Goal: Task Accomplishment & Management: Complete application form

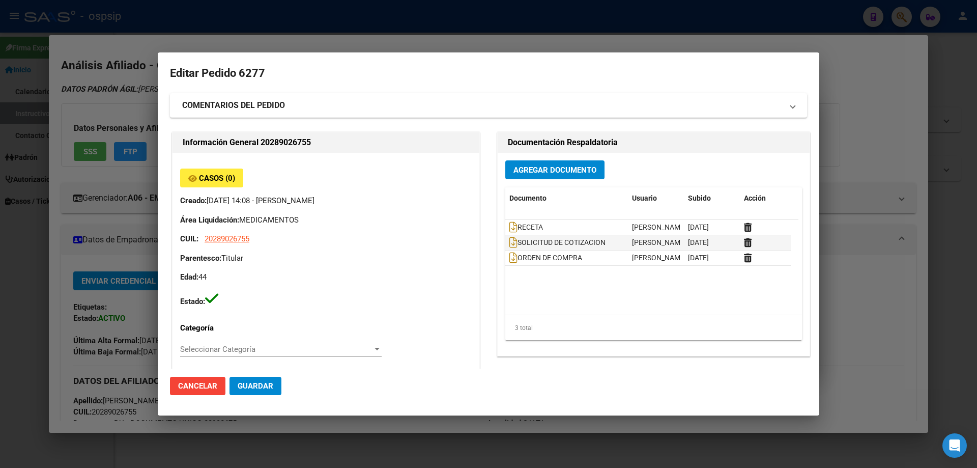
scroll to position [458, 0]
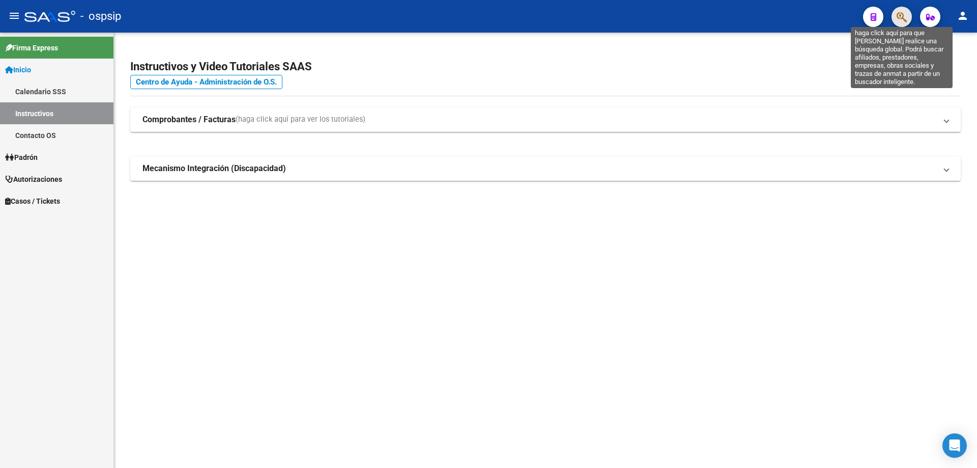
click at [898, 16] on icon "button" at bounding box center [902, 17] width 10 height 12
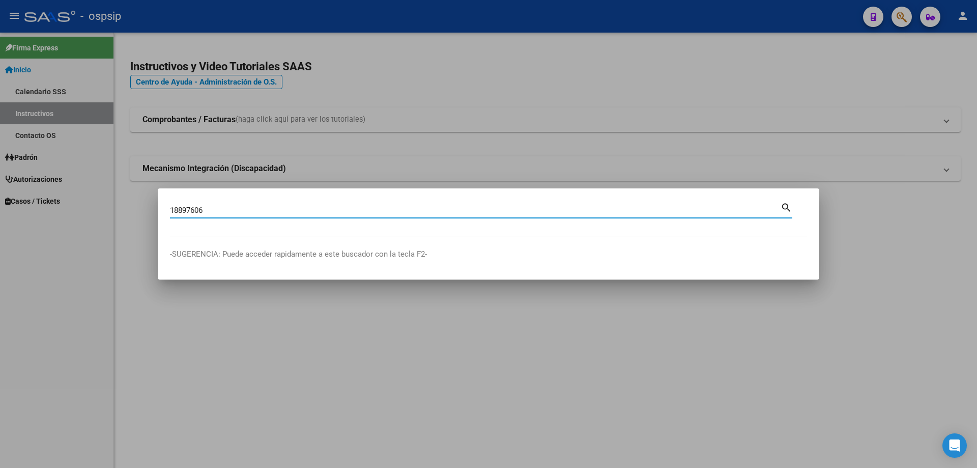
type input "18897606"
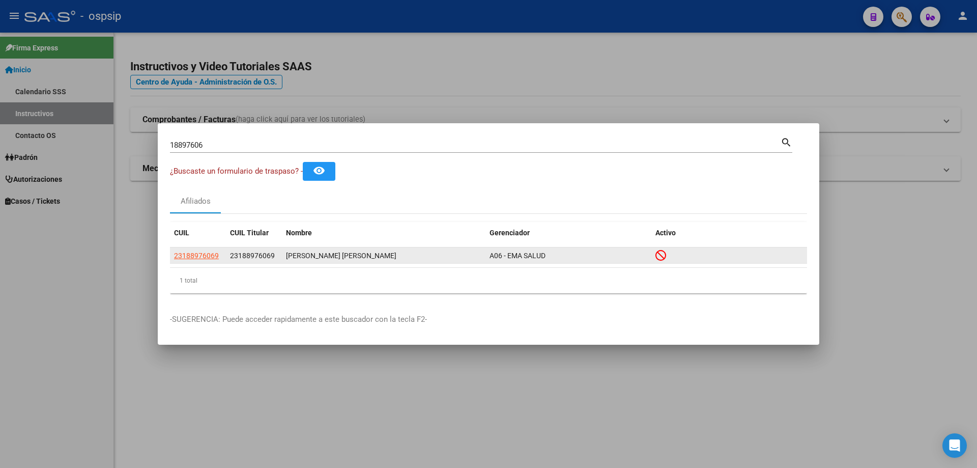
click at [194, 261] on app-link-go-to "23188976069" at bounding box center [196, 256] width 45 height 12
click at [201, 255] on span "23188976069" at bounding box center [196, 255] width 45 height 8
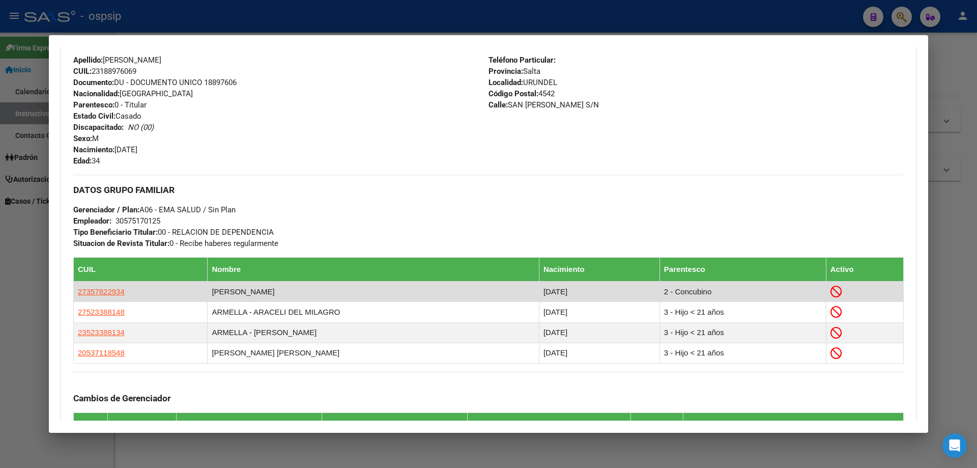
scroll to position [427, 0]
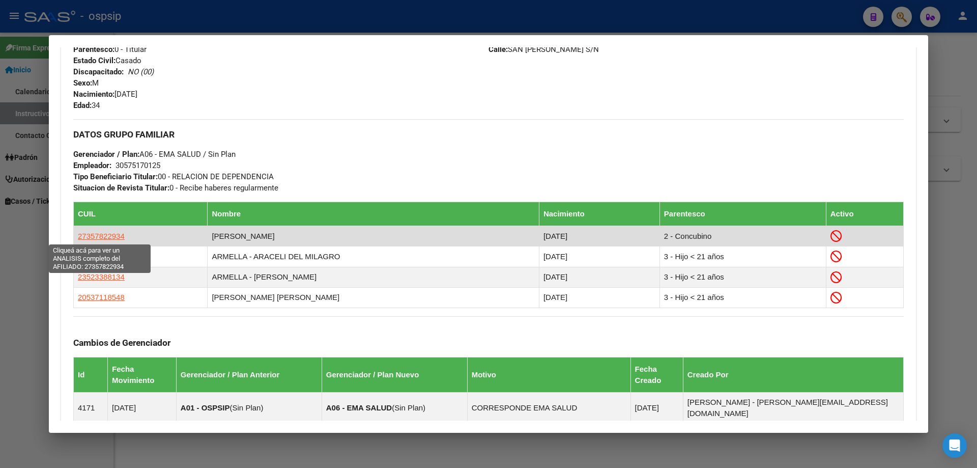
click at [99, 233] on span "27357822934" at bounding box center [101, 236] width 47 height 9
type textarea "27357822934"
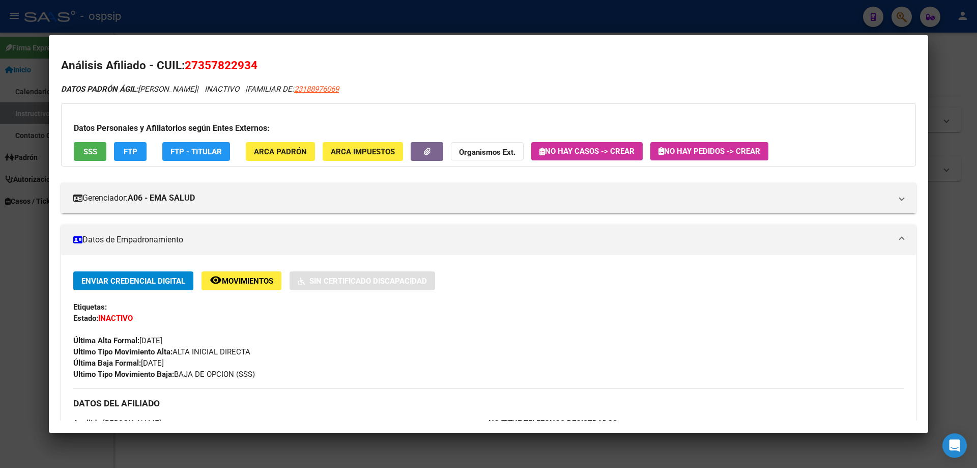
click at [238, 289] on button "remove_red_eye Movimientos" at bounding box center [242, 280] width 80 height 19
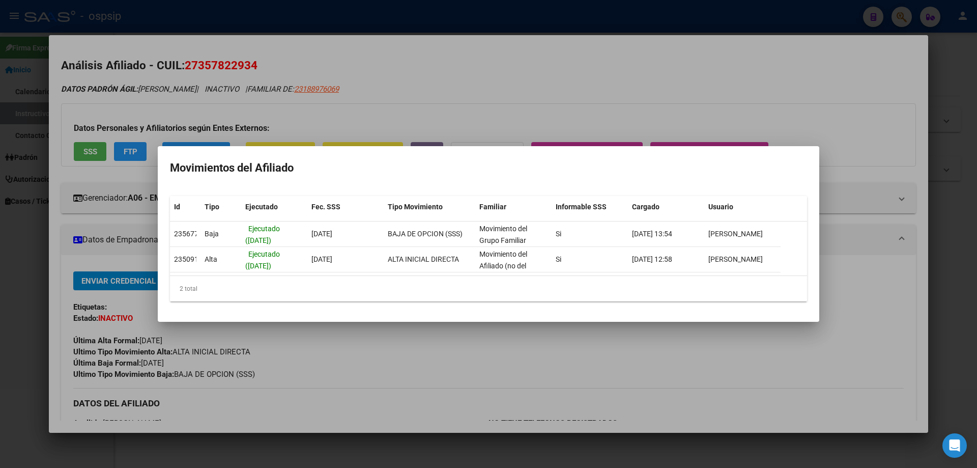
click at [417, 369] on div at bounding box center [488, 234] width 977 height 468
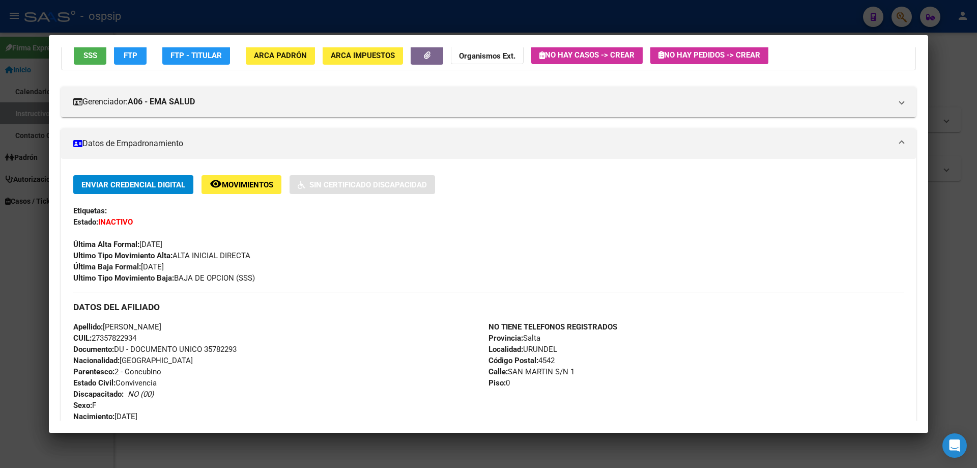
scroll to position [102, 0]
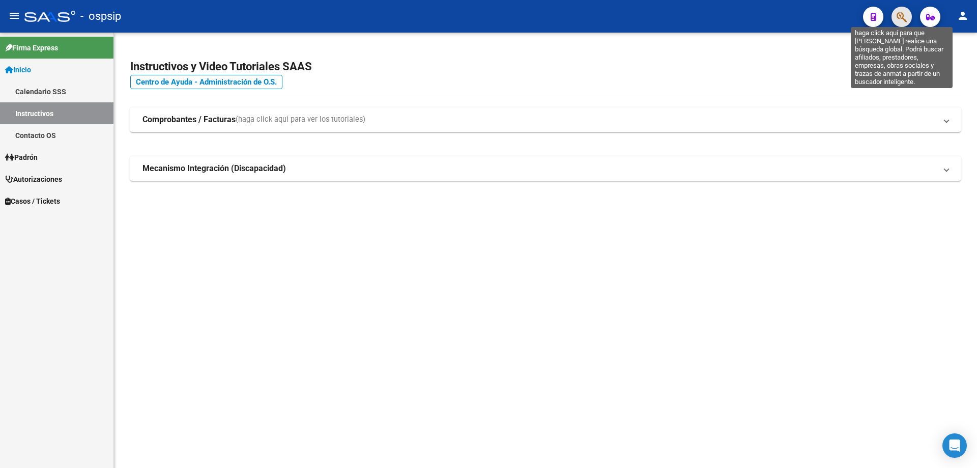
click at [905, 20] on icon "button" at bounding box center [902, 17] width 10 height 12
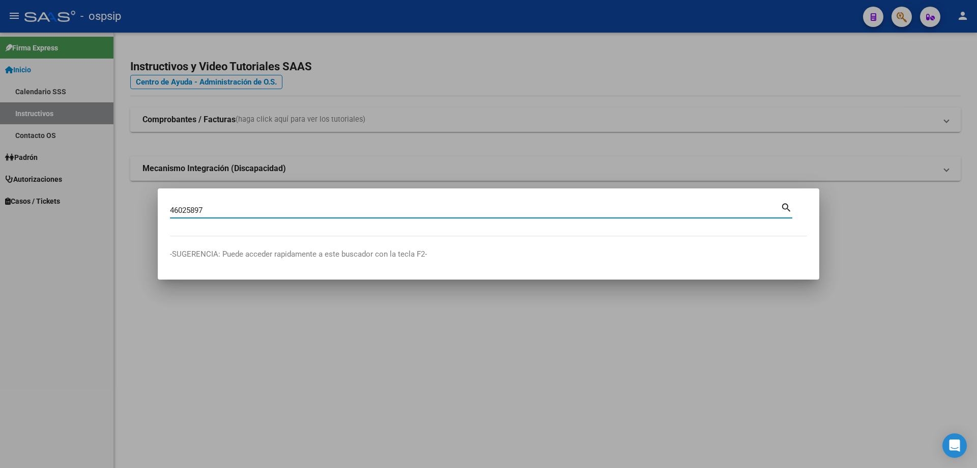
type input "46025897"
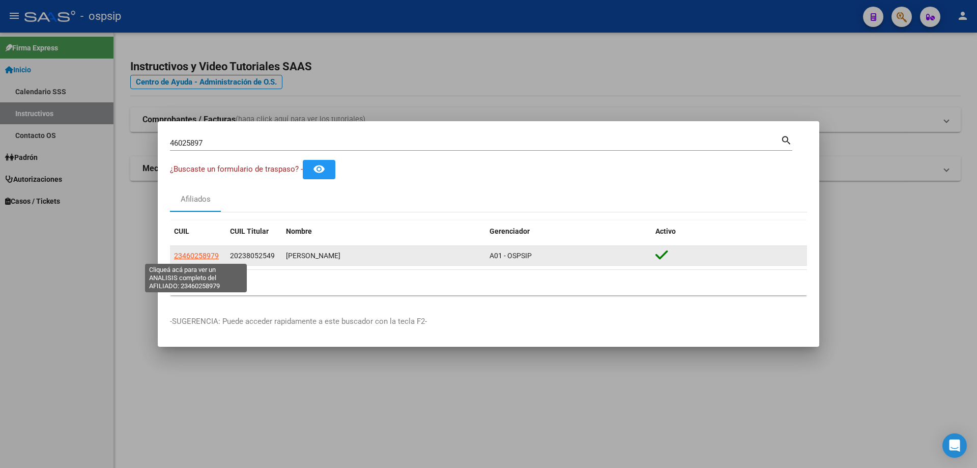
click at [200, 253] on span "23460258979" at bounding box center [196, 255] width 45 height 8
type textarea "23460258979"
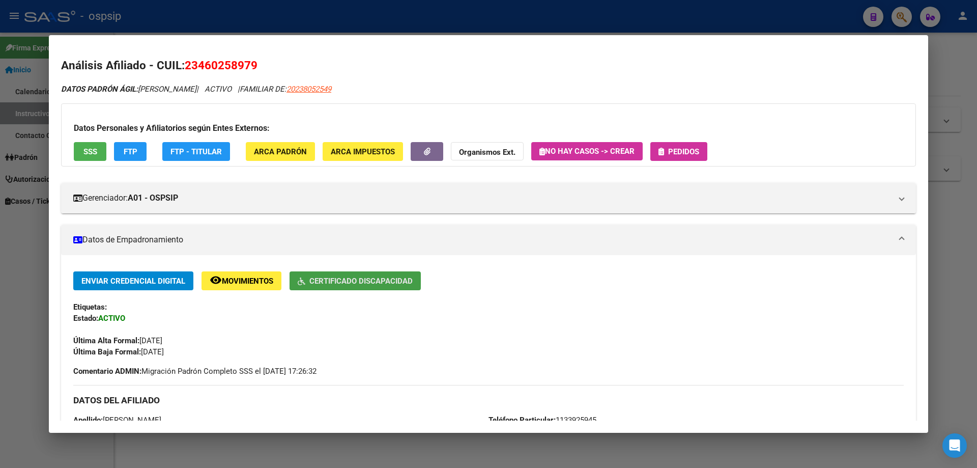
click at [327, 279] on span "Certificado Discapacidad" at bounding box center [360, 280] width 103 height 9
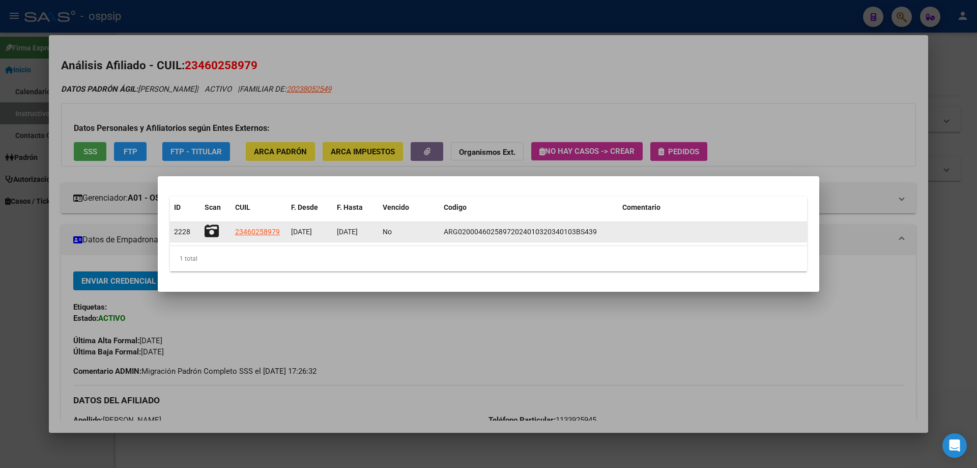
click at [212, 234] on icon at bounding box center [212, 231] width 14 height 14
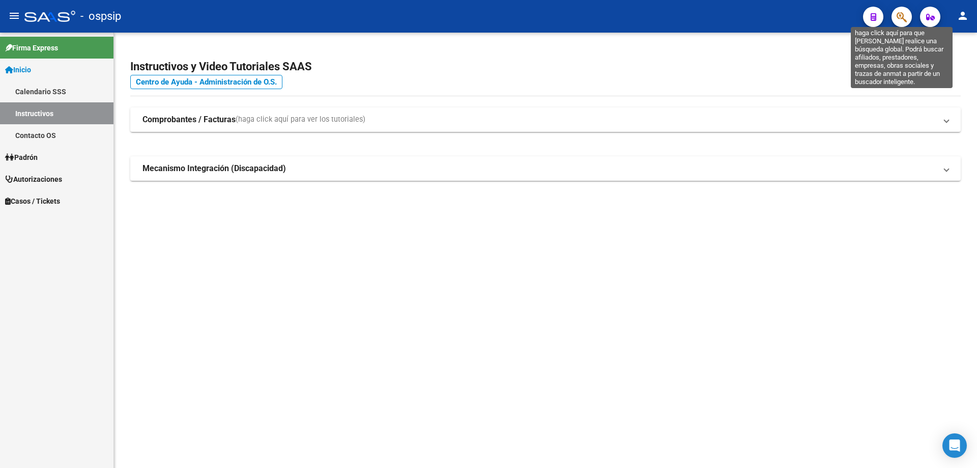
click at [902, 22] on icon "button" at bounding box center [902, 17] width 10 height 12
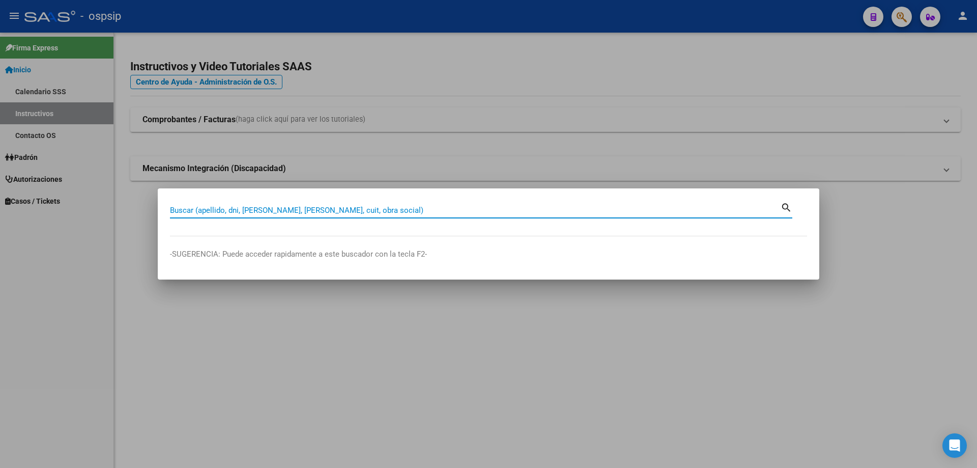
paste input "17691295"
type input "17691295"
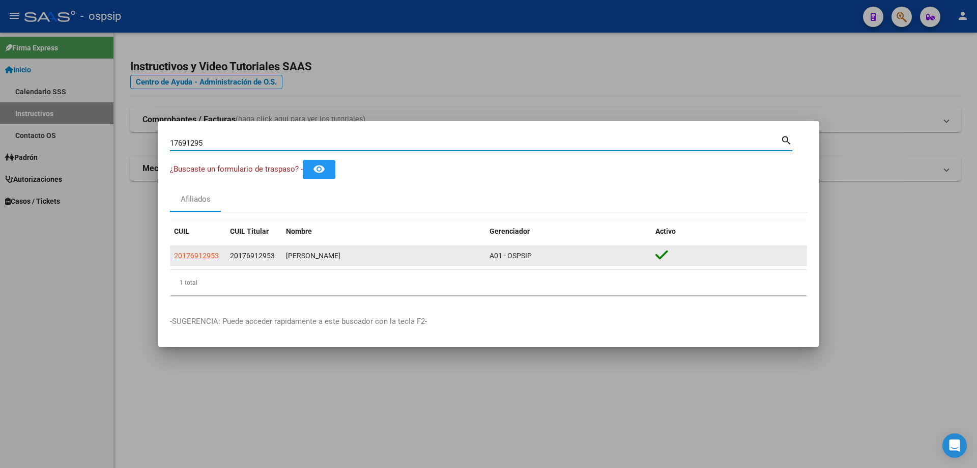
click at [202, 260] on app-link-go-to "20176912953" at bounding box center [196, 256] width 45 height 12
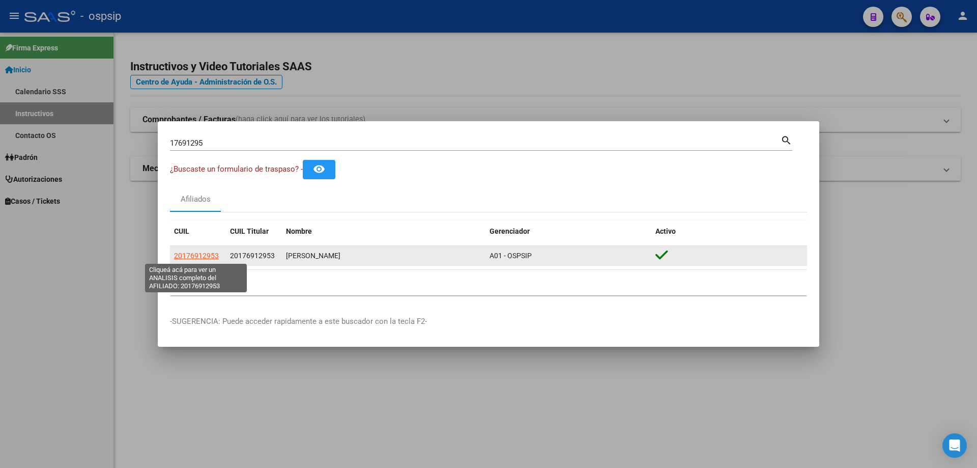
click at [201, 251] on span "20176912953" at bounding box center [196, 255] width 45 height 8
type textarea "20176912953"
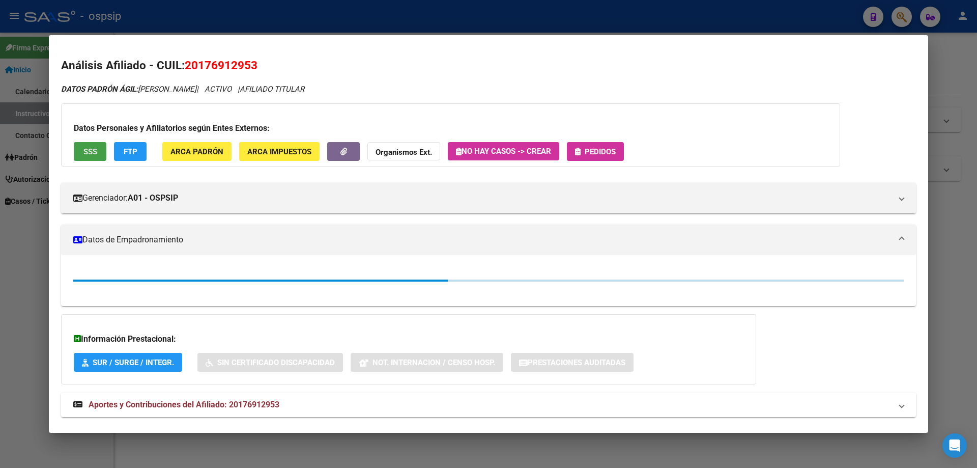
click at [90, 159] on button "SSS" at bounding box center [90, 151] width 33 height 19
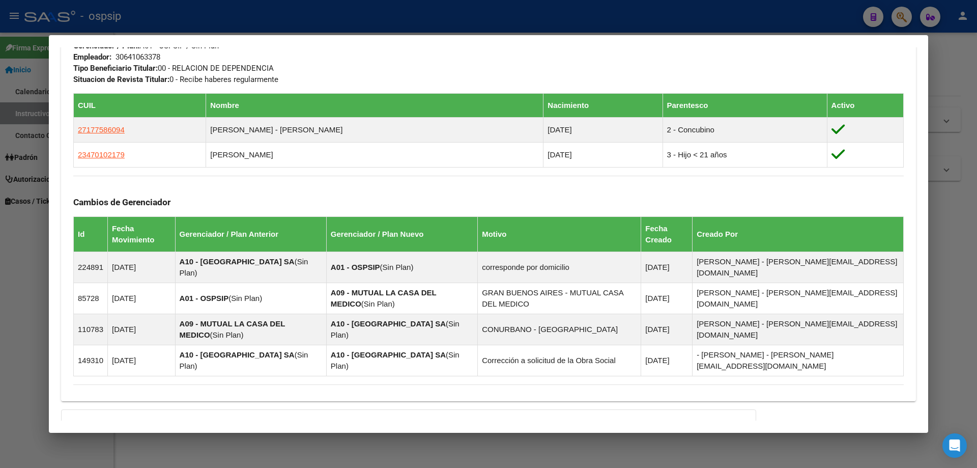
scroll to position [627, 0]
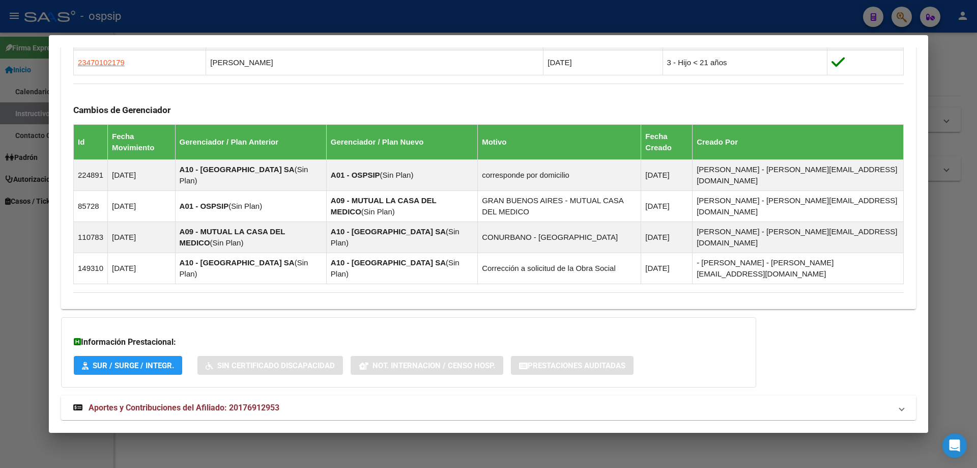
click at [182, 403] on span "Aportes y Contribuciones del Afiliado: 20176912953" at bounding box center [184, 408] width 191 height 10
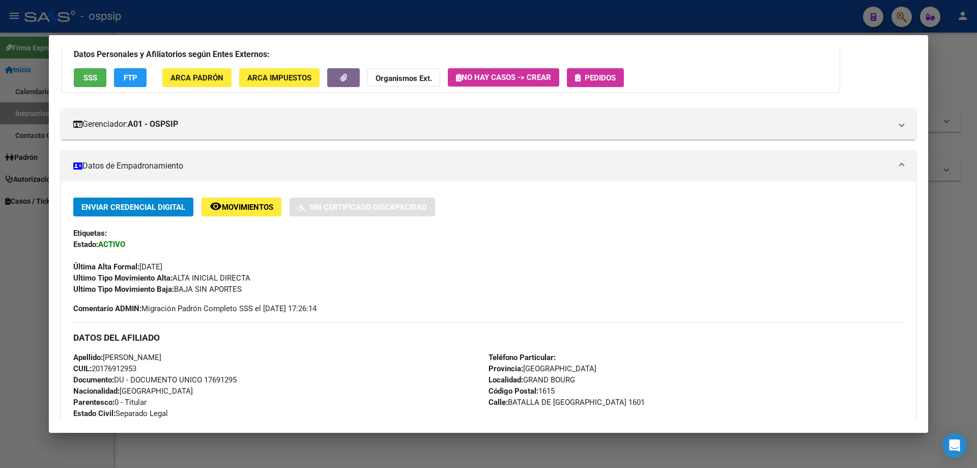
scroll to position [0, 0]
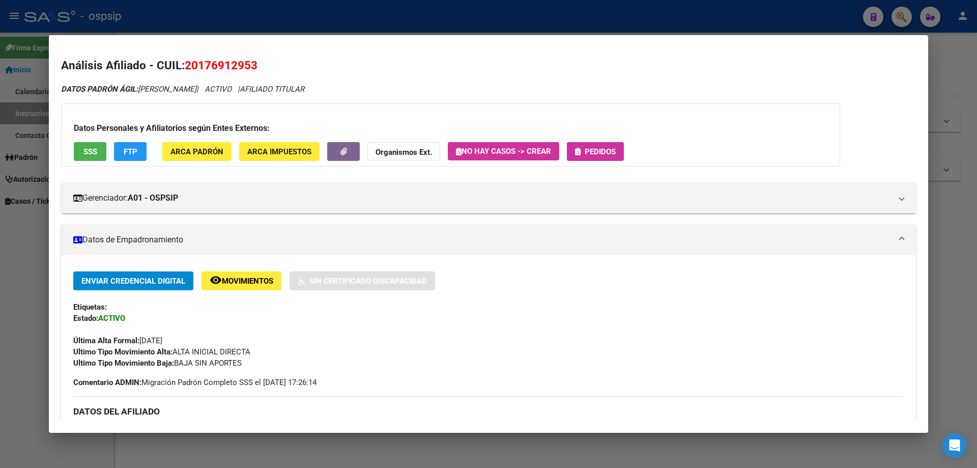
click at [594, 155] on span "Pedidos" at bounding box center [600, 151] width 31 height 9
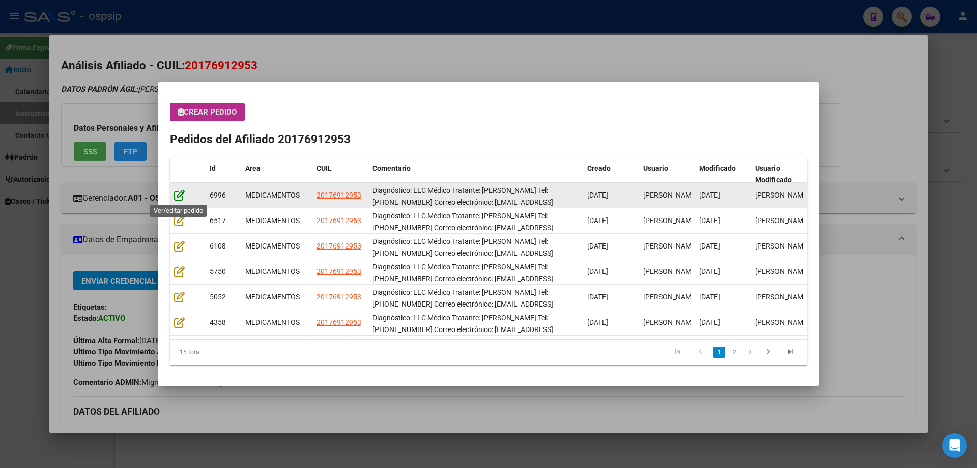
click at [181, 191] on icon at bounding box center [179, 194] width 11 height 11
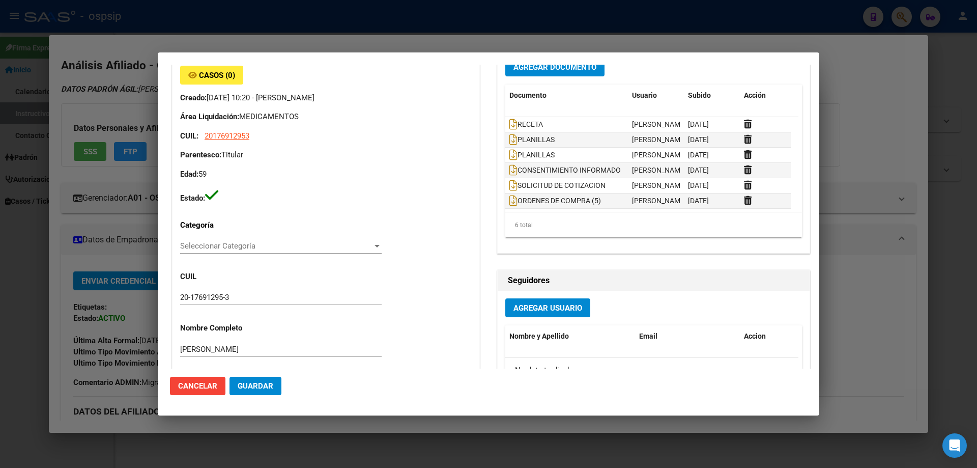
type input "Buenos Aires, GRAND BOURG, BATALLA DE MAIPU 1601"
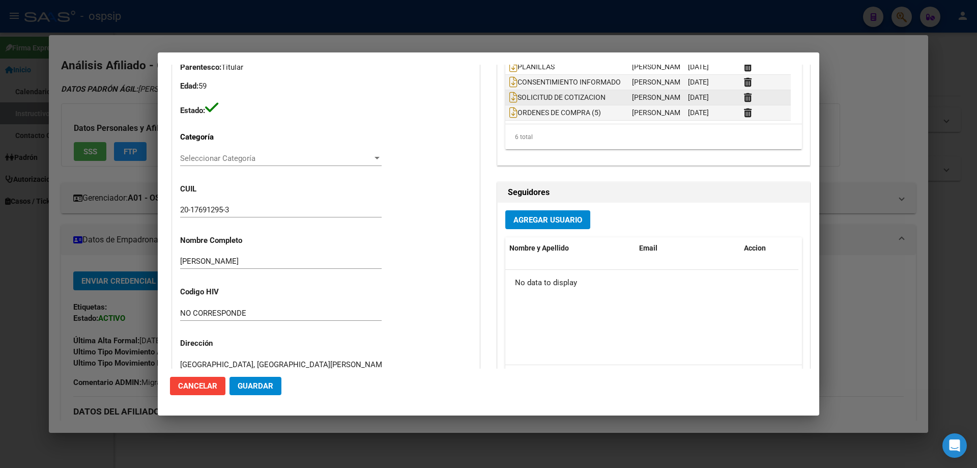
scroll to position [102, 0]
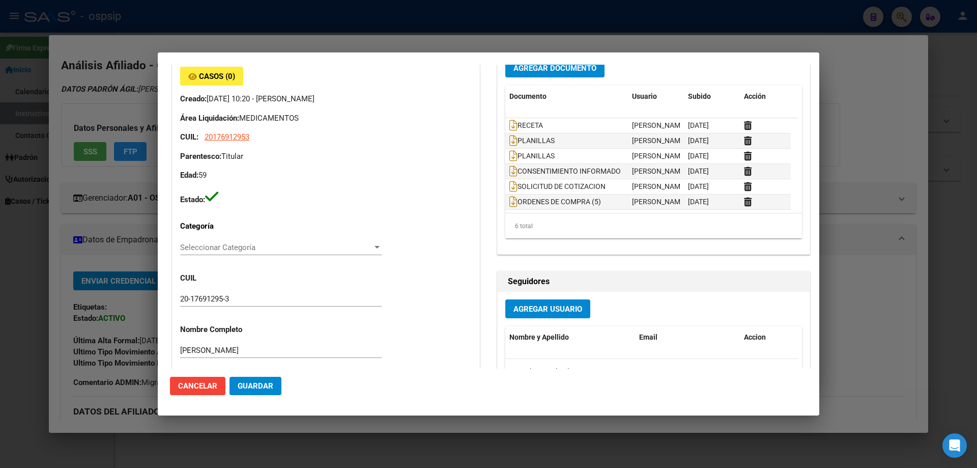
click at [505, 117] on datatable-header "Documento Usuario Subido Acción" at bounding box center [651, 102] width 293 height 33
click at [510, 121] on icon at bounding box center [514, 125] width 8 height 11
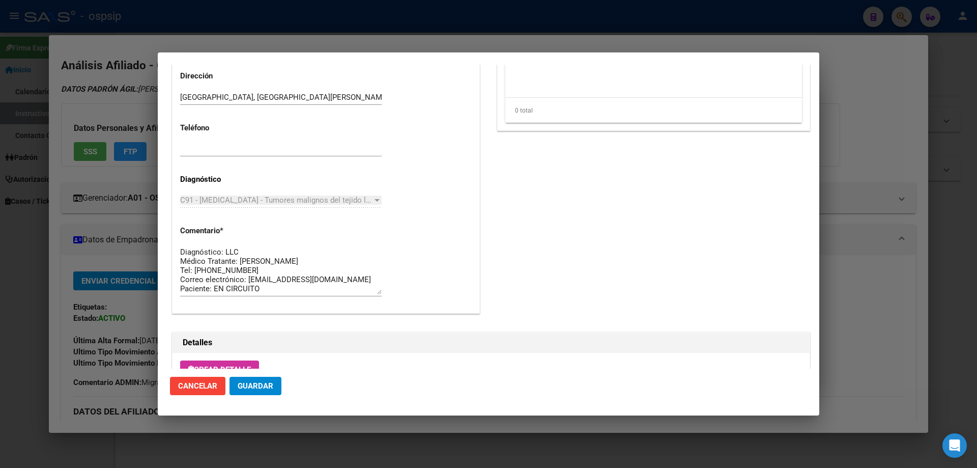
scroll to position [9, 0]
drag, startPoint x: 258, startPoint y: 294, endPoint x: 166, endPoint y: 220, distance: 117.7
click at [166, 220] on mat-dialog-content "Editar Pedido 6996 COMENTARIOS DEL PEDIDO Escriba su comentario aquí. Enviar co…" at bounding box center [489, 217] width 662 height 304
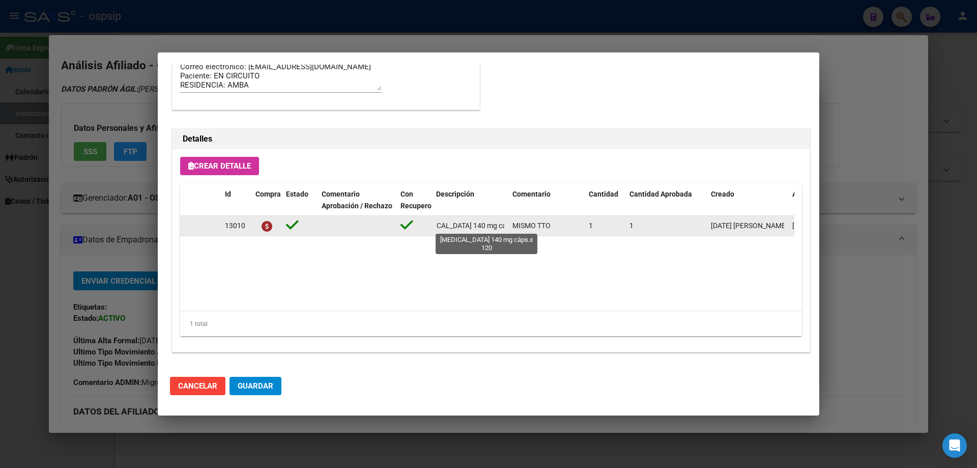
scroll to position [0, 27]
drag, startPoint x: 437, startPoint y: 226, endPoint x: 517, endPoint y: 231, distance: 80.1
click at [517, 231] on div "13010 IBRUTINIB 140 mg cáps.x 120 MISMO TTO 1 1 28/08/2025 Jesica 28/08/2025 Pe…" at bounding box center [560, 226] width 761 height 20
click at [506, 228] on datatable-body-cell "IBRUTINIB 140 mg cáps.x 120" at bounding box center [470, 226] width 76 height 20
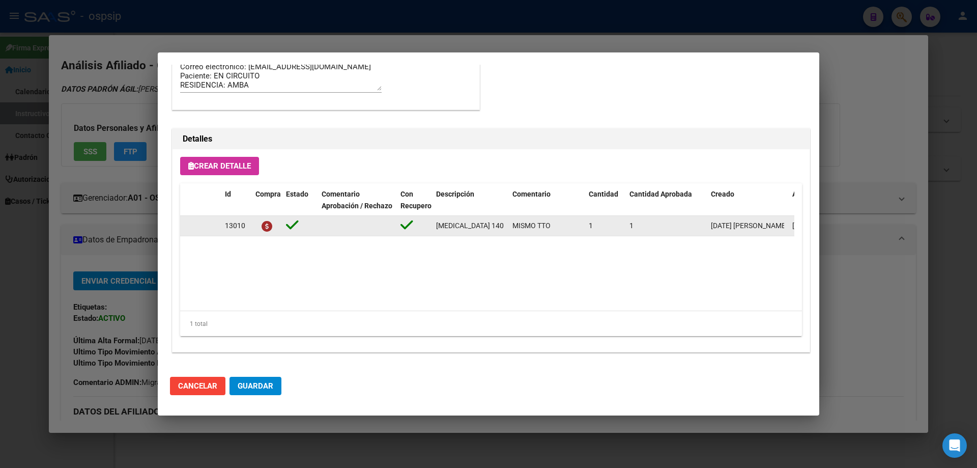
drag, startPoint x: 506, startPoint y: 227, endPoint x: 420, endPoint y: 229, distance: 86.1
click at [420, 229] on div "13010 IBRUTINIB 140 mg cáps.x 120 MISMO TTO 1 1 28/08/2025 Jesica 28/08/2025 Pe…" at bounding box center [560, 226] width 761 height 20
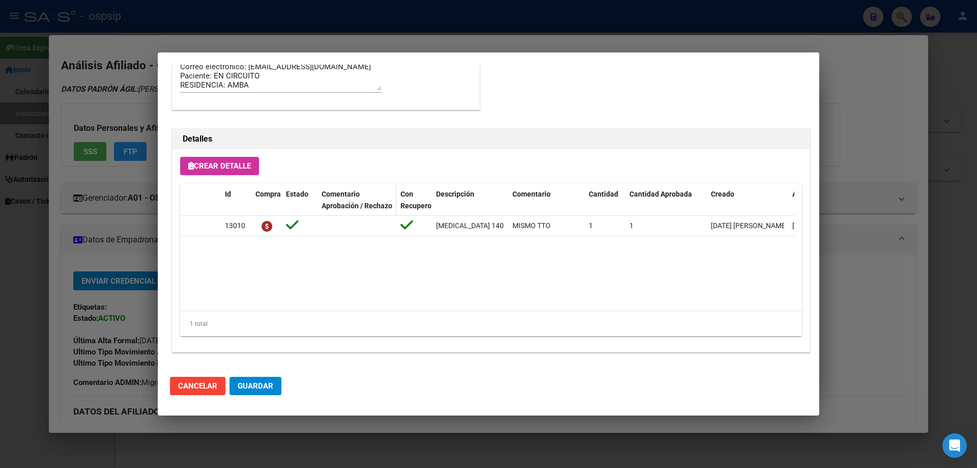
scroll to position [356, 0]
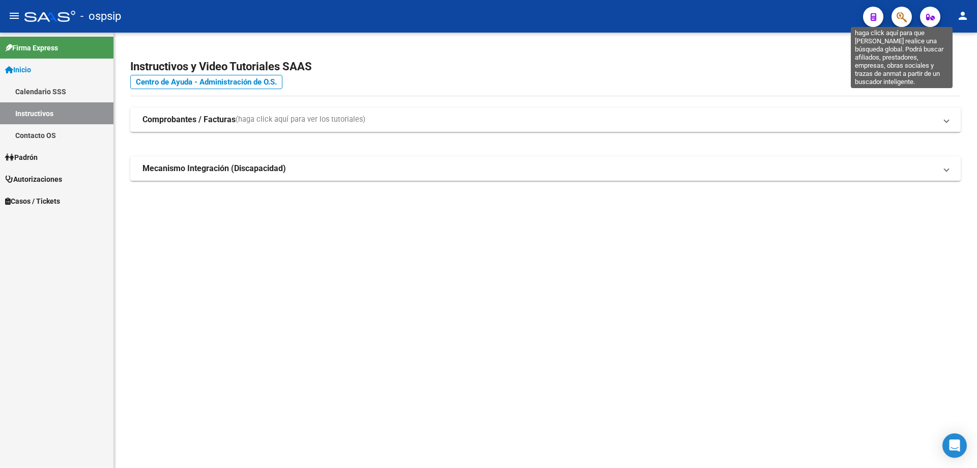
click at [903, 16] on icon "button" at bounding box center [902, 17] width 10 height 12
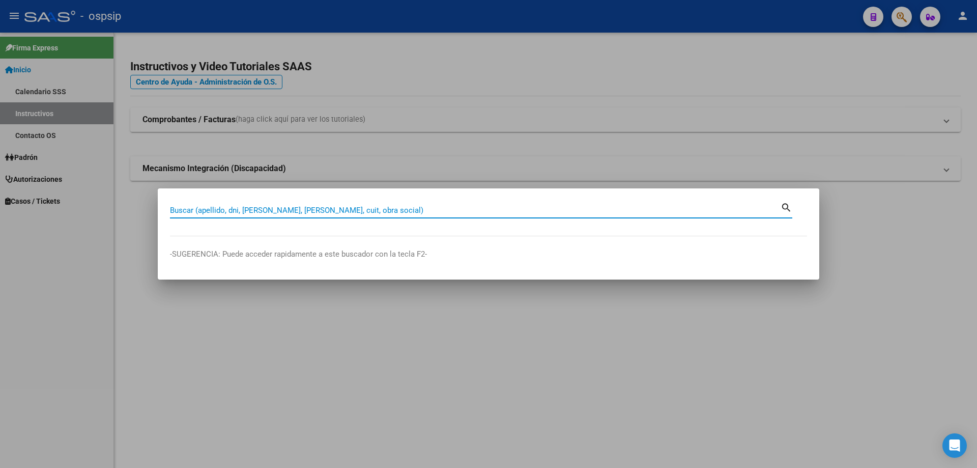
paste input "20400444"
type input "20400444"
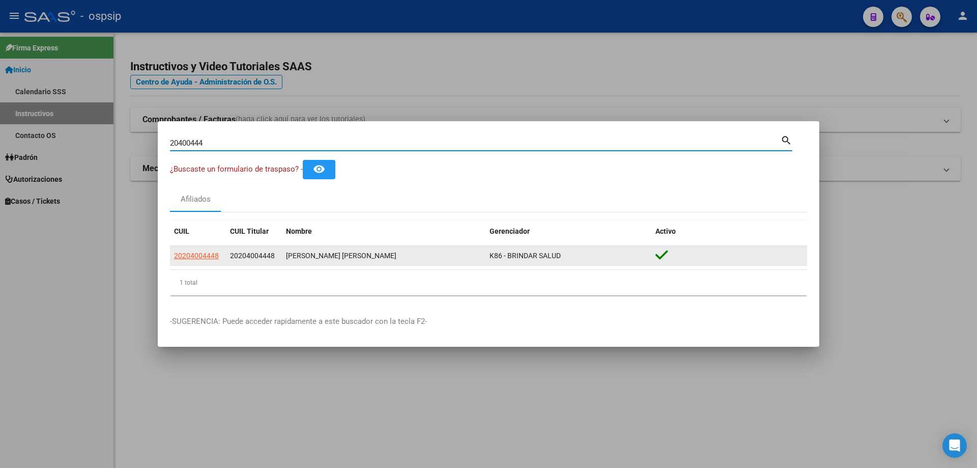
click at [202, 260] on app-link-go-to "20204004448" at bounding box center [196, 256] width 45 height 12
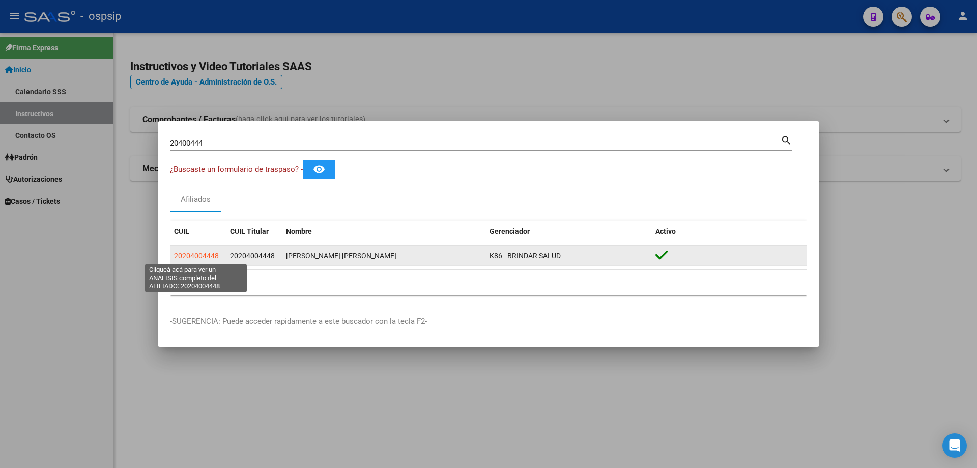
click at [202, 259] on span "20204004448" at bounding box center [196, 255] width 45 height 8
copy span "20204004448"
type textarea "20204004448"
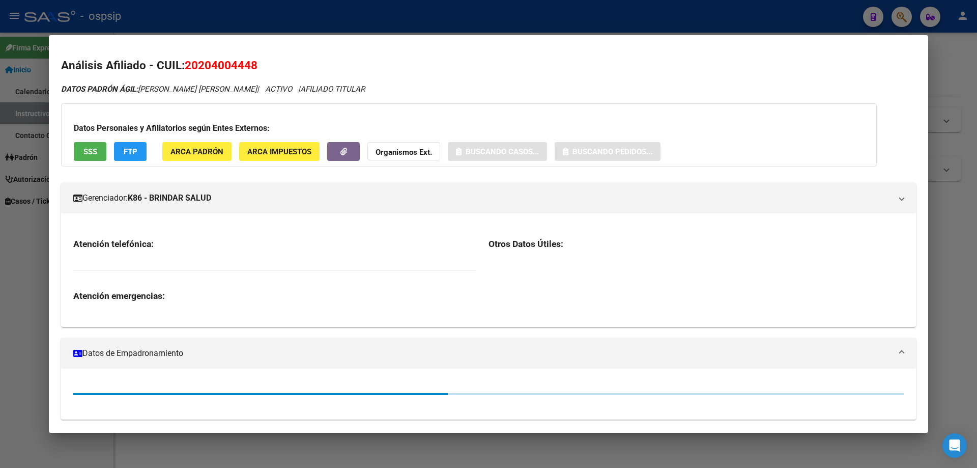
click at [86, 159] on button "SSS" at bounding box center [90, 151] width 33 height 19
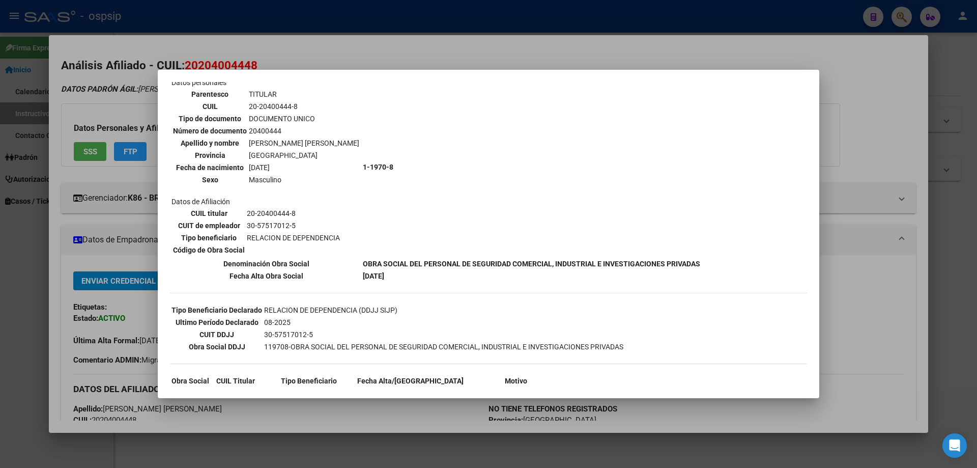
scroll to position [116, 0]
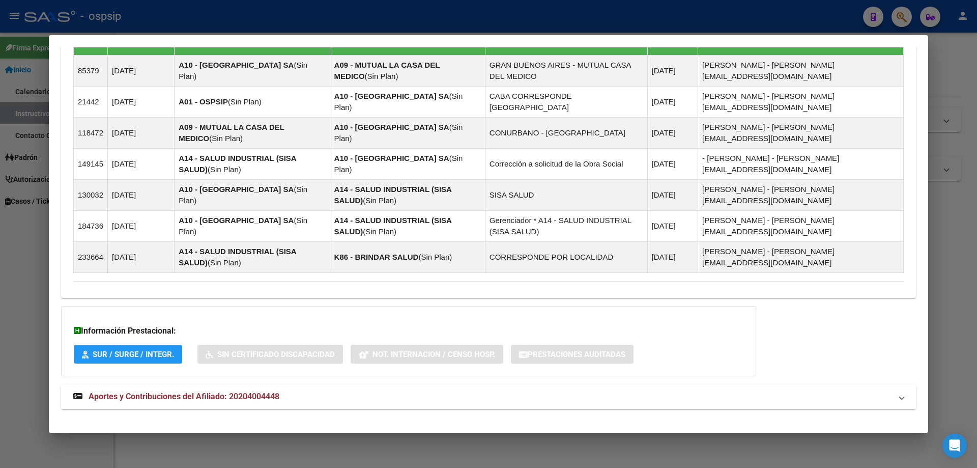
click at [195, 395] on mat-expansion-panel-header "Aportes y Contribuciones del Afiliado: 20204004448" at bounding box center [488, 396] width 855 height 24
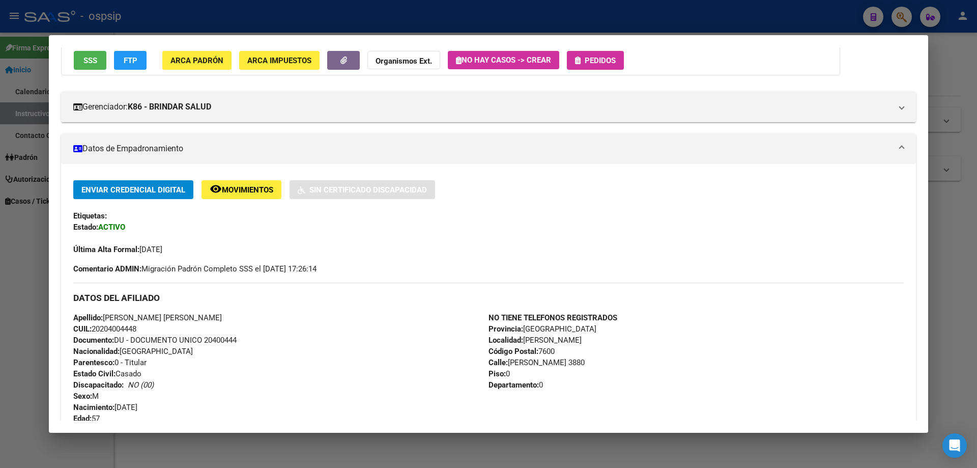
scroll to position [0, 0]
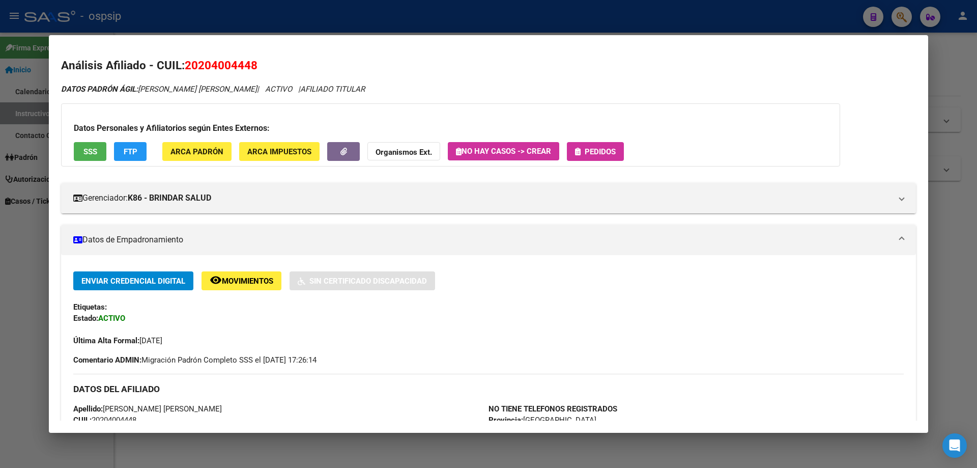
click at [602, 150] on span "Pedidos" at bounding box center [600, 151] width 31 height 9
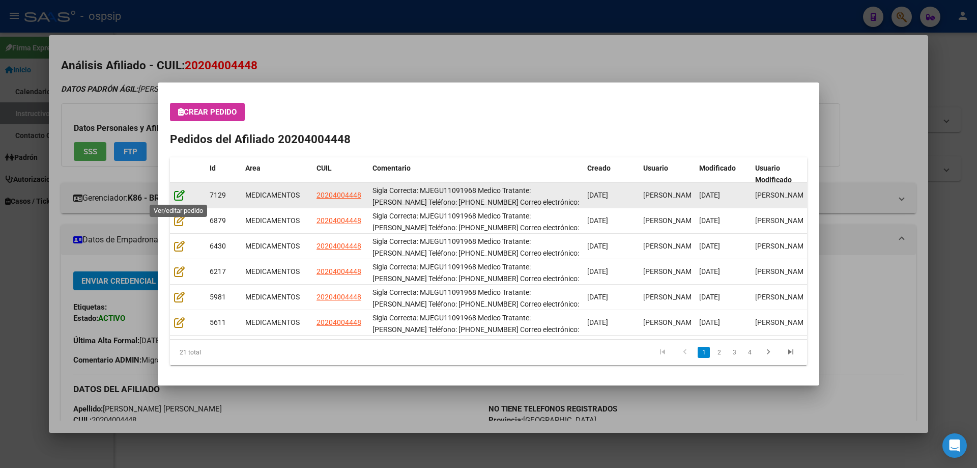
click at [183, 191] on icon at bounding box center [179, 194] width 11 height 11
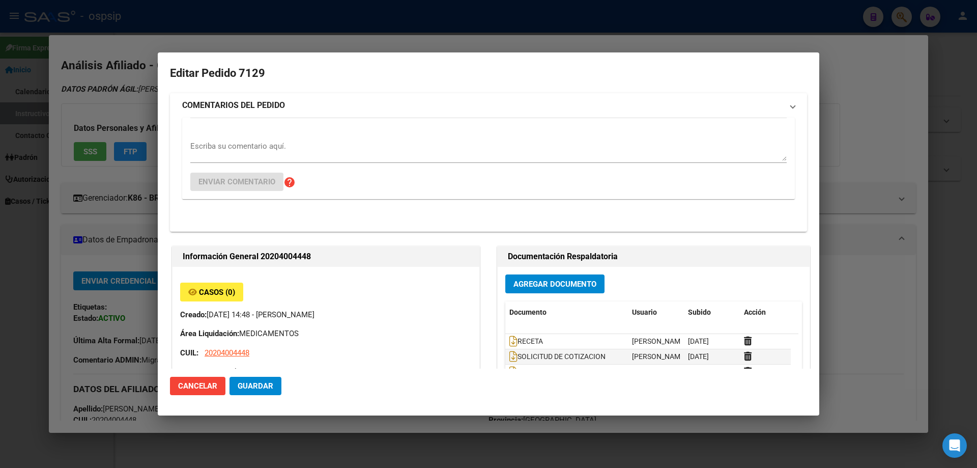
type input "Buenos Aires, MAR DEL PLATA, BORDABEHERE 3880, Piso: 0, Departamento: 0"
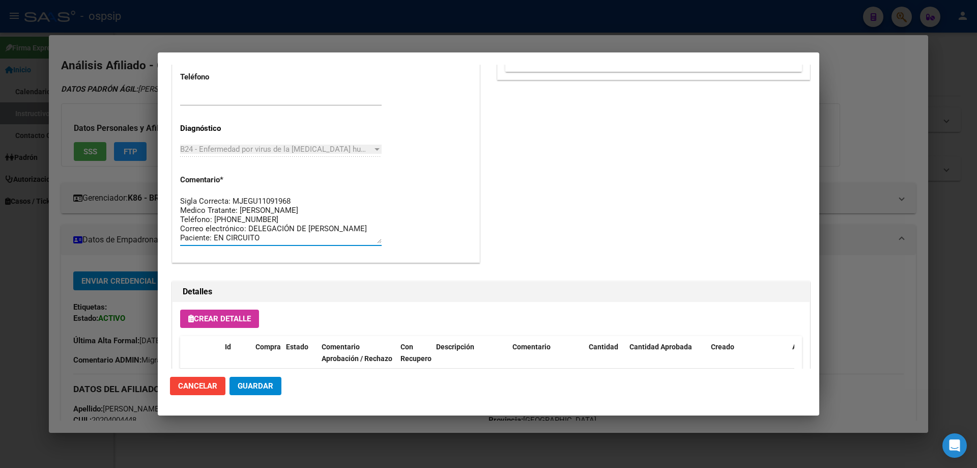
drag, startPoint x: 248, startPoint y: 240, endPoint x: 158, endPoint y: 182, distance: 107.2
click at [149, 180] on div "20400444 Buscar (apellido, dni, cuil, nro traspaso, cuit, obra social) search ¿…" at bounding box center [488, 234] width 977 height 468
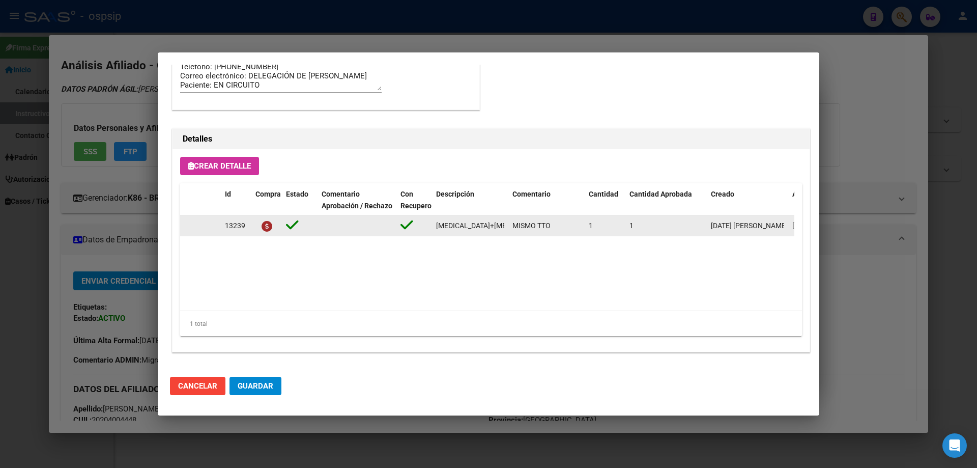
drag, startPoint x: 432, startPoint y: 226, endPoint x: 497, endPoint y: 233, distance: 66.1
click at [511, 233] on div "13239 Dolutegravir+lamivudina 50mg/300mg comp. x 30 (DTG/3TC) MISMO TTO 1 1 09/…" at bounding box center [560, 226] width 761 height 20
drag, startPoint x: 493, startPoint y: 233, endPoint x: 443, endPoint y: 236, distance: 49.5
click at [492, 233] on datatable-body-cell "Dolutegravir+lamivudina 50mg/300mg comp. x 30 (DTG/3TC)" at bounding box center [470, 226] width 76 height 20
click at [437, 227] on span "Dolutegravir+lamivudina 50mg/300mg comp. x 30 (DTG/3TC)" at bounding box center [551, 225] width 230 height 8
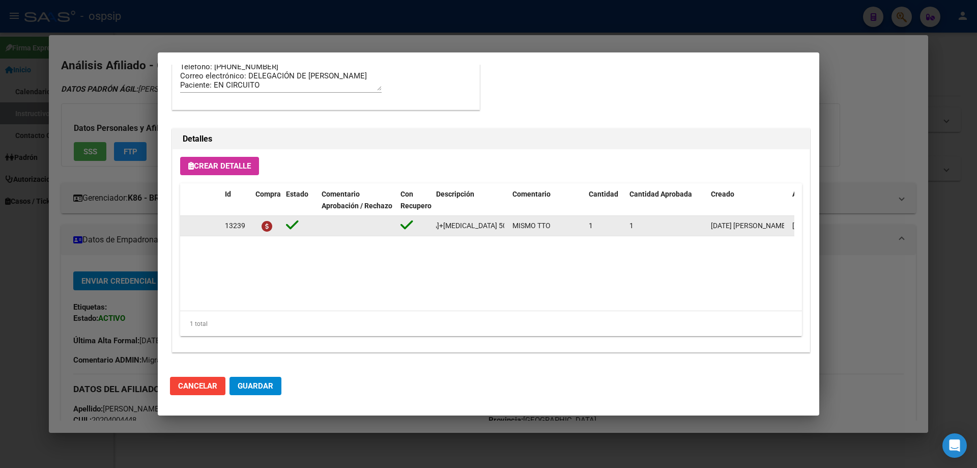
scroll to position [0, 127]
drag, startPoint x: 435, startPoint y: 227, endPoint x: 510, endPoint y: 232, distance: 75.0
click at [510, 232] on div "13239 Dolutegravir+lamivudina 50mg/300mg comp. x 30 (DTG/3TC) MISMO TTO 1 1 09/…" at bounding box center [560, 226] width 761 height 20
copy span "Dolutegravir+lamivudina 50mg/300mg comp. x 30 (DTG/3TC)"
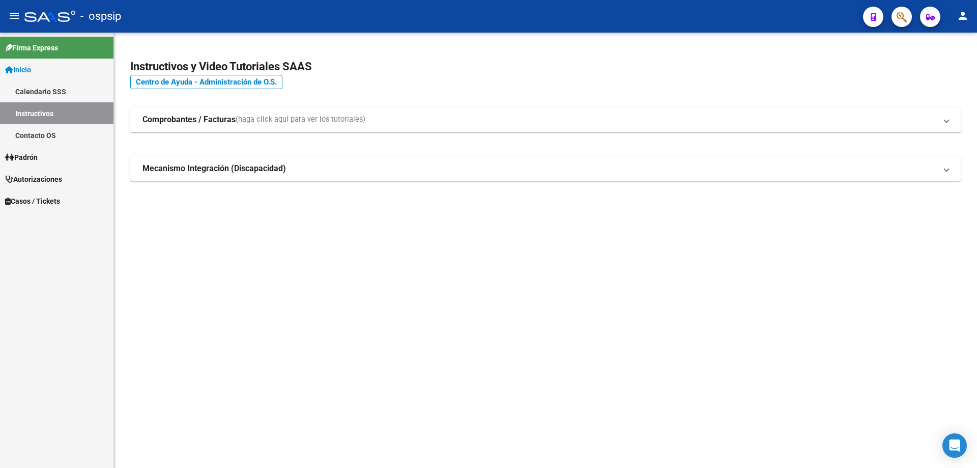
click at [895, 18] on button "button" at bounding box center [902, 17] width 20 height 20
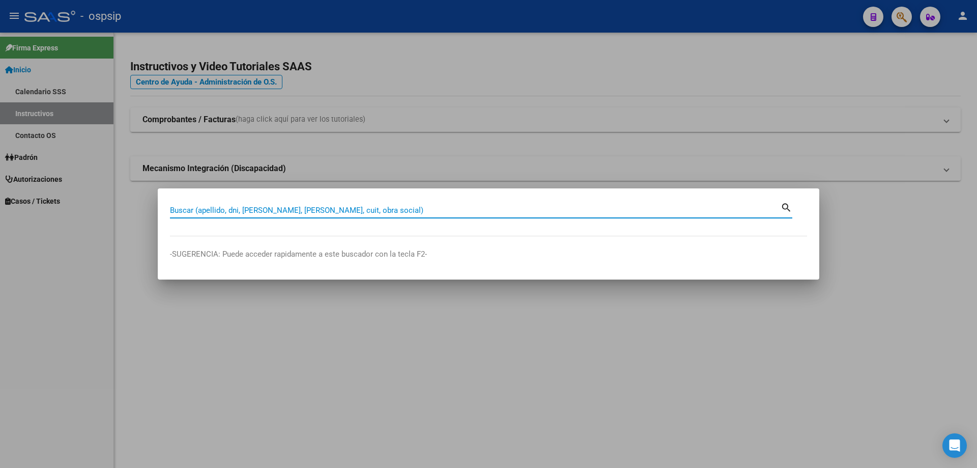
paste input "16668611"
type input "16668611"
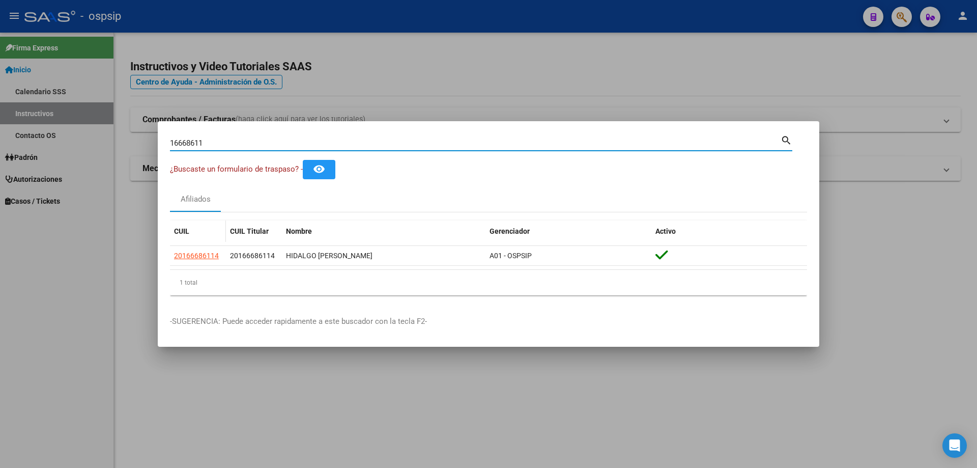
click at [212, 249] on datatable-body-cell "20166686114" at bounding box center [198, 256] width 56 height 20
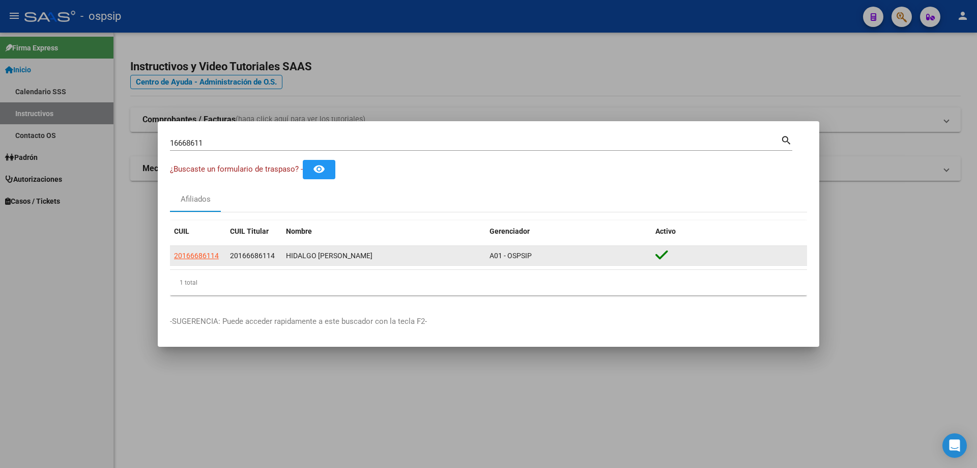
click at [212, 251] on span "20166686114" at bounding box center [196, 255] width 45 height 8
type textarea "20166686114"
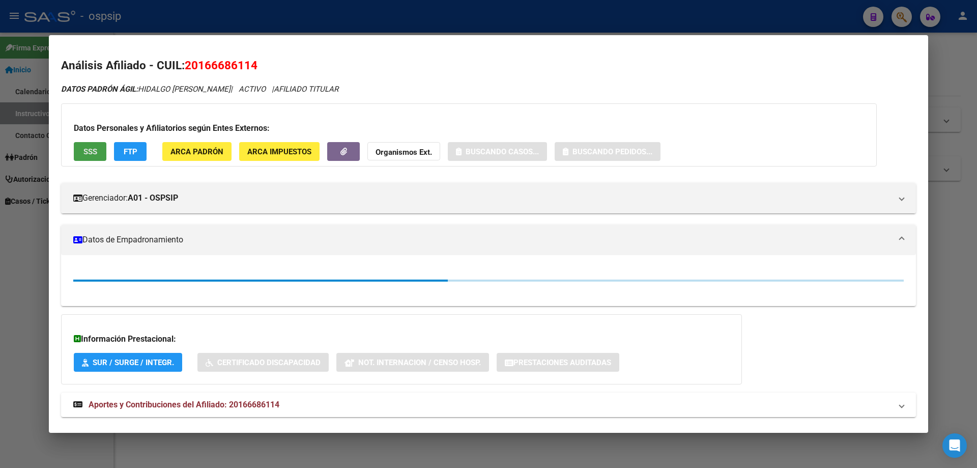
click at [90, 148] on span "SSS" at bounding box center [90, 151] width 14 height 9
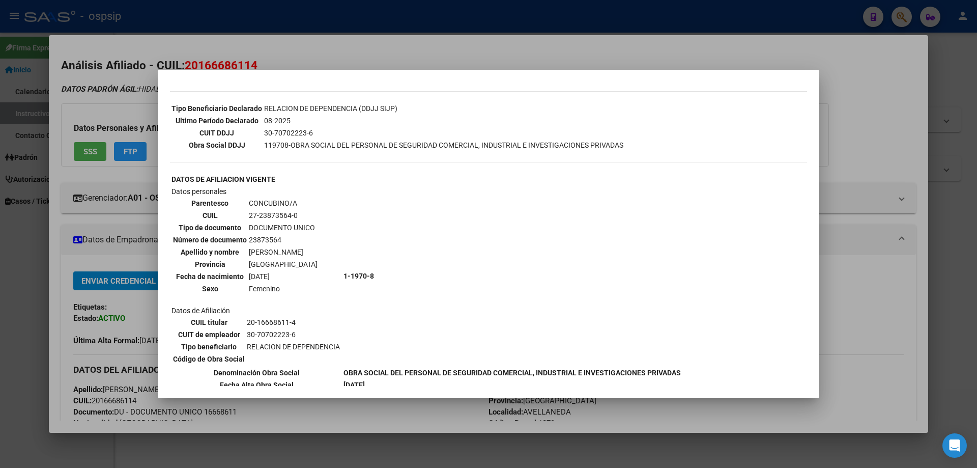
scroll to position [331, 0]
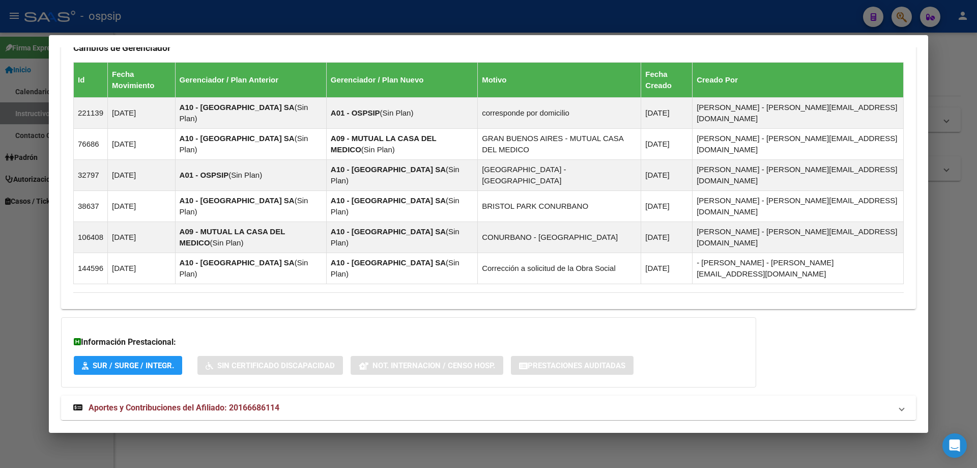
click at [212, 396] on mat-expansion-panel-header "Aportes y Contribuciones del Afiliado: 20166686114" at bounding box center [488, 408] width 855 height 24
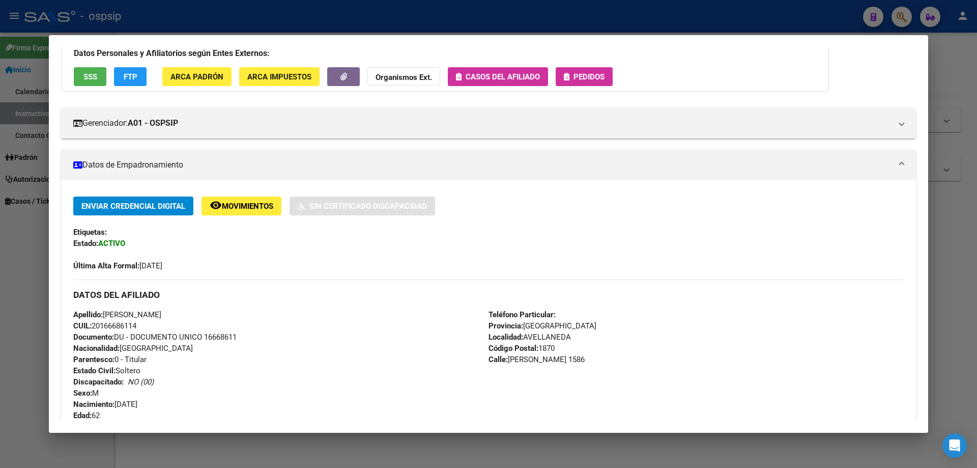
scroll to position [0, 0]
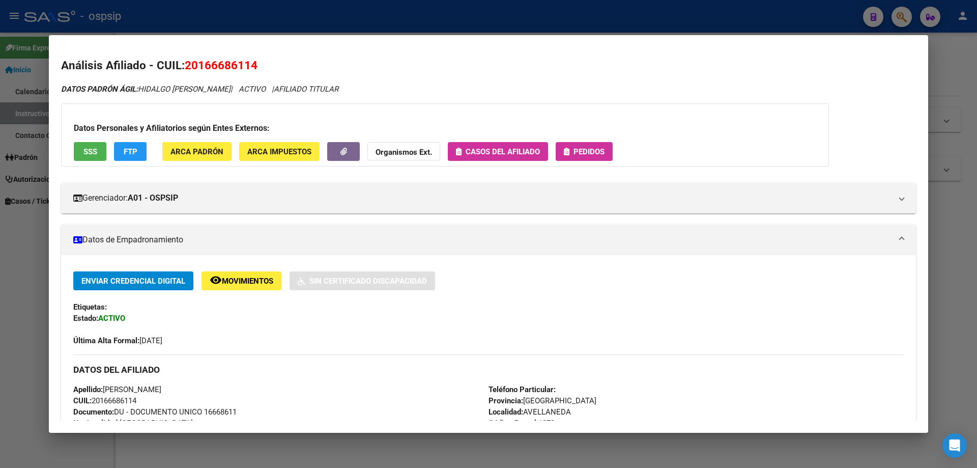
click at [588, 145] on button "Pedidos" at bounding box center [584, 151] width 57 height 19
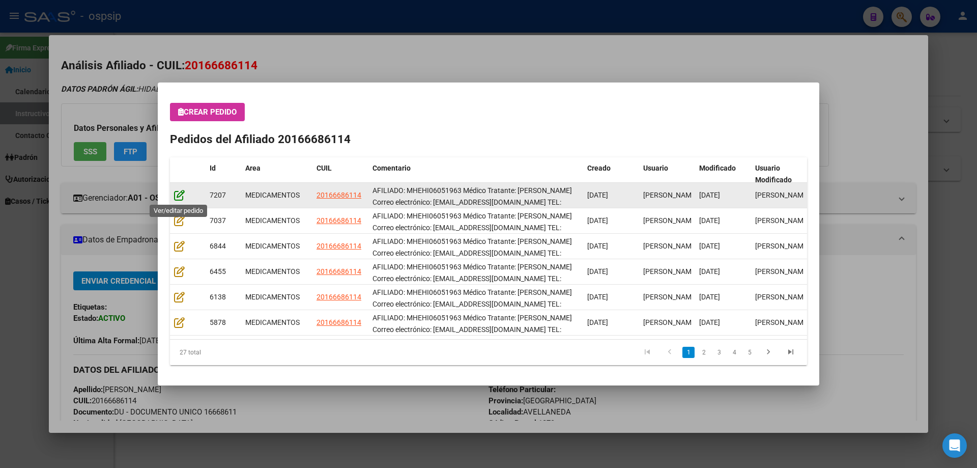
click at [177, 196] on icon at bounding box center [179, 194] width 11 height 11
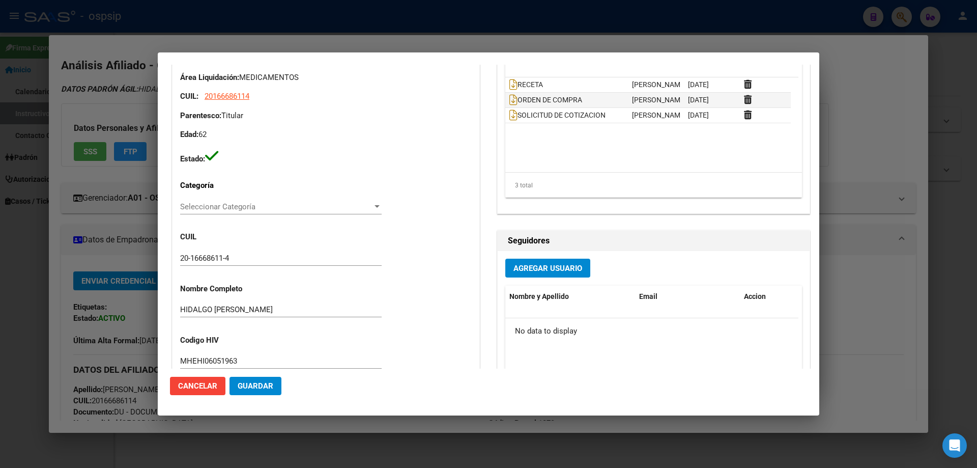
type input "HECTOR DANIEL HIDALGO"
type input "Buenos Aires, AVELLANEDA, MARIANO ACHA 1586"
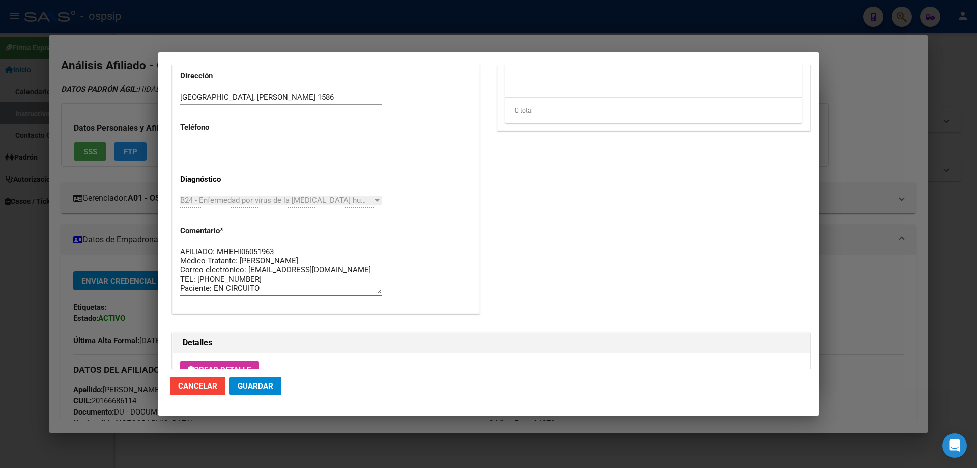
drag, startPoint x: 315, startPoint y: 286, endPoint x: 205, endPoint y: 263, distance: 112.3
click at [159, 226] on mat-dialog-content "Editar Pedido 7207 COMENTARIOS DEL PEDIDO Ayelén Oliveri 25/09/2025 13:52 NO CU…" at bounding box center [489, 217] width 662 height 304
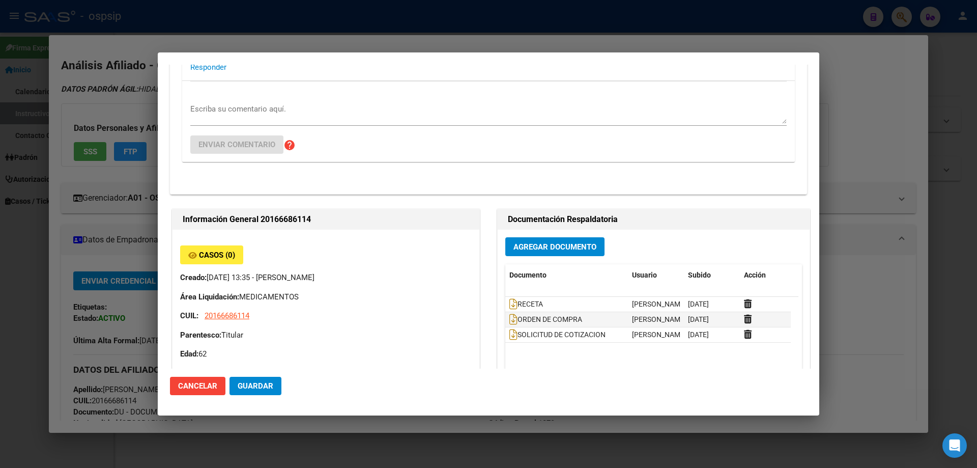
scroll to position [163, 0]
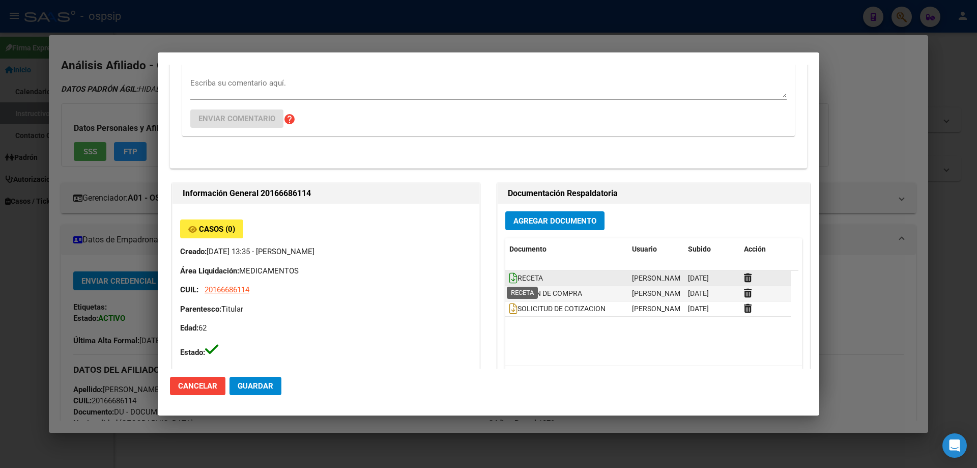
click at [510, 279] on icon at bounding box center [514, 277] width 8 height 11
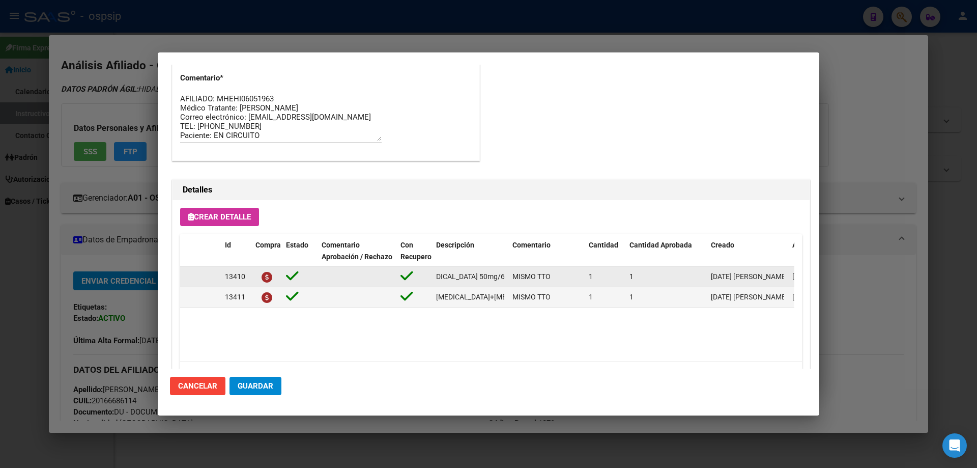
scroll to position [0, 200]
drag, startPoint x: 435, startPoint y: 275, endPoint x: 472, endPoint y: 271, distance: 37.9
click at [507, 280] on datatable-body-cell "dolutegravir+abacavir+lamivudina 50mg/600mg/300mg comp. X 30 (DTG/ABC/3TC)" at bounding box center [470, 277] width 76 height 20
copy span "dolutegravir+abacavir+lamivudina 50mg/600mg/300mg comp. X 30 (DTG/ABC/3TC)"
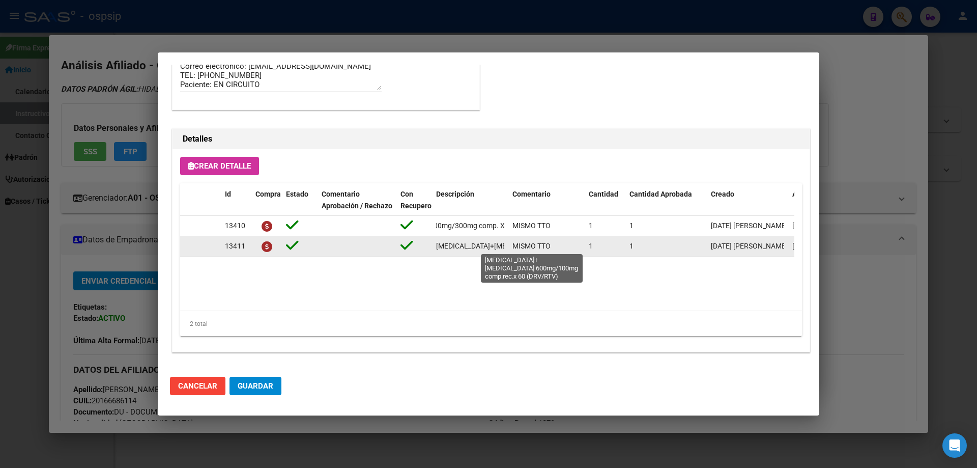
scroll to position [0, 124]
drag, startPoint x: 435, startPoint y: 247, endPoint x: 508, endPoint y: 245, distance: 72.3
click at [508, 245] on datatable-body-cell "darunavir+ritonavir 600mg/100mg comp.rec.x 60 (DRV/RTV)" at bounding box center [470, 246] width 76 height 20
copy span "darunavir+ritonavir 600mg/100mg comp.rec.x 60 (DRV/RTV)"
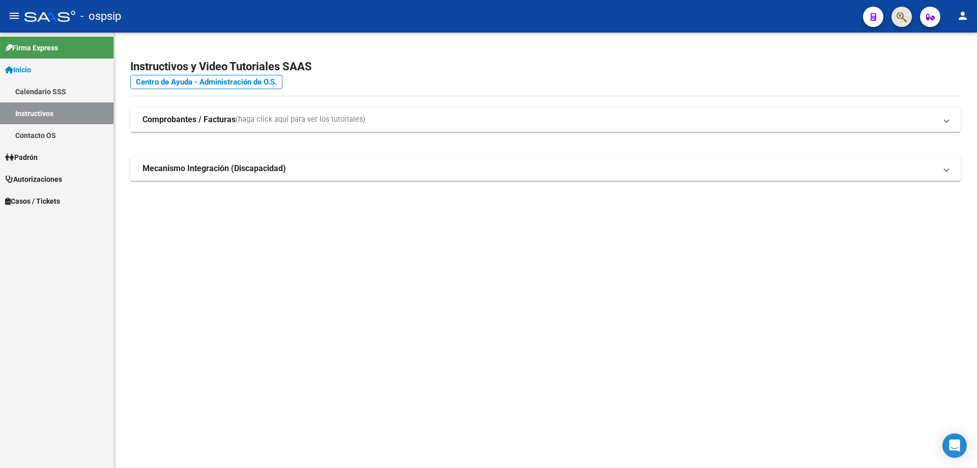
click at [906, 15] on icon "button" at bounding box center [902, 17] width 10 height 12
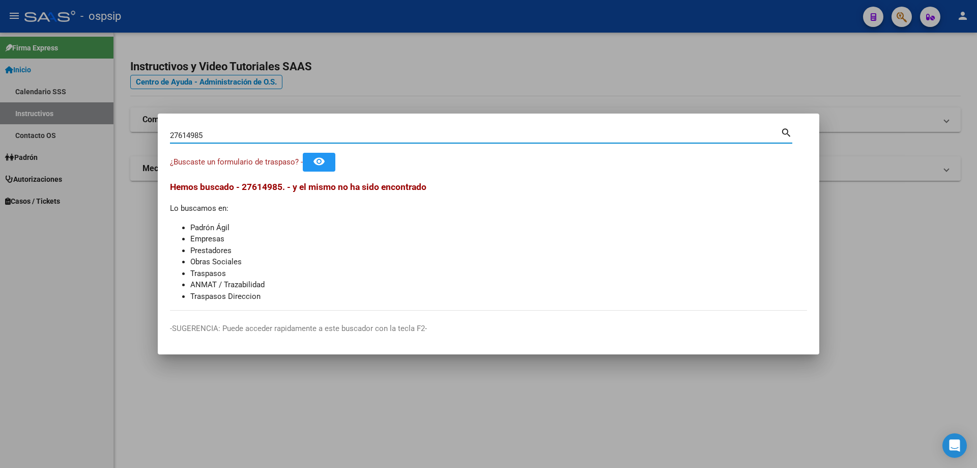
type input "27614985"
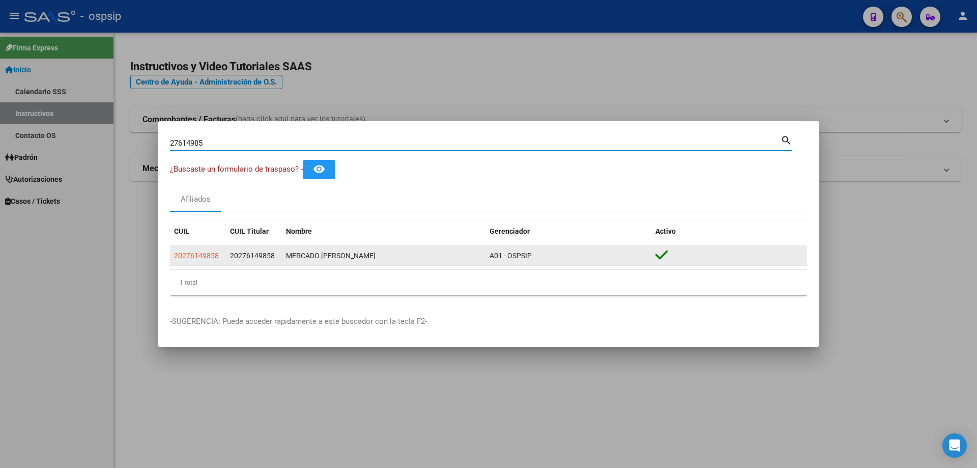
click at [229, 251] on datatable-body-cell "20276149858" at bounding box center [254, 256] width 56 height 20
click at [225, 252] on datatable-body-cell "20276149858" at bounding box center [198, 256] width 56 height 20
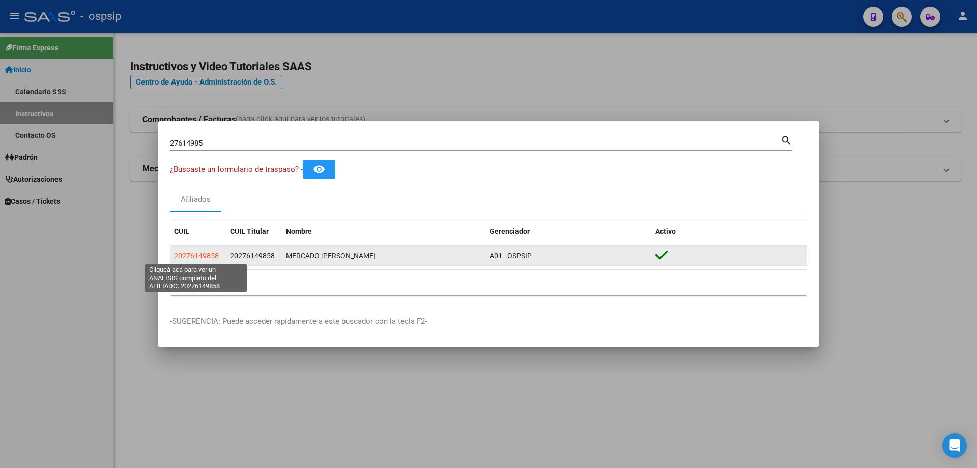
click at [215, 255] on span "20276149858" at bounding box center [196, 255] width 45 height 8
type textarea "20276149858"
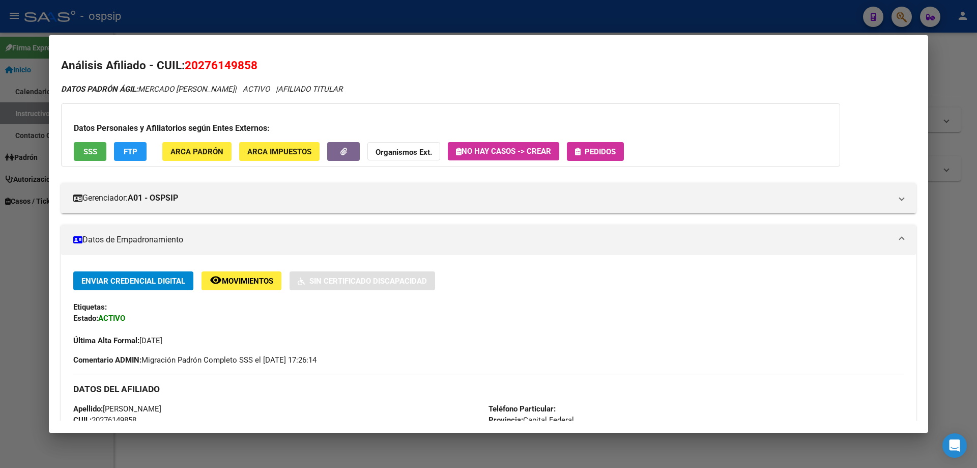
click at [99, 154] on button "SSS" at bounding box center [90, 151] width 33 height 19
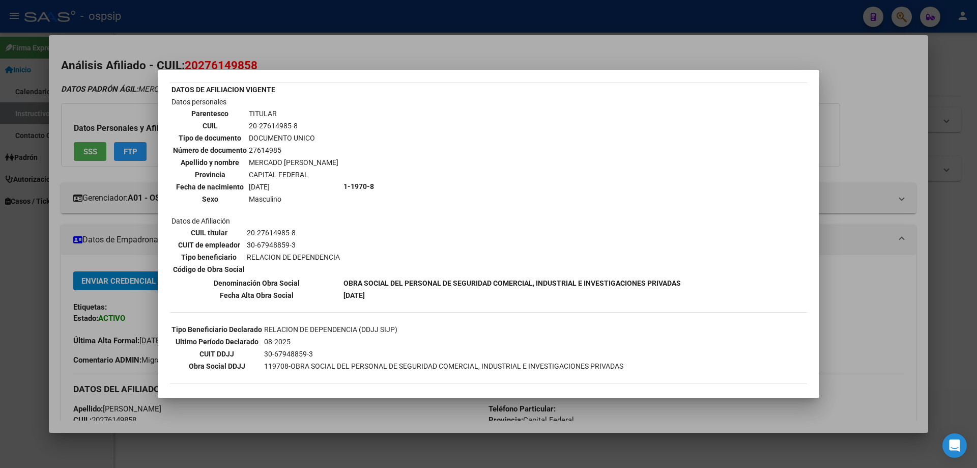
scroll to position [104, 0]
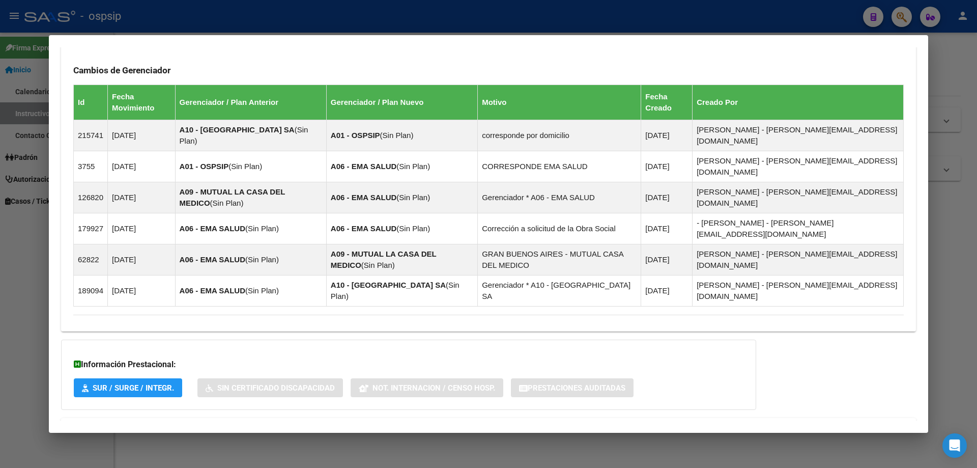
click at [249, 425] on span "Aportes y Contribuciones del Afiliado: 20276149858" at bounding box center [184, 430] width 191 height 10
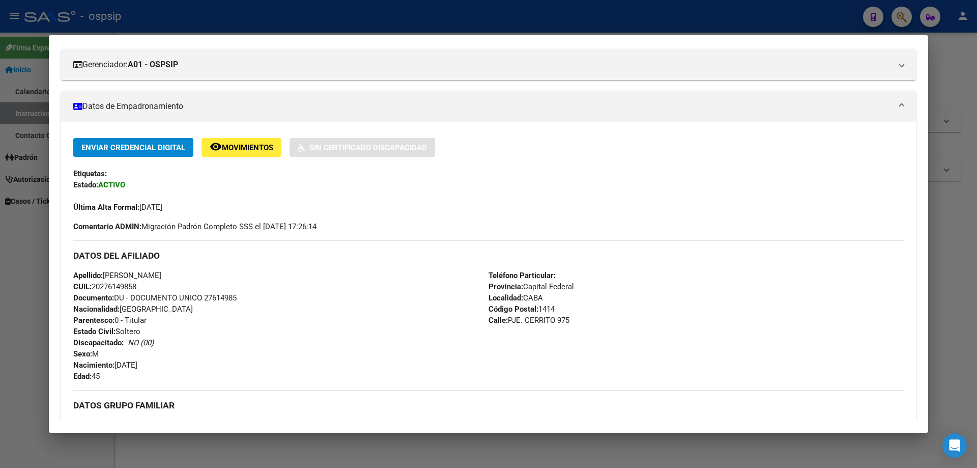
scroll to position [0, 0]
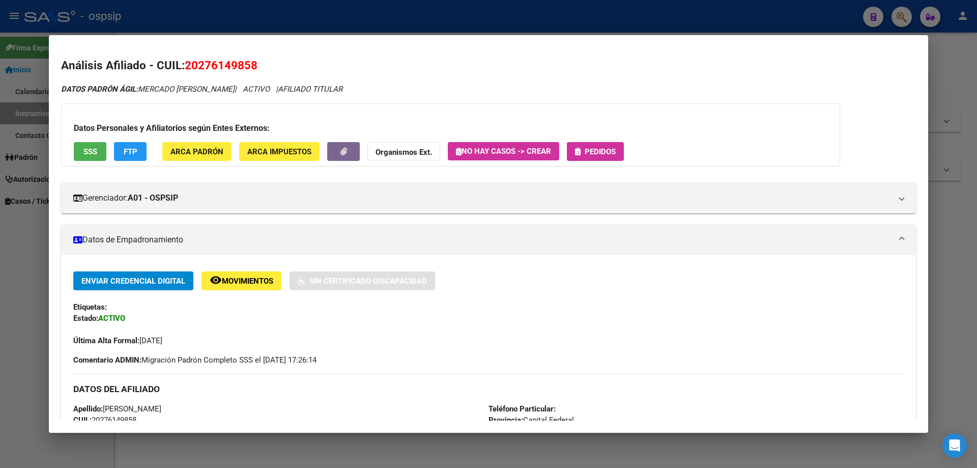
click at [616, 151] on span "Pedidos" at bounding box center [600, 151] width 31 height 9
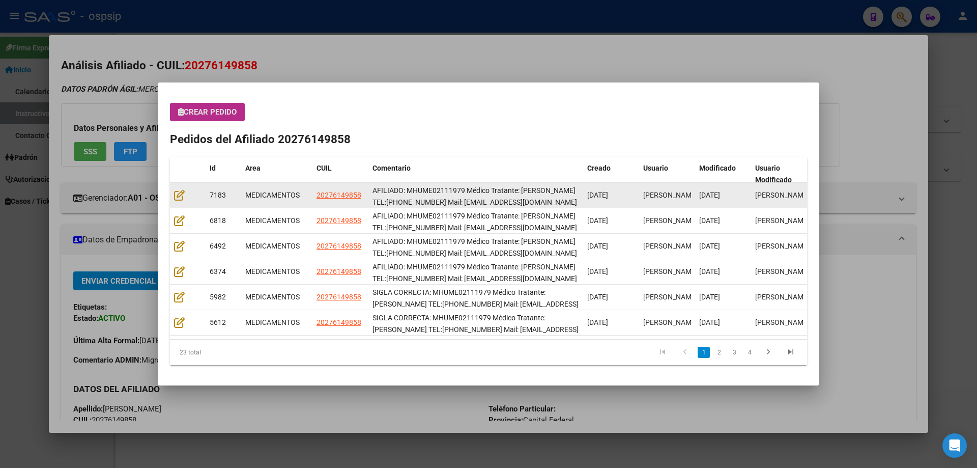
click at [172, 197] on datatable-body-cell at bounding box center [188, 195] width 36 height 25
click at [176, 197] on icon at bounding box center [179, 194] width 11 height 11
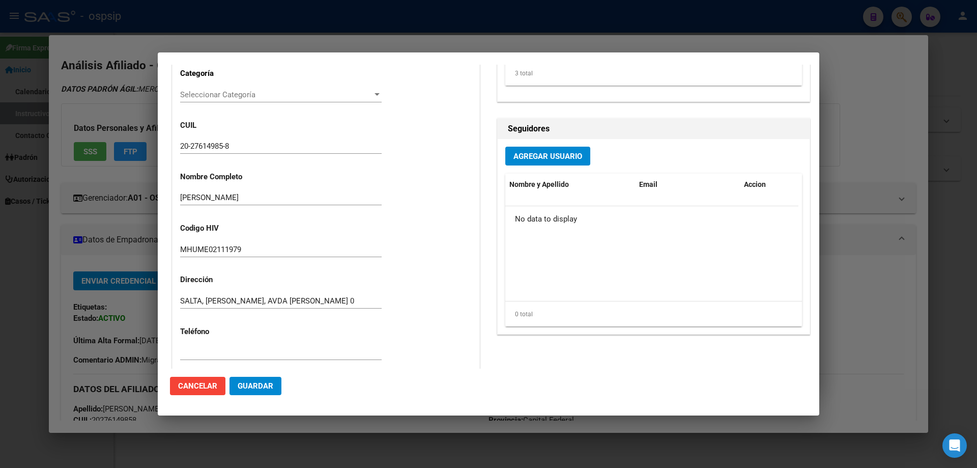
type input "Capital Federal, CABA, PJE. CERRITO 975"
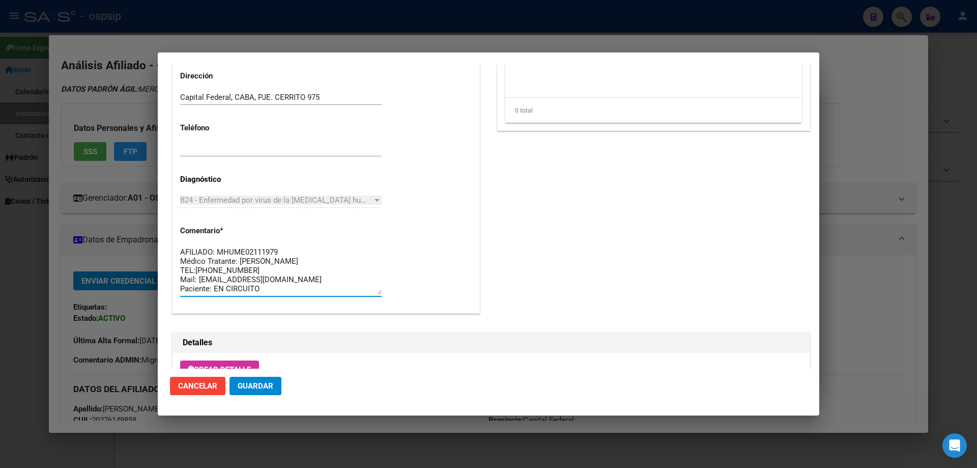
drag, startPoint x: 255, startPoint y: 287, endPoint x: 170, endPoint y: 238, distance: 97.4
click at [170, 238] on div "Información General 20276149858 Casos (0) Creado: 15/09/2025 12:14 - Ortiz Jesi…" at bounding box center [326, 1] width 312 height 658
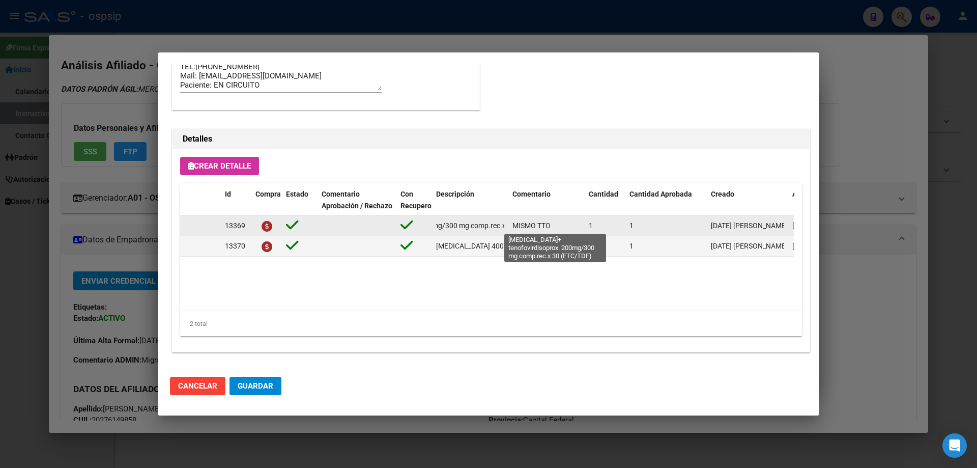
scroll to position [0, 170]
drag, startPoint x: 434, startPoint y: 224, endPoint x: 507, endPoint y: 224, distance: 72.8
click at [507, 224] on datatable-body-cell "[MEDICAL_DATA]+ tenofovirdisoprox. 200mg/300 mg comp.rec.x 30 (FTC/TDF)" at bounding box center [470, 226] width 76 height 20
copy span "[MEDICAL_DATA]+ tenofovirdisoprox. 200mg/300 mg comp.rec.x 30 (FTC/TDF)"
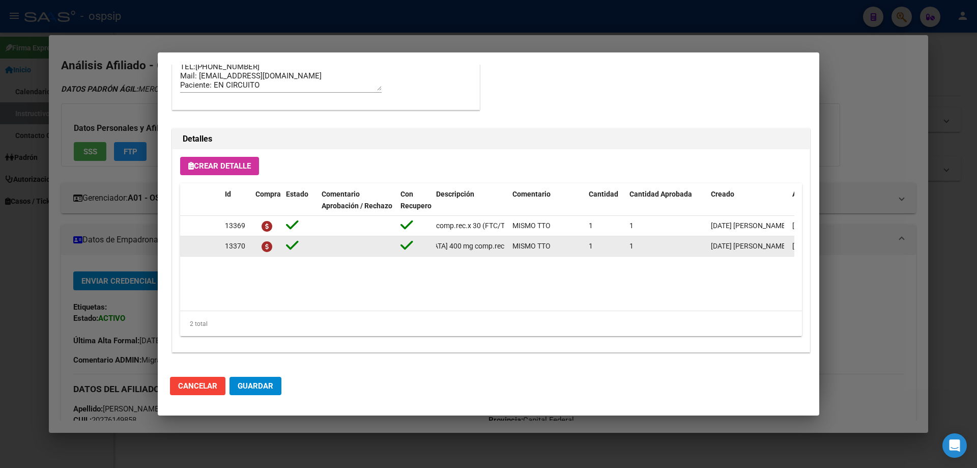
scroll to position [0, 55]
drag, startPoint x: 435, startPoint y: 247, endPoint x: 516, endPoint y: 247, distance: 80.9
click at [516, 247] on div "13370 raltegravir 400 mg comp.rec.x 60 (RAL) MISMO TTO 1 1 15/09/2025 Jesica 15…" at bounding box center [560, 246] width 761 height 20
copy span "[MEDICAL_DATA] 400 mg comp.rec.x 60 (RAL)"
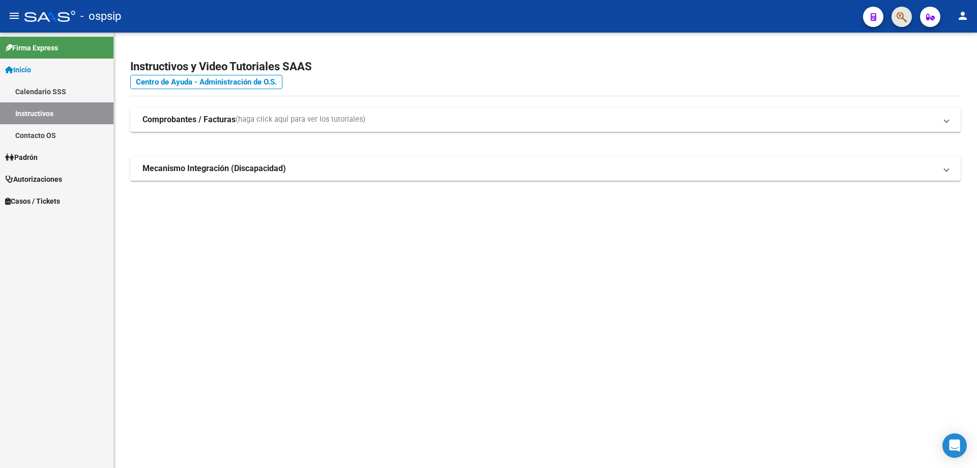
click at [909, 11] on button "button" at bounding box center [902, 17] width 20 height 20
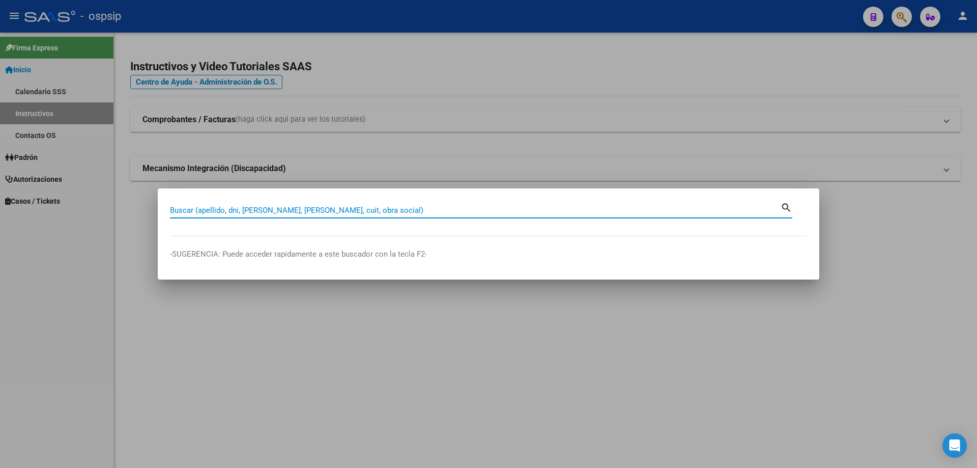
paste input "38656781"
type input "38656781"
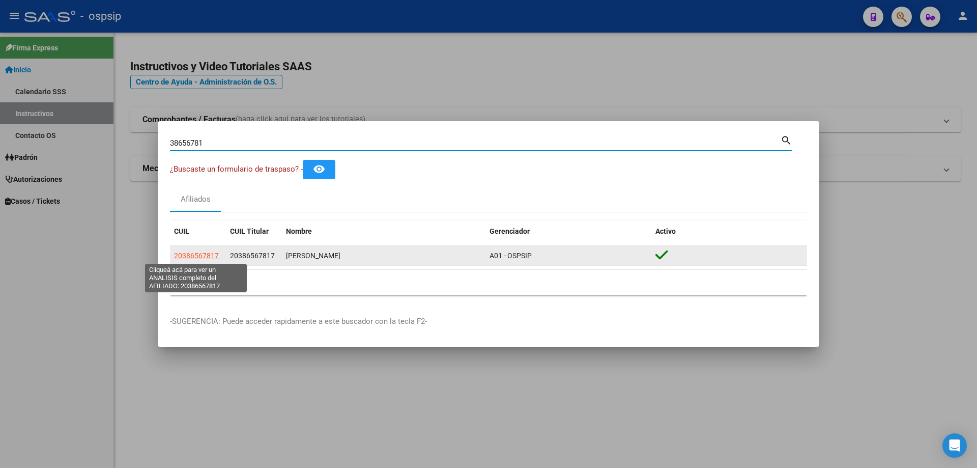
click at [198, 246] on datatable-body-cell "20386567817" at bounding box center [198, 256] width 56 height 20
click at [197, 255] on span "20386567817" at bounding box center [196, 255] width 45 height 8
type textarea "20386567817"
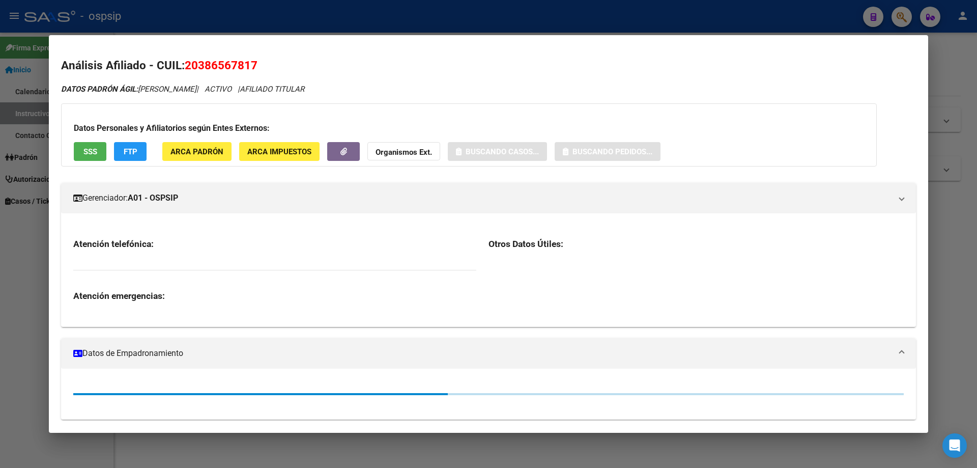
click at [94, 153] on span "SSS" at bounding box center [90, 151] width 14 height 9
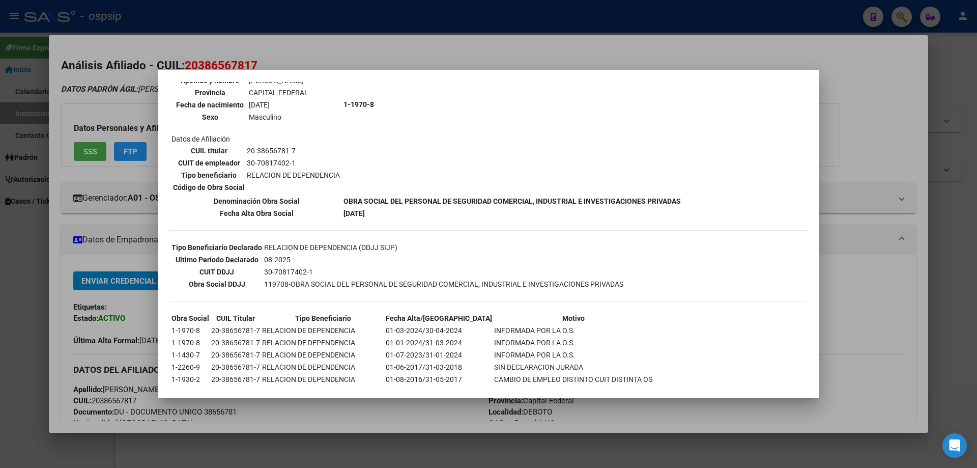
scroll to position [153, 0]
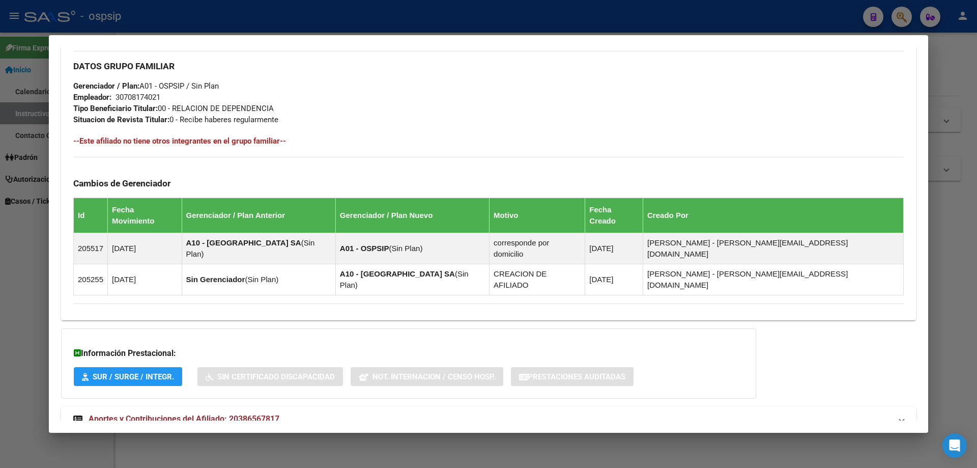
click at [257, 414] on span "Aportes y Contribuciones del Afiliado: 20386567817" at bounding box center [184, 419] width 191 height 10
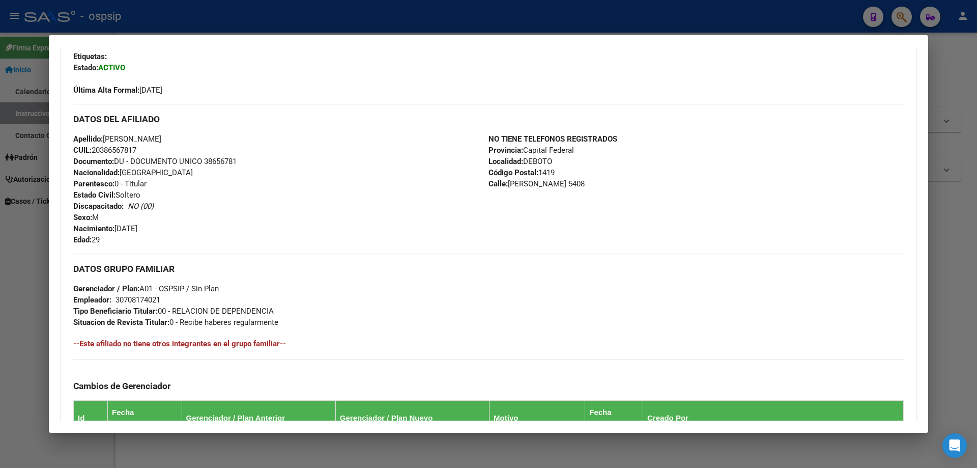
scroll to position [0, 0]
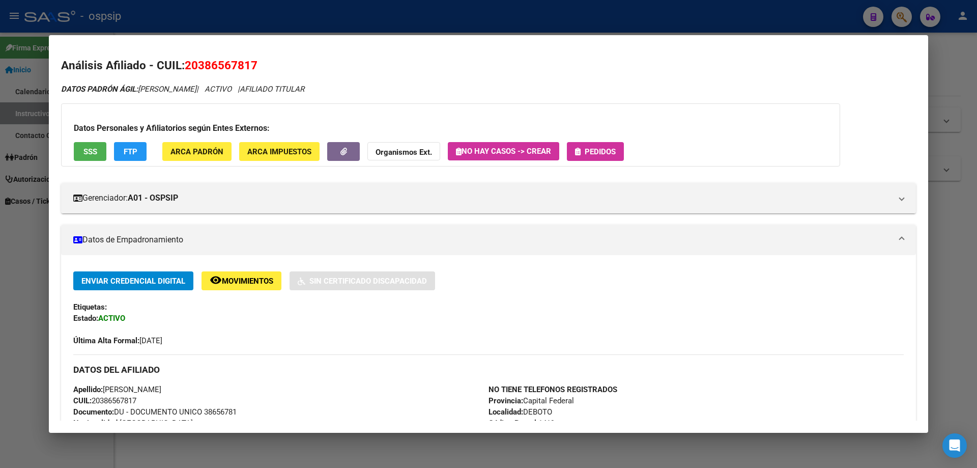
click at [581, 150] on icon "button" at bounding box center [578, 152] width 6 height 8
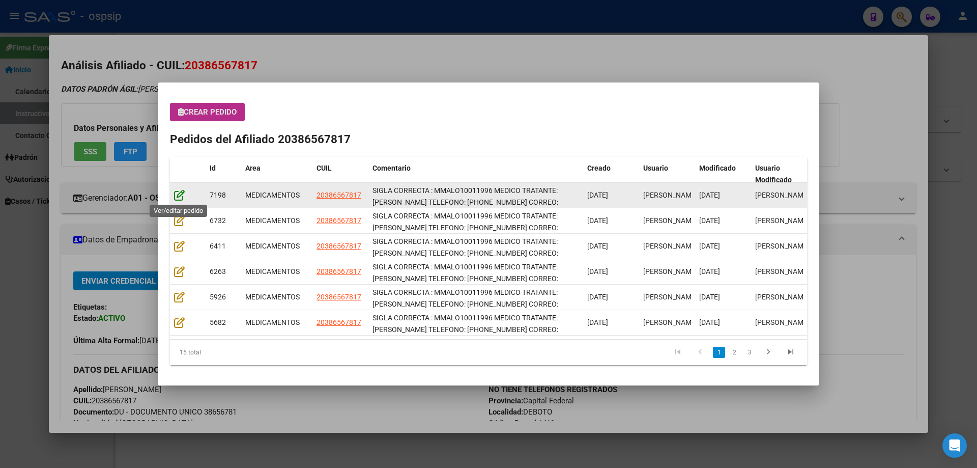
click at [180, 198] on icon at bounding box center [179, 194] width 11 height 11
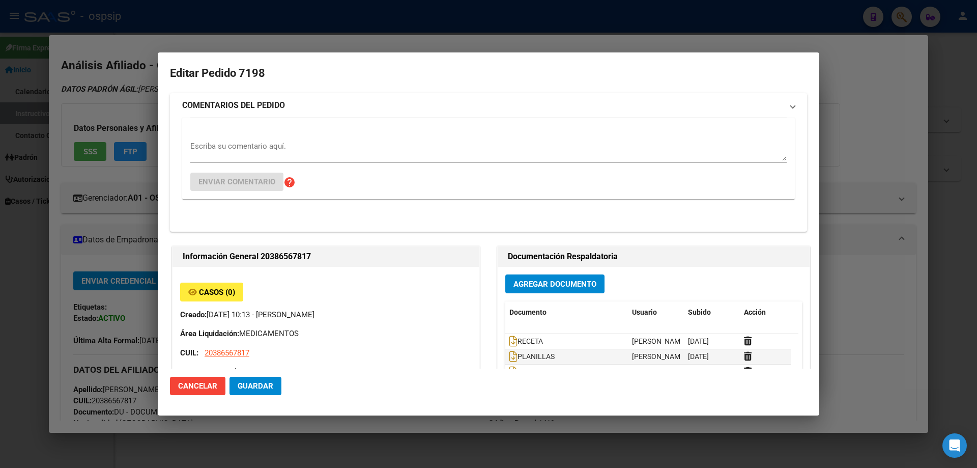
type input "Capital Federal, DEBOTO, [PERSON_NAME] 5408"
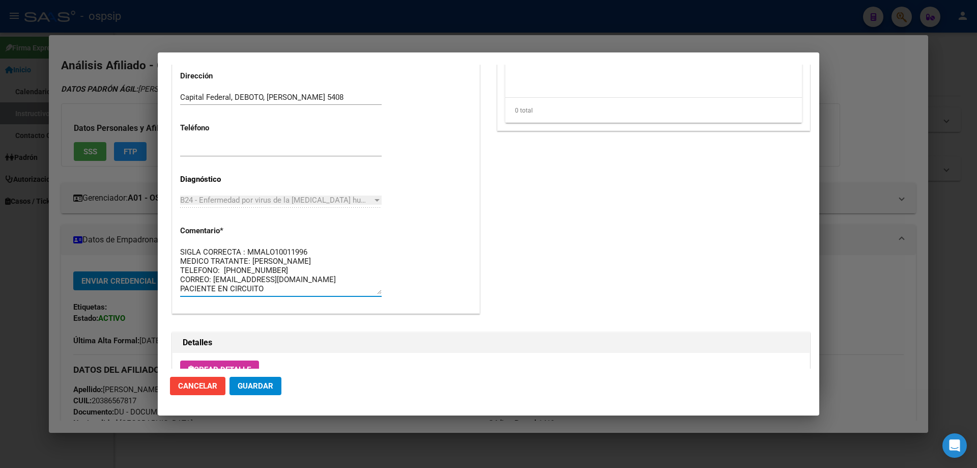
drag, startPoint x: 252, startPoint y: 286, endPoint x: 163, endPoint y: 215, distance: 114.1
click at [163, 215] on mat-dialog-content "Editar Pedido 7198 COMENTARIOS DEL PEDIDO Escriba su comentario aquí. Enviar co…" at bounding box center [489, 217] width 662 height 304
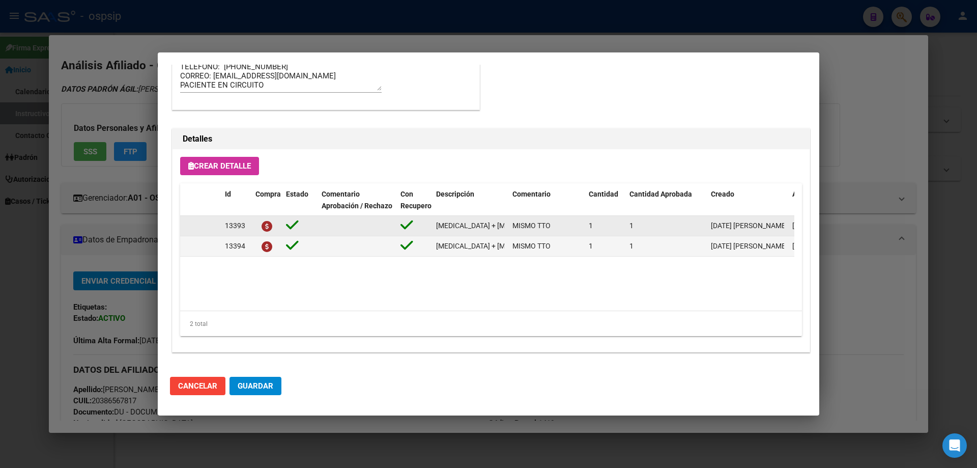
drag, startPoint x: 432, startPoint y: 225, endPoint x: 513, endPoint y: 228, distance: 81.5
click at [513, 228] on div "13393 EMTRICITABINA + TENOFOVIR 200/300 X 30 COMP MISMO TTO 1 1 16/09/2025 Jesi…" at bounding box center [560, 226] width 761 height 20
click at [439, 229] on span "[MEDICAL_DATA] + [MEDICAL_DATA] 200/300 X 30 COMP" at bounding box center [527, 225] width 182 height 8
drag, startPoint x: 435, startPoint y: 227, endPoint x: 511, endPoint y: 227, distance: 76.4
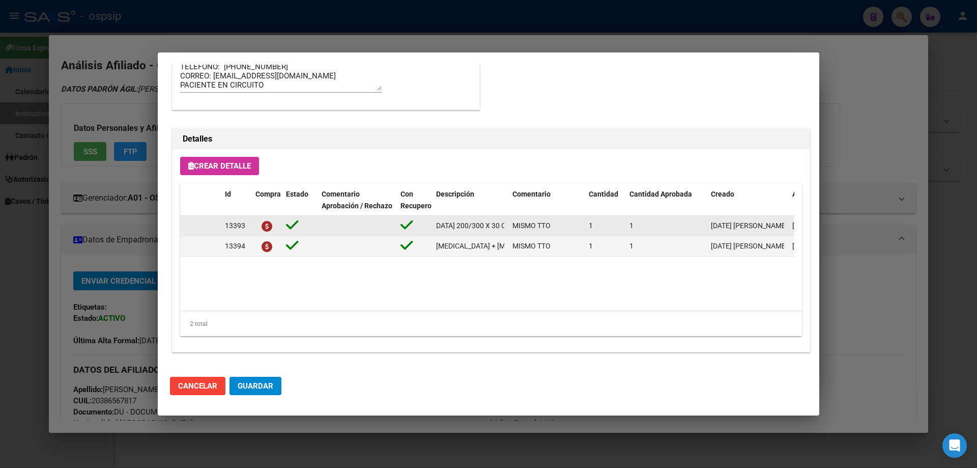
click at [511, 227] on div "13393 EMTRICITABINA + TENOFOVIR 200/300 X 30 COMP MISMO TTO 1 1 16/09/2025 Jesi…" at bounding box center [560, 226] width 761 height 20
copy span "[MEDICAL_DATA] + [MEDICAL_DATA] 200/300 X 30 COMP"
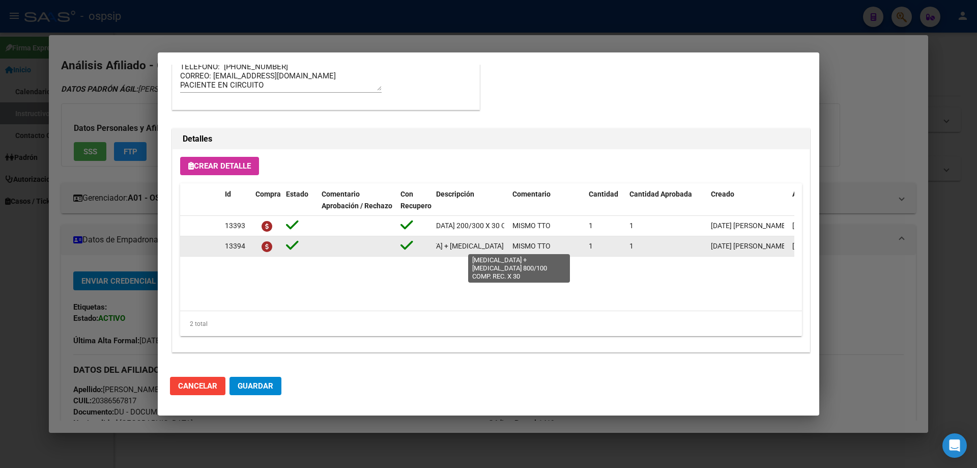
scroll to position [0, 98]
drag, startPoint x: 435, startPoint y: 247, endPoint x: 513, endPoint y: 247, distance: 77.4
click at [513, 247] on div "13394 DARUNAVIR + RITONAVIR 800/100 COMP. REC. X 30 MISMO TTO 1 1 16/09/2025 Je…" at bounding box center [560, 246] width 761 height 20
copy span "[MEDICAL_DATA] + [MEDICAL_DATA] 800/100 COMP. REC. X 30"
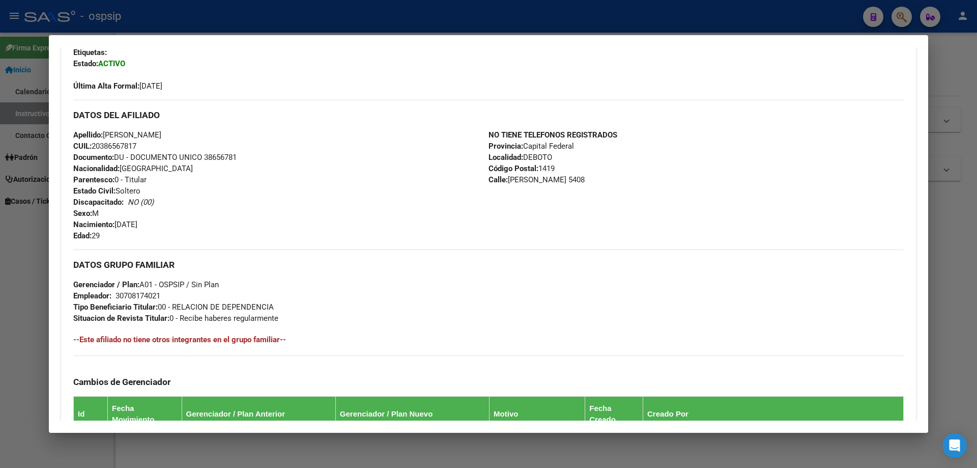
scroll to position [0, 0]
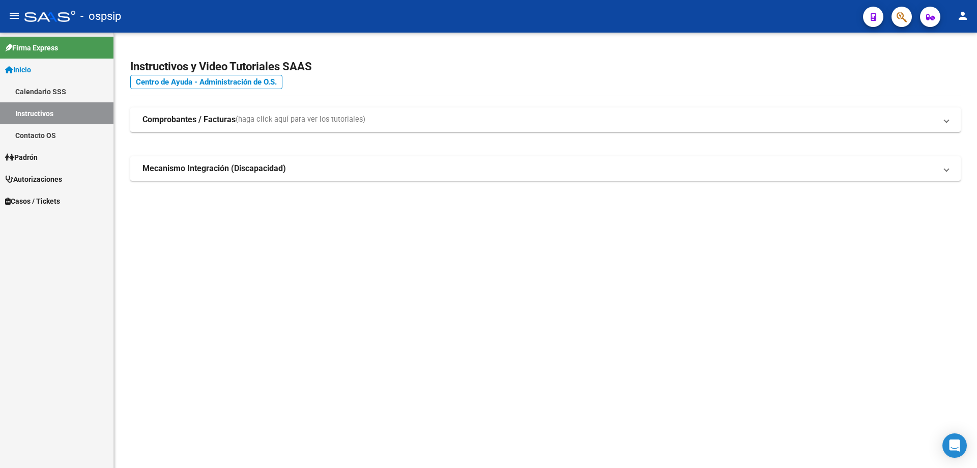
click at [918, 22] on mat-toolbar "menu - ospsip person" at bounding box center [488, 16] width 977 height 33
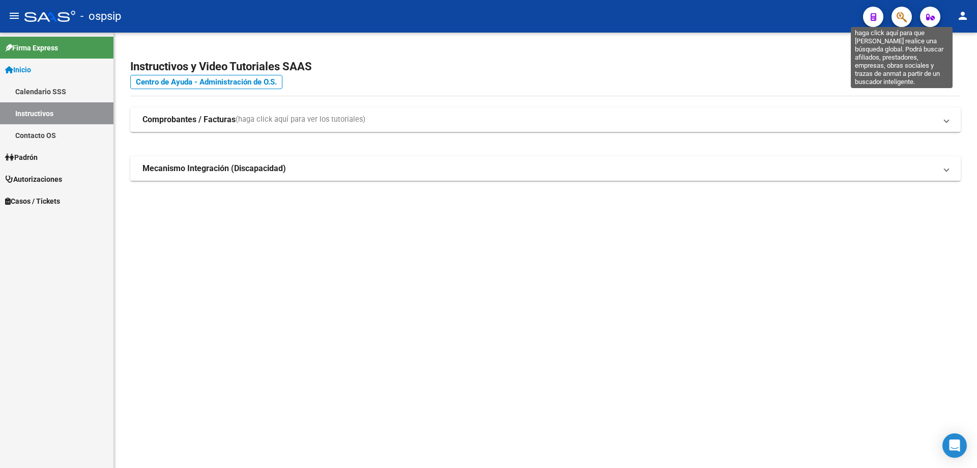
click at [903, 22] on icon "button" at bounding box center [902, 17] width 10 height 12
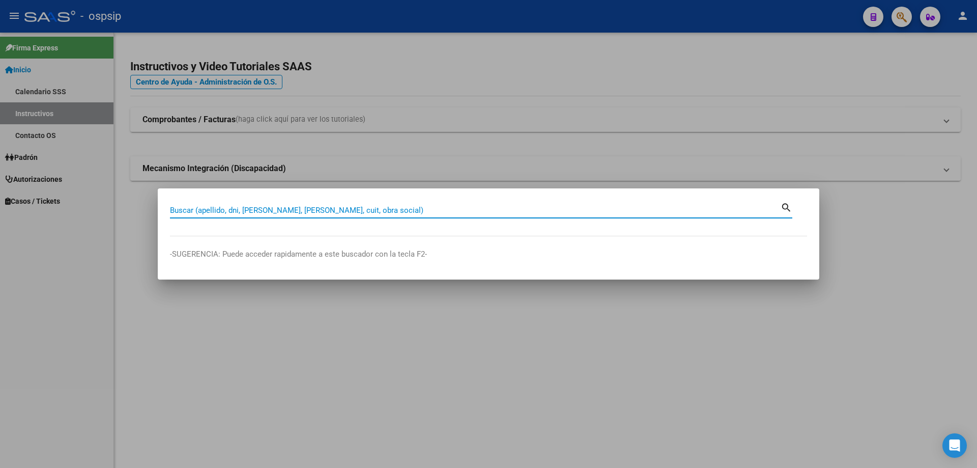
paste input "93093483"
type input "93093483"
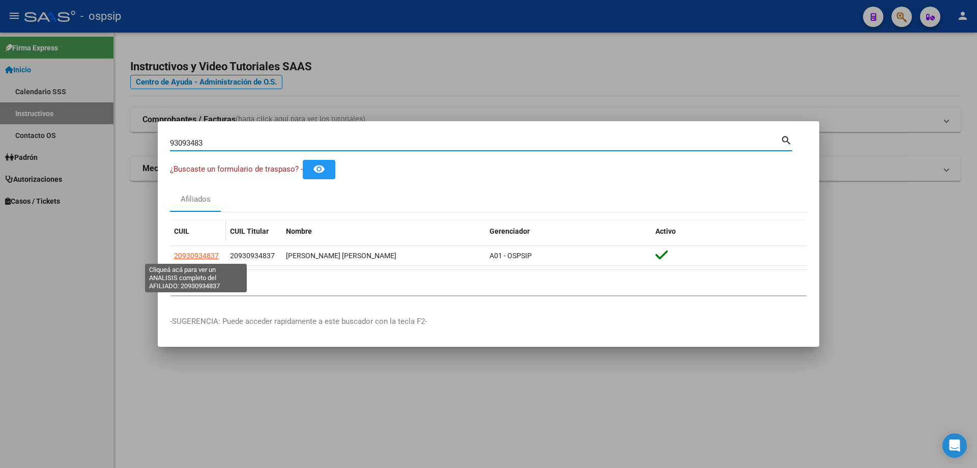
click at [202, 259] on span "20930934837" at bounding box center [196, 255] width 45 height 8
type textarea "20930934837"
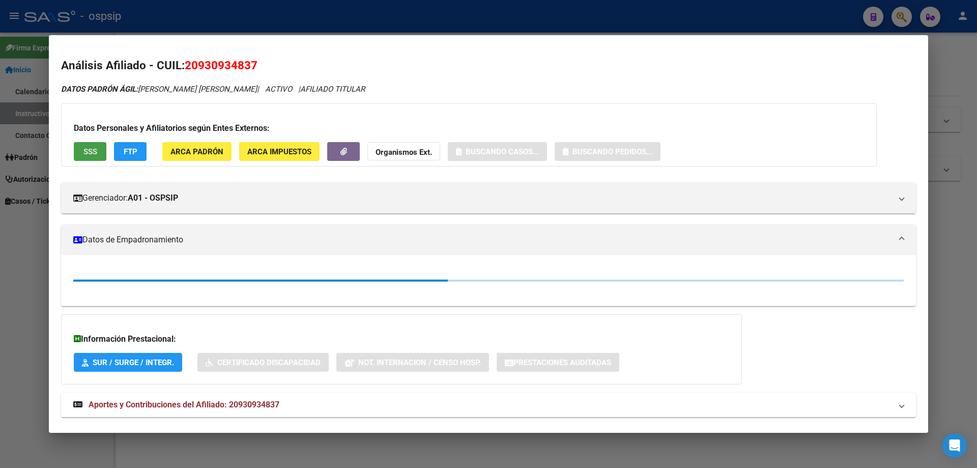
click at [89, 149] on span "SSS" at bounding box center [90, 151] width 14 height 9
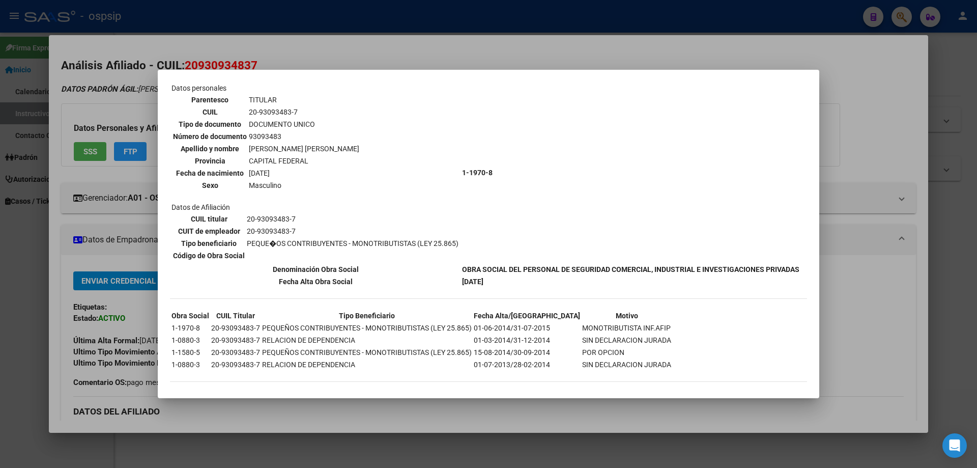
scroll to position [88, 0]
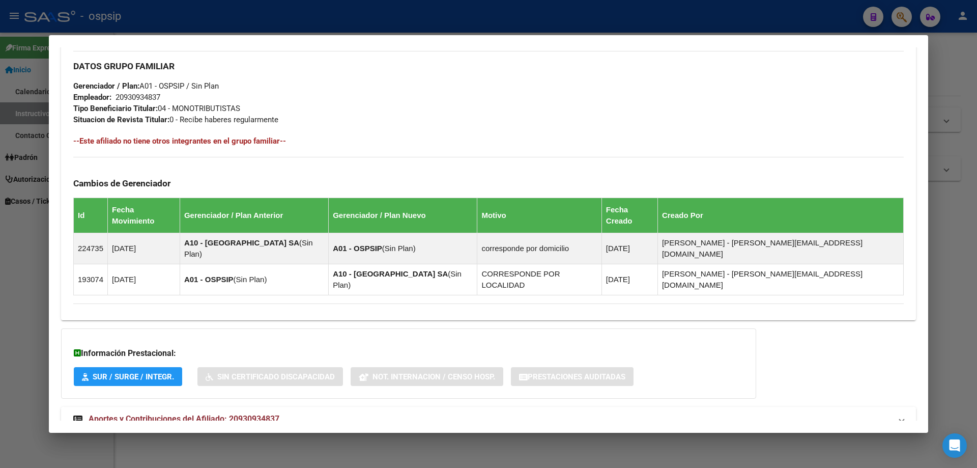
click at [212, 414] on span "Aportes y Contribuciones del Afiliado: 20930934837" at bounding box center [184, 419] width 191 height 10
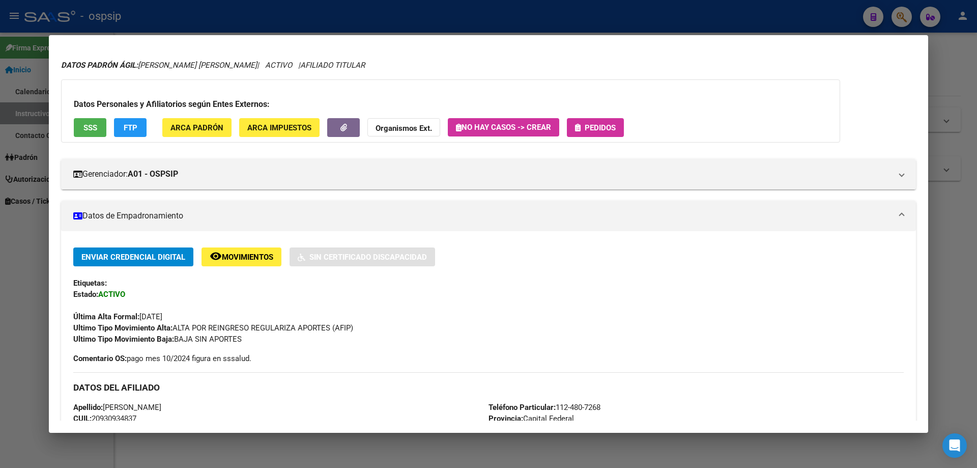
scroll to position [0, 0]
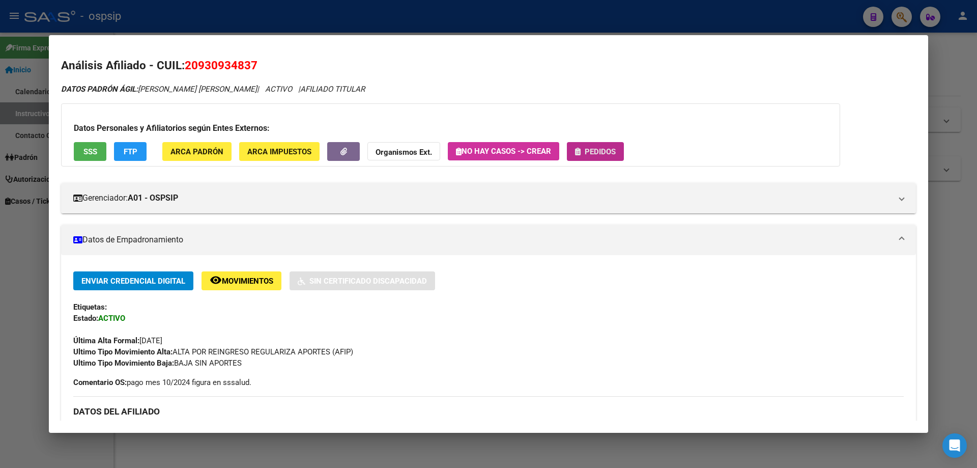
click at [608, 142] on button "Pedidos" at bounding box center [595, 151] width 57 height 19
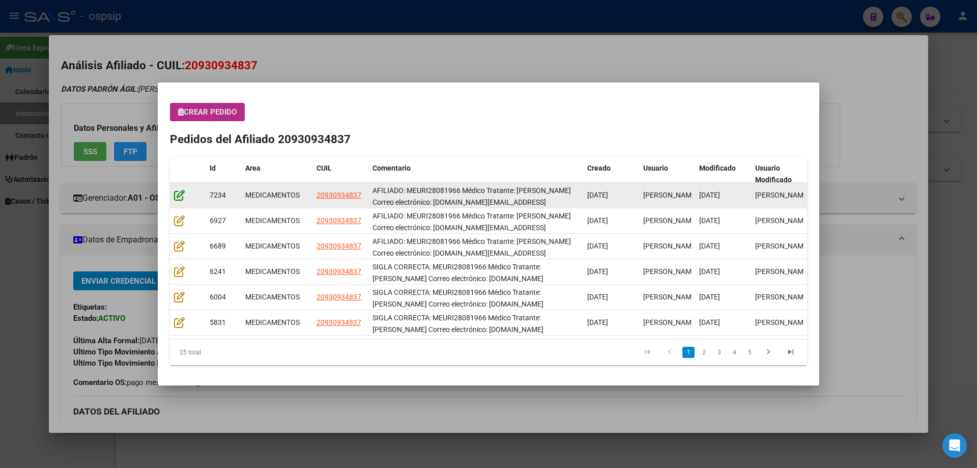
click at [177, 196] on icon at bounding box center [179, 194] width 11 height 11
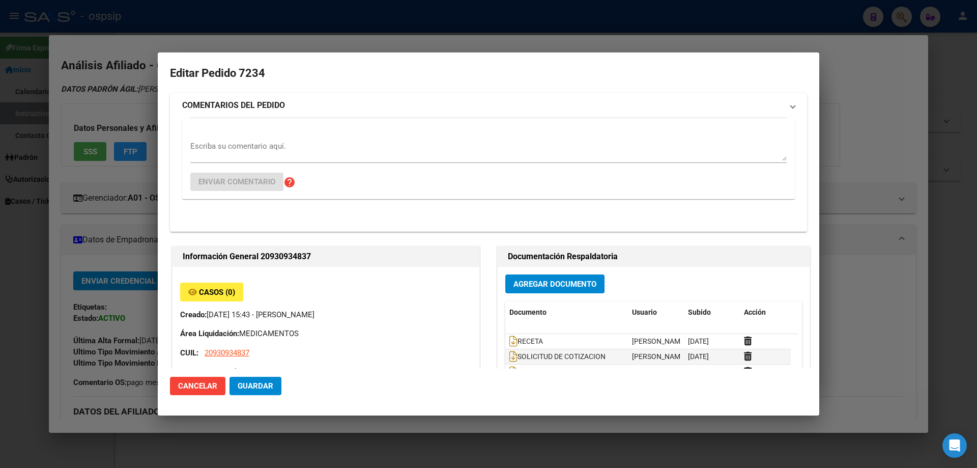
type input "Capital Federal, CABA, RINCON 830, Piso: 2, Departamento: 20"
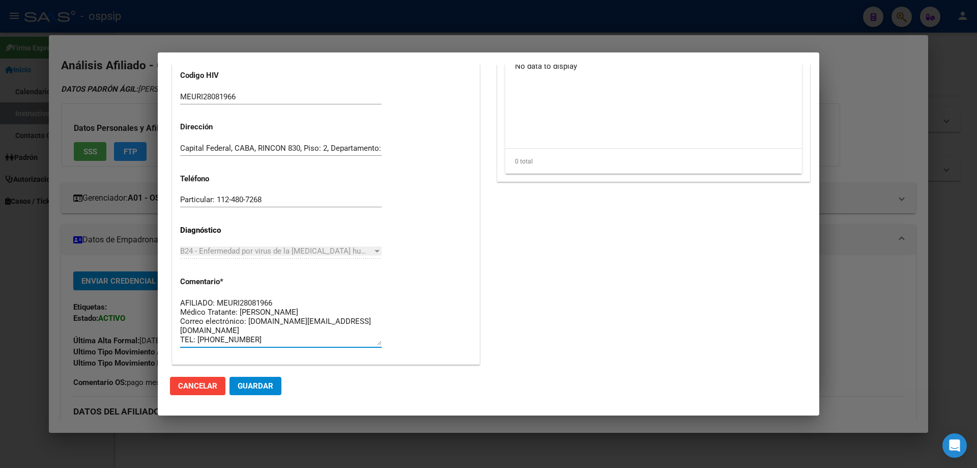
drag, startPoint x: 258, startPoint y: 341, endPoint x: 144, endPoint y: 262, distance: 138.7
click at [144, 262] on div "93093483 Buscar (apellido, dni, cuil, nro traspaso, cuit, obra social) search ¿…" at bounding box center [488, 234] width 977 height 468
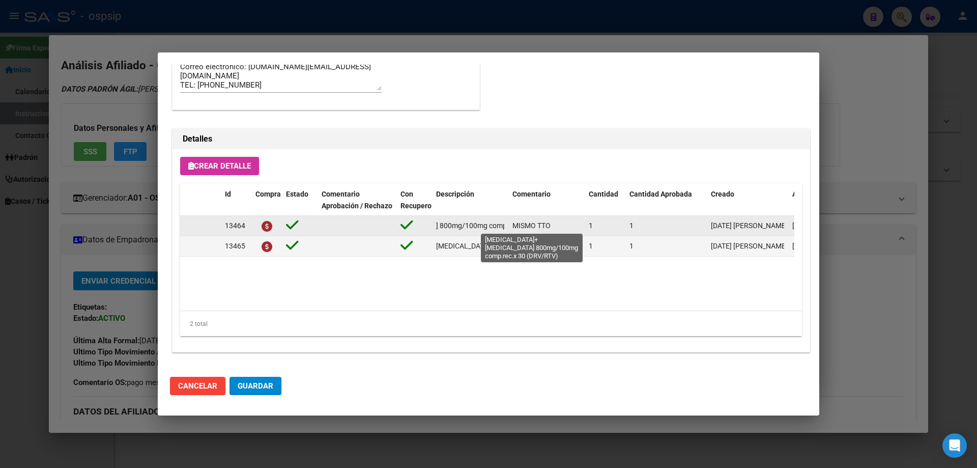
scroll to position [0, 124]
drag, startPoint x: 438, startPoint y: 226, endPoint x: 506, endPoint y: 224, distance: 68.2
click at [506, 224] on datatable-body-cell "[MEDICAL_DATA]+[MEDICAL_DATA] 800mg/100mg comp.rec.x 30 (DRV/RTV)" at bounding box center [470, 226] width 76 height 20
copy span "[MEDICAL_DATA]+[MEDICAL_DATA] 800mg/100mg comp.rec.x 30 (DRV/RTV)"
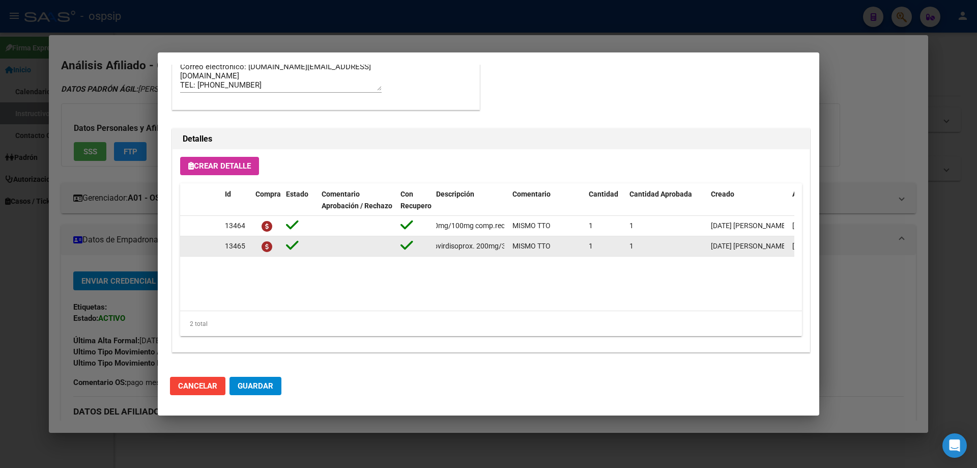
scroll to position [0, 170]
drag, startPoint x: 436, startPoint y: 250, endPoint x: 508, endPoint y: 249, distance: 71.8
click at [508, 249] on datatable-body-cell "[MEDICAL_DATA]+ tenofovirdisoprox. 200mg/300 mg comp.rec.x 30 (FTC/TDF)" at bounding box center [470, 246] width 76 height 20
copy span "[MEDICAL_DATA]+ tenofovirdisoprox. 200mg/300 mg comp.rec.x 30 (FTC/TDF)"
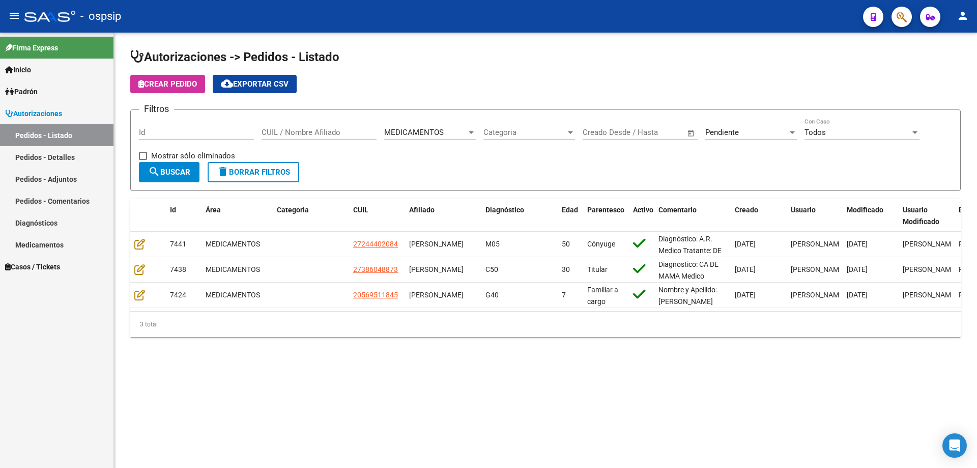
scroll to position [2, 0]
click at [894, 18] on button "button" at bounding box center [902, 17] width 20 height 20
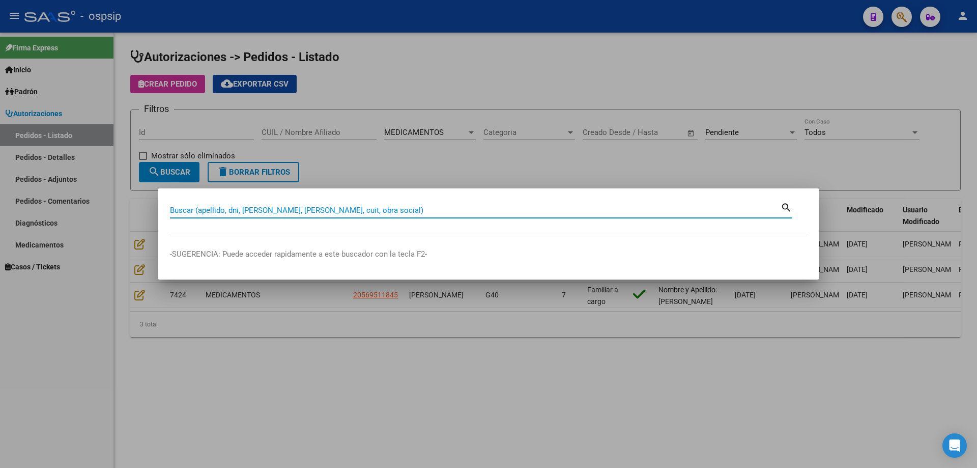
paste input "17691295"
type input "17691295"
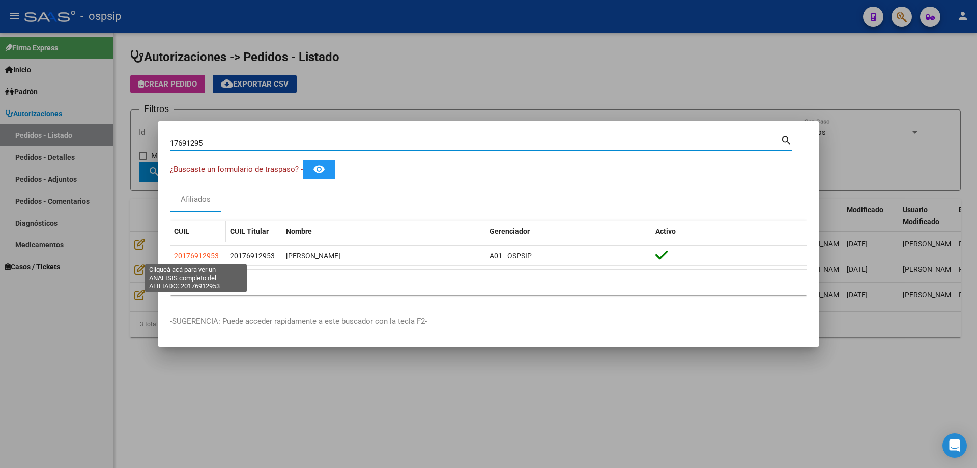
click at [202, 254] on span "20176912953" at bounding box center [196, 255] width 45 height 8
type textarea "20176912953"
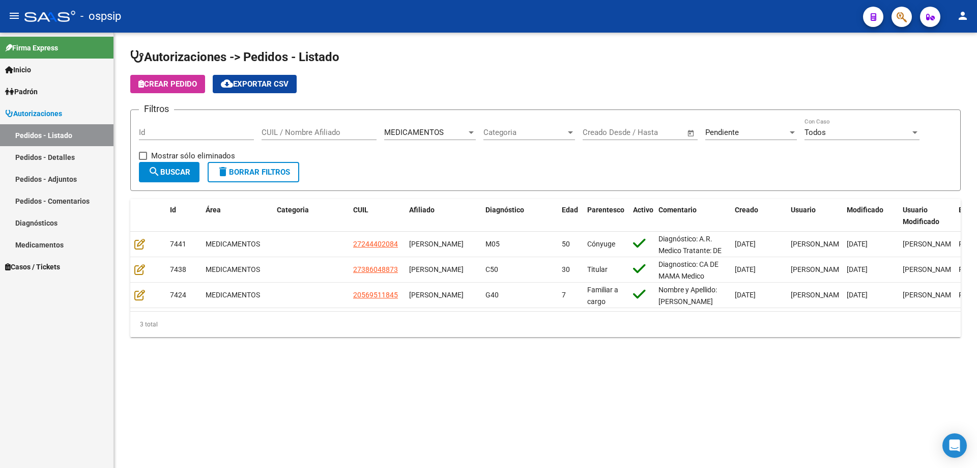
click at [901, 25] on span "button" at bounding box center [902, 17] width 10 height 21
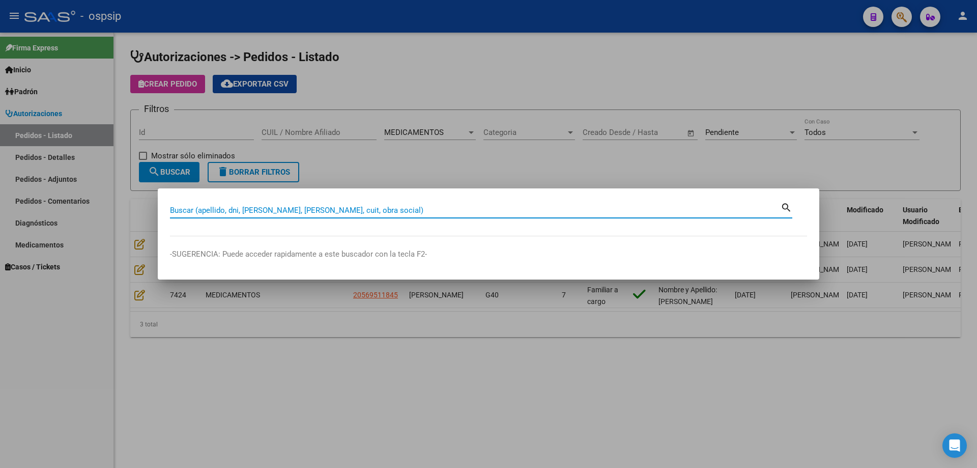
paste input "20176912953"
type input "20176912953"
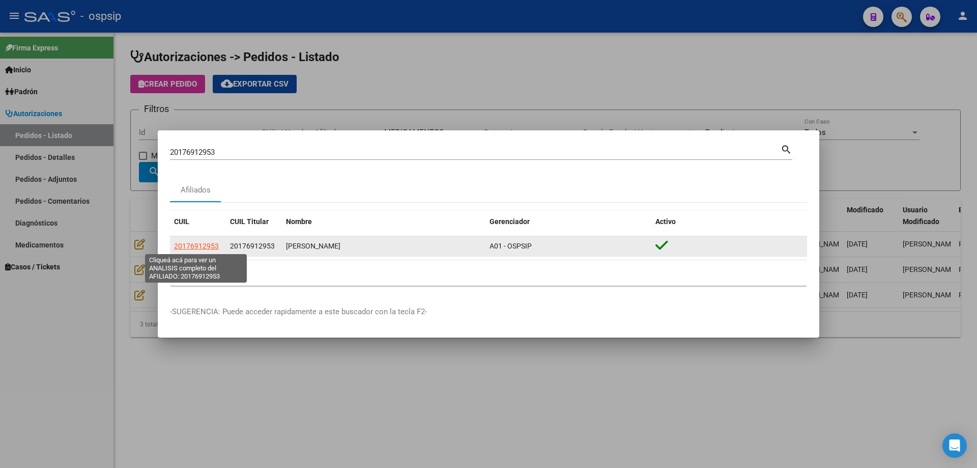
click at [181, 246] on span "20176912953" at bounding box center [196, 246] width 45 height 8
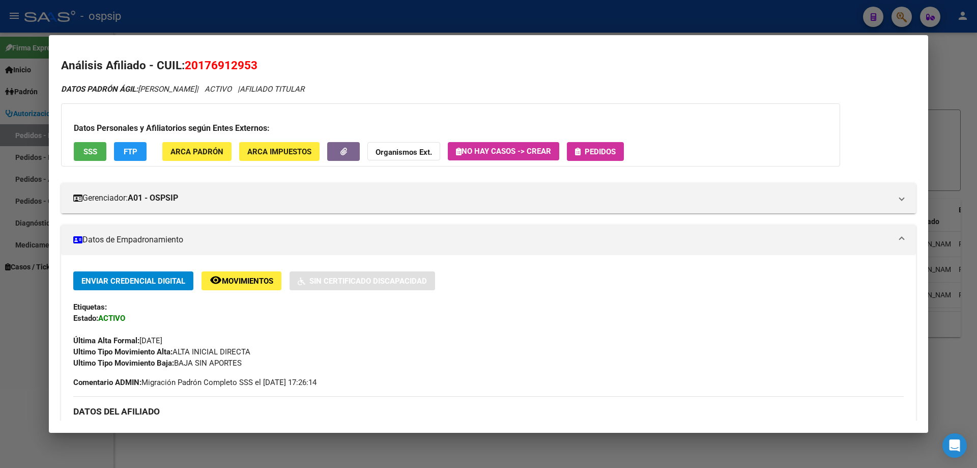
click at [601, 149] on span "Pedidos" at bounding box center [600, 151] width 31 height 9
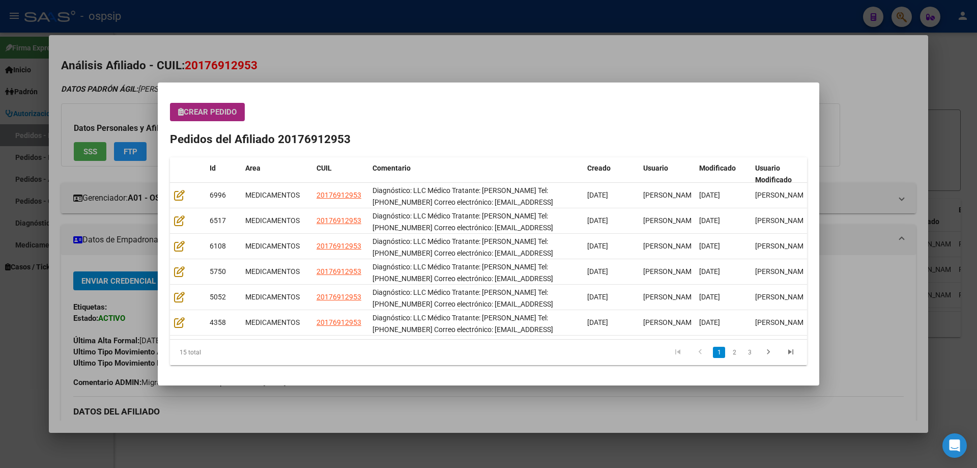
click at [219, 108] on span "Crear Pedido" at bounding box center [207, 111] width 59 height 9
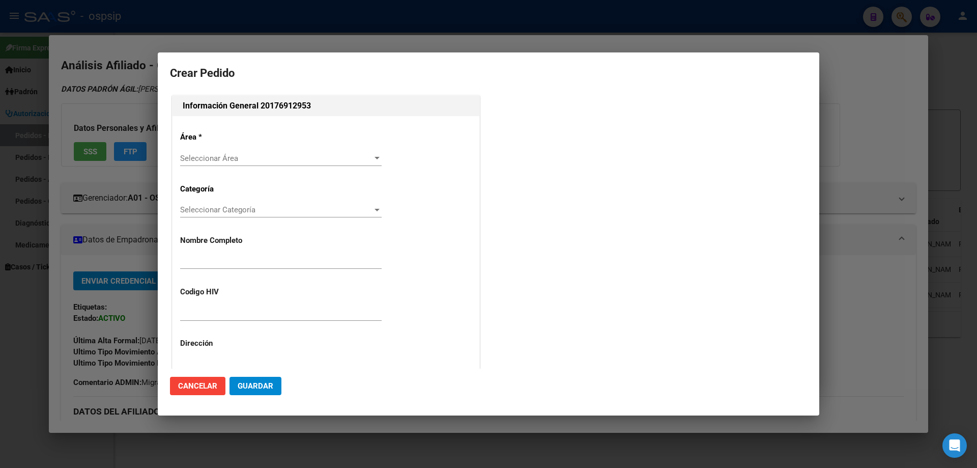
type input "JUAN MANUEL VAZQUEZ"
type input "NO CORRESPONDE"
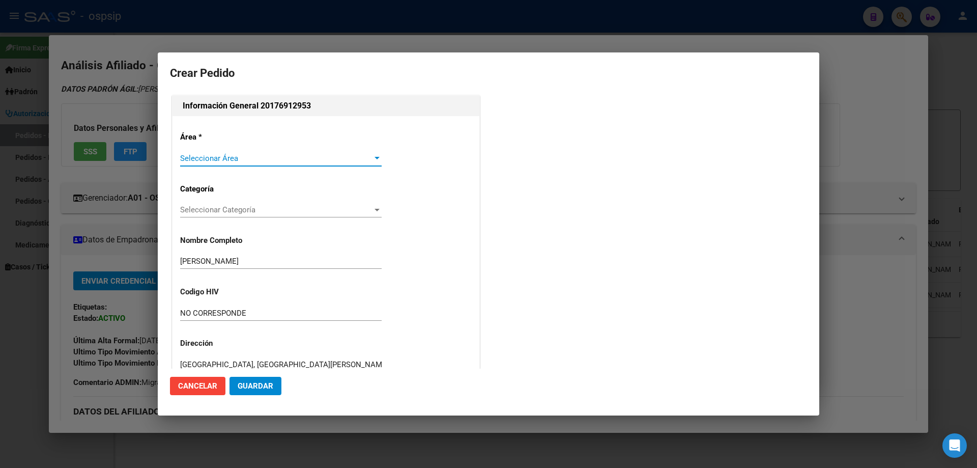
type input "BUENOS AIRES, VILLA DE MAYO, SUCRE 797, Piso: 2"
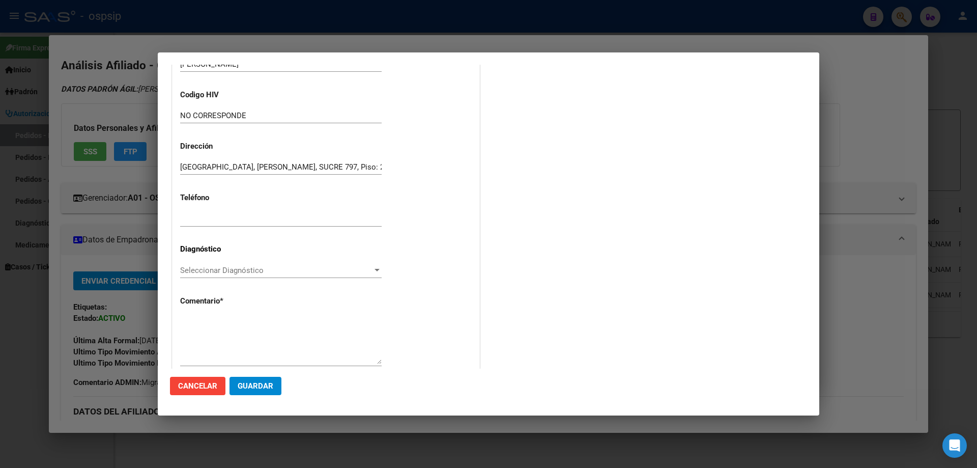
scroll to position [210, 0]
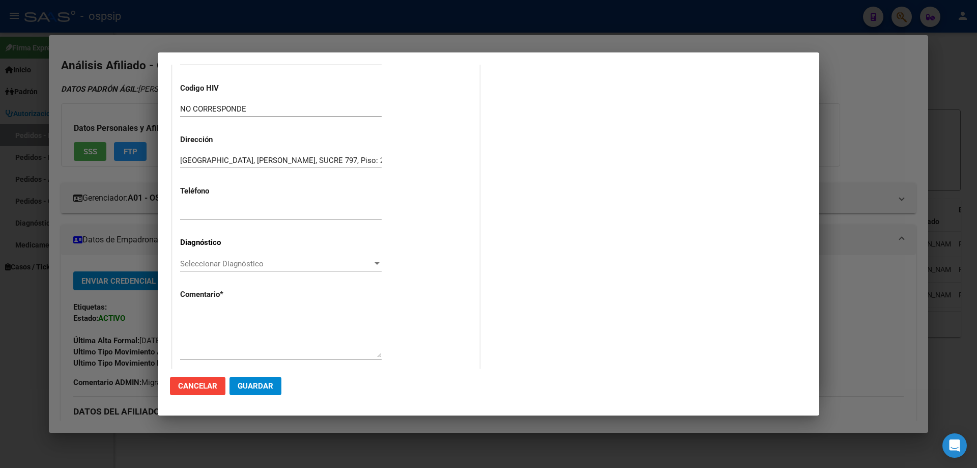
click at [213, 261] on span "Seleccionar Diagnóstico" at bounding box center [276, 263] width 192 height 9
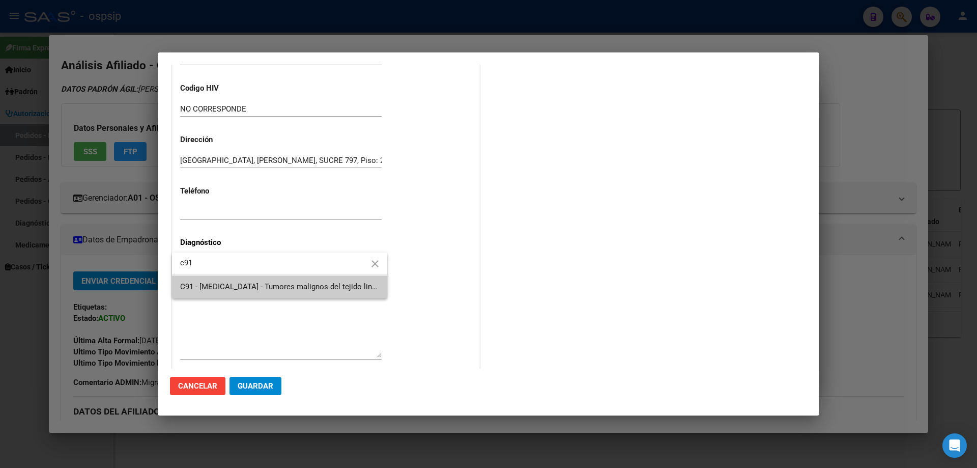
type input "c91"
click at [213, 297] on span "C91 - [MEDICAL_DATA] - Tumores malignos del tejido linfático, de los órganos he…" at bounding box center [279, 286] width 199 height 23
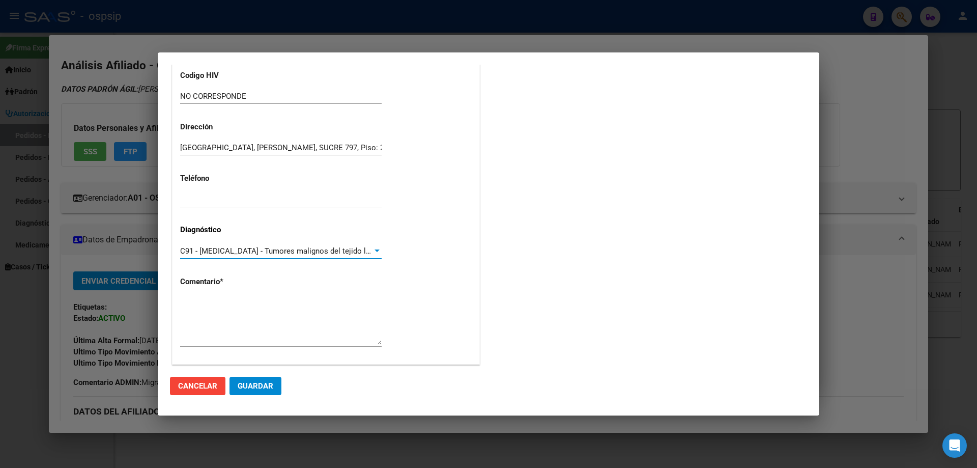
scroll to position [235, 0]
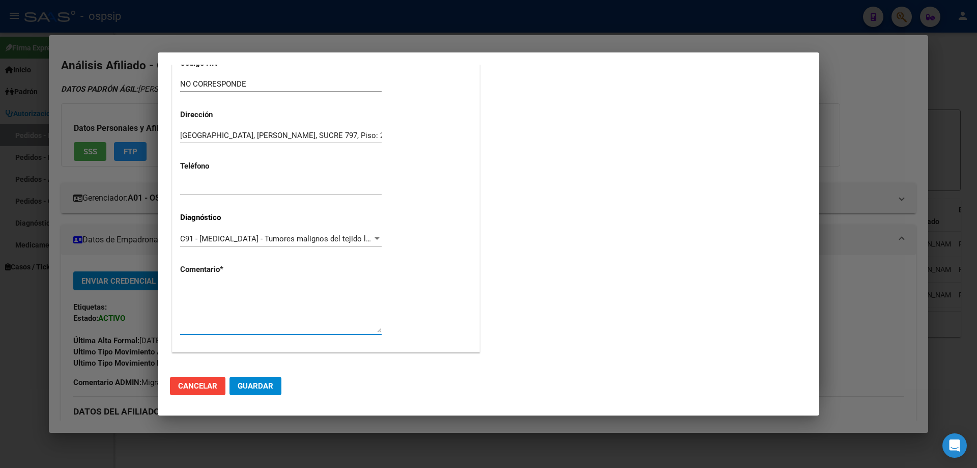
paste textarea "Diagnóstico: LLC Médico Tratante: SZWARCER Tel: 11-6928-8064 Correo electrónico…"
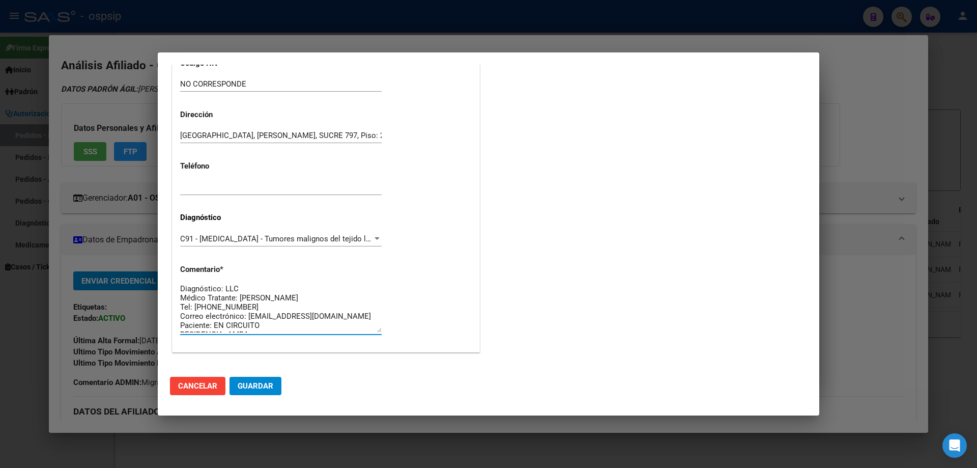
scroll to position [0, 0]
type textarea "Diagnóstico: LLC Médico Tratante: SZWARCER Tel: 11-6928-8064 Correo electrónico…"
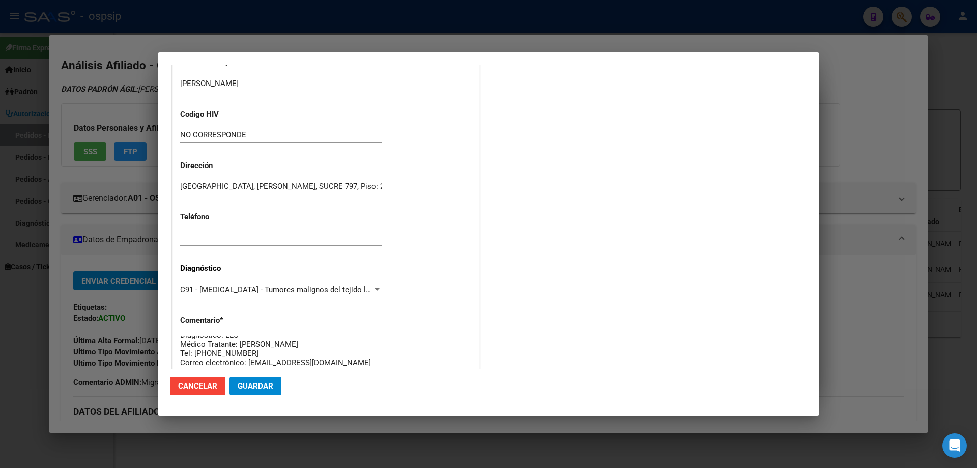
scroll to position [9, 0]
click at [260, 384] on span "Guardar" at bounding box center [256, 385] width 36 height 9
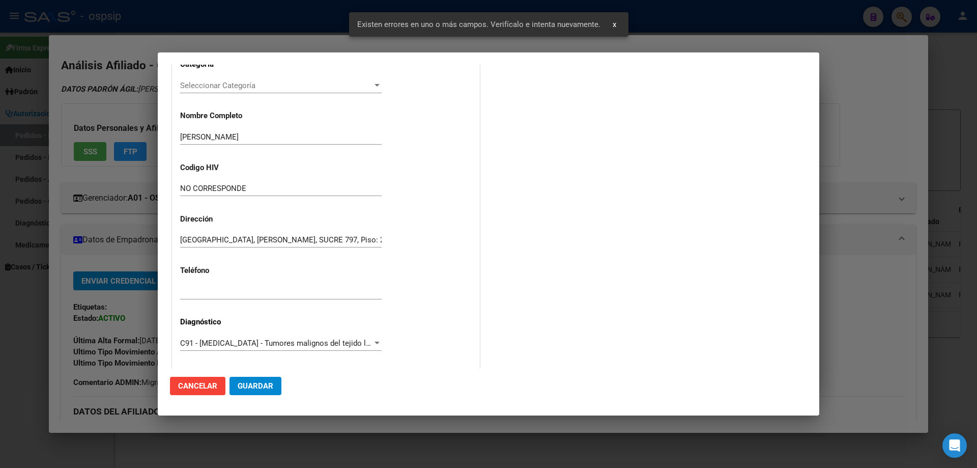
scroll to position [0, 0]
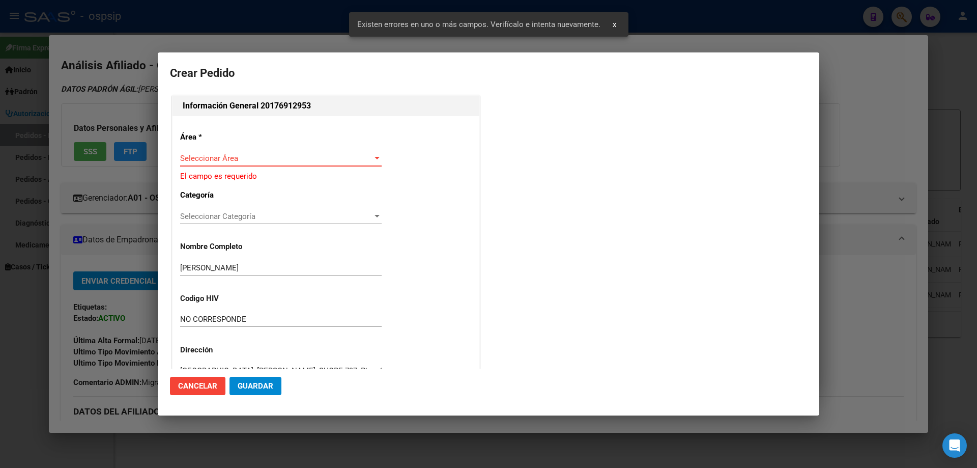
click at [194, 154] on span "Seleccionar Área" at bounding box center [276, 158] width 192 height 9
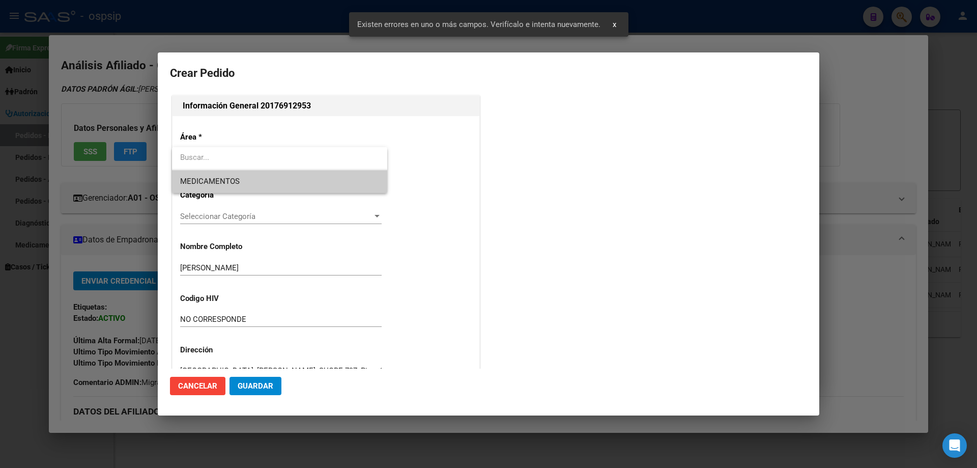
click at [207, 187] on span "MEDICAMENTOS" at bounding box center [279, 181] width 199 height 23
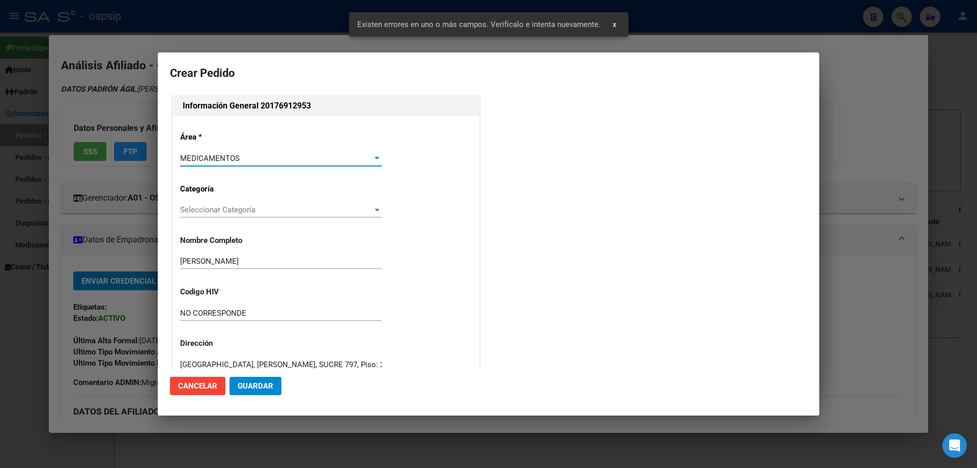
click at [263, 383] on span "Guardar" at bounding box center [256, 385] width 36 height 9
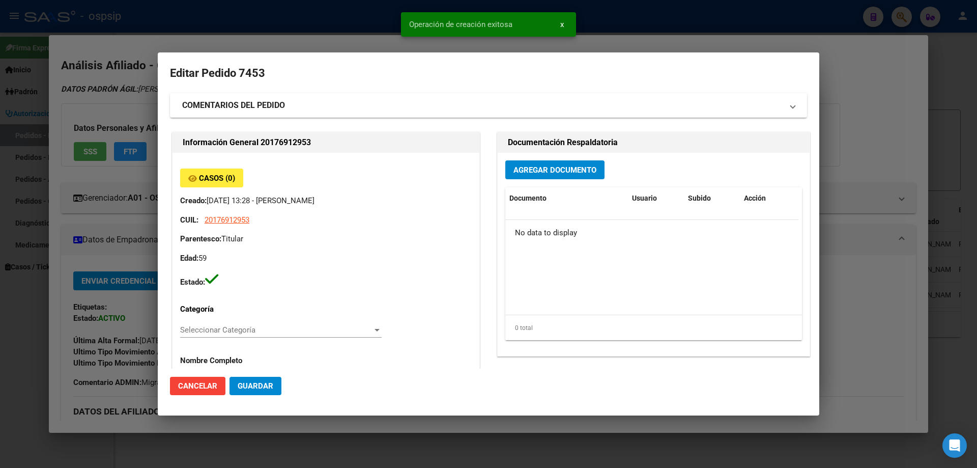
click at [541, 165] on span "Agregar Documento" at bounding box center [555, 169] width 83 height 9
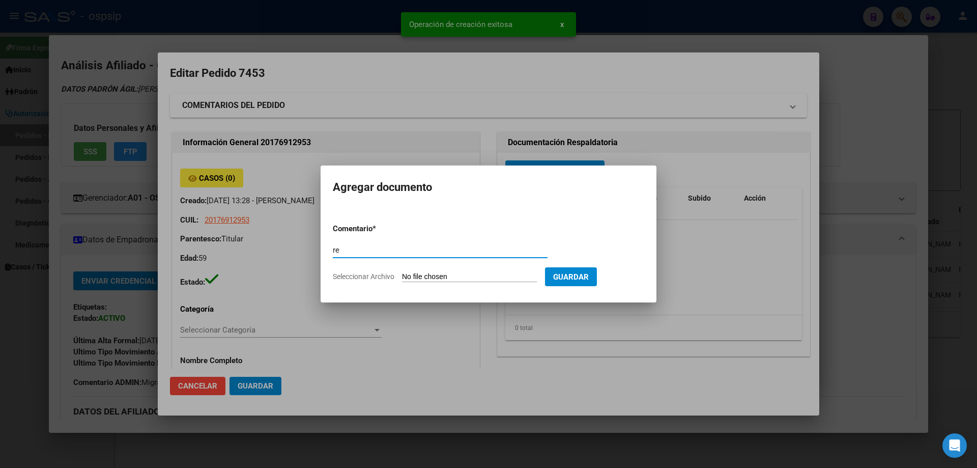
type input "r"
type input "RECETA"
click at [435, 272] on input "Seleccionar Archivo" at bounding box center [469, 277] width 135 height 10
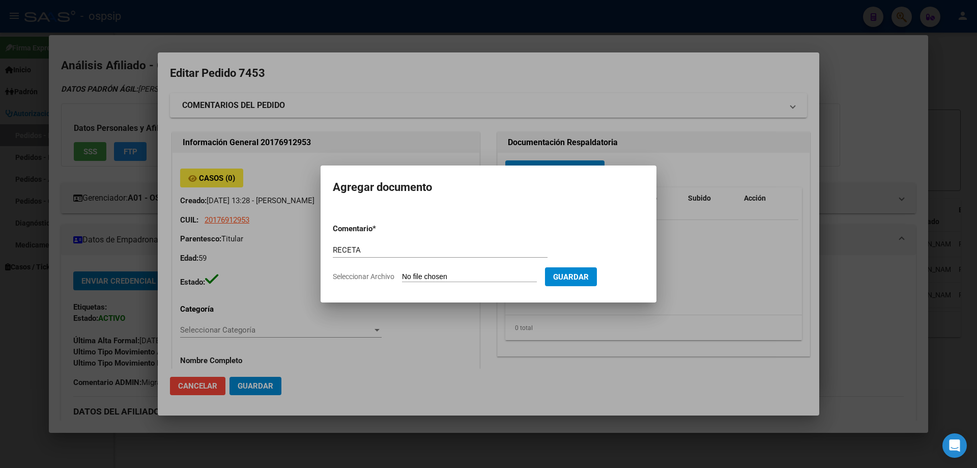
type input "C:\fakepath\IMG_20251007_111258.jpg"
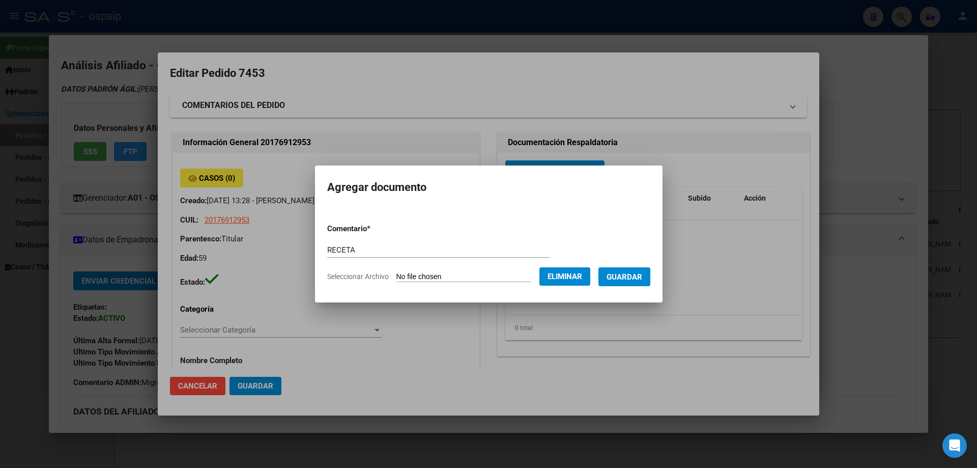
click at [640, 283] on button "Guardar" at bounding box center [625, 276] width 52 height 19
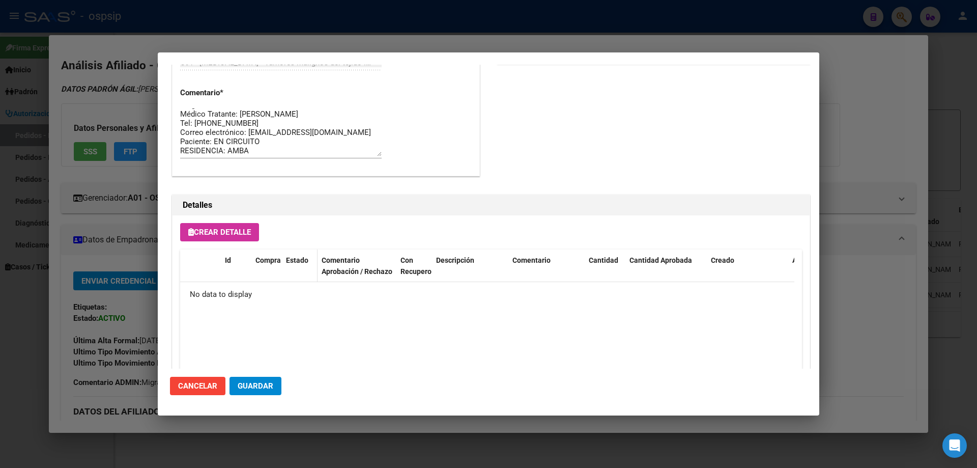
scroll to position [592, 0]
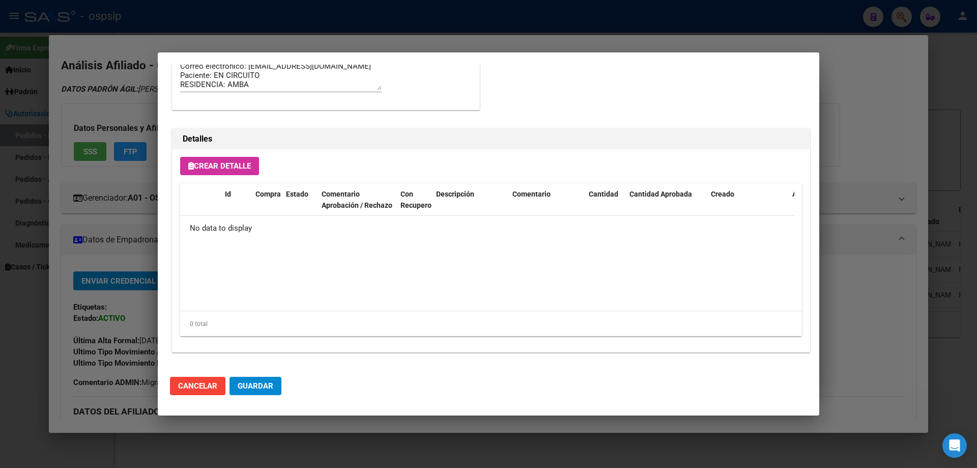
click at [235, 161] on span "Crear Detalle" at bounding box center [219, 165] width 63 height 9
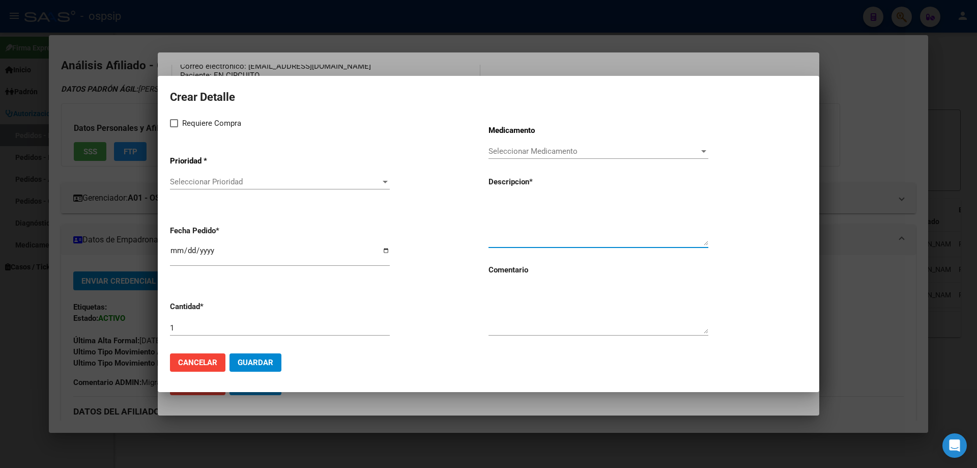
paste textarea "IBRUTINIB 140 mg cáps.x 120"
type textarea "IBRUTINIB 140 mg cáps.x 120"
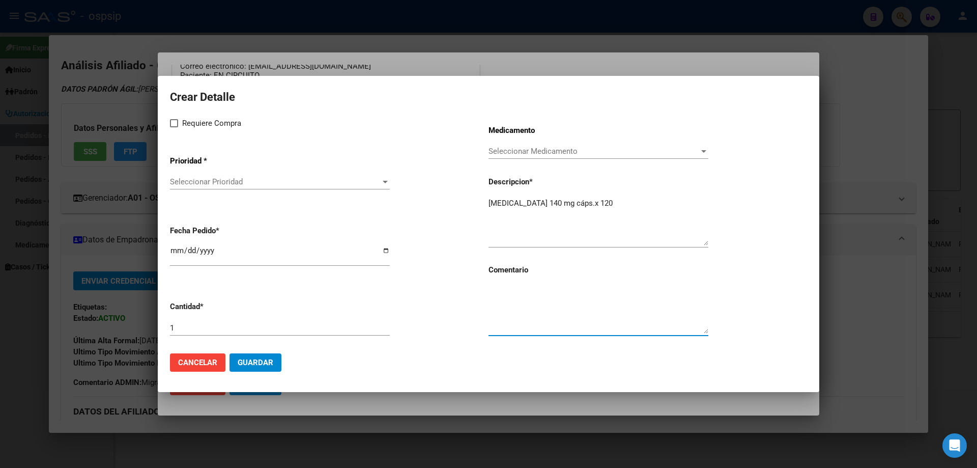
click at [517, 310] on textarea at bounding box center [599, 310] width 220 height 48
type textarea "MISMO TTO"
click at [172, 250] on input "[DATE]" at bounding box center [280, 254] width 220 height 16
type input "2025-10-18"
type input "2025-09-18"
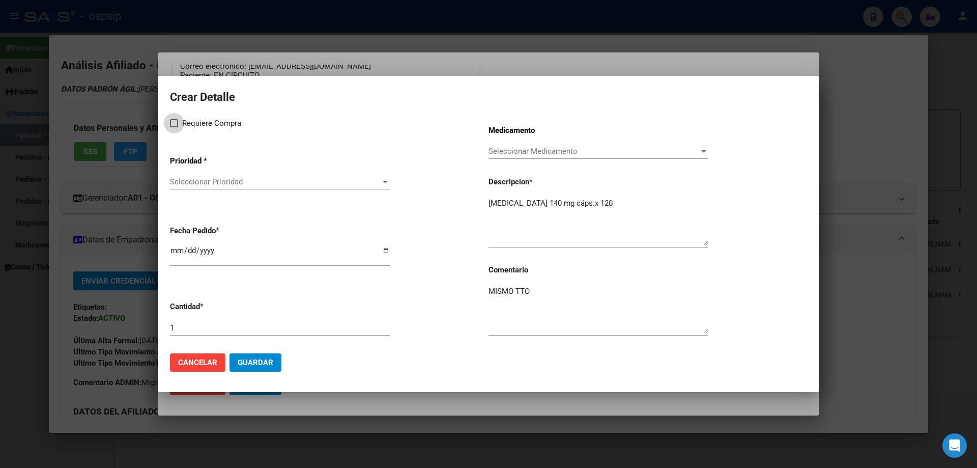
click at [172, 128] on label "Requiere Compra" at bounding box center [205, 123] width 71 height 12
click at [174, 128] on input "Requiere Compra" at bounding box center [174, 127] width 1 height 1
checkbox input "true"
click at [201, 175] on div "Seleccionar Prioridad Seleccionar Prioridad" at bounding box center [280, 181] width 220 height 15
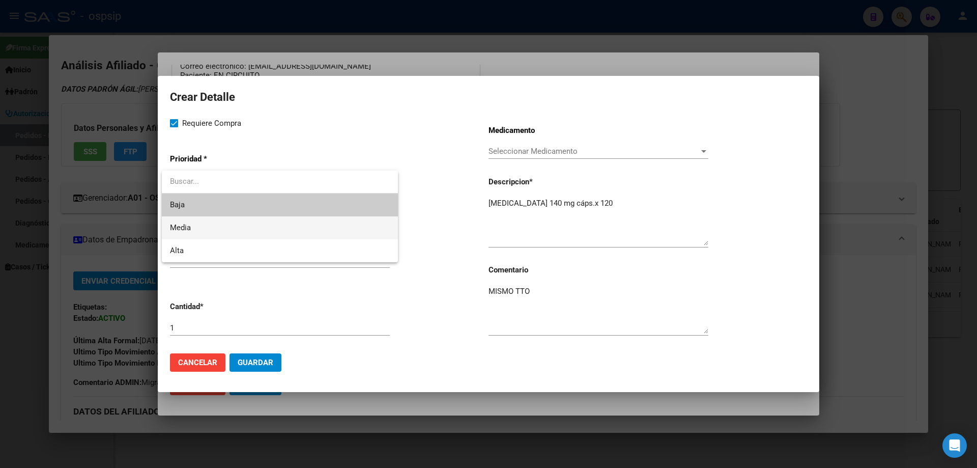
click at [207, 224] on span "Media" at bounding box center [280, 227] width 220 height 23
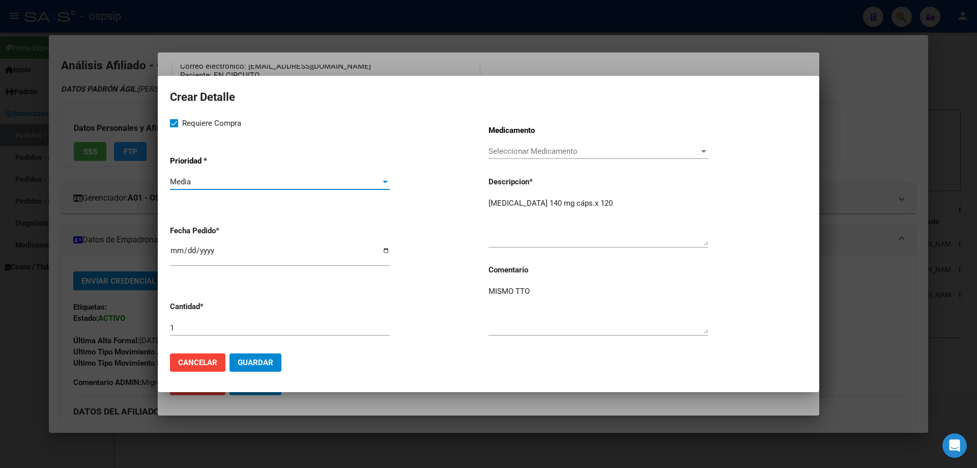
click at [271, 367] on span "Guardar" at bounding box center [256, 362] width 36 height 9
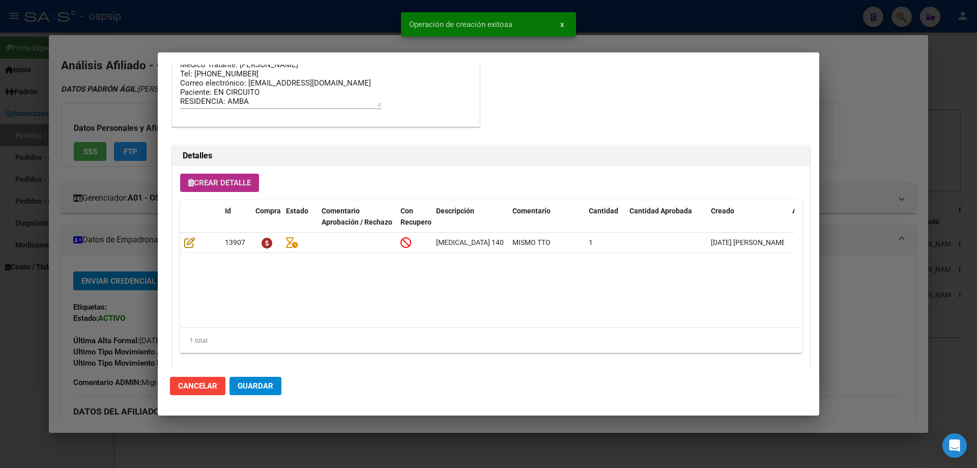
scroll to position [610, 0]
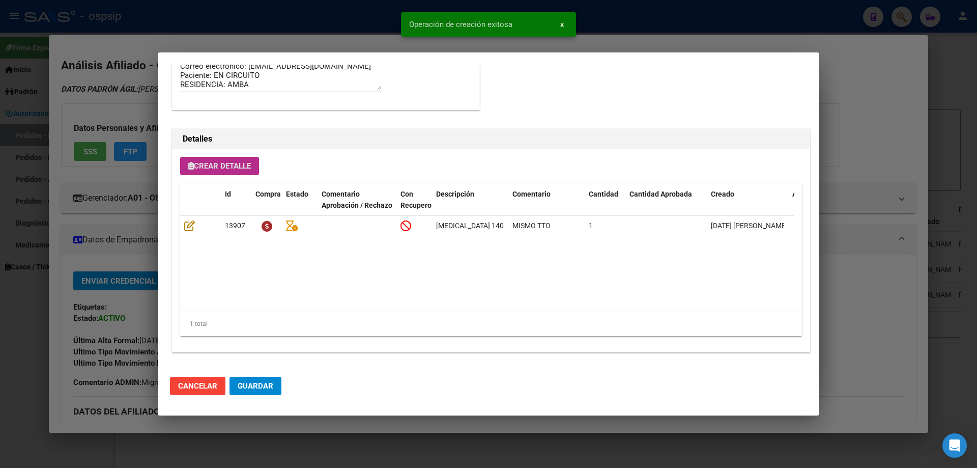
click at [269, 389] on span "Guardar" at bounding box center [256, 385] width 36 height 9
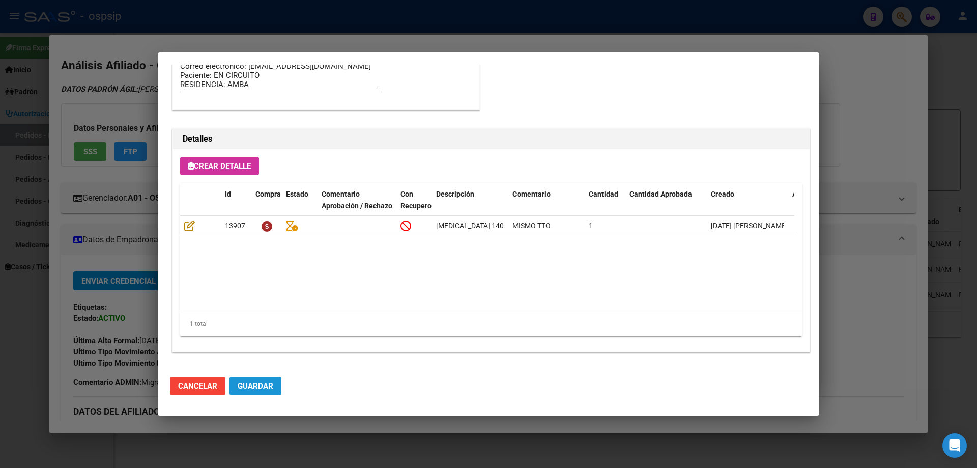
click at [258, 381] on span "Guardar" at bounding box center [256, 385] width 36 height 9
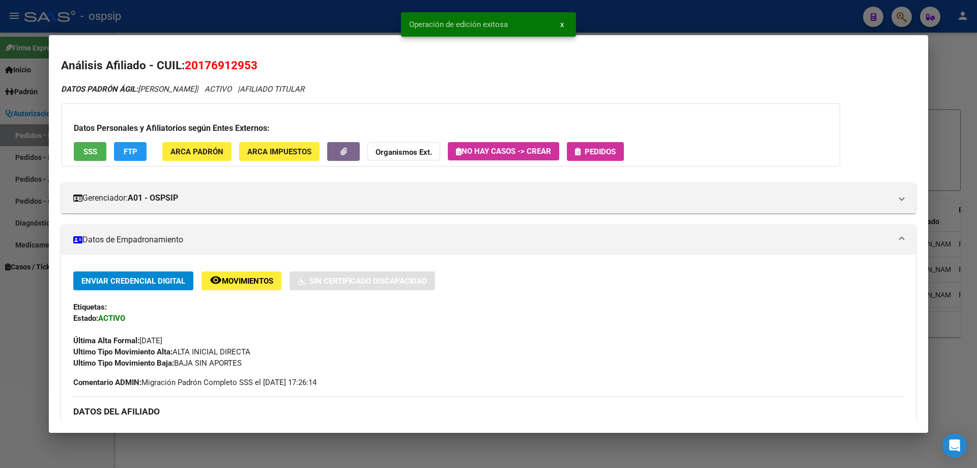
click at [568, 158] on div "Datos Personales y Afiliatorios según Entes Externos: SSS FTP ARCA Padrón ARCA …" at bounding box center [450, 134] width 779 height 63
click at [587, 155] on span "Pedidos" at bounding box center [600, 151] width 31 height 9
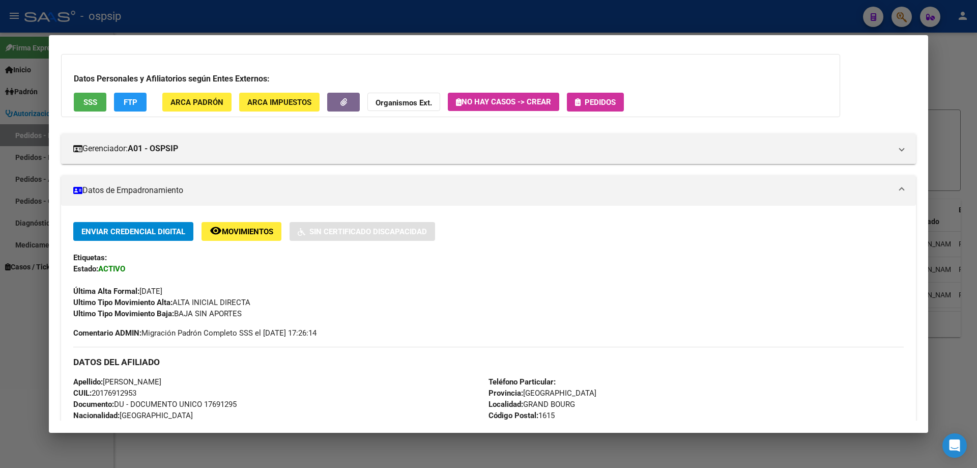
scroll to position [0, 0]
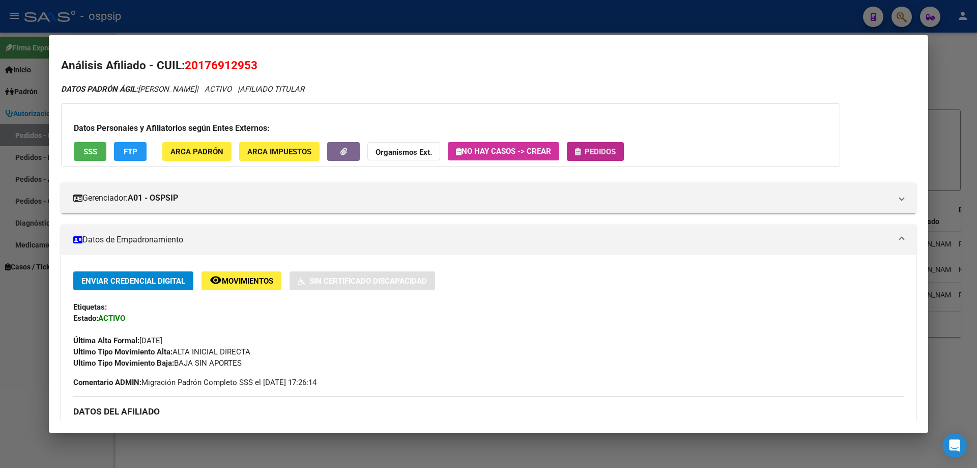
click at [604, 157] on button "Pedidos" at bounding box center [595, 151] width 57 height 19
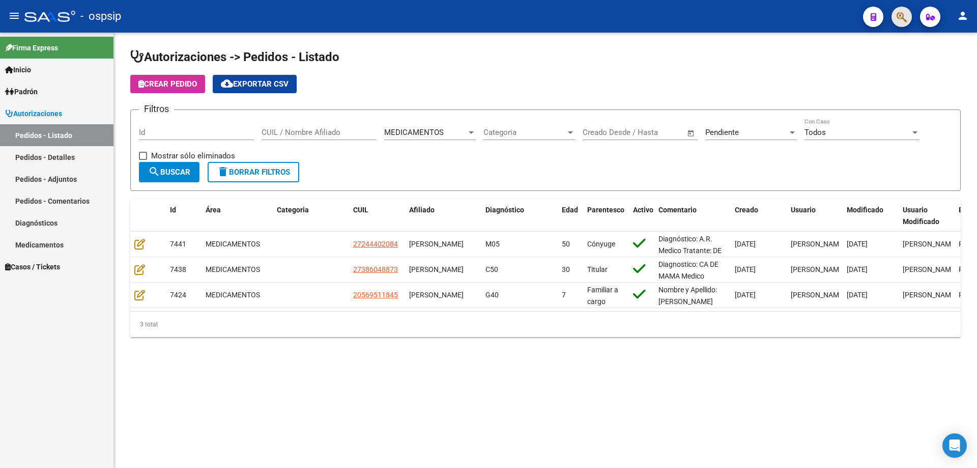
click at [908, 16] on button "button" at bounding box center [902, 17] width 20 height 20
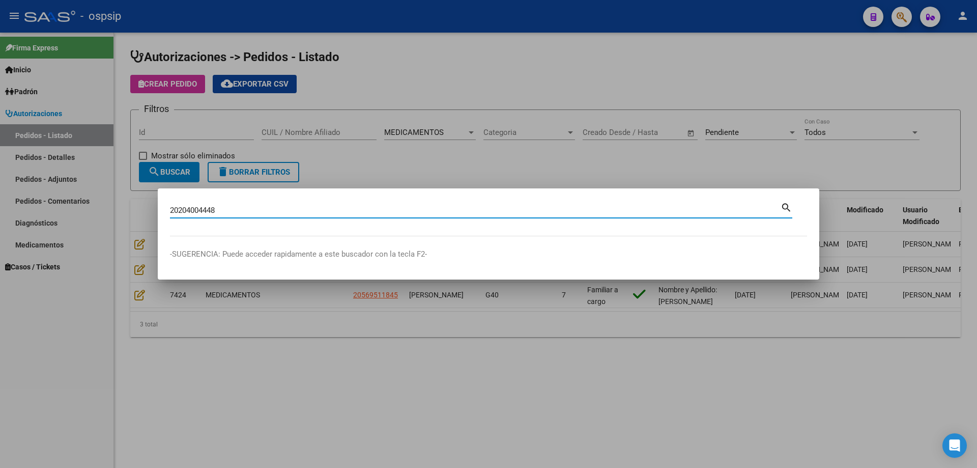
type input "20204004448"
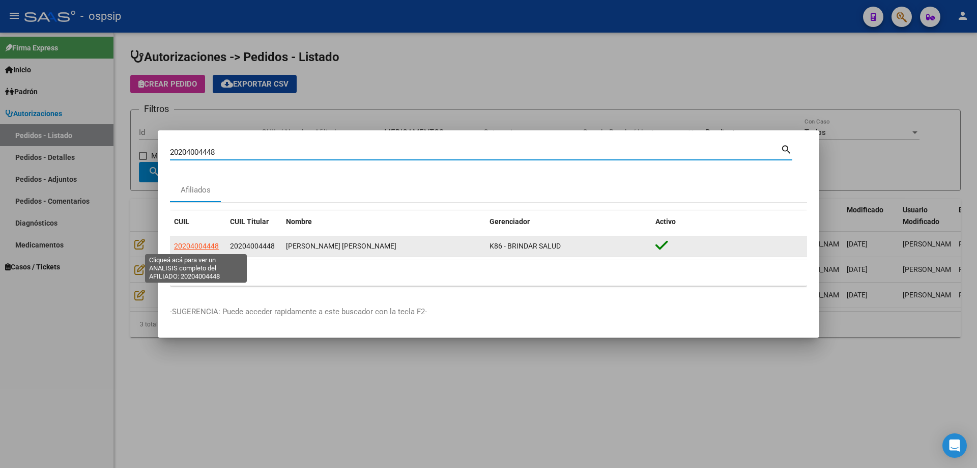
click at [205, 247] on span "20204004448" at bounding box center [196, 246] width 45 height 8
type textarea "20204004448"
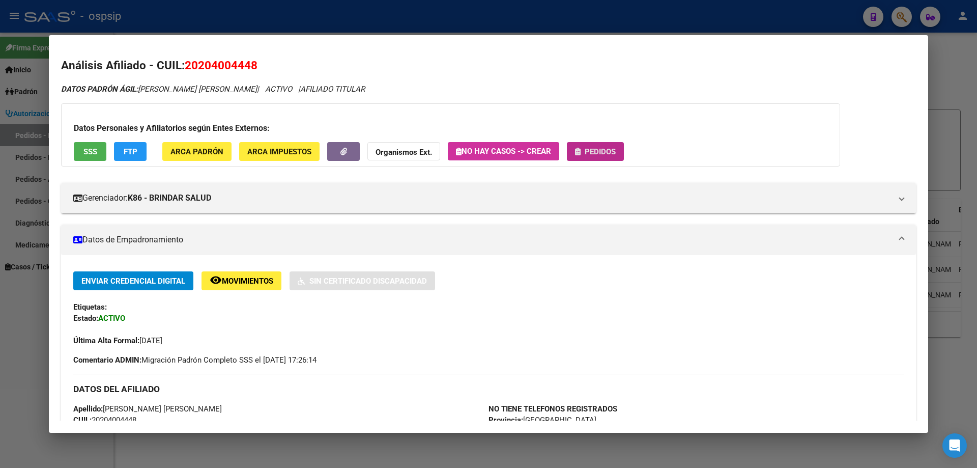
click at [588, 148] on span "Pedidos" at bounding box center [600, 151] width 31 height 9
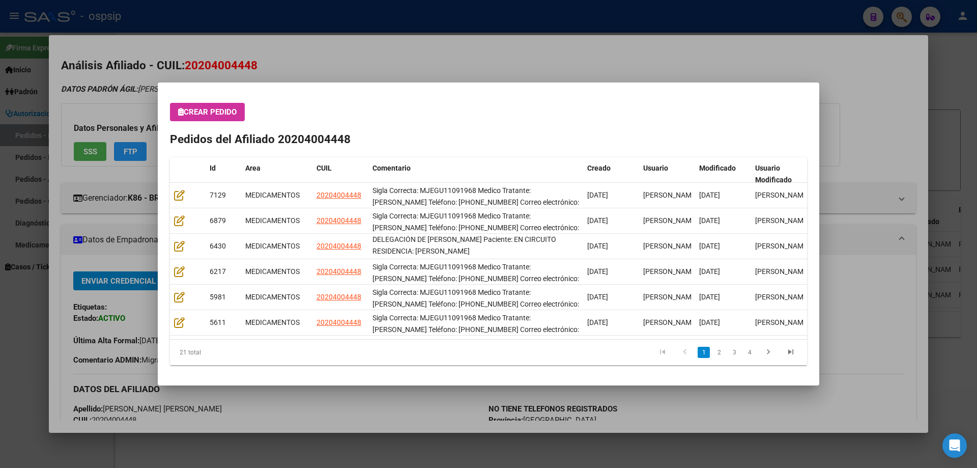
click at [189, 100] on mat-dialog-content "Crear Pedido Pedidos del Afiliado 20204004448 Id Area CUIL Comentario Creado Us…" at bounding box center [489, 234] width 662 height 278
click at [203, 93] on mat-dialog-container "Crear Pedido Pedidos del Afiliado 20204004448 Id Area CUIL Comentario Creado Us…" at bounding box center [489, 233] width 662 height 303
click at [206, 100] on mat-dialog-content "Crear Pedido Pedidos del Afiliado 20204004448 Id Area CUIL Comentario Creado Us…" at bounding box center [489, 234] width 662 height 278
click at [214, 111] on span "Crear Pedido" at bounding box center [207, 111] width 59 height 9
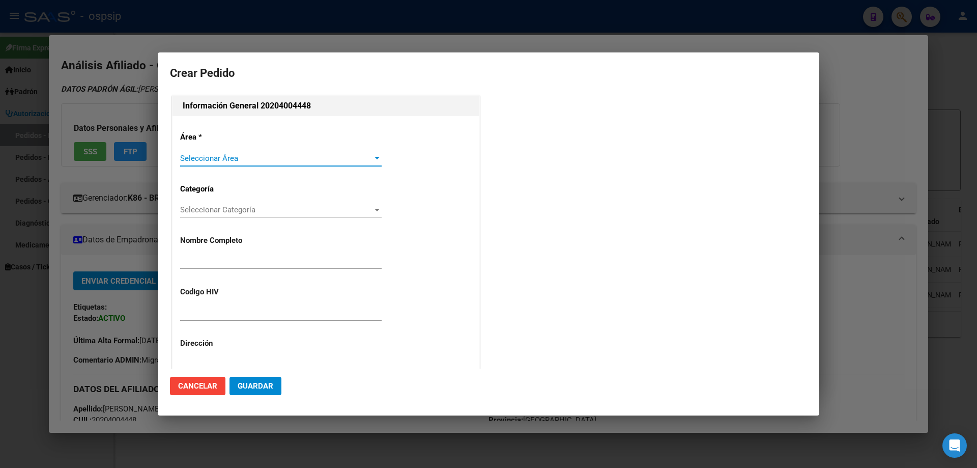
type input "JESUS MARCELO G GUTIERREZ"
type input "MJEGU11091968"
type input "CIUDAD AUTONOMA BUENOS AIRES, CABA, PAZ GRAL AV. 1180"
click at [235, 175] on div "Seleccionar Área Seleccionar Área" at bounding box center [281, 163] width 202 height 25
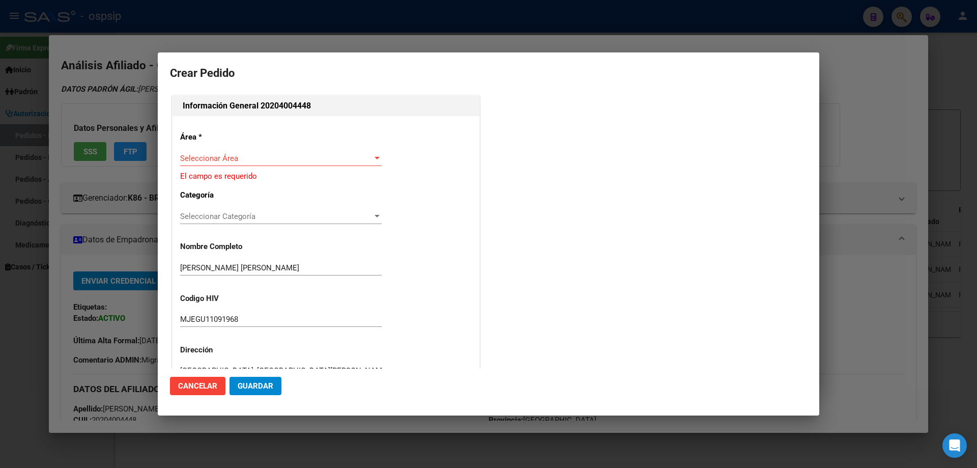
click at [240, 150] on div "Área * Seleccionar Área Seleccionar Área El campo es requerido Categoría Selecc…" at bounding box center [326, 351] width 307 height 471
click at [240, 149] on div "Área * Seleccionar Área Seleccionar Área El campo es requerido Categoría Selecc…" at bounding box center [326, 351] width 307 height 471
click at [241, 151] on div "Seleccionar Área Seleccionar Área" at bounding box center [281, 158] width 202 height 15
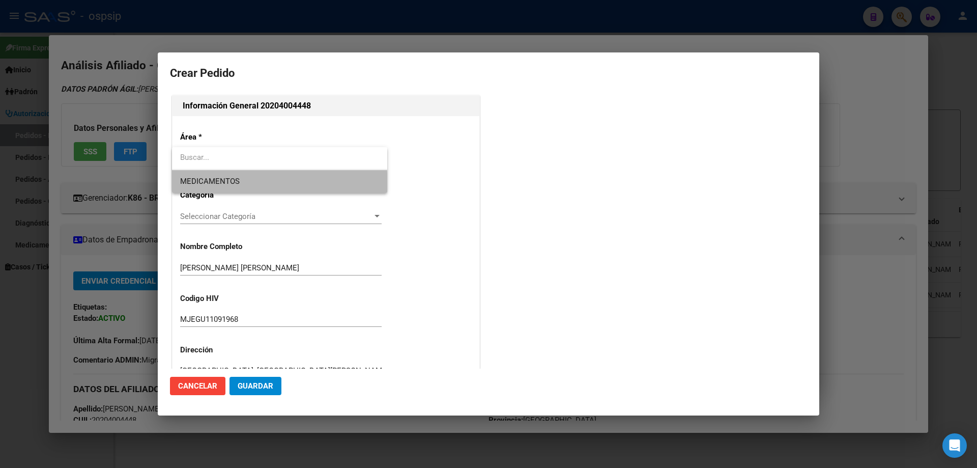
click at [230, 191] on span "MEDICAMENTOS" at bounding box center [279, 181] width 199 height 23
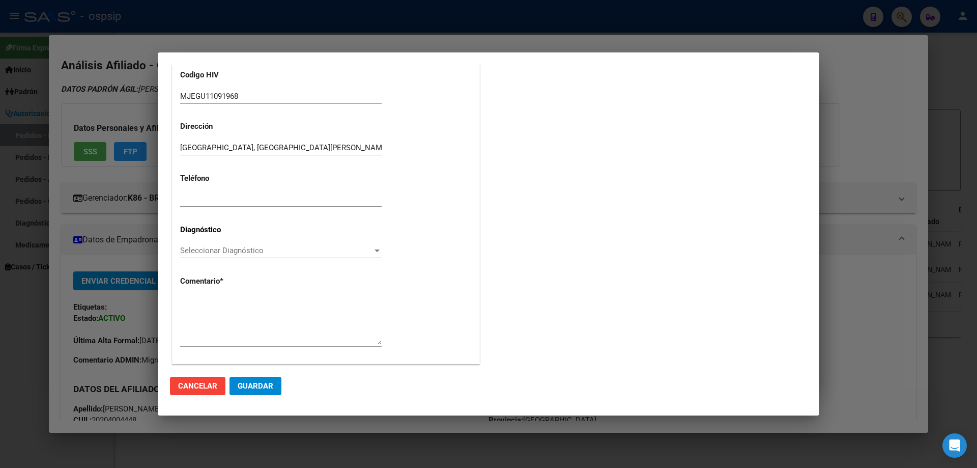
scroll to position [229, 0]
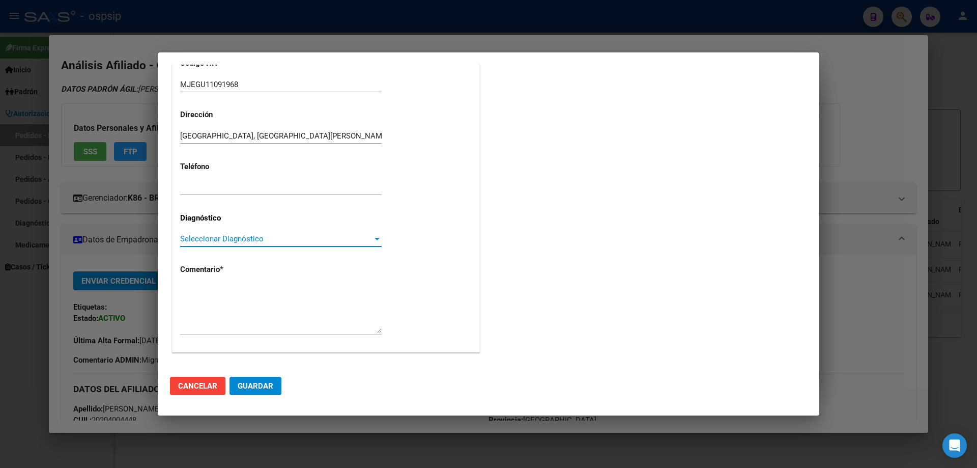
click at [183, 241] on span "Seleccionar Diagnóstico" at bounding box center [276, 238] width 192 height 9
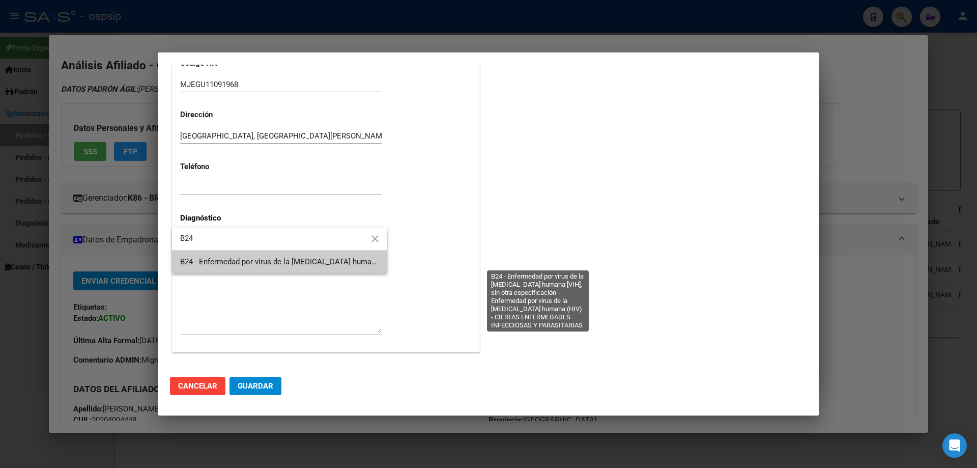
type input "B24"
click at [204, 258] on span "B24 - Enfermedad por virus de la [MEDICAL_DATA] humana [VIH], sin otra especifi…" at bounding box center [536, 261] width 712 height 9
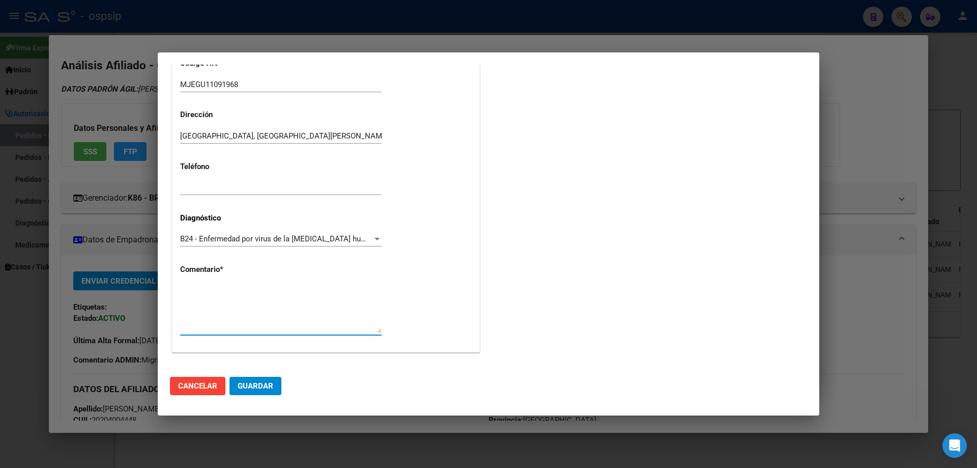
paste textarea "Sigla Correcta: MJEGU11091968 Medico Tratante: ALVO ANA Teléfono: 0223-15569976…"
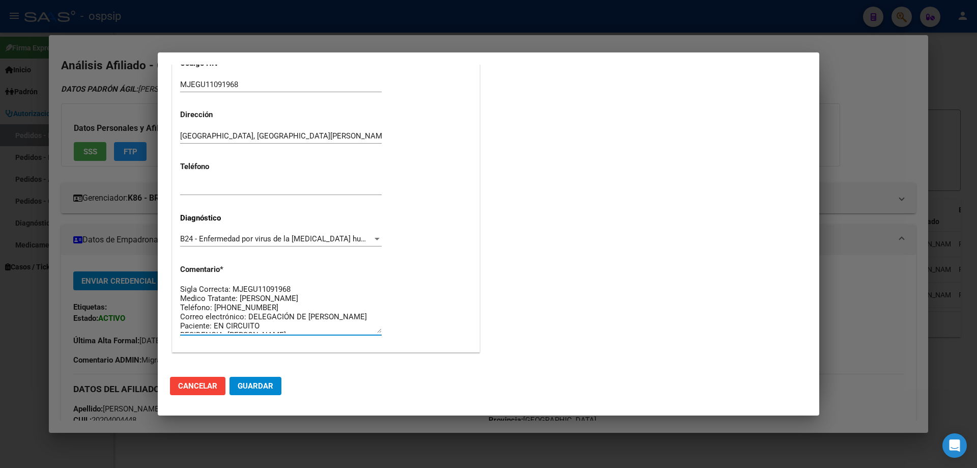
scroll to position [0, 0]
type textarea "Sigla Correcta: MJEGU11091968 Medico Tratante: ALVO ANA Teléfono: 0223-15569976…"
click at [268, 383] on span "Guardar" at bounding box center [256, 385] width 36 height 9
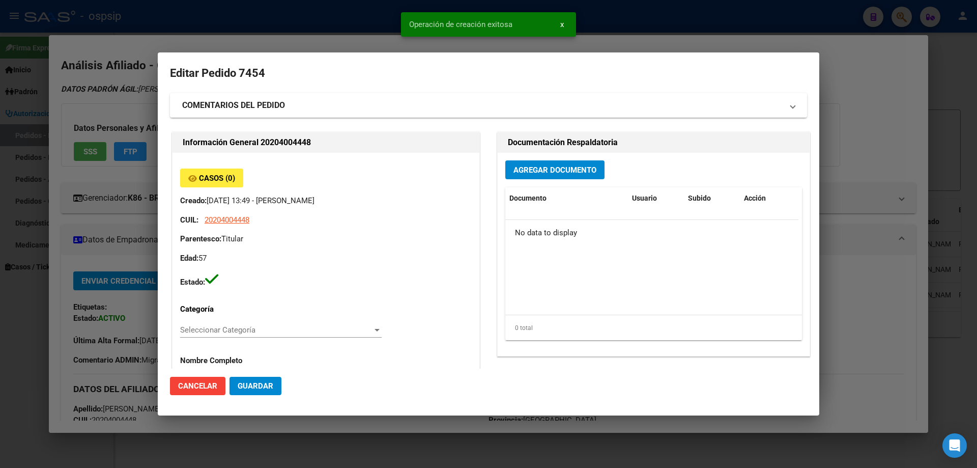
click at [548, 168] on span "Agregar Documento" at bounding box center [555, 169] width 83 height 9
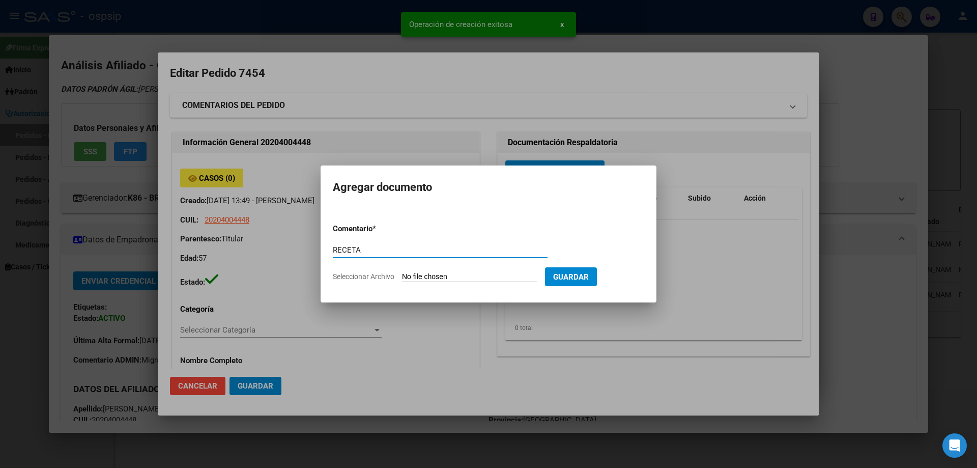
type input "RECETA"
click at [429, 280] on input "Seleccionar Archivo" at bounding box center [469, 277] width 135 height 10
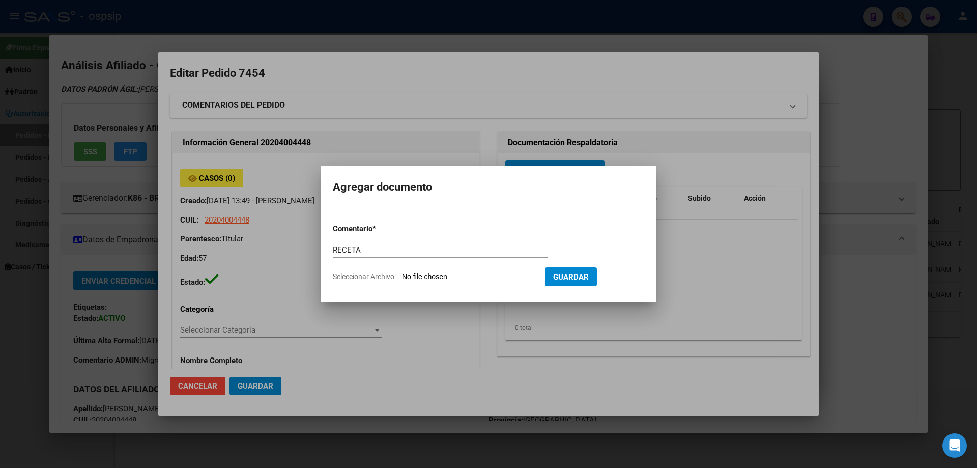
type input "C:\fakepath\mjegu.jpg"
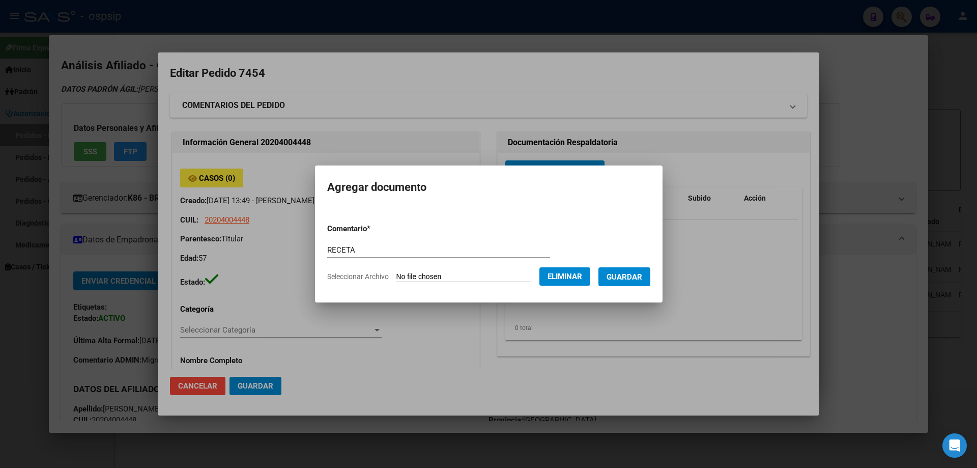
click at [638, 281] on span "Guardar" at bounding box center [625, 276] width 36 height 9
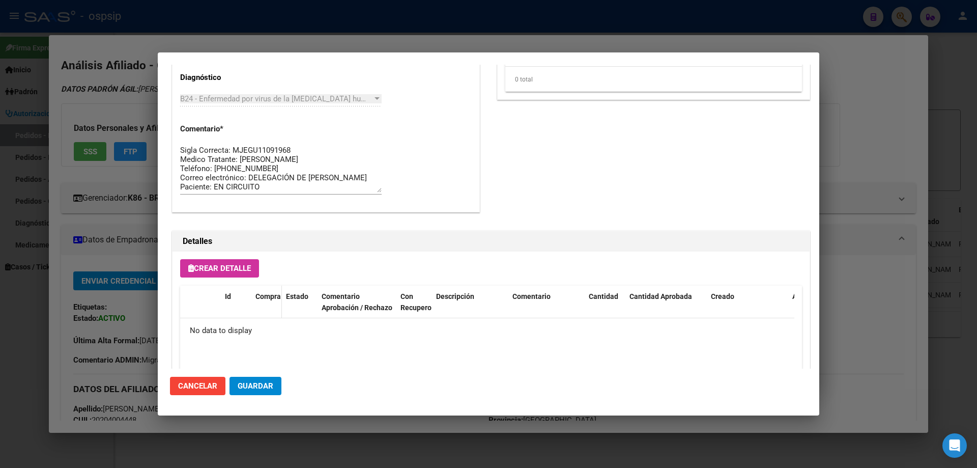
scroll to position [509, 0]
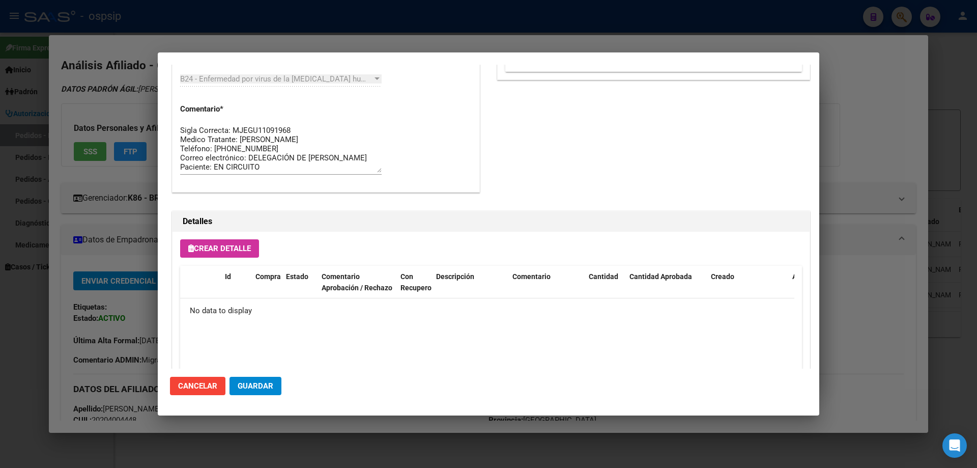
click at [236, 247] on span "Crear Detalle" at bounding box center [219, 248] width 63 height 9
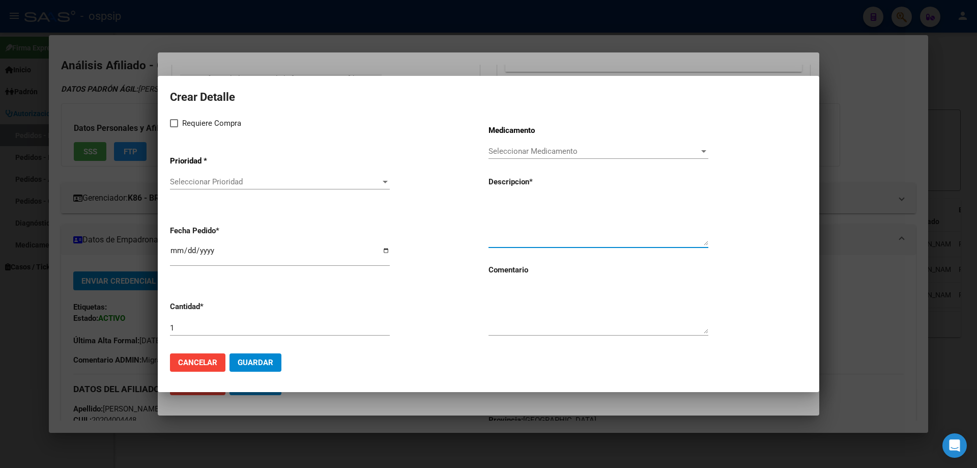
paste textarea "Dolutegravir+lamivudina 50mg/300mg comp. x 30 (DTG/3TC)"
type textarea "Dolutegravir+lamivudina 50mg/300mg comp. x 30 (DTG/3TC)"
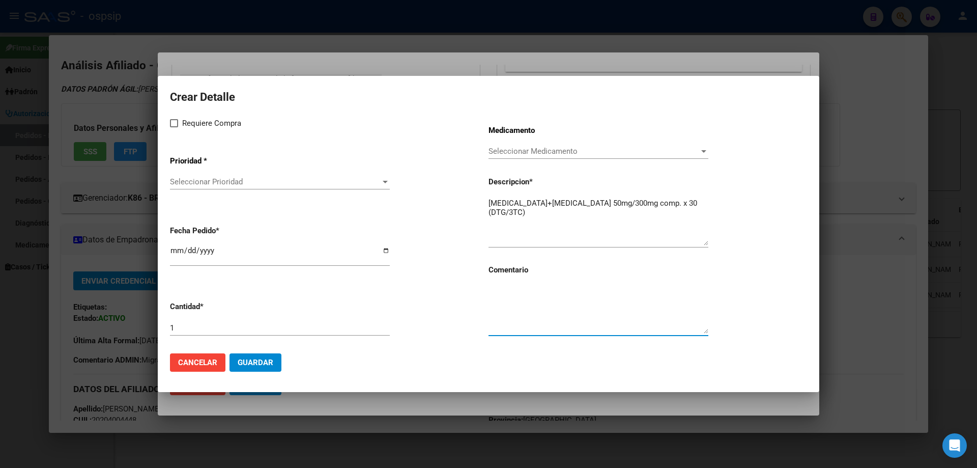
click at [537, 319] on textarea at bounding box center [599, 310] width 220 height 48
type textarea "MISMO TTO"
click at [172, 124] on span at bounding box center [174, 123] width 8 height 8
click at [174, 127] on input "Requiere Compra" at bounding box center [174, 127] width 1 height 1
checkbox input "true"
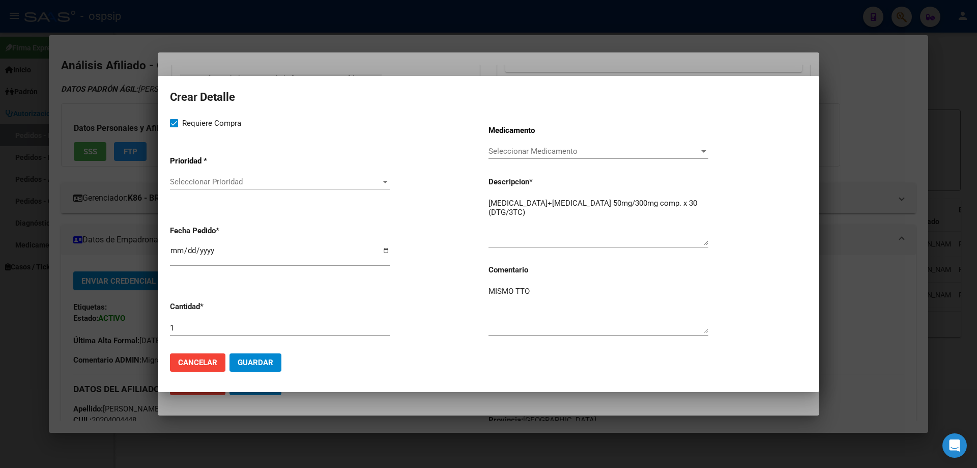
click at [207, 182] on span "Seleccionar Prioridad" at bounding box center [275, 181] width 211 height 9
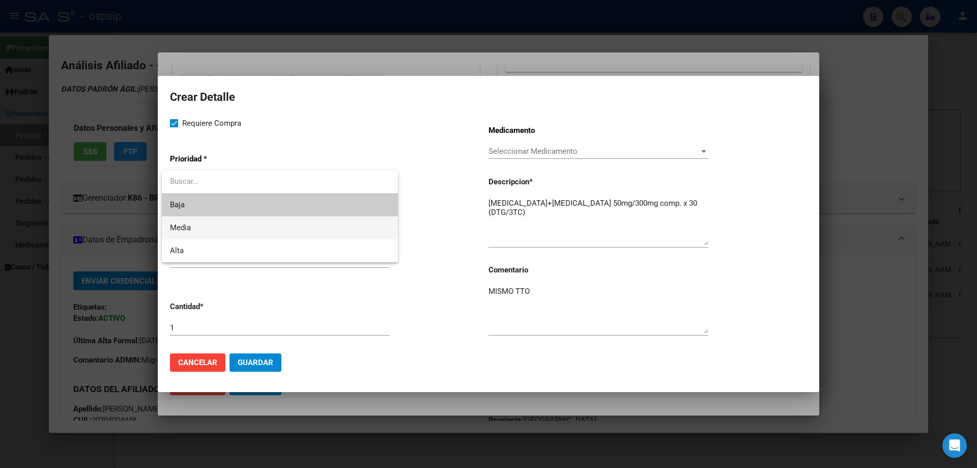
click at [231, 230] on span "Media" at bounding box center [280, 227] width 220 height 23
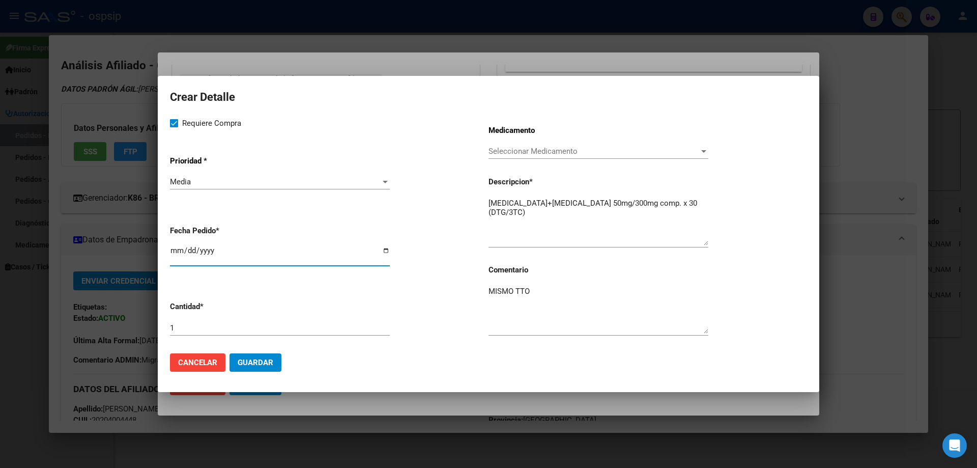
click at [175, 253] on input "[DATE]" at bounding box center [280, 254] width 220 height 16
type input "2025-10-06"
click at [250, 361] on span "Guardar" at bounding box center [256, 362] width 36 height 9
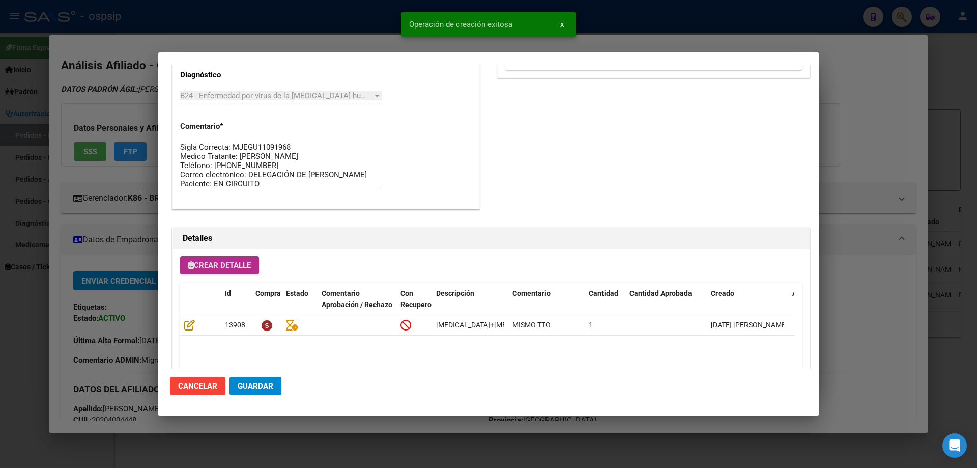
scroll to position [528, 0]
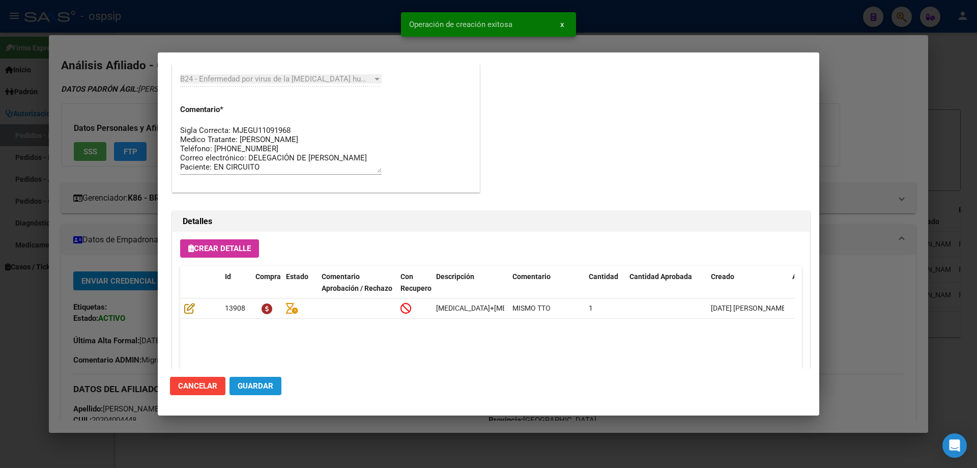
click at [272, 384] on button "Guardar" at bounding box center [256, 386] width 52 height 18
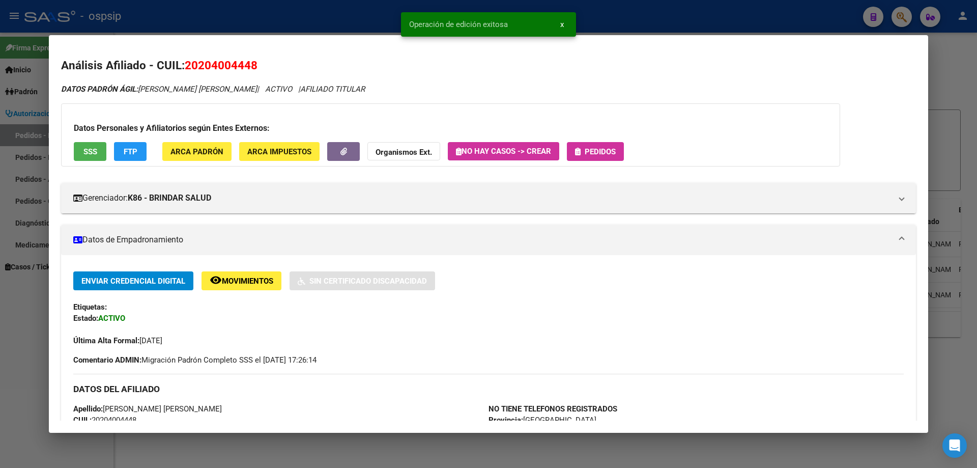
click at [607, 152] on span "Pedidos" at bounding box center [600, 151] width 31 height 9
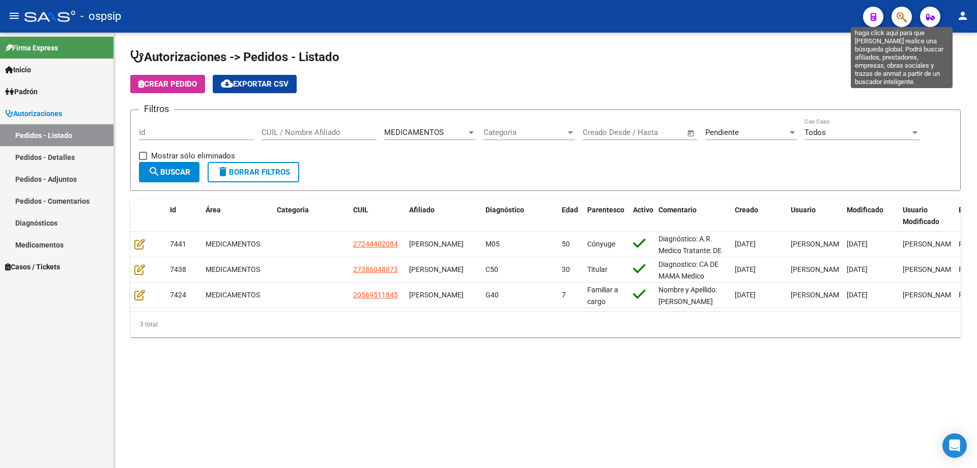
click at [886, 16] on div at bounding box center [898, 16] width 29 height 21
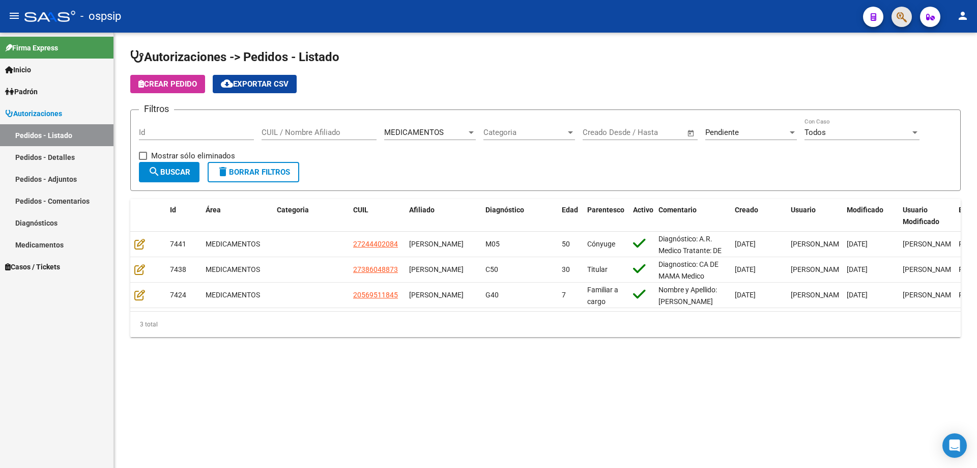
click at [898, 25] on span "button" at bounding box center [902, 17] width 10 height 21
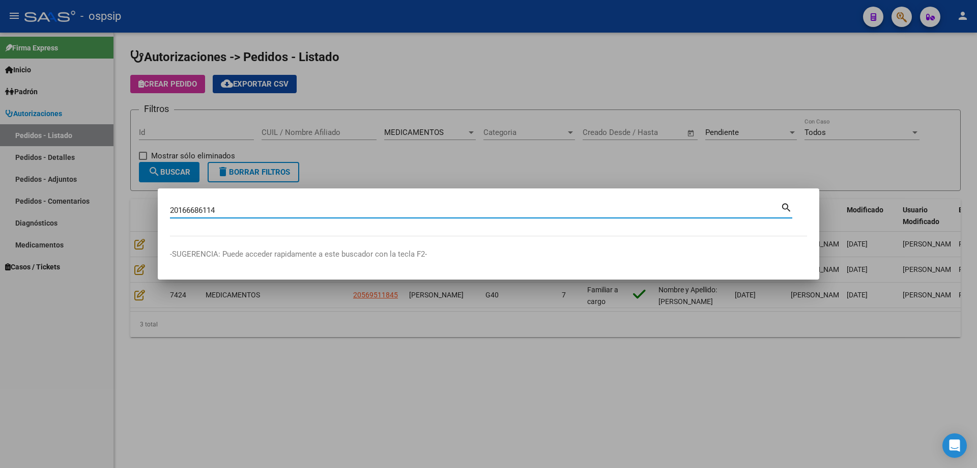
type input "20166686114"
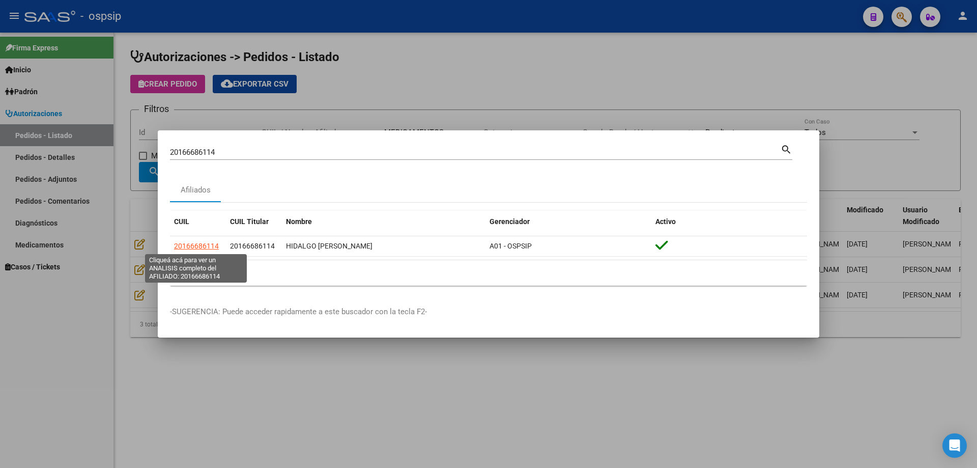
click at [194, 243] on span "20166686114" at bounding box center [196, 246] width 45 height 8
type textarea "20166686114"
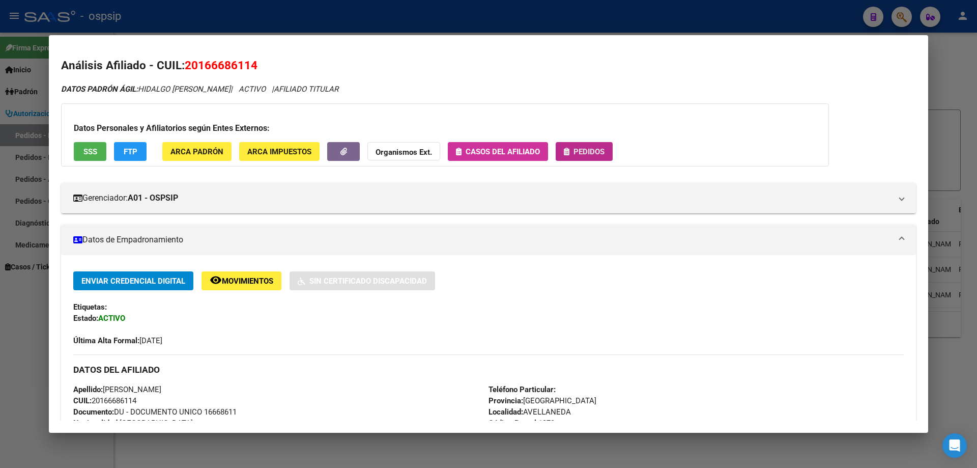
click at [593, 158] on button "Pedidos" at bounding box center [584, 151] width 57 height 19
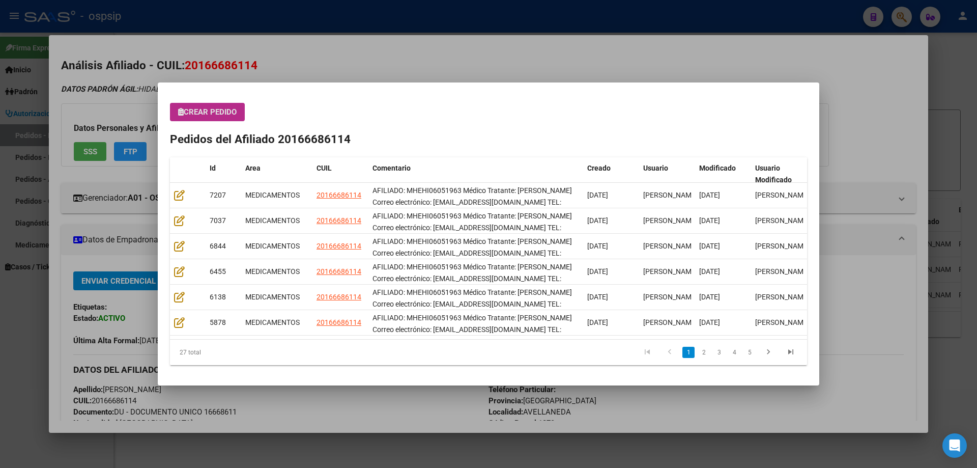
click at [214, 115] on span "Crear Pedido" at bounding box center [207, 111] width 59 height 9
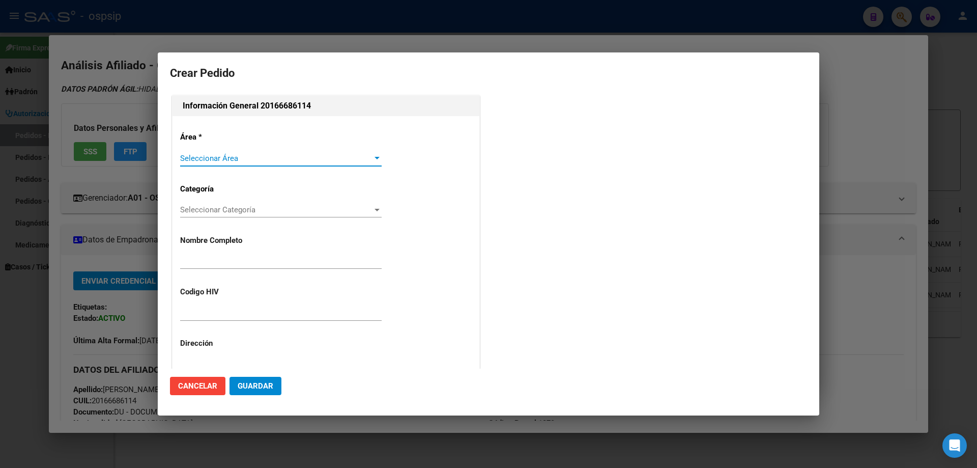
type input "HECTOR DANIEL HIDALGO"
type input "MHEHI06051963"
type input "Buenos Aires, AVELLANEDA, MARIANO ACHA 1586"
type input "HIDALGO HECTOR DANIEL"
type input "BUENOS AIRES, AVELLANEDA, MARIANO ACHA 1586"
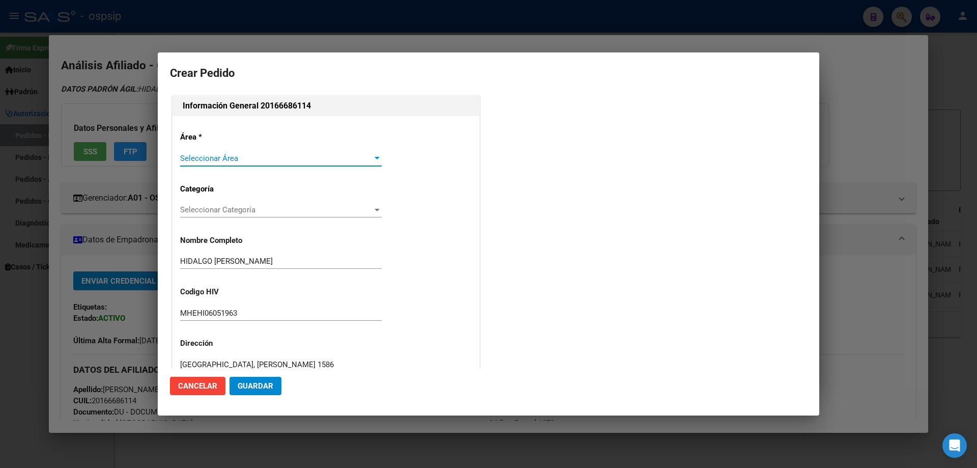
click at [201, 158] on span "Seleccionar Área" at bounding box center [276, 158] width 192 height 9
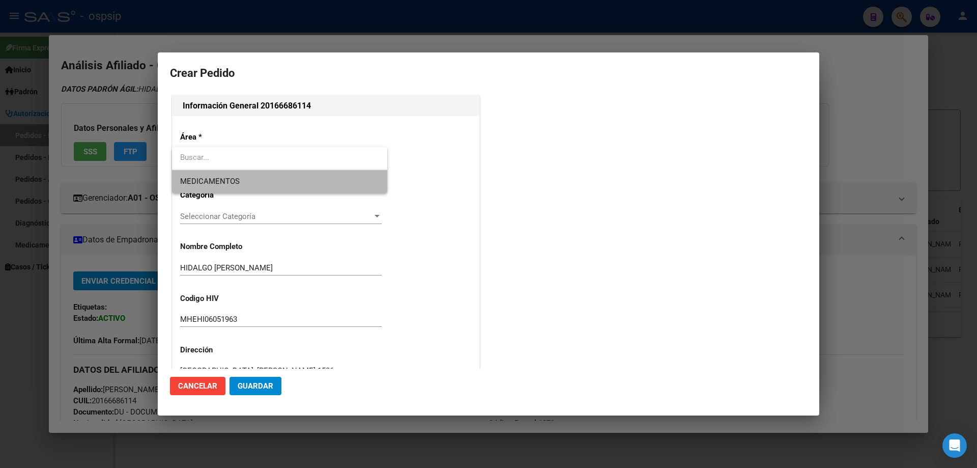
click at [201, 170] on span "MEDICAMENTOS" at bounding box center [279, 181] width 199 height 23
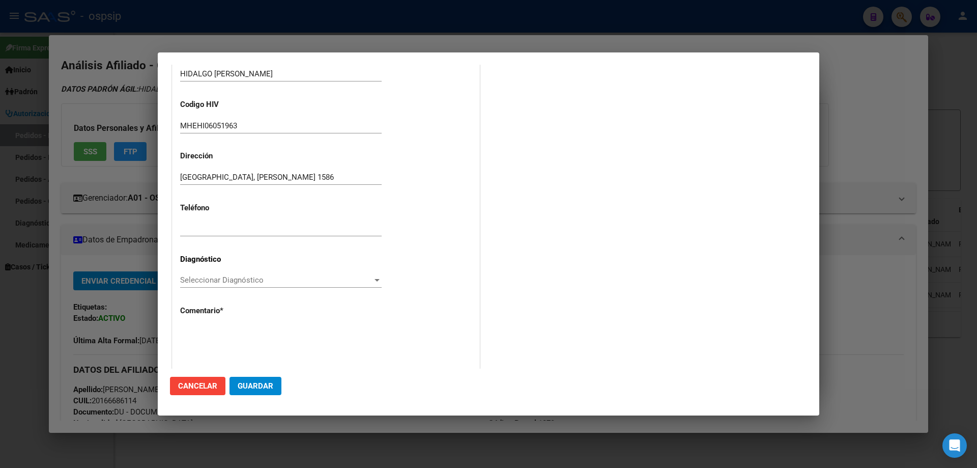
scroll to position [229, 0]
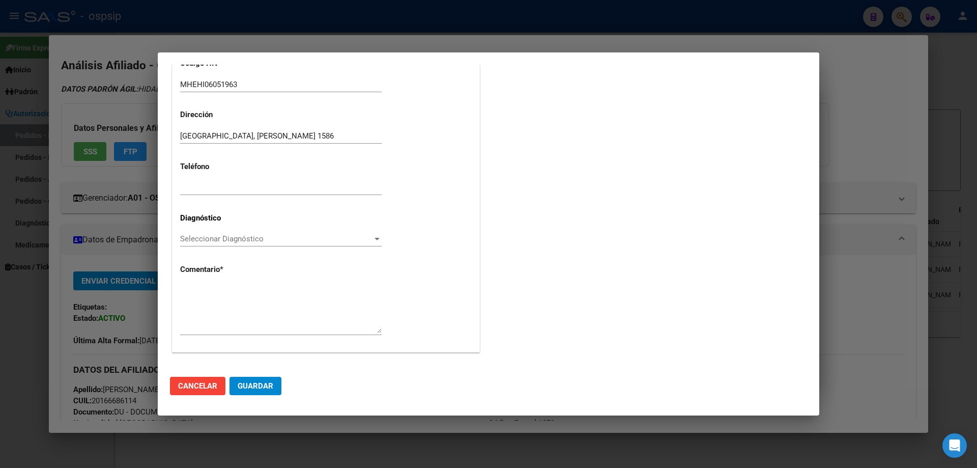
click at [188, 247] on div "Seleccionar Diagnóstico Seleccionar Diagnóstico" at bounding box center [281, 243] width 202 height 25
click at [208, 237] on span "Seleccionar Diagnóstico" at bounding box center [276, 238] width 192 height 9
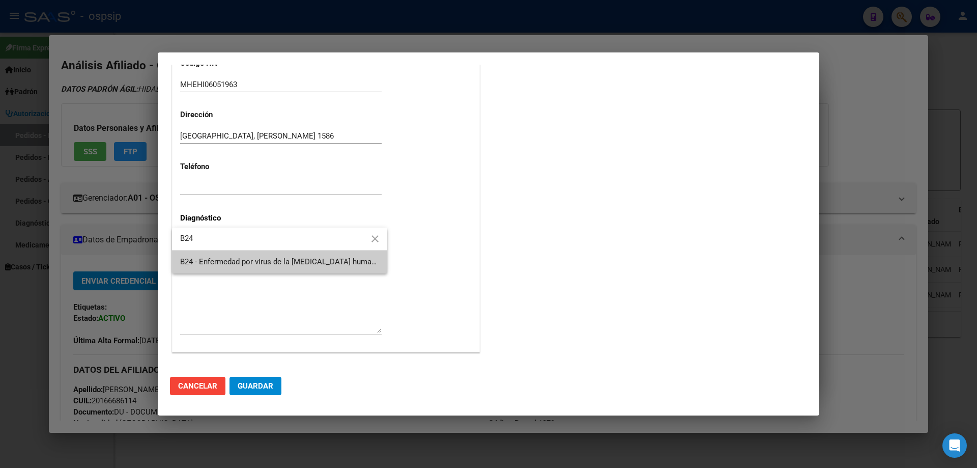
type input "B24"
click at [222, 265] on span "B24 - Enfermedad por virus de la [MEDICAL_DATA] humana [VIH], sin otra especifi…" at bounding box center [536, 261] width 712 height 9
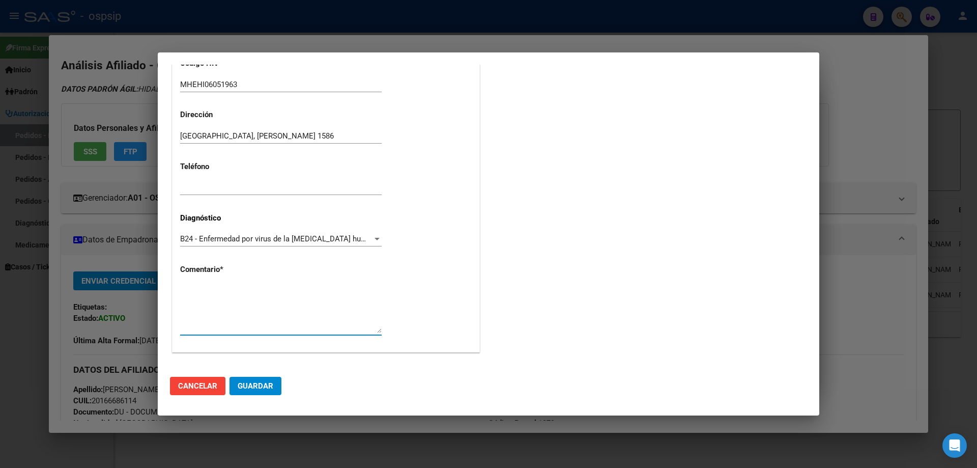
paste textarea "AFILIADO: MHEHI06051963 Médico Tratante: JOHNSTON Correo electrónico: hhidalgo4…"
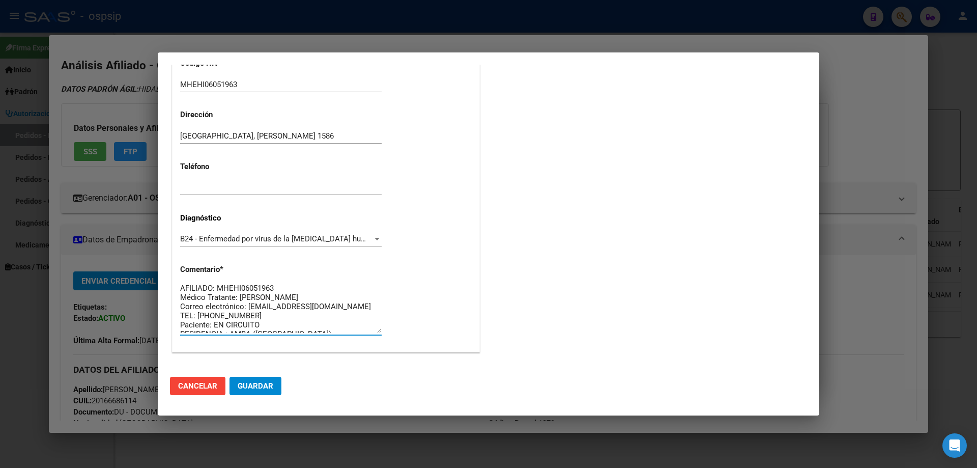
scroll to position [0, 0]
type textarea "AFILIADO: MHEHI06051963 Médico Tratante: JOHNSTON Correo electrónico: hhidalgo4…"
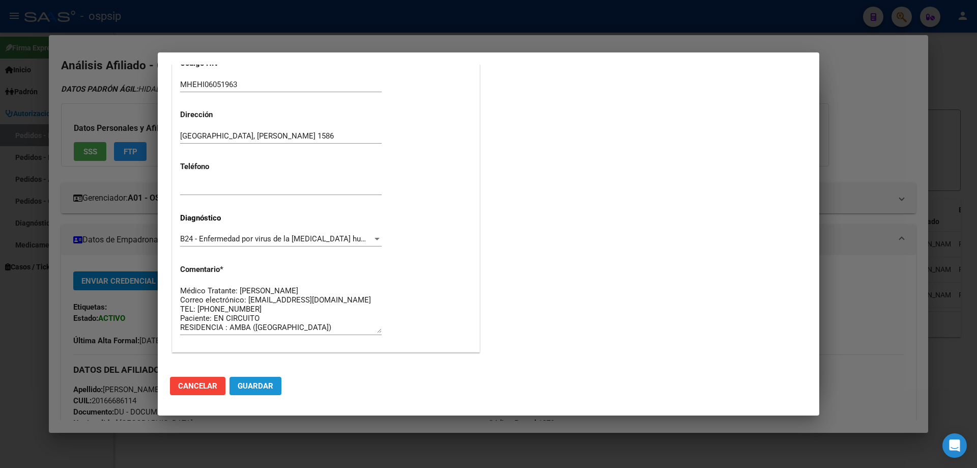
click at [262, 388] on span "Guardar" at bounding box center [256, 385] width 36 height 9
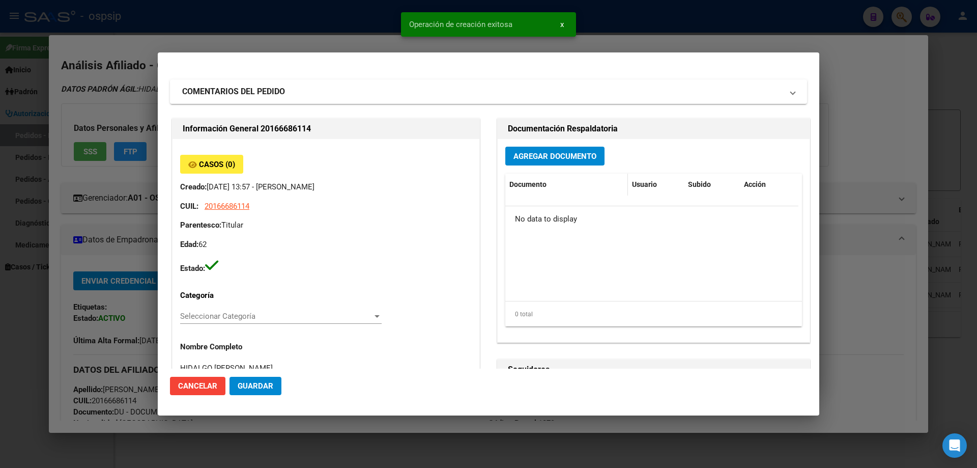
scroll to position [0, 0]
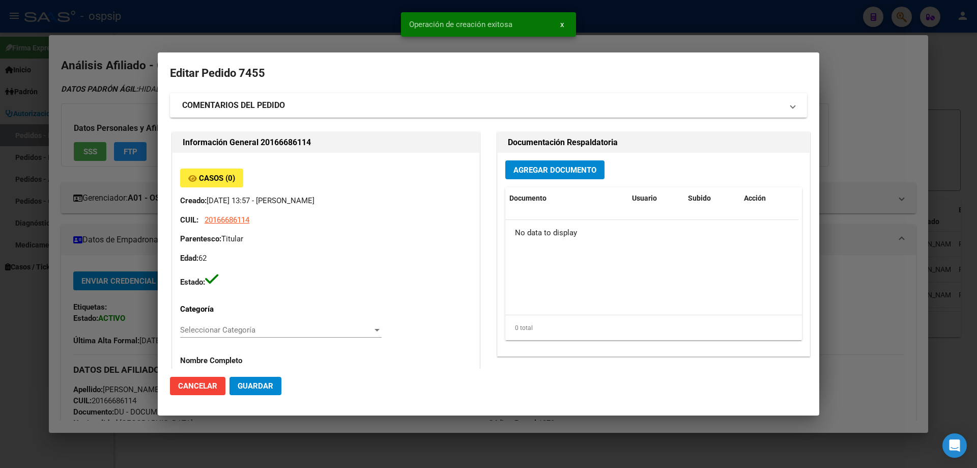
click at [542, 175] on button "Agregar Documento" at bounding box center [554, 169] width 99 height 19
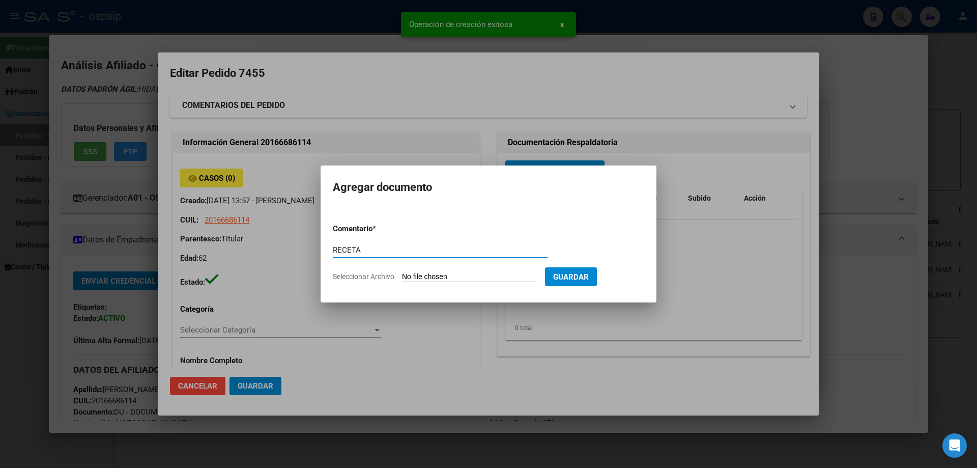
type input "RECETA"
click at [440, 275] on input "Seleccionar Archivo" at bounding box center [469, 277] width 135 height 10
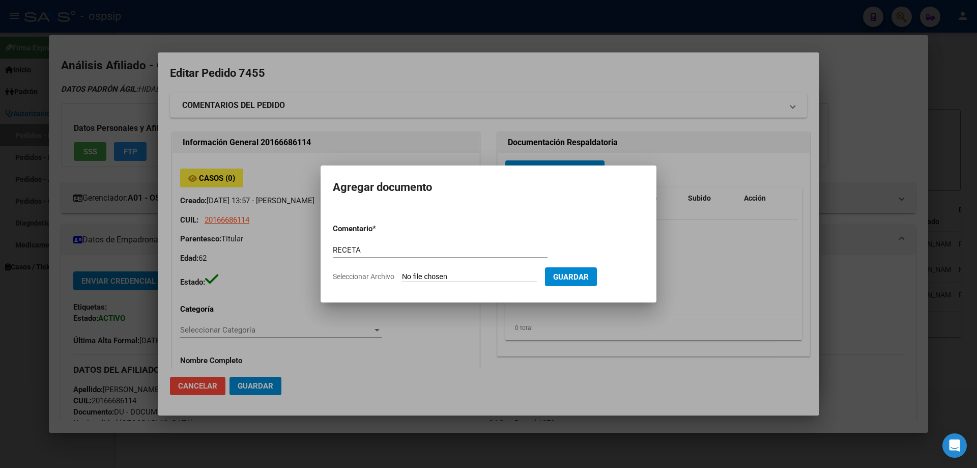
type input "C:\fakepath\Captura de pantalla 2025-10-09 135427.jpg"
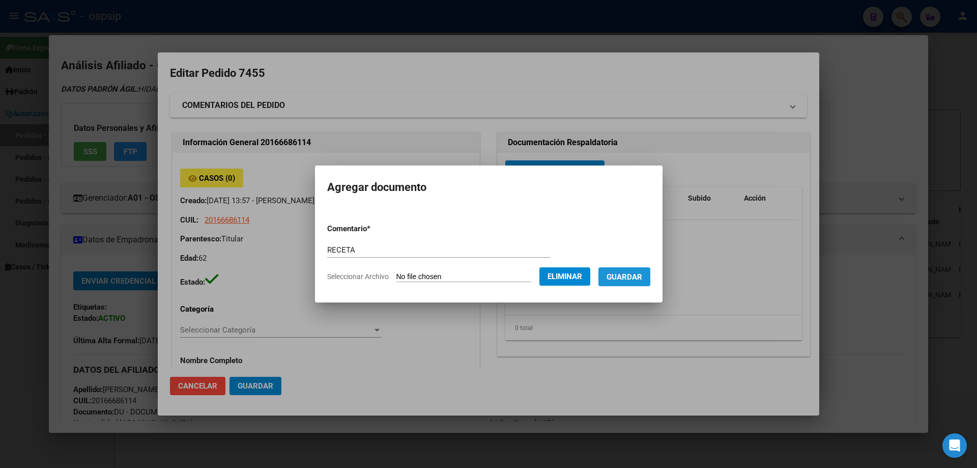
click at [638, 281] on span "Guardar" at bounding box center [625, 276] width 36 height 9
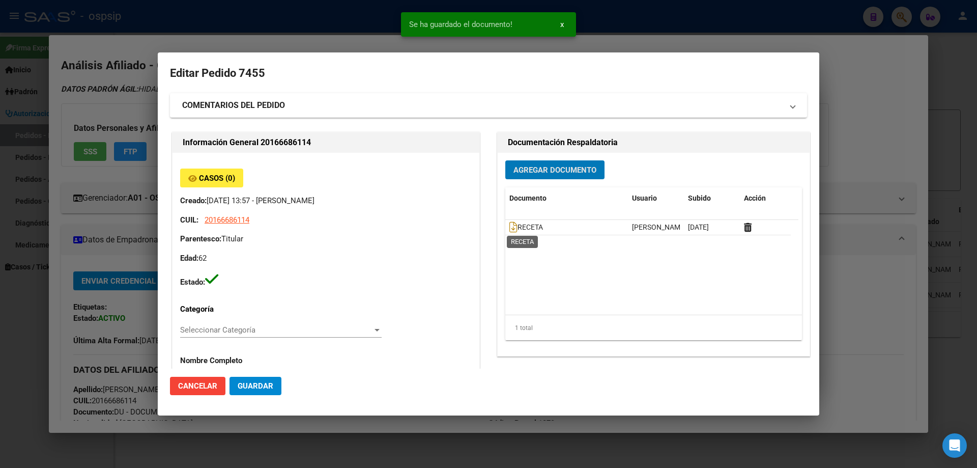
click at [510, 224] on icon at bounding box center [514, 226] width 8 height 11
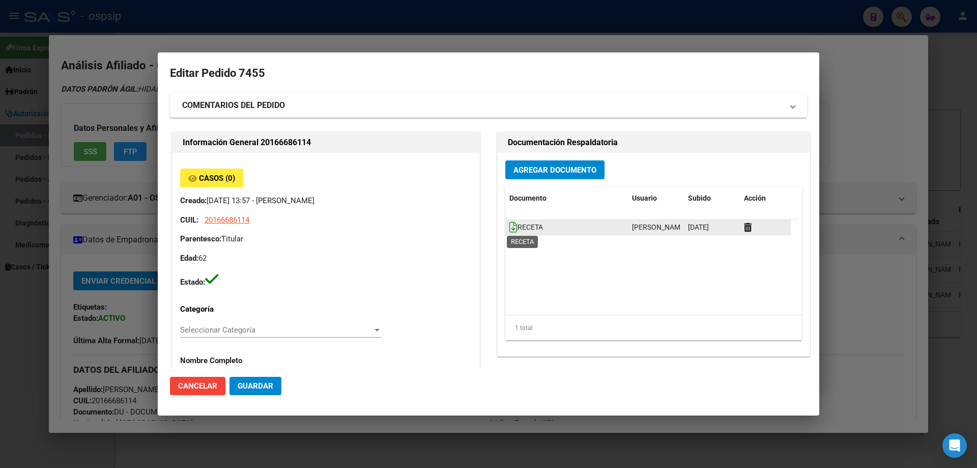
click at [512, 229] on icon at bounding box center [514, 226] width 8 height 11
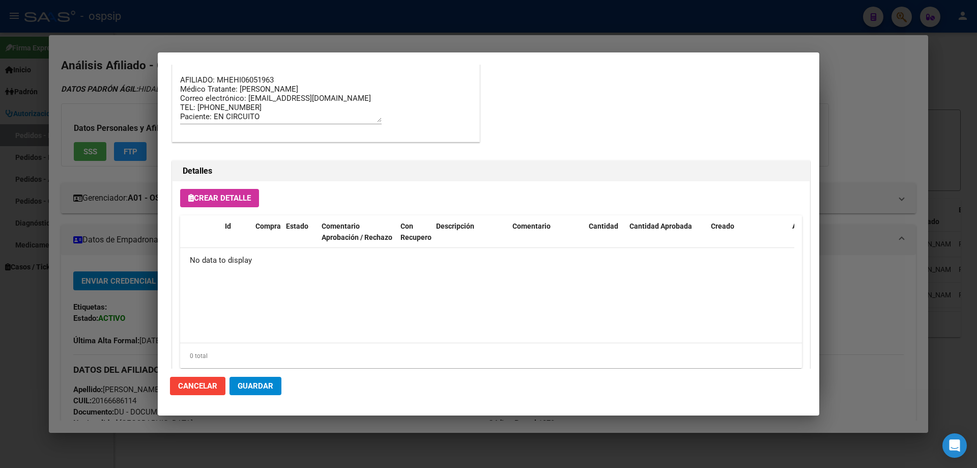
scroll to position [592, 0]
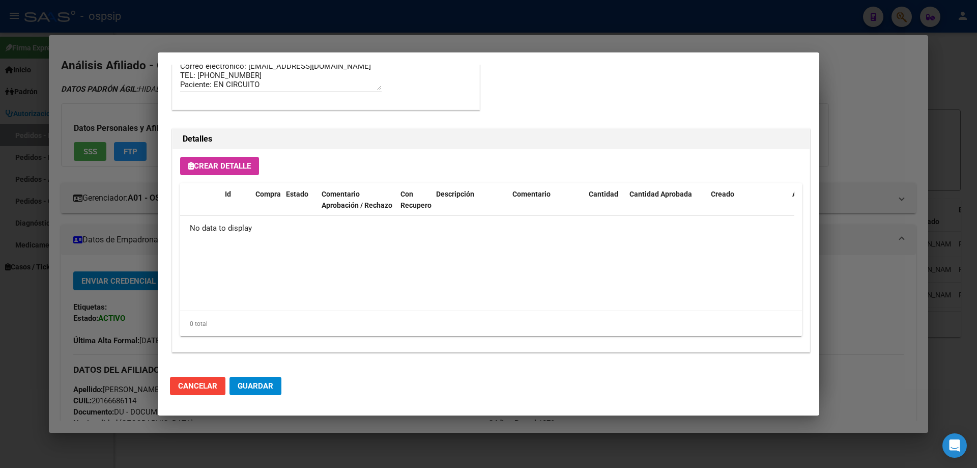
click at [213, 158] on button "Crear Detalle" at bounding box center [219, 166] width 79 height 18
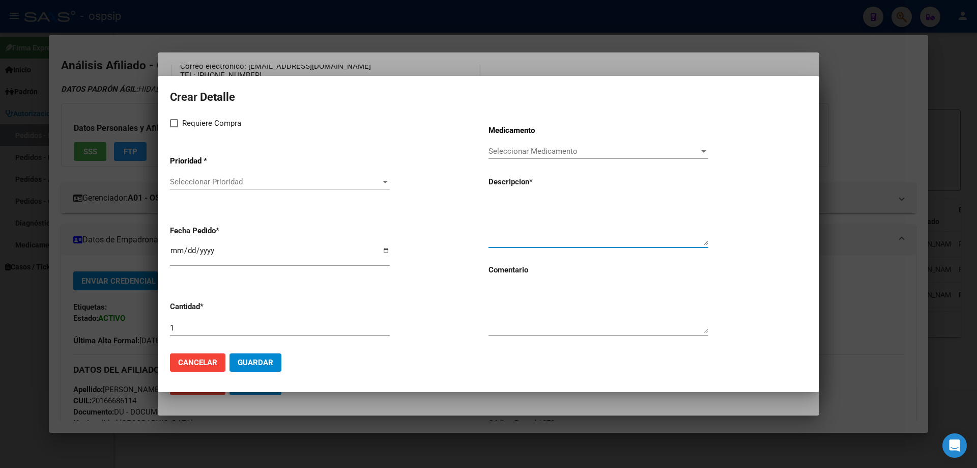
paste textarea "dolutegravir+abacavir+lamivudina 50mg/600mg/300mg comp. X 30 (DTG/ABC/3TC)"
type textarea "dolutegravir+abacavir+lamivudina 50mg/600mg/300mg comp. X 30 (DTG/ABC/3TC)"
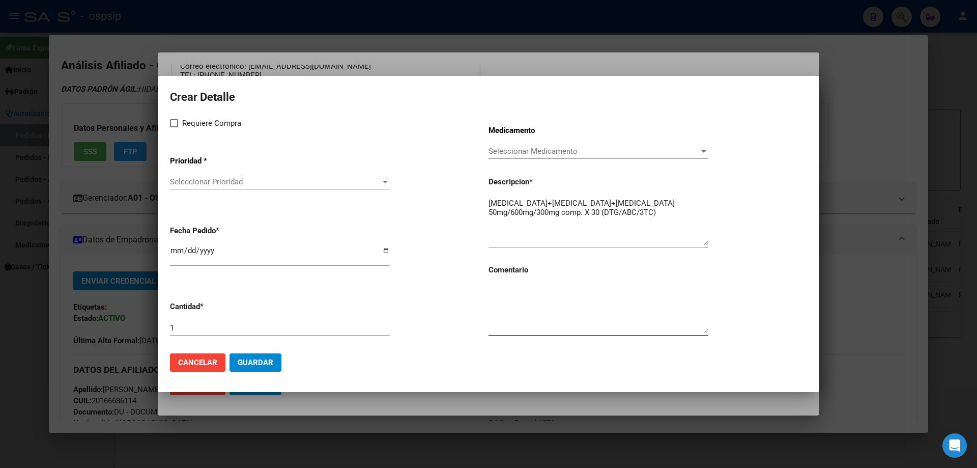
click at [539, 313] on textarea at bounding box center [599, 310] width 220 height 48
type textarea "MISMO TTO"
click at [173, 118] on label "Requiere Compra" at bounding box center [205, 123] width 71 height 12
click at [174, 127] on input "Requiere Compra" at bounding box center [174, 127] width 1 height 1
checkbox input "true"
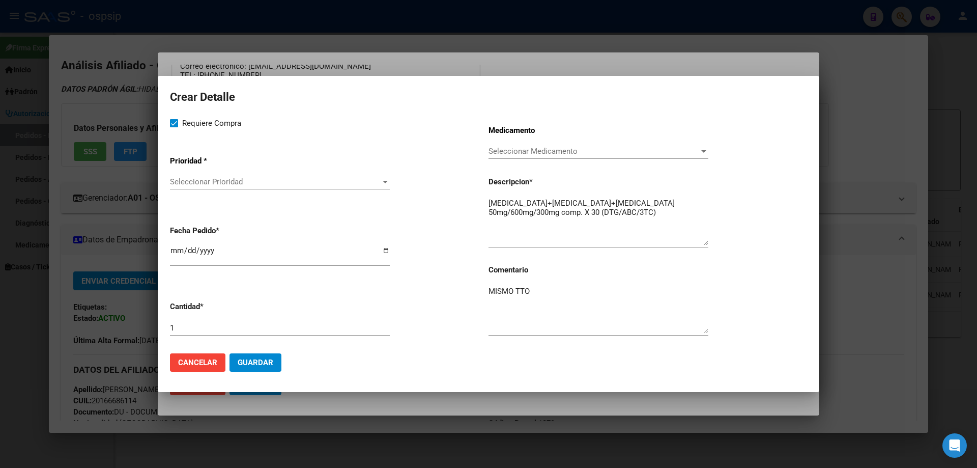
click at [199, 173] on app-drop-down-list "Prioridad * Seleccionar Prioridad Seleccionar Prioridad" at bounding box center [329, 173] width 319 height 51
click at [204, 190] on div "Seleccionar Prioridad Seleccionar Prioridad" at bounding box center [280, 186] width 220 height 25
click at [194, 177] on div "Seleccionar Prioridad Seleccionar Prioridad" at bounding box center [280, 181] width 220 height 15
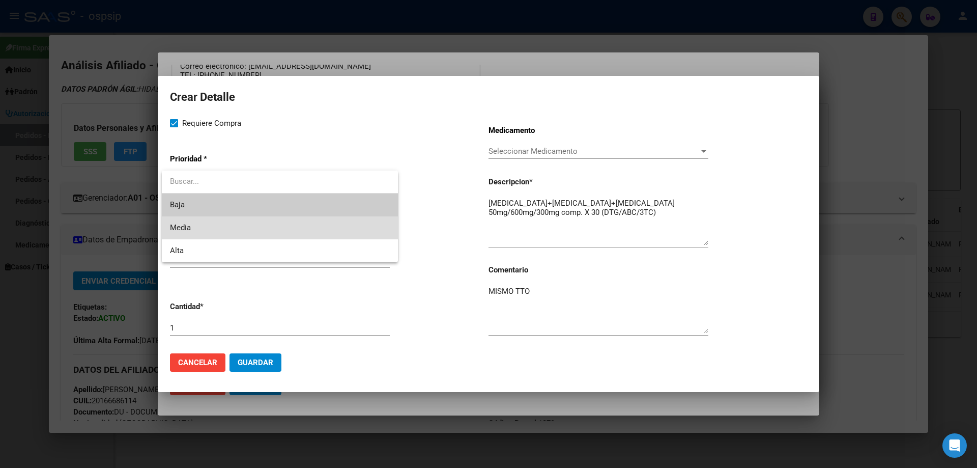
click at [193, 237] on span "Media" at bounding box center [280, 227] width 220 height 23
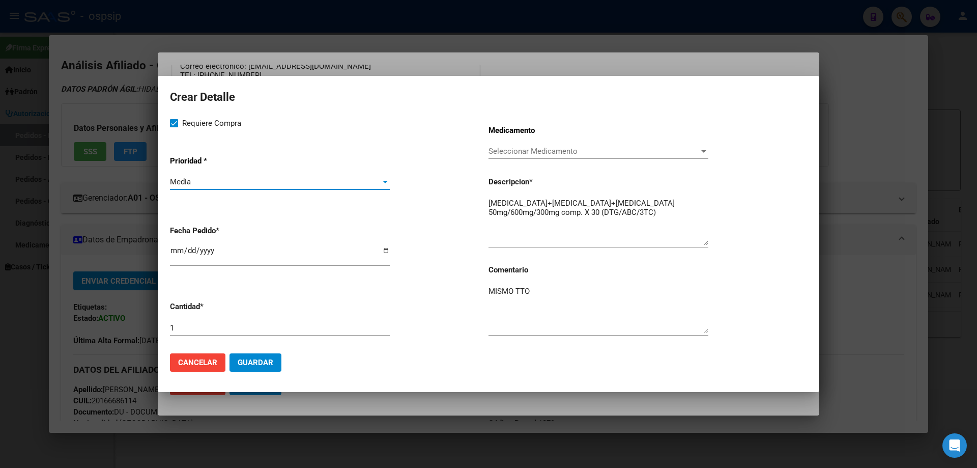
click at [171, 245] on div "[DATE]" at bounding box center [280, 255] width 220 height 22
click at [175, 252] on input "[DATE]" at bounding box center [280, 254] width 220 height 16
type input "2025-10-01"
click at [273, 371] on button "Guardar" at bounding box center [256, 362] width 52 height 18
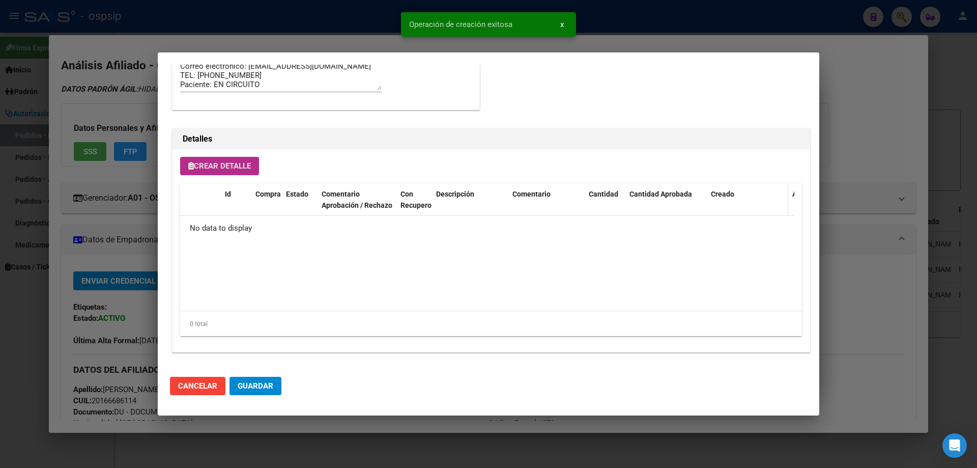
scroll to position [610, 0]
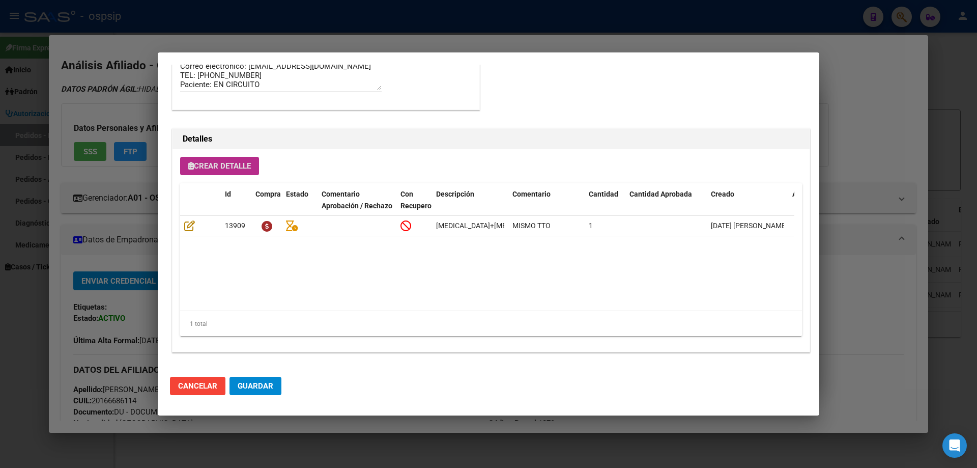
click at [210, 154] on div "Crear Detalle Id Compra Estado Comentario Aprobación / Rechazo Con Recupero Des…" at bounding box center [491, 250] width 637 height 203
click at [216, 173] on button "Crear Detalle" at bounding box center [219, 166] width 79 height 18
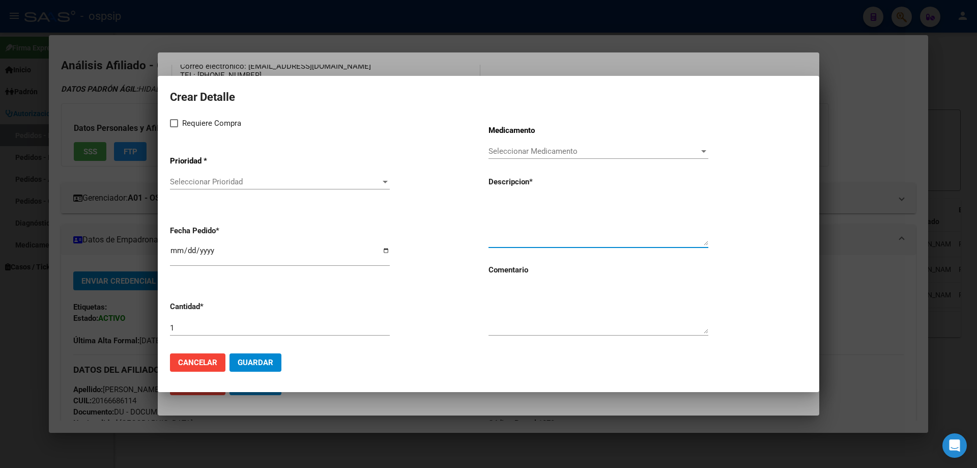
paste textarea "darunavir+ritonavir 600mg/100mg comp.rec.x 60 (DRV/RTV)"
type textarea "darunavir+ritonavir 600mg/100mg comp.rec.x 60 (DRV/RTV)"
click at [530, 324] on textarea at bounding box center [599, 310] width 220 height 48
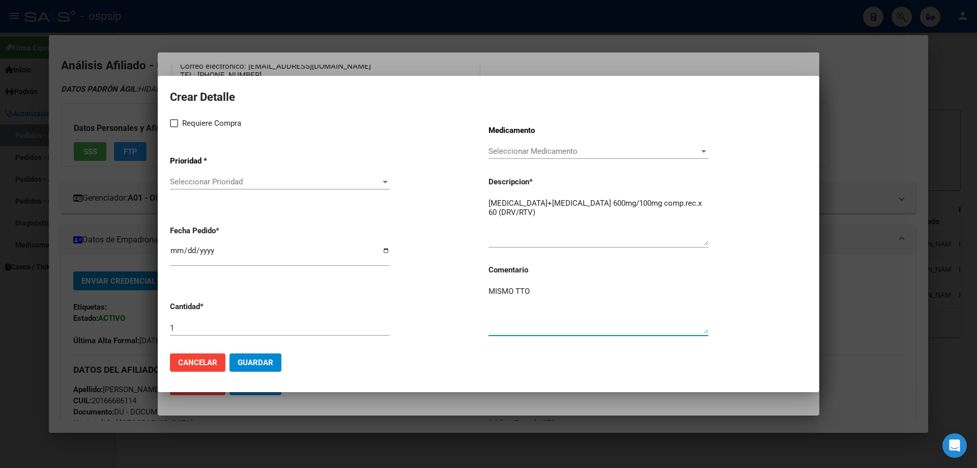
type textarea "MISMO TTO"
click at [171, 124] on span at bounding box center [174, 123] width 8 height 8
click at [174, 127] on input "Requiere Compra" at bounding box center [174, 127] width 1 height 1
checkbox input "true"
click at [195, 176] on div "Seleccionar Prioridad Seleccionar Prioridad" at bounding box center [280, 181] width 220 height 15
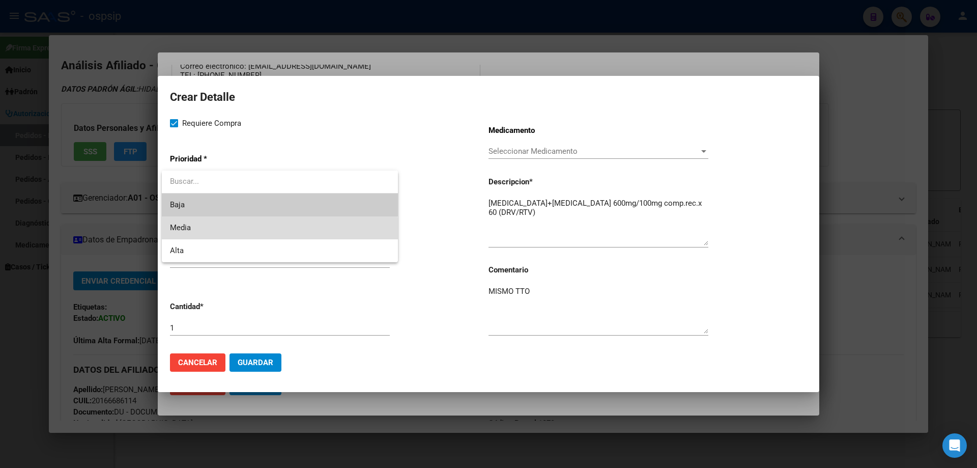
click at [201, 232] on span "Media" at bounding box center [280, 227] width 220 height 23
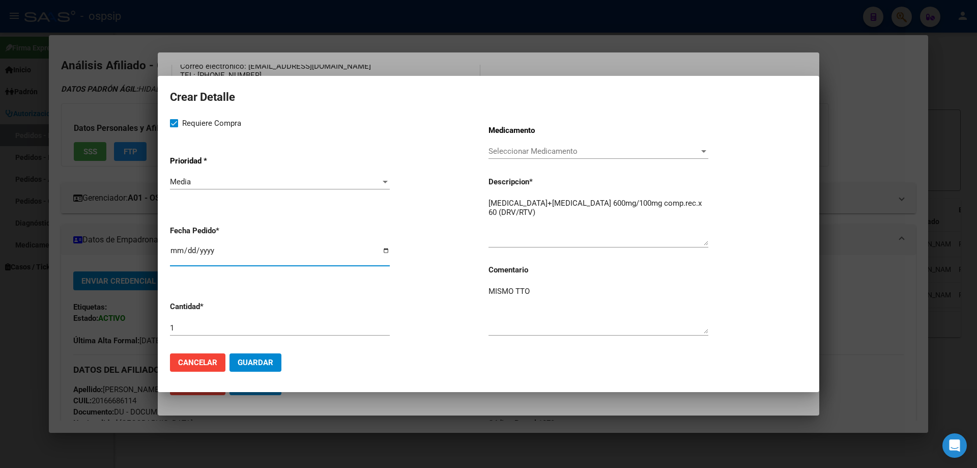
click at [180, 254] on input "[DATE]" at bounding box center [280, 254] width 220 height 16
type input "2025-10-01"
click at [252, 363] on span "Guardar" at bounding box center [256, 362] width 36 height 9
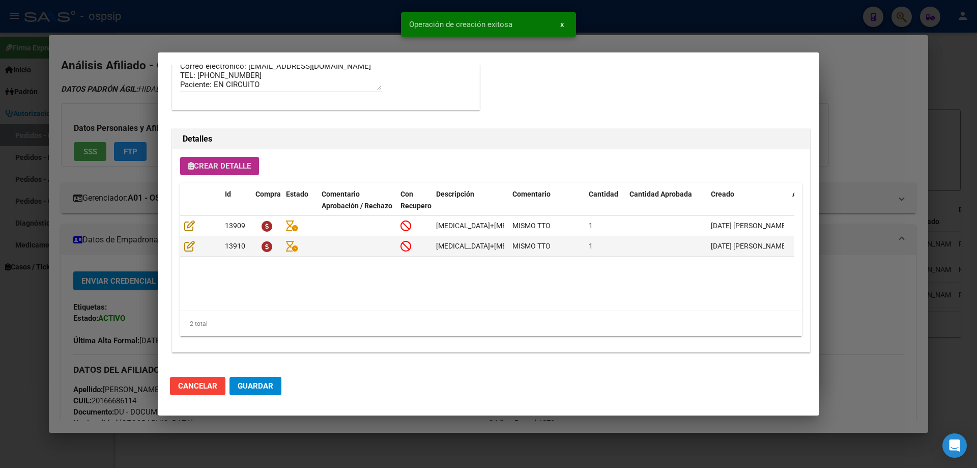
click at [256, 389] on span "Guardar" at bounding box center [256, 385] width 36 height 9
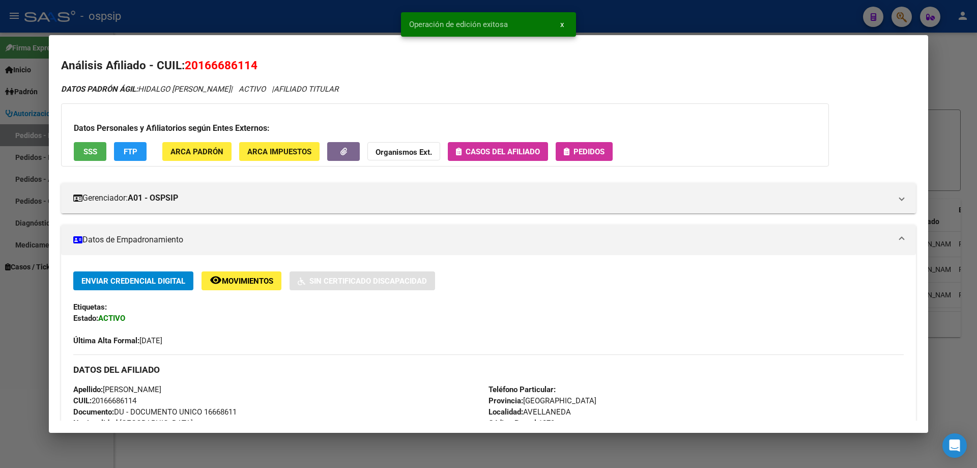
drag, startPoint x: 588, startPoint y: 140, endPoint x: 592, endPoint y: 151, distance: 11.3
click at [588, 141] on div "Datos Personales y Afiliatorios según Entes Externos: SSS FTP ARCA Padrón ARCA …" at bounding box center [445, 134] width 768 height 63
click at [593, 152] on span "Pedidos" at bounding box center [589, 151] width 31 height 9
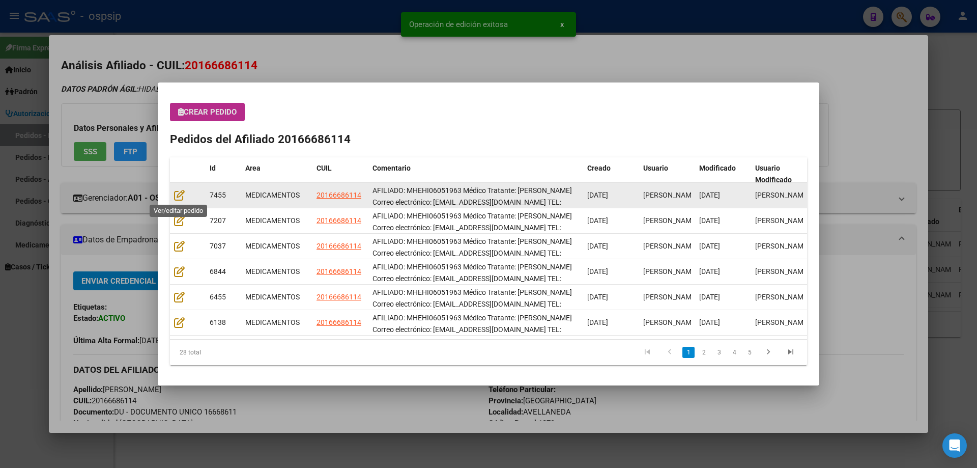
click at [179, 203] on datatable-body-cell at bounding box center [188, 195] width 36 height 25
click at [179, 196] on icon at bounding box center [179, 194] width 11 height 11
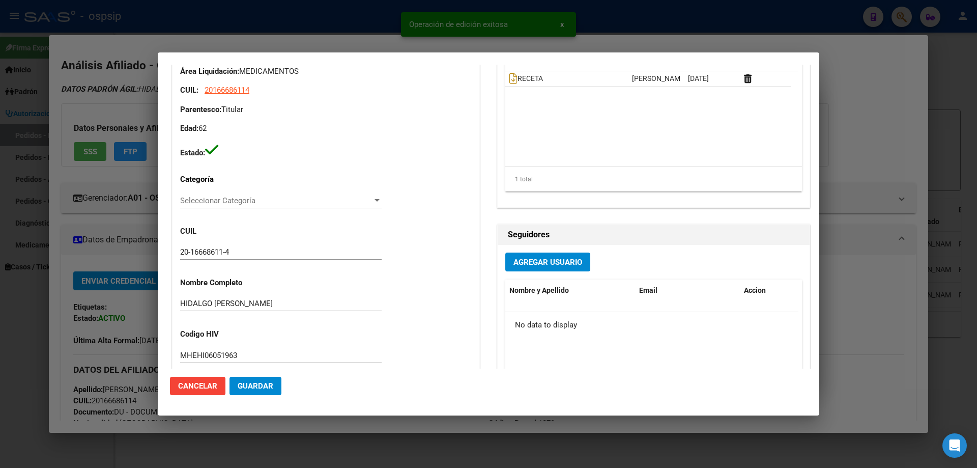
type input "HECTOR DANIEL HIDALGO"
type input "Buenos Aires, AVELLANEDA, MARIANO ACHA 1586"
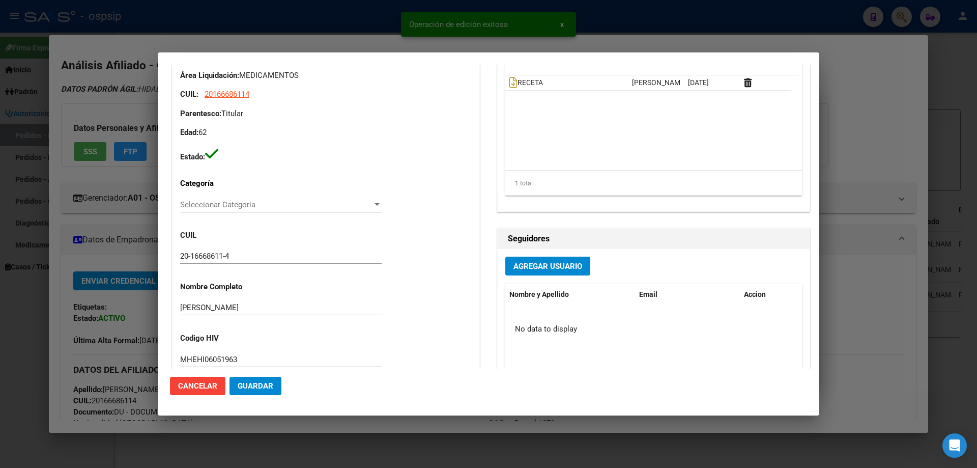
scroll to position [102, 0]
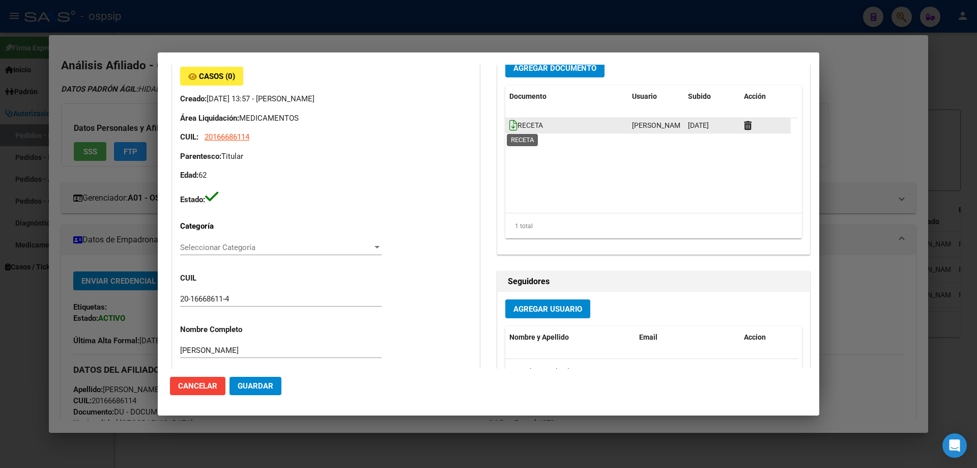
click at [513, 120] on icon at bounding box center [514, 125] width 8 height 11
click at [242, 378] on button "Guardar" at bounding box center [256, 386] width 52 height 18
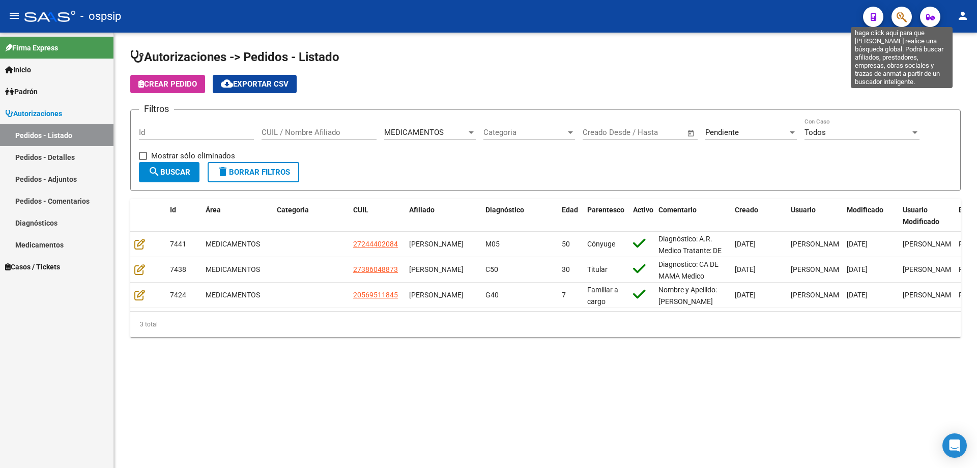
click at [907, 14] on icon "button" at bounding box center [902, 17] width 10 height 12
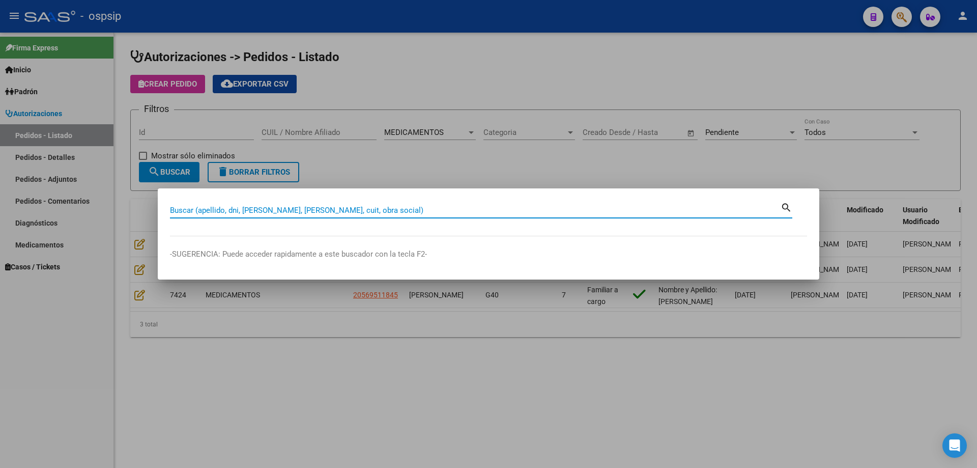
paste input "20276149858"
type input "20276149858"
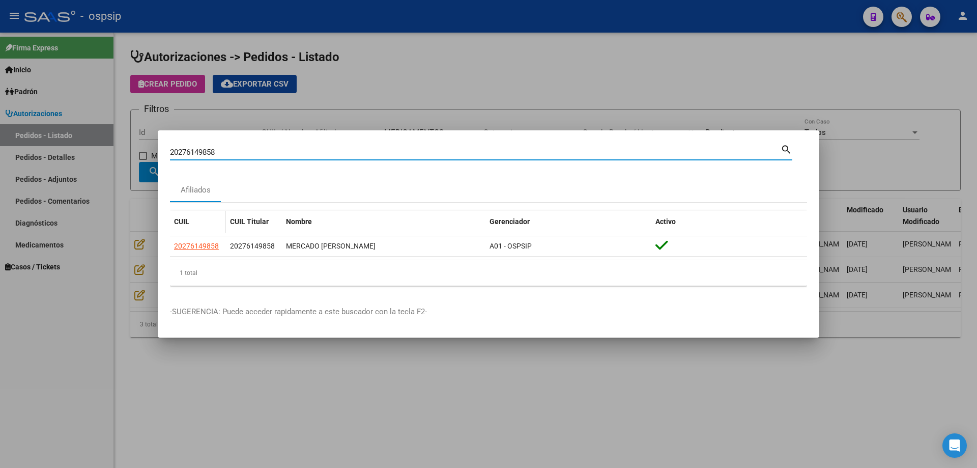
click at [200, 240] on datatable-body-cell "20276149858" at bounding box center [198, 246] width 56 height 20
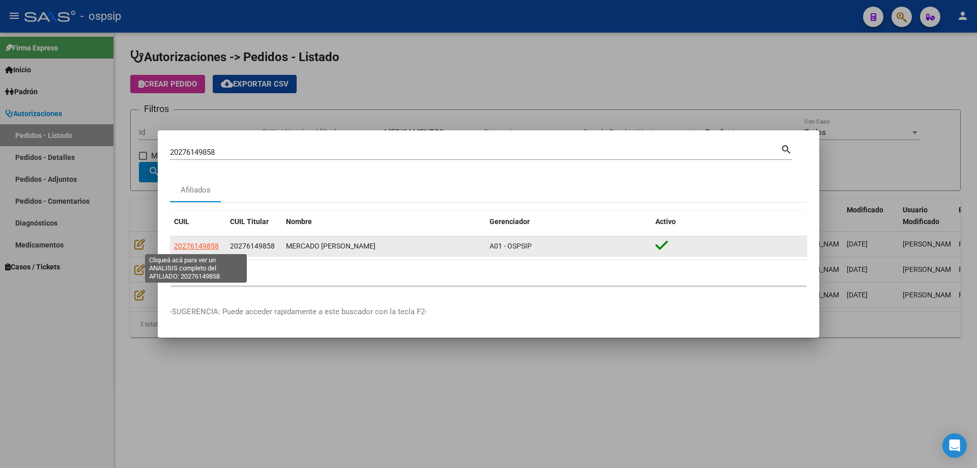
click at [203, 245] on span "20276149858" at bounding box center [196, 246] width 45 height 8
type textarea "20276149858"
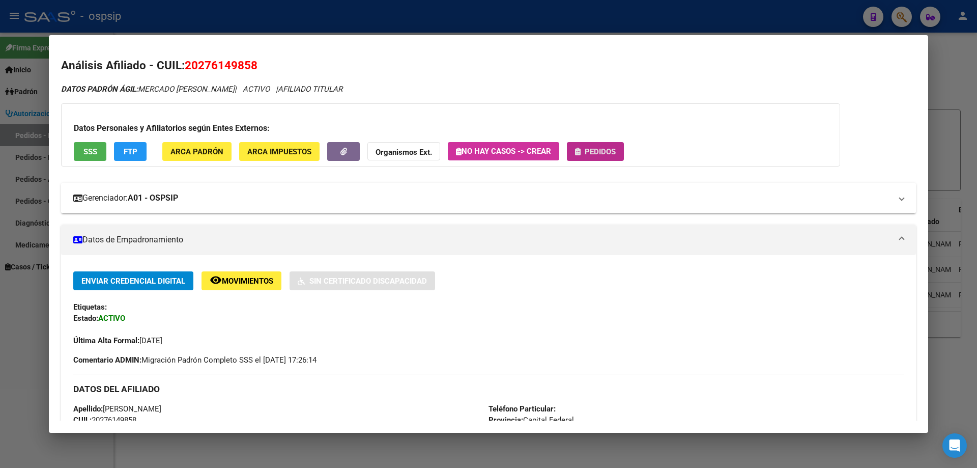
drag, startPoint x: 607, startPoint y: 148, endPoint x: 288, endPoint y: 184, distance: 320.7
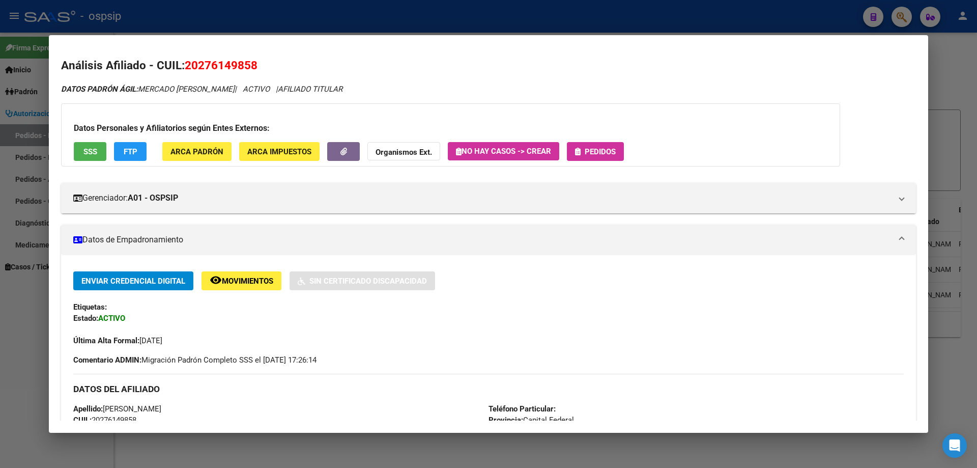
click at [597, 153] on span "Pedidos" at bounding box center [600, 151] width 31 height 9
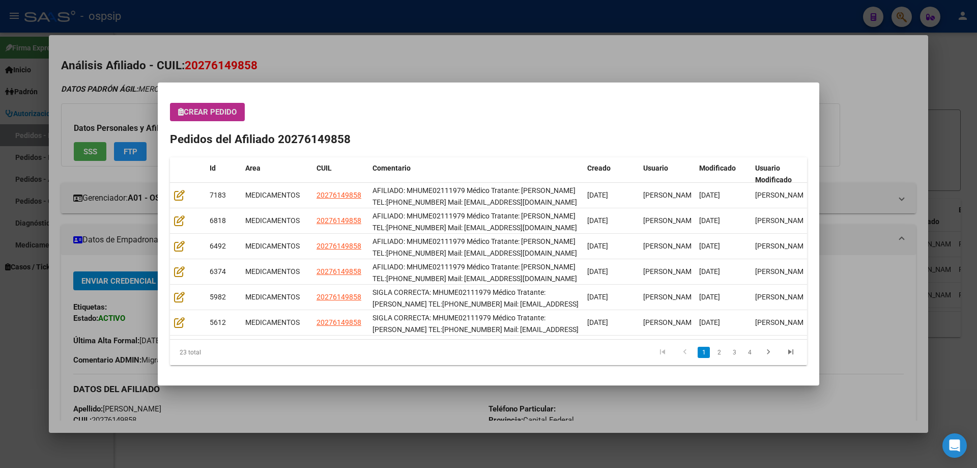
click at [210, 107] on span "Crear Pedido" at bounding box center [207, 111] width 59 height 9
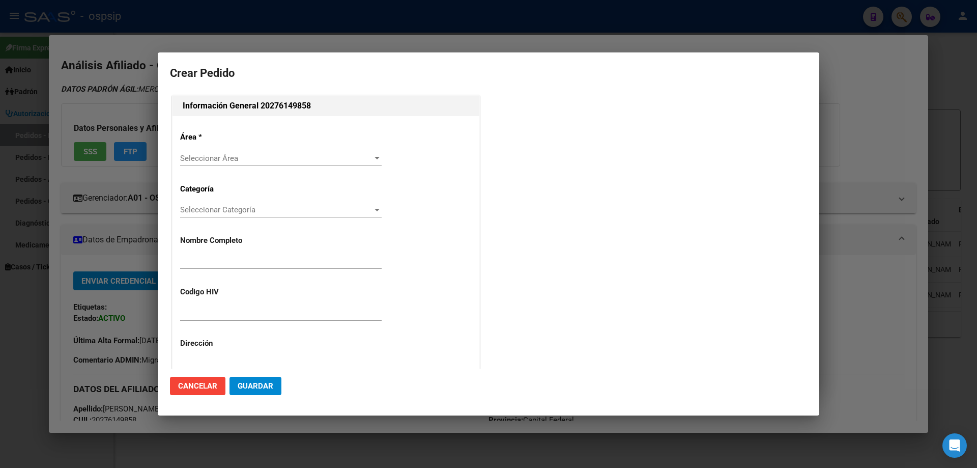
type input "[PERSON_NAME]"
type input "MHUME02111979"
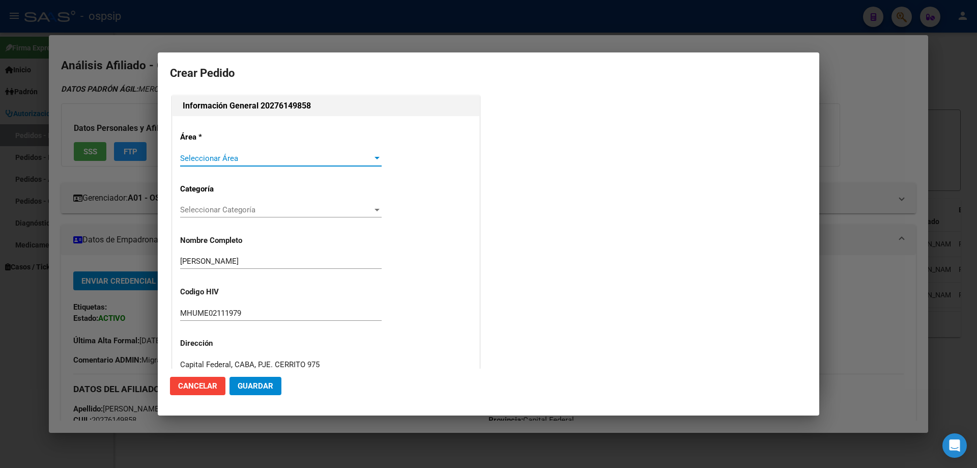
type input "SALTA, [PERSON_NAME], AVDA [PERSON_NAME] 0"
click at [218, 165] on div "Seleccionar Área Seleccionar Área" at bounding box center [281, 158] width 202 height 15
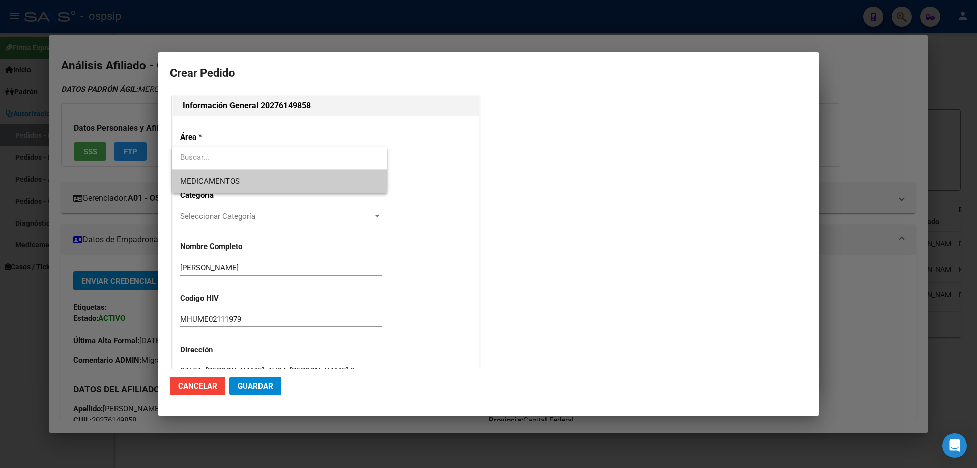
click at [216, 177] on span "MEDICAMENTOS" at bounding box center [210, 181] width 60 height 9
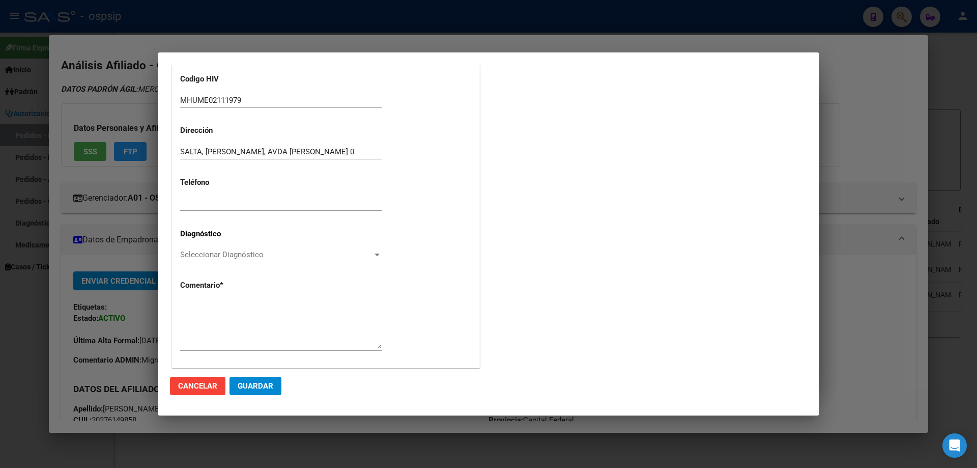
scroll to position [229, 0]
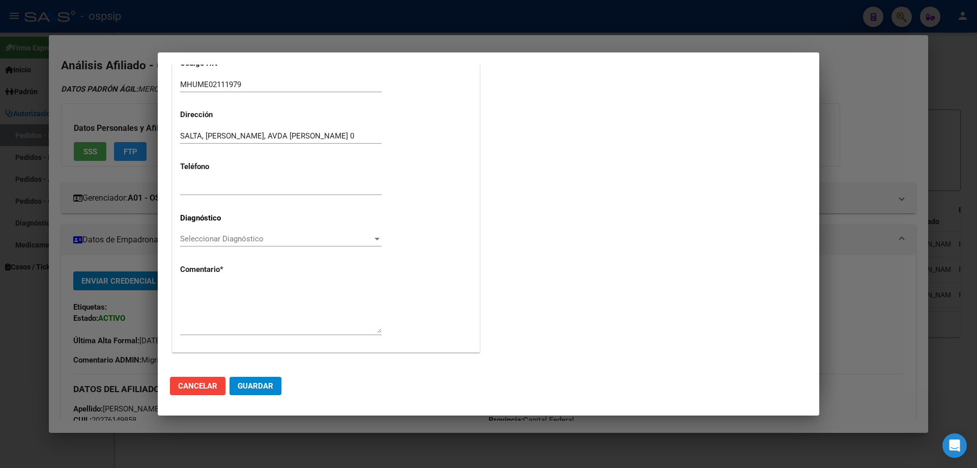
click at [196, 242] on span "Seleccionar Diagnóstico" at bounding box center [276, 238] width 192 height 9
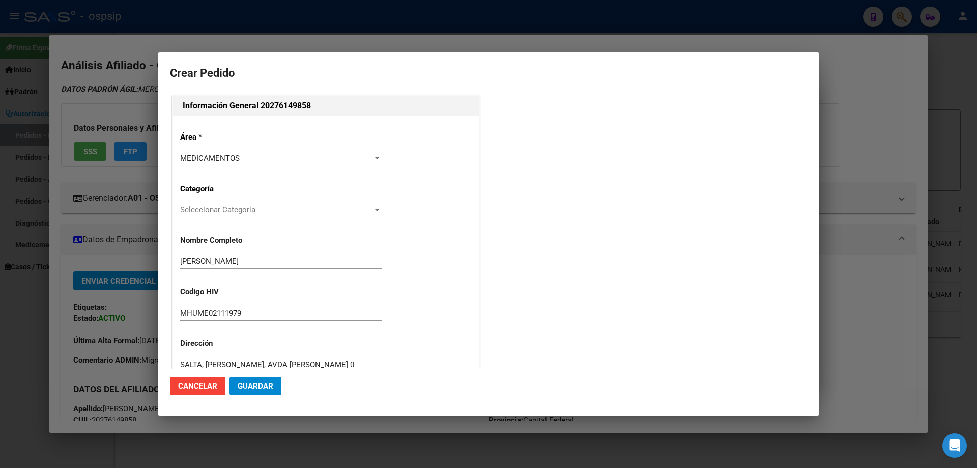
scroll to position [229, 0]
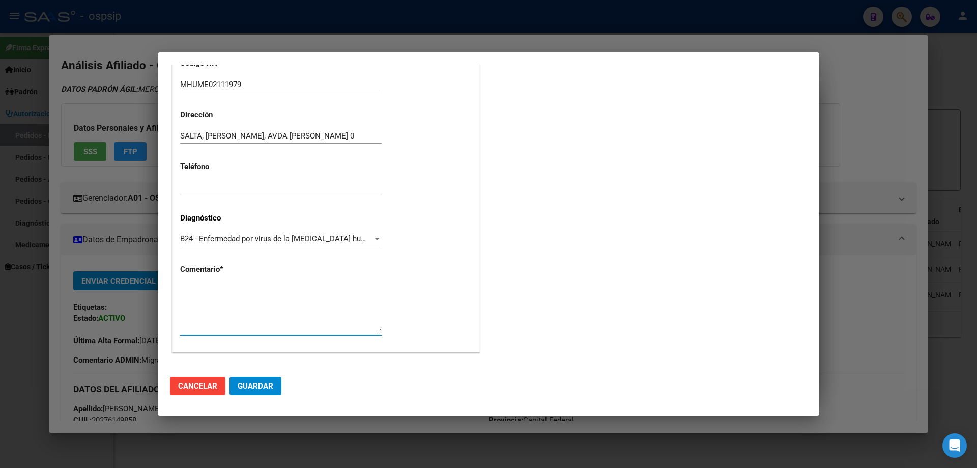
drag, startPoint x: 191, startPoint y: 315, endPoint x: 187, endPoint y: 327, distance: 13.4
drag, startPoint x: 187, startPoint y: 327, endPoint x: 180, endPoint y: 297, distance: 31.4
drag, startPoint x: 180, startPoint y: 297, endPoint x: 416, endPoint y: 314, distance: 236.8
click at [416, 314] on div "Área * MEDICAMENTOS Seleccionar Área Categoría Seleccionar Categoría Selecciona…" at bounding box center [326, 120] width 307 height 464
paste textarea "AFILIADO: MHUME02111979 Médico Tratante: [PERSON_NAME] TEL:[PHONE_NUMBER] Mail:…"
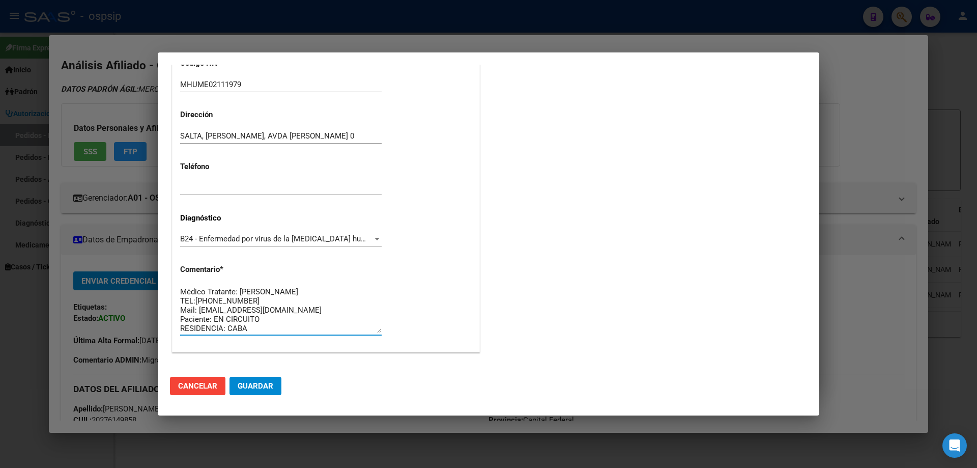
scroll to position [0, 0]
type textarea "AFILIADO: MHUME02111979 Médico Tratante: [PERSON_NAME] TEL:[PHONE_NUMBER] Mail:…"
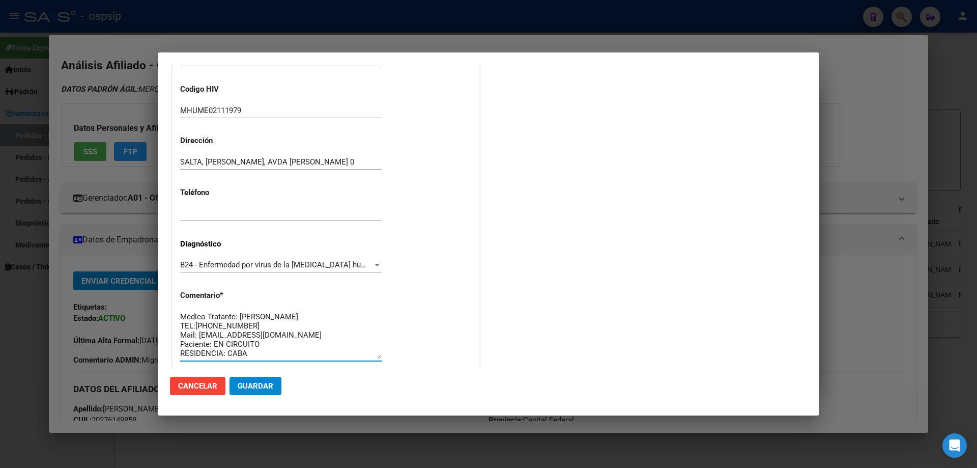
scroll to position [229, 0]
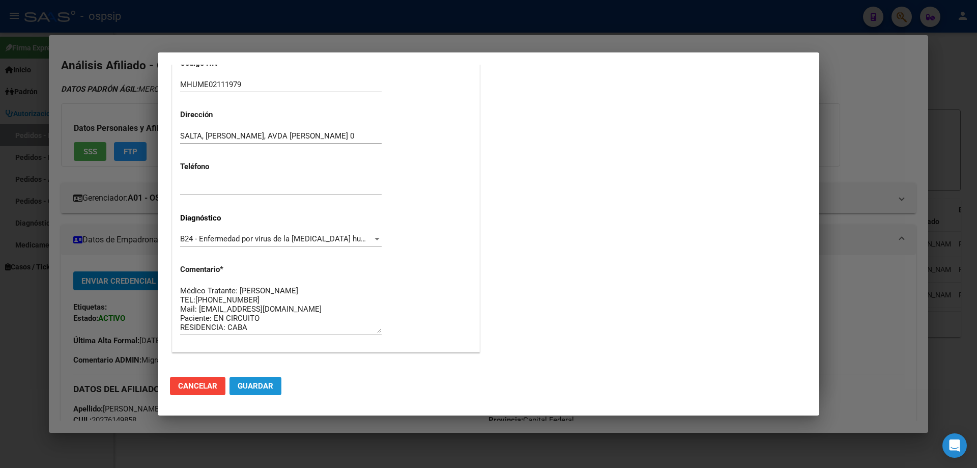
click at [275, 393] on button "Guardar" at bounding box center [256, 386] width 52 height 18
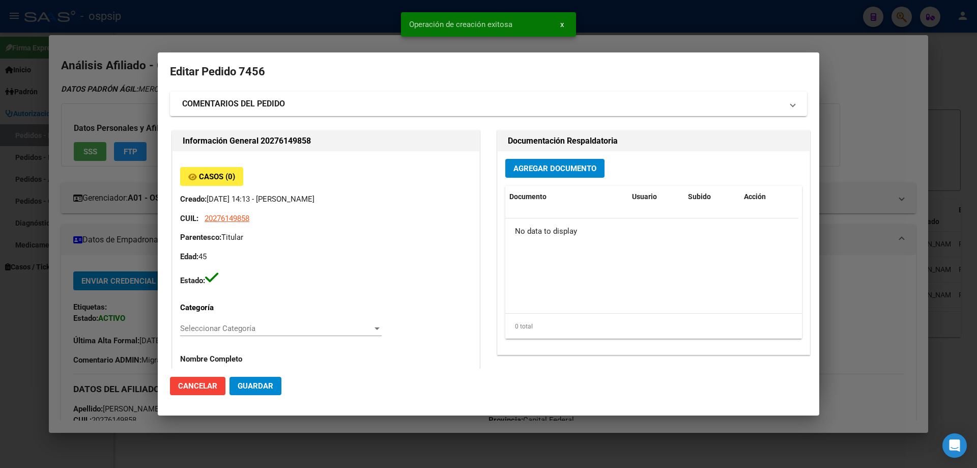
scroll to position [0, 0]
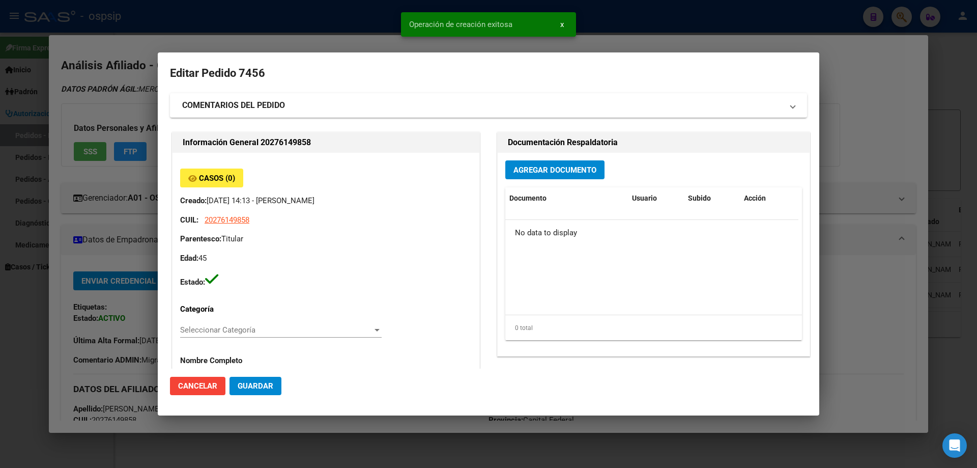
click at [541, 170] on span "Agregar Documento" at bounding box center [555, 169] width 83 height 9
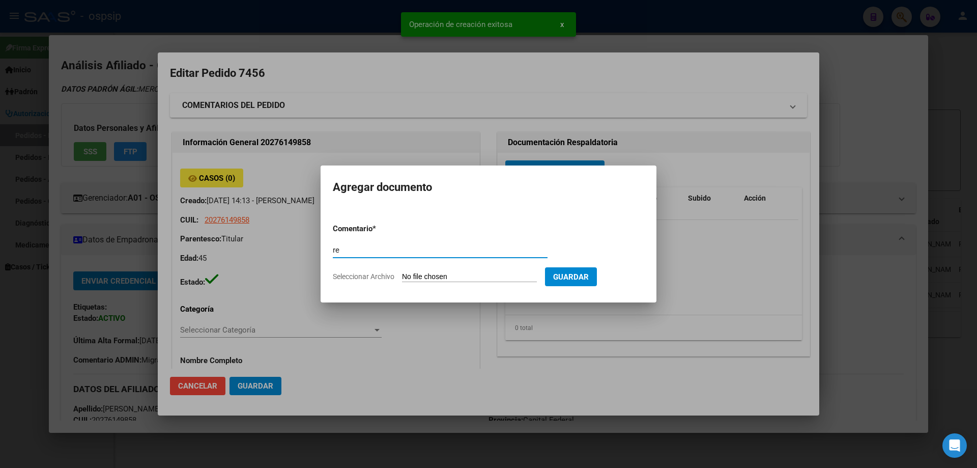
type input "r"
type input "RECETA"
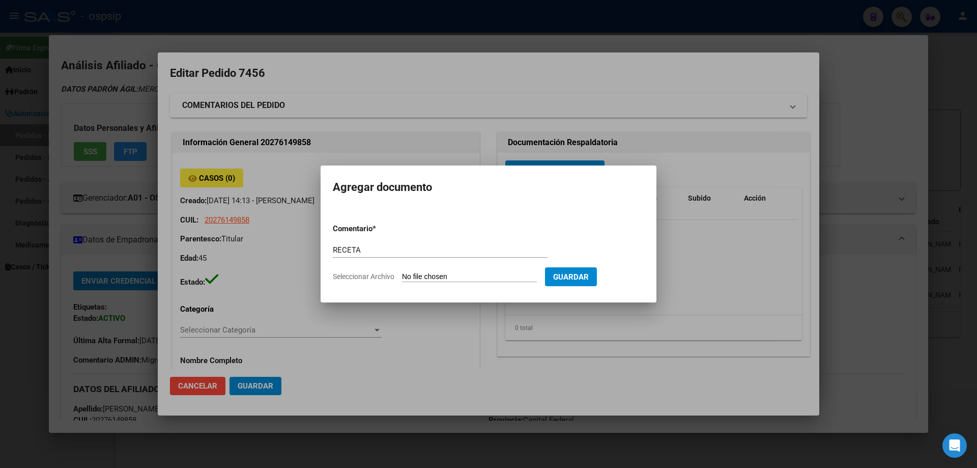
click at [444, 280] on input "Seleccionar Archivo" at bounding box center [469, 277] width 135 height 10
type input "C:\fakepath\receta_2 (18).pdf"
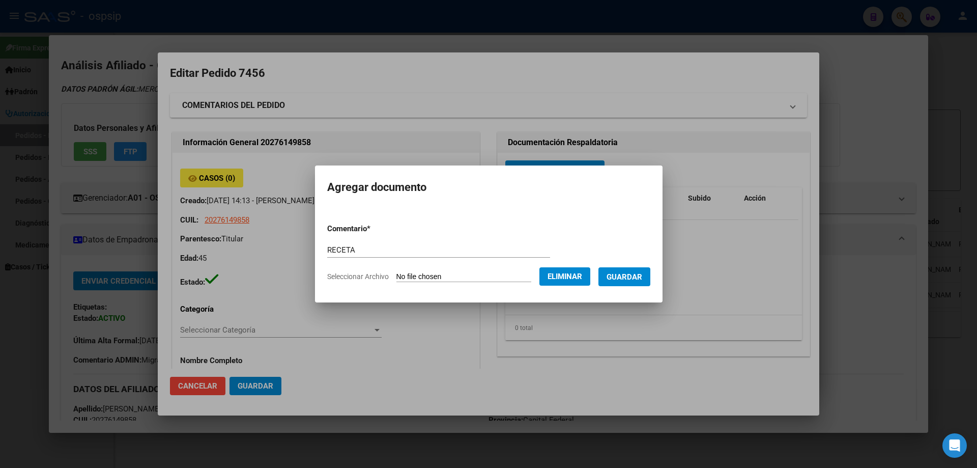
click at [627, 281] on button "Guardar" at bounding box center [625, 276] width 52 height 19
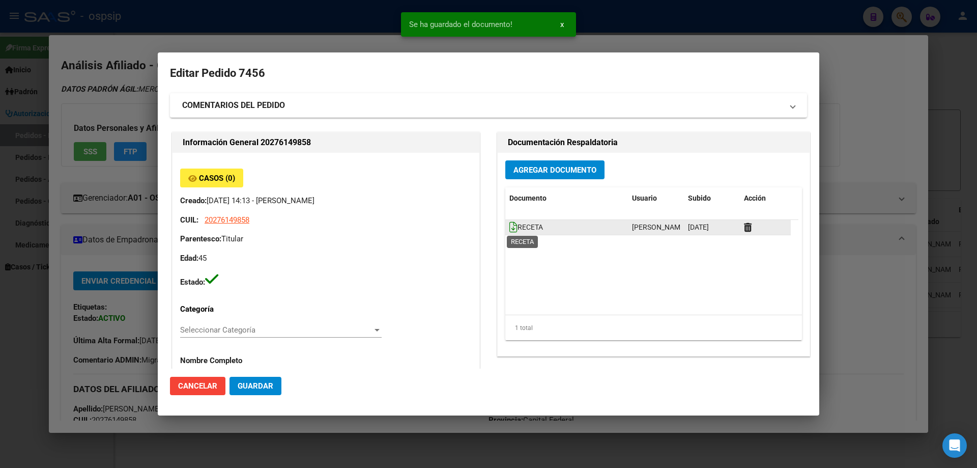
click at [510, 224] on icon at bounding box center [514, 226] width 8 height 11
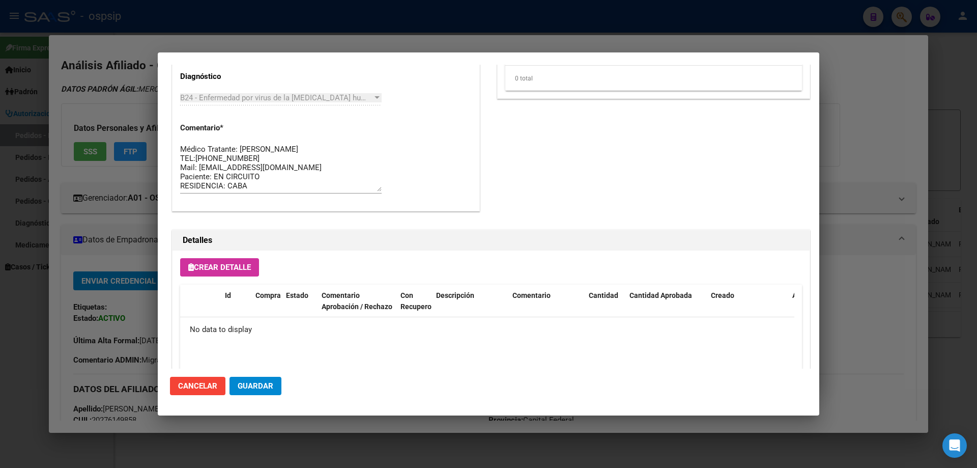
scroll to position [592, 0]
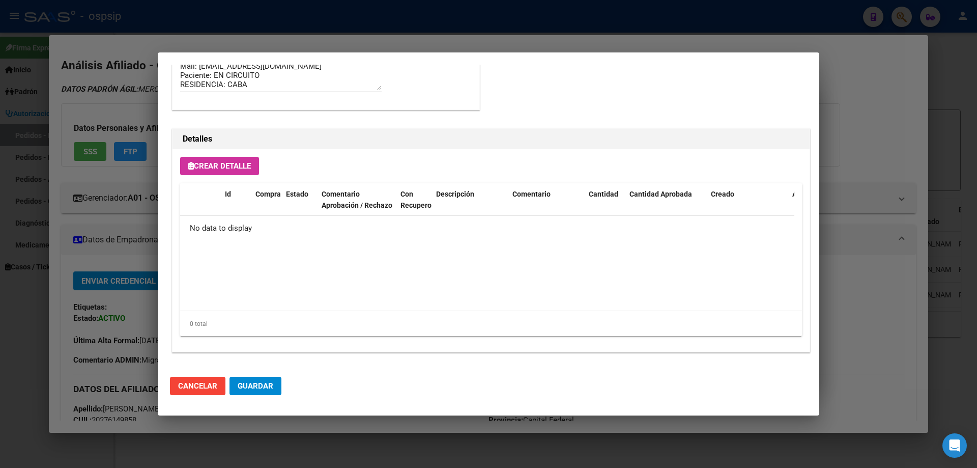
click at [223, 165] on span "Crear Detalle" at bounding box center [219, 165] width 63 height 9
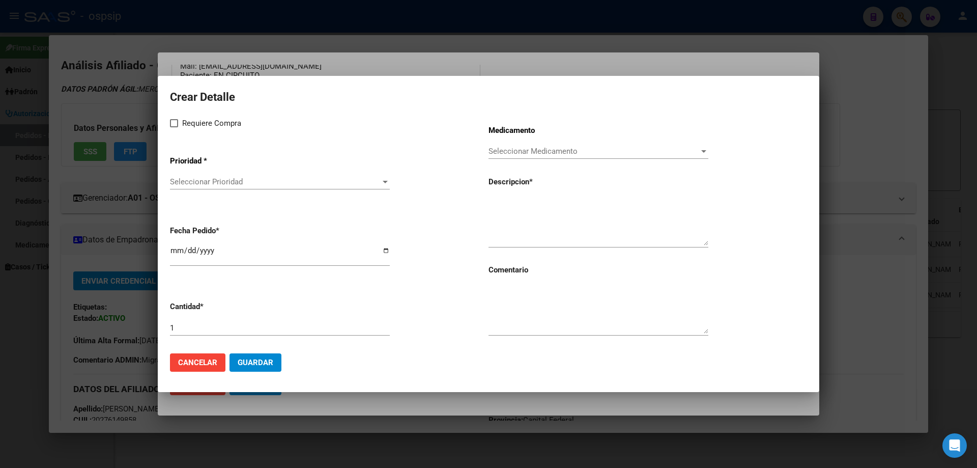
click at [177, 124] on span at bounding box center [174, 123] width 8 height 8
click at [174, 127] on input "Requiere Compra" at bounding box center [174, 127] width 1 height 1
checkbox input "true"
click at [196, 174] on div "Seleccionar Prioridad Seleccionar Prioridad" at bounding box center [280, 181] width 220 height 15
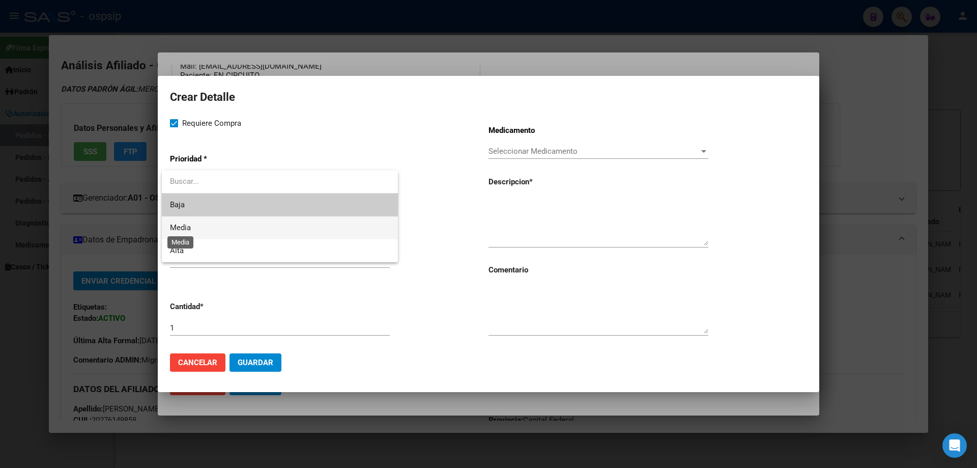
click at [192, 232] on span "Media" at bounding box center [280, 227] width 220 height 23
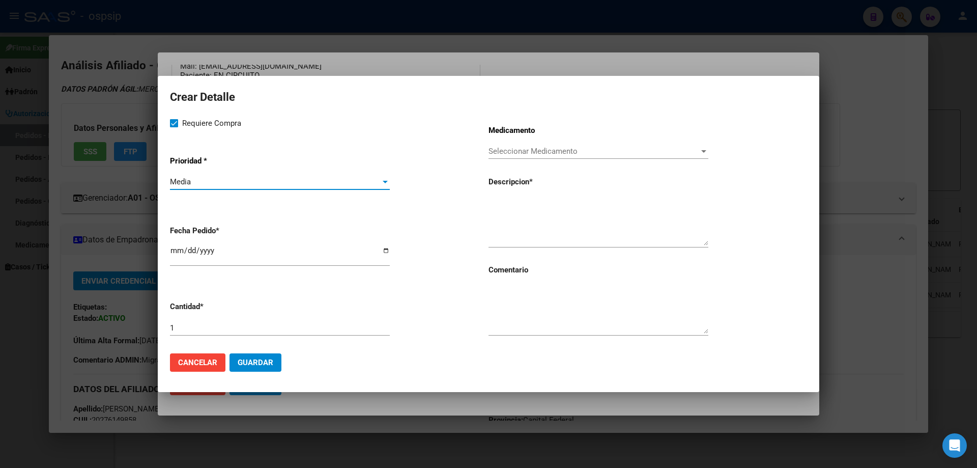
click at [175, 252] on input "[DATE]" at bounding box center [280, 254] width 220 height 16
type input "[DATE]"
paste textarea "[MEDICAL_DATA]+ tenofovirdisoprox. 200mg/300 mg comp.rec.x 30 (FTC/TDF)"
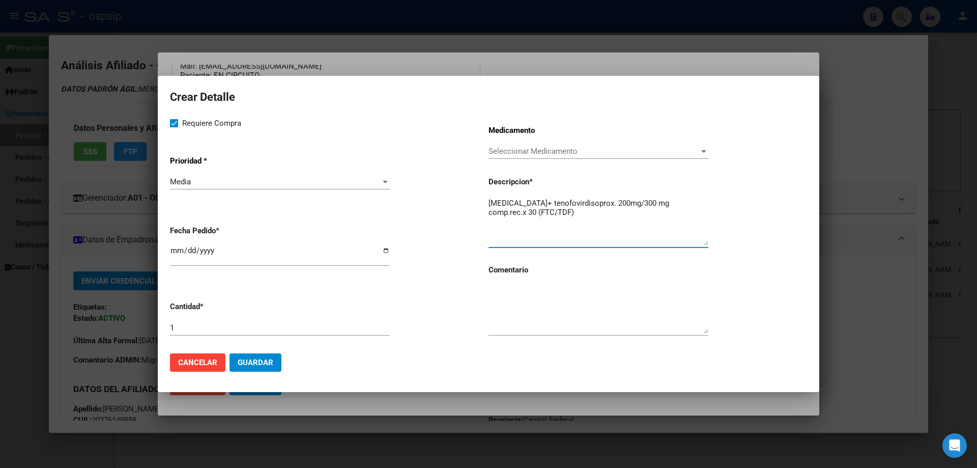
type textarea "[MEDICAL_DATA]+ tenofovirdisoprox. 200mg/300 mg comp.rec.x 30 (FTC/TDF)"
click at [539, 315] on textarea at bounding box center [599, 310] width 220 height 48
type textarea "MISMO TTO"
click at [253, 362] on span "Guardar" at bounding box center [256, 362] width 36 height 9
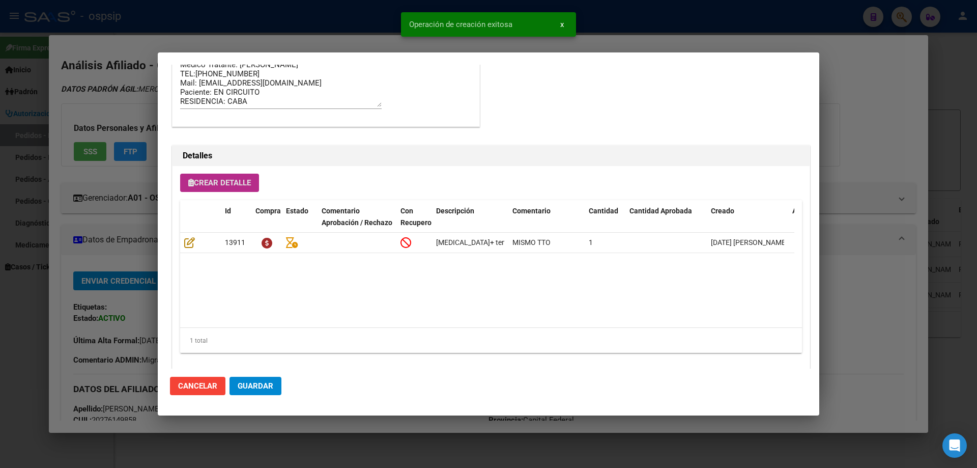
scroll to position [610, 0]
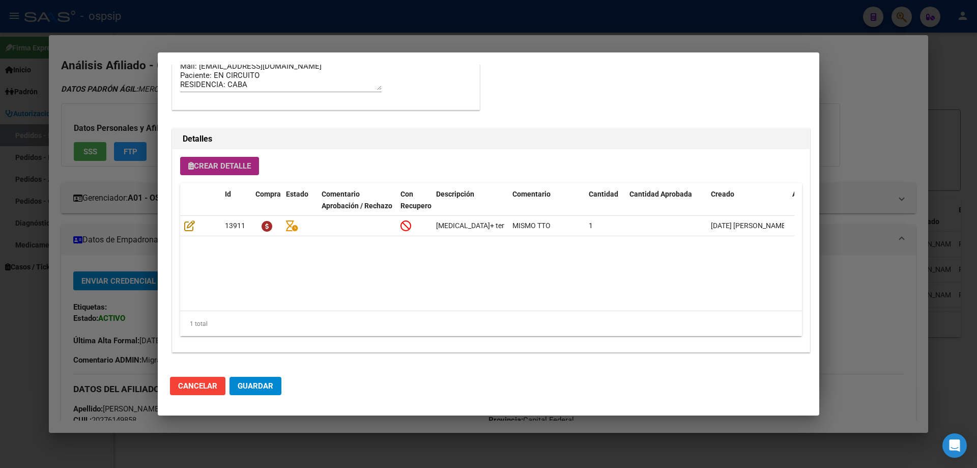
click at [240, 161] on span "Crear Detalle" at bounding box center [219, 165] width 63 height 9
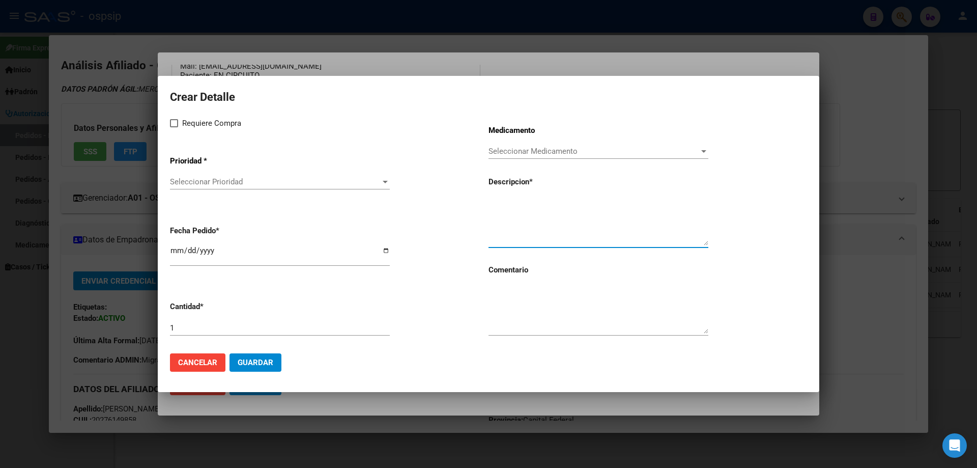
paste textarea "[MEDICAL_DATA] 400 mg comp.rec.x 60 (RAL)"
type textarea "[MEDICAL_DATA] 400 mg comp.rec.x 60 (RAL)"
click at [561, 318] on textarea at bounding box center [599, 310] width 220 height 48
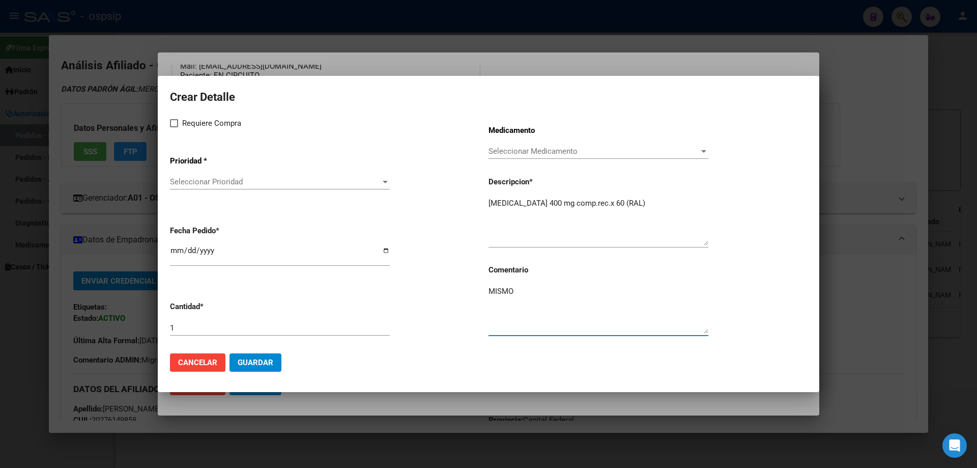
type textarea "MISMO"
drag, startPoint x: 177, startPoint y: 123, endPoint x: 206, endPoint y: 193, distance: 76.5
click at [191, 155] on div "Requiere Compra Prioridad * Seleccionar Prioridad Seleccionar Prioridad Fecha P…" at bounding box center [329, 231] width 319 height 228
click at [200, 179] on span "Seleccionar Prioridad" at bounding box center [275, 181] width 211 height 9
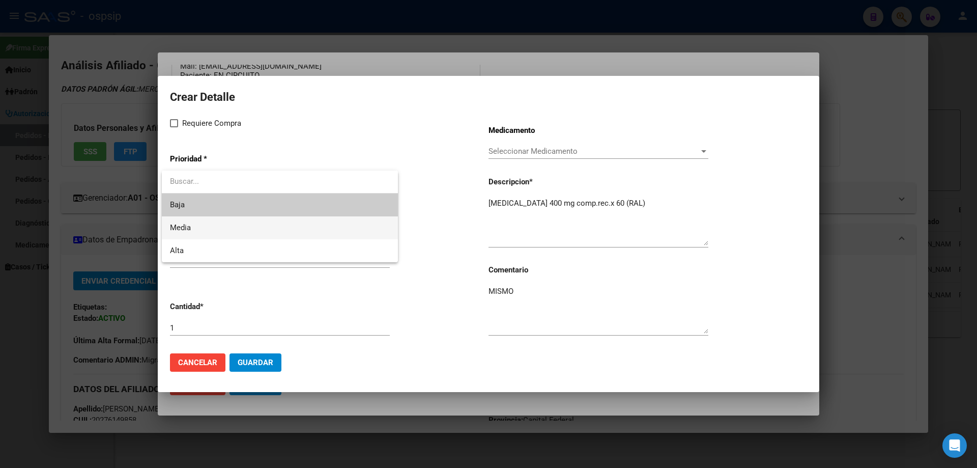
click at [202, 222] on span "Media" at bounding box center [280, 227] width 220 height 23
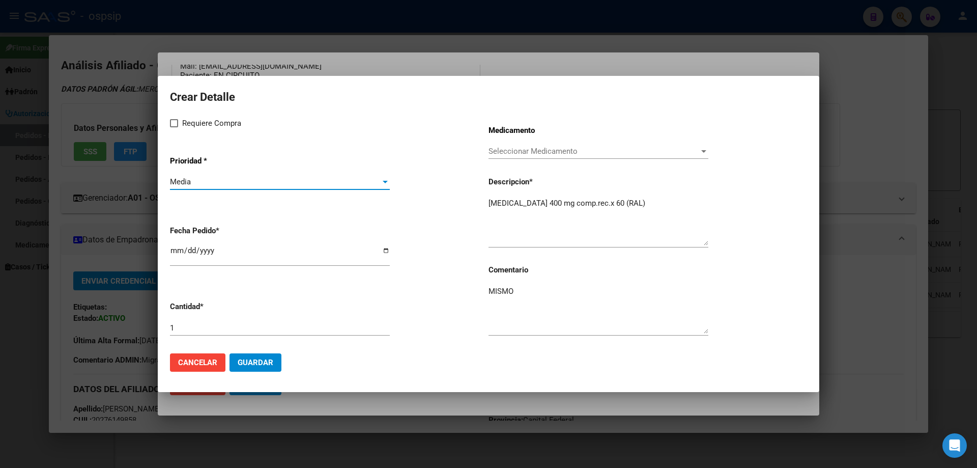
click at [184, 252] on input "[DATE]" at bounding box center [280, 254] width 220 height 16
click at [173, 254] on input "[DATE]" at bounding box center [280, 254] width 220 height 16
type input "[DATE]"
click at [259, 365] on span "Guardar" at bounding box center [256, 362] width 36 height 9
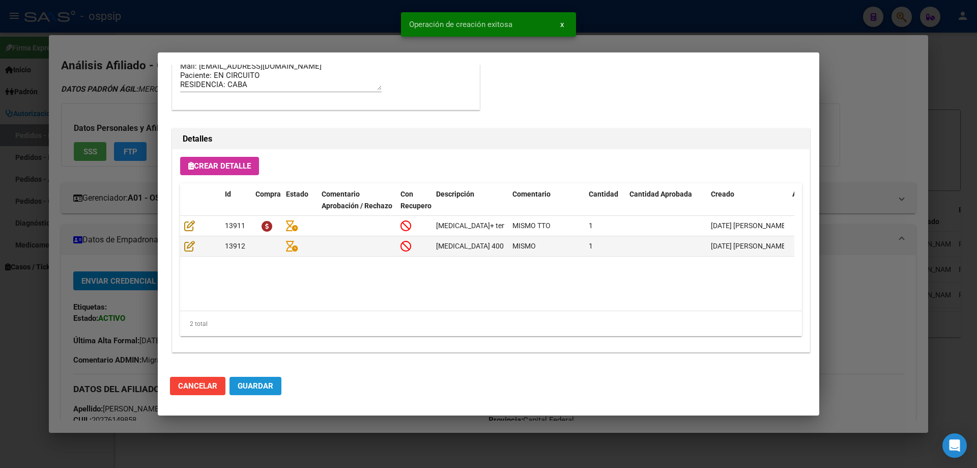
click at [270, 385] on span "Guardar" at bounding box center [256, 385] width 36 height 9
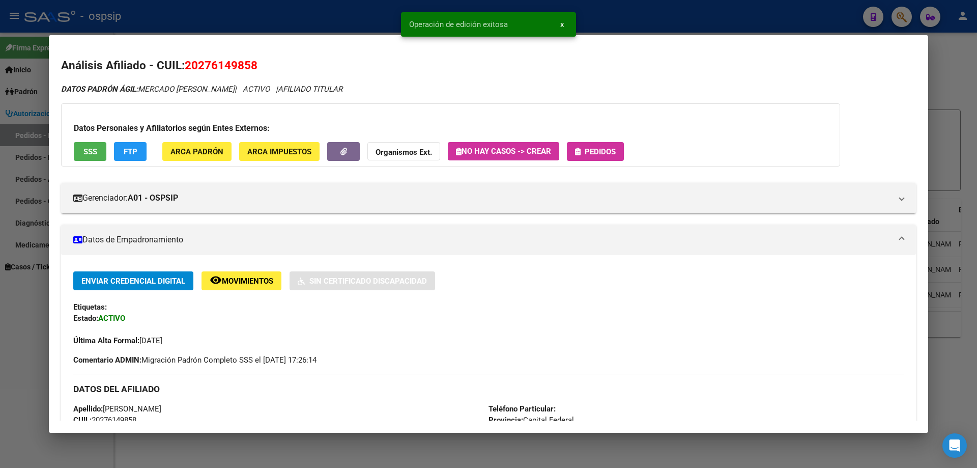
click at [613, 155] on span "Pedidos" at bounding box center [600, 151] width 31 height 9
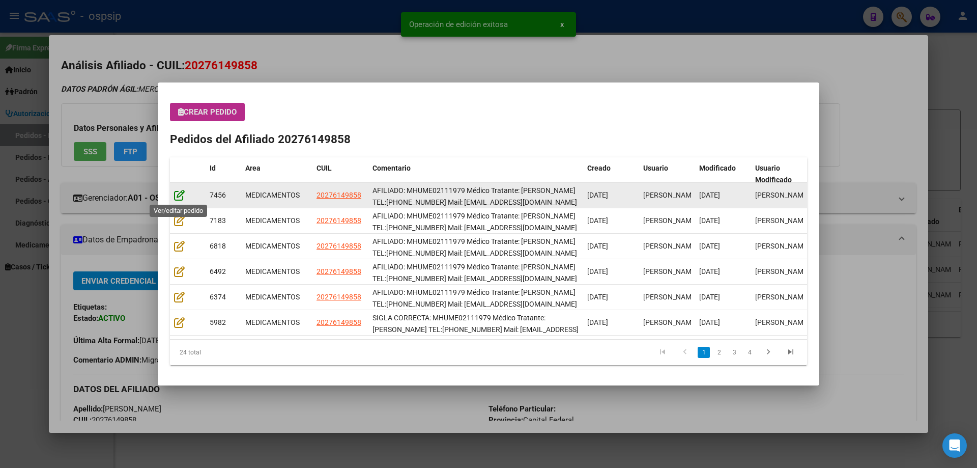
click at [175, 194] on icon at bounding box center [179, 194] width 11 height 11
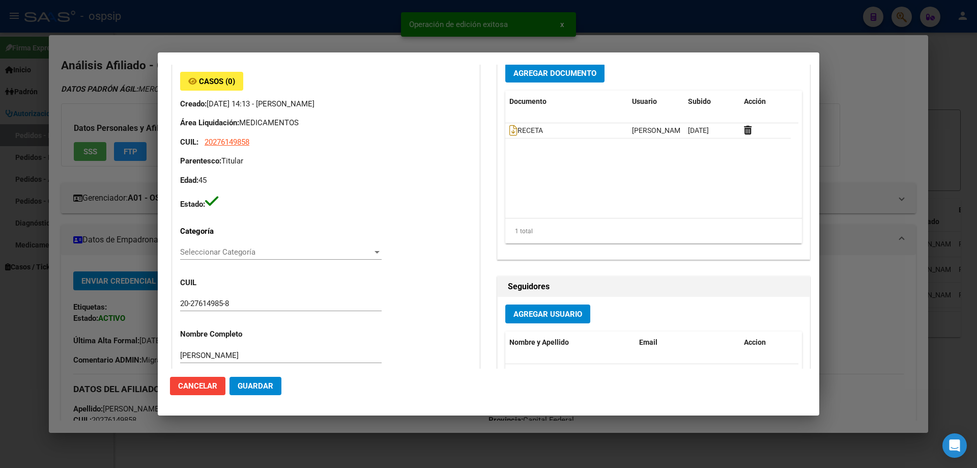
type input "Capital Federal, CABA, PJE. CERRITO 975"
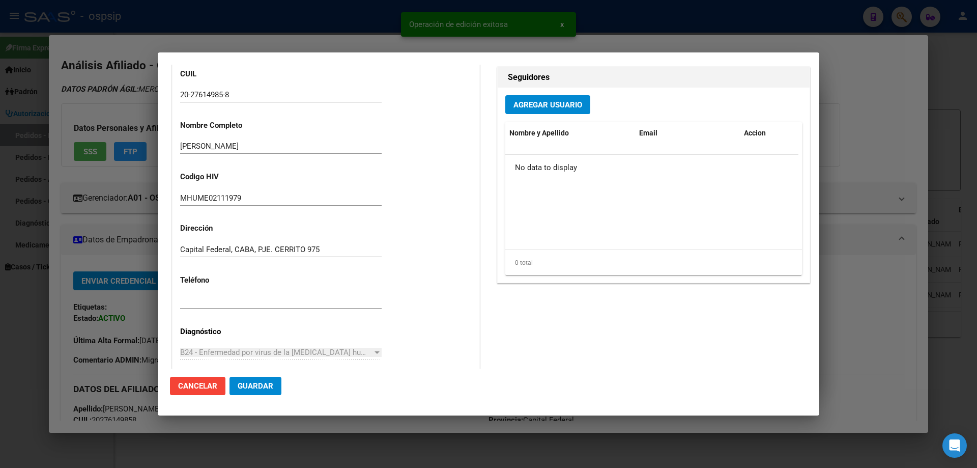
scroll to position [662, 0]
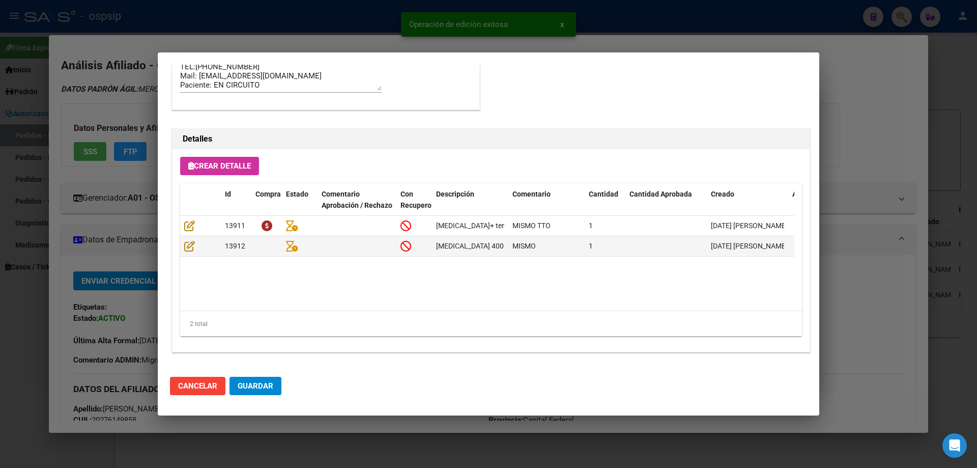
click at [266, 382] on span "Guardar" at bounding box center [256, 385] width 36 height 9
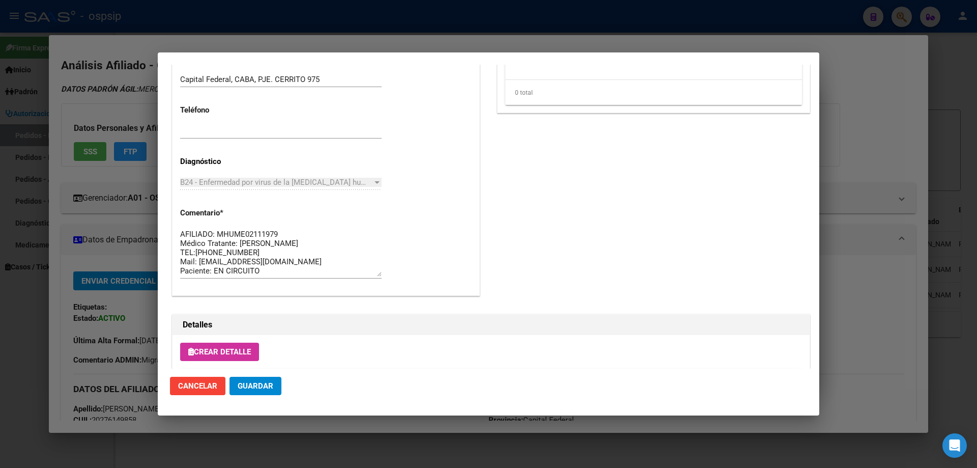
scroll to position [407, 0]
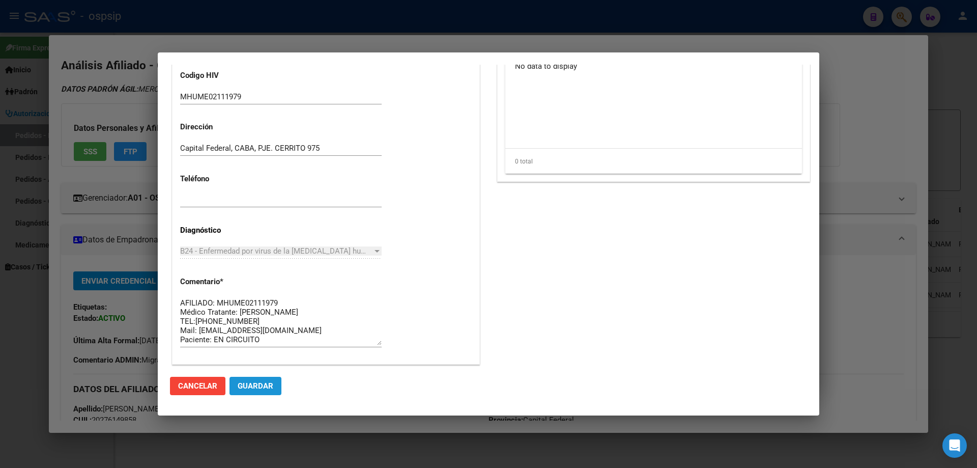
click at [256, 394] on button "Guardar" at bounding box center [256, 386] width 52 height 18
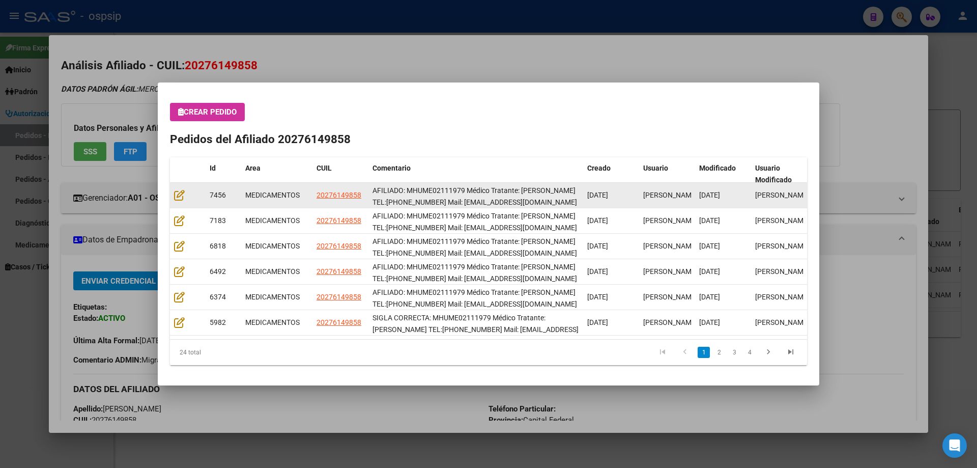
click at [187, 192] on div at bounding box center [187, 195] width 27 height 12
click at [186, 196] on div at bounding box center [187, 195] width 27 height 12
click at [180, 197] on icon at bounding box center [179, 194] width 11 height 11
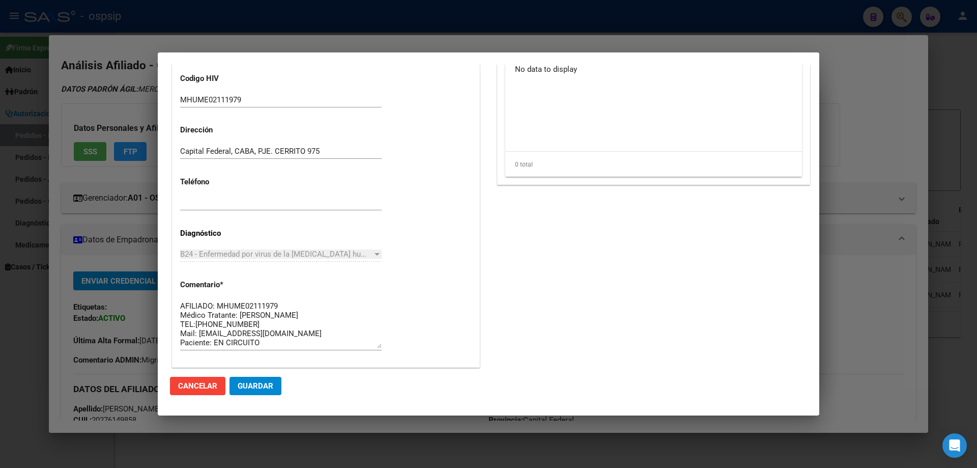
scroll to position [560, 0]
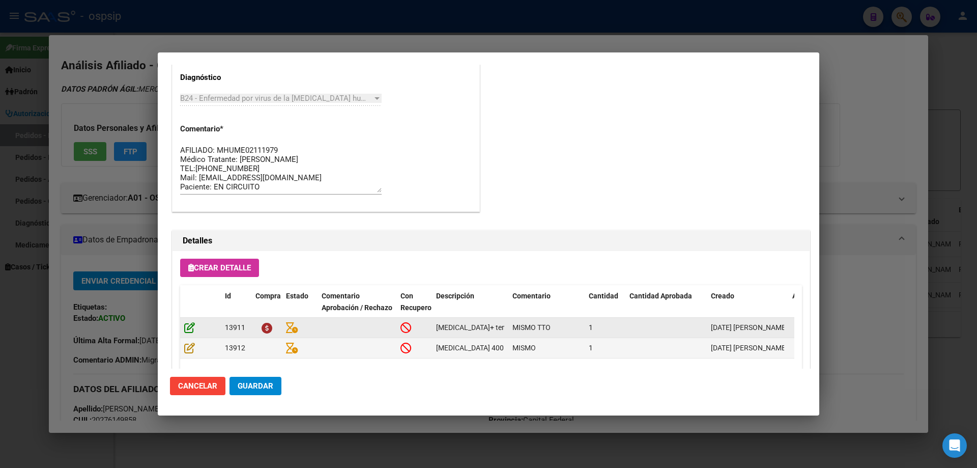
click at [189, 326] on icon at bounding box center [189, 327] width 11 height 11
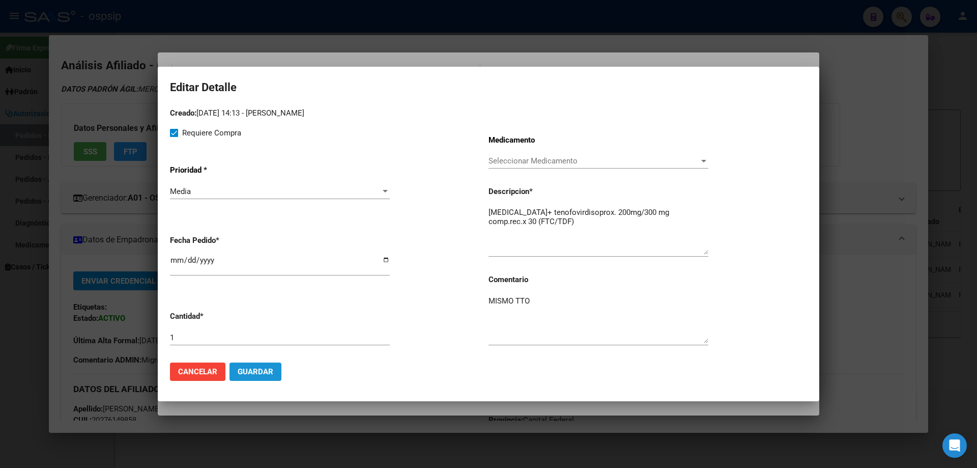
click at [264, 368] on span "Guardar" at bounding box center [256, 371] width 36 height 9
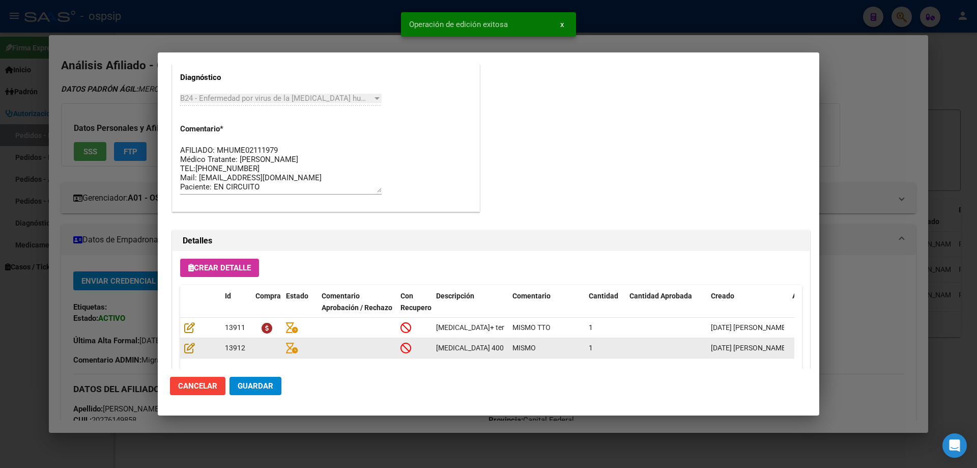
type input "SALTA, [PERSON_NAME], AVDA [PERSON_NAME] 0"
click at [191, 351] on icon at bounding box center [189, 347] width 11 height 11
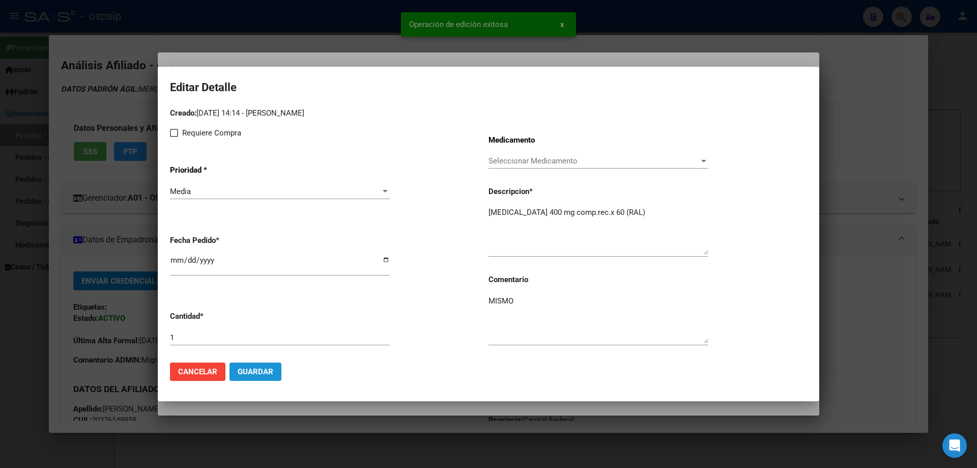
click at [268, 372] on span "Guardar" at bounding box center [256, 371] width 36 height 9
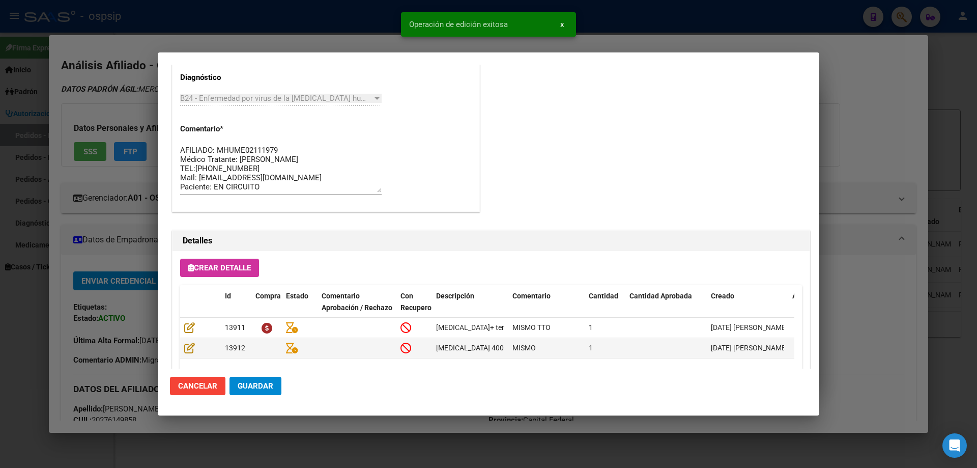
click at [249, 385] on span "Guardar" at bounding box center [256, 385] width 36 height 9
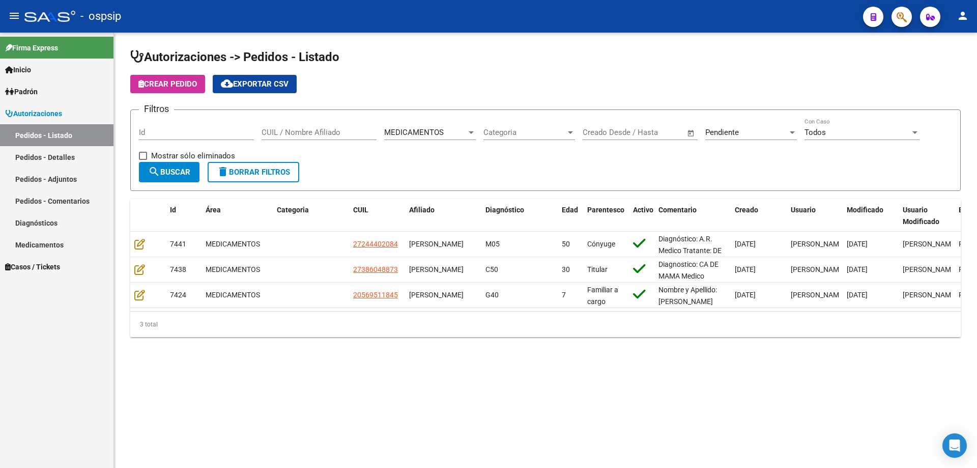
click at [898, 17] on icon "button" at bounding box center [902, 17] width 10 height 12
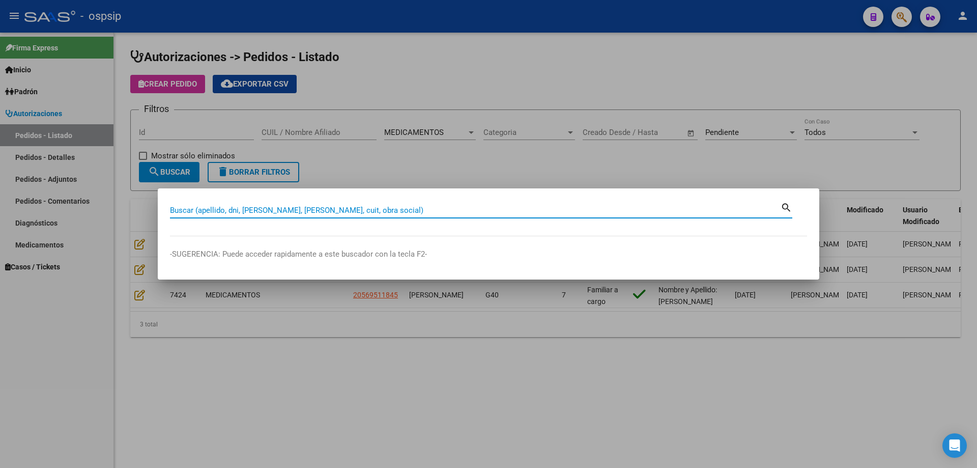
drag, startPoint x: 189, startPoint y: 202, endPoint x: 178, endPoint y: 211, distance: 14.2
paste input "20386567817"
type input "20386567817"
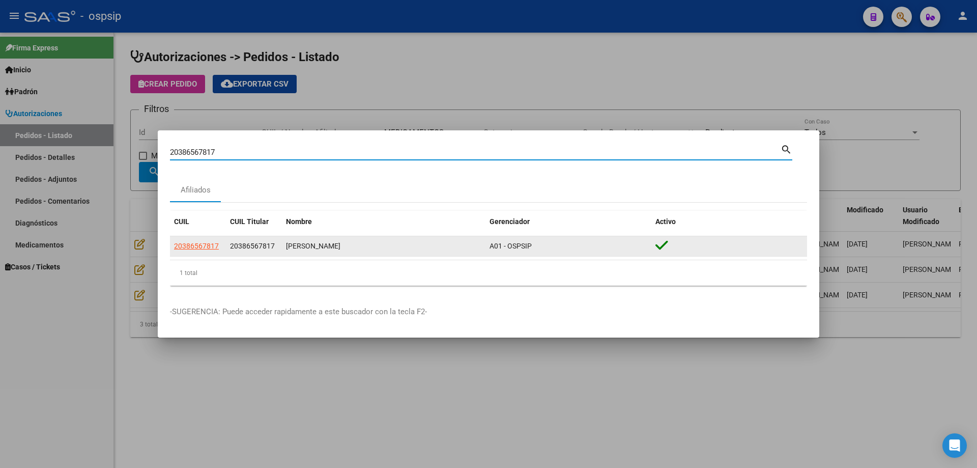
drag, startPoint x: 185, startPoint y: 264, endPoint x: 192, endPoint y: 250, distance: 15.3
click at [186, 262] on div "1 total" at bounding box center [488, 272] width 637 height 25
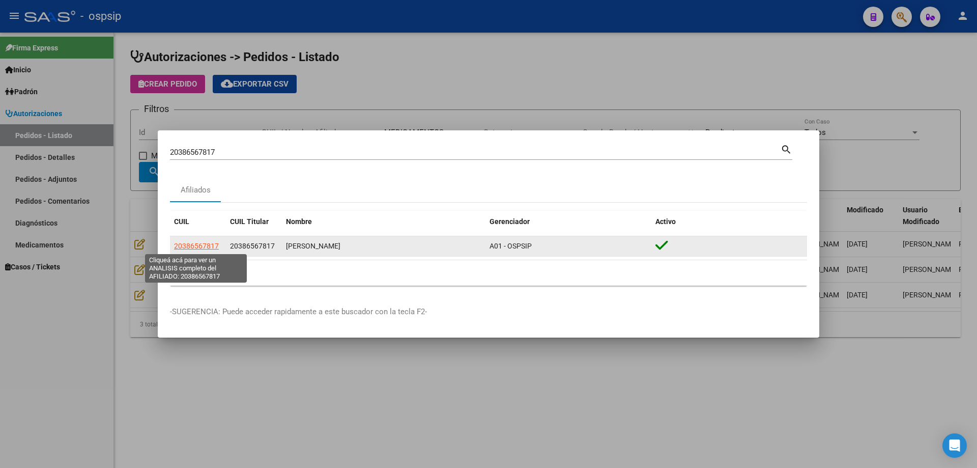
click at [192, 249] on span "20386567817" at bounding box center [196, 246] width 45 height 8
type textarea "20386567817"
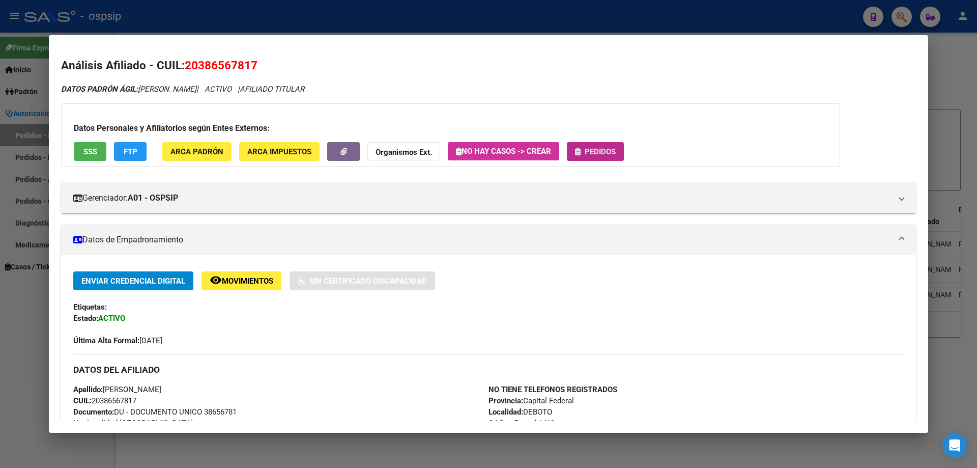
click at [590, 147] on span "Pedidos" at bounding box center [595, 151] width 41 height 9
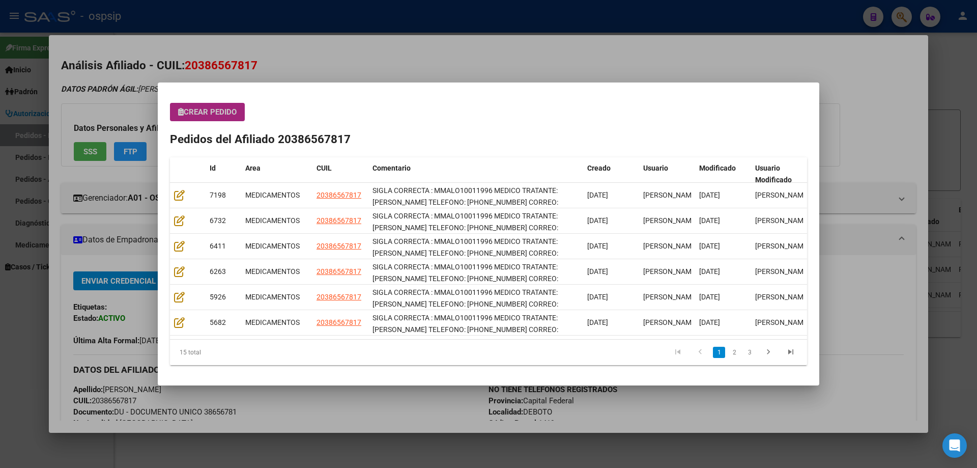
click at [221, 110] on span "Crear Pedido" at bounding box center [207, 111] width 59 height 9
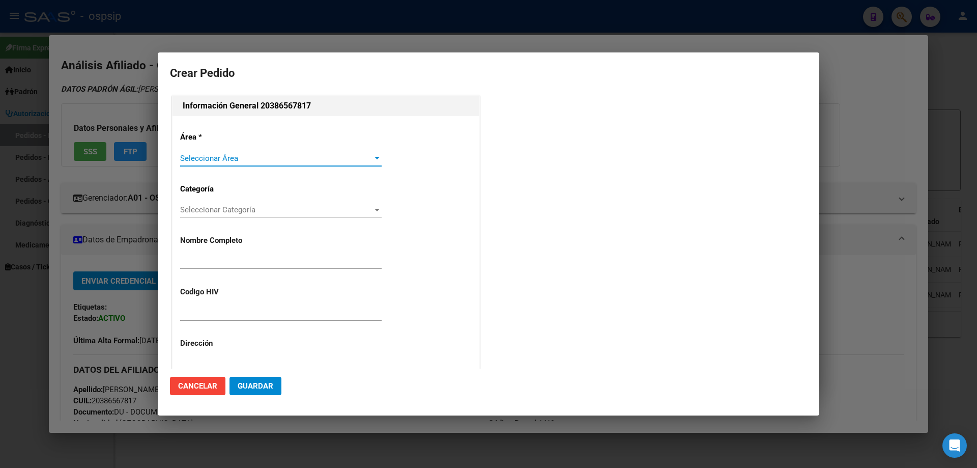
type input "[PERSON_NAME]"
type input "MMALO10011996"
type input "JUJUY, [GEOGRAPHIC_DATA], PASAJE A.M. [PERSON_NAME] 941"
click at [196, 158] on span "Seleccionar Área" at bounding box center [276, 158] width 192 height 9
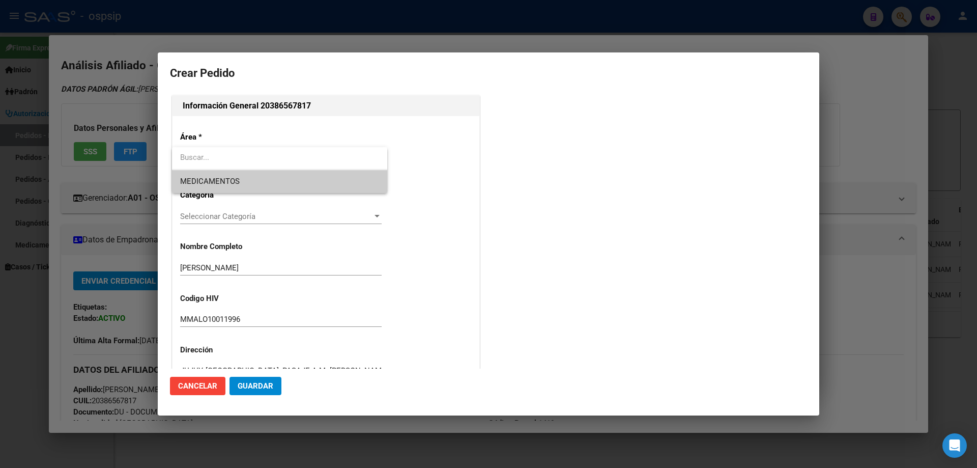
click at [206, 186] on span "MEDICAMENTOS" at bounding box center [279, 181] width 199 height 23
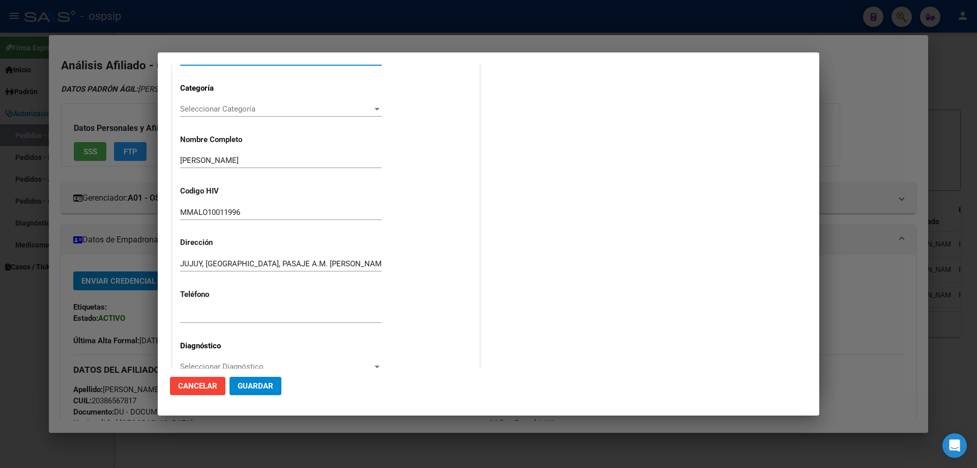
scroll to position [203, 0]
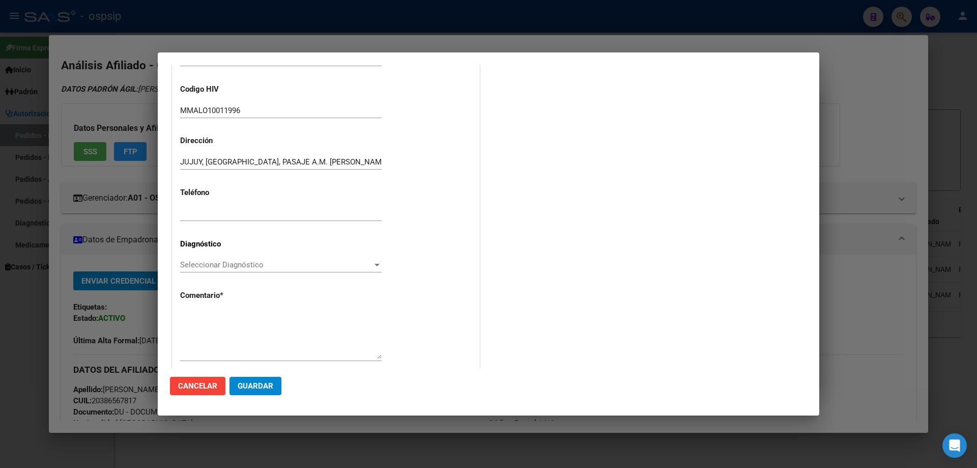
click at [196, 269] on span "Seleccionar Diagnóstico" at bounding box center [276, 264] width 192 height 9
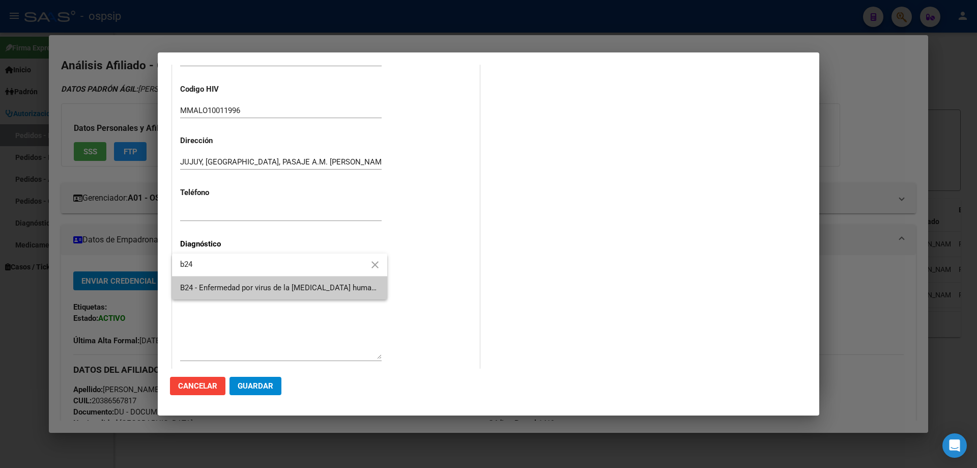
type input "b24"
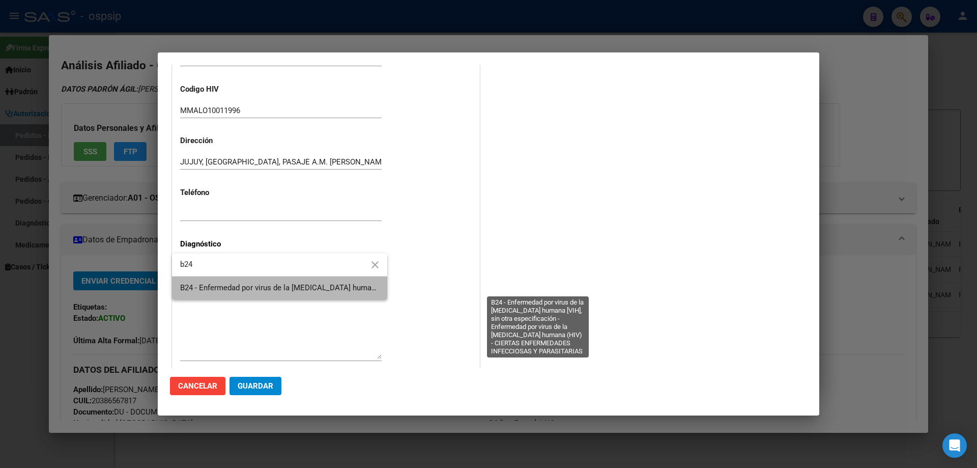
click at [213, 285] on span "B24 - Enfermedad por virus de la [MEDICAL_DATA] humana [VIH], sin otra especifi…" at bounding box center [536, 287] width 712 height 9
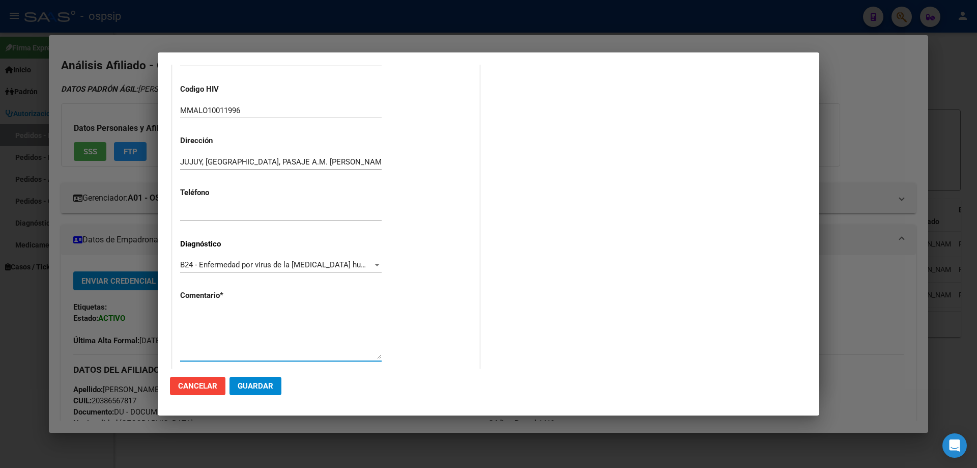
paste textarea "SIGLA CORRECTA : MMALO10011996 MEDICO TRATANTE: [PERSON_NAME] TELEFONO: [PHONE_…"
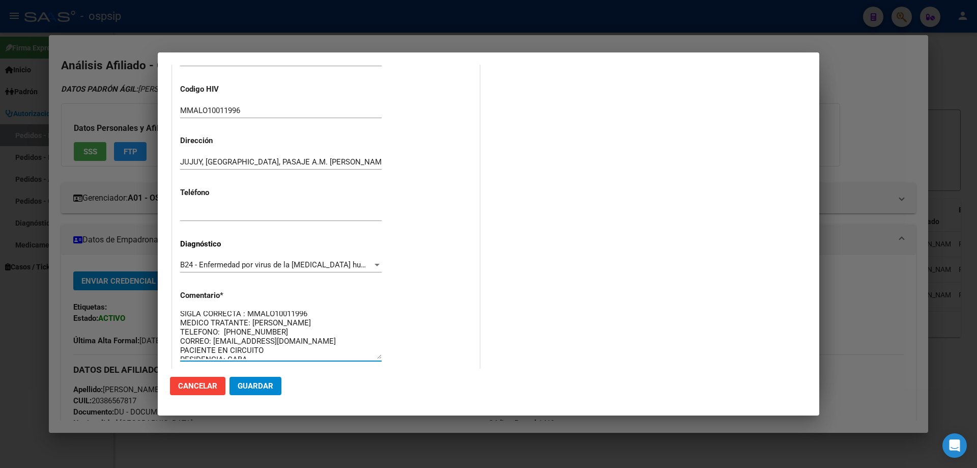
scroll to position [0, 0]
type textarea "SIGLA CORRECTA : MMALO10011996 MEDICO TRATANTE: [PERSON_NAME] TELEFONO: [PHONE_…"
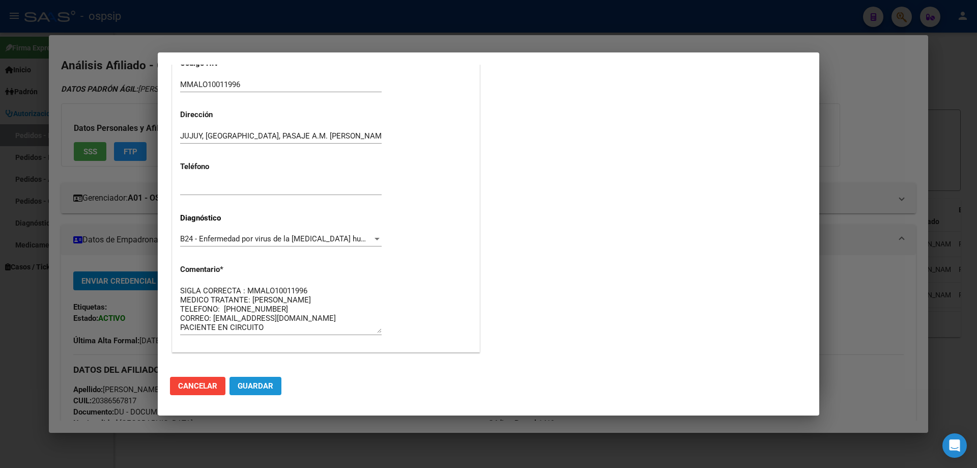
click at [266, 383] on span "Guardar" at bounding box center [256, 385] width 36 height 9
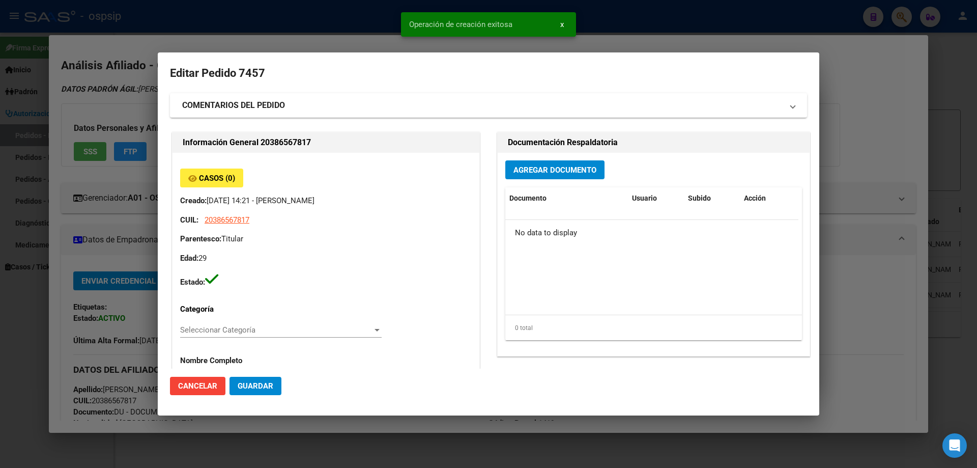
click at [542, 167] on span "Agregar Documento" at bounding box center [555, 169] width 83 height 9
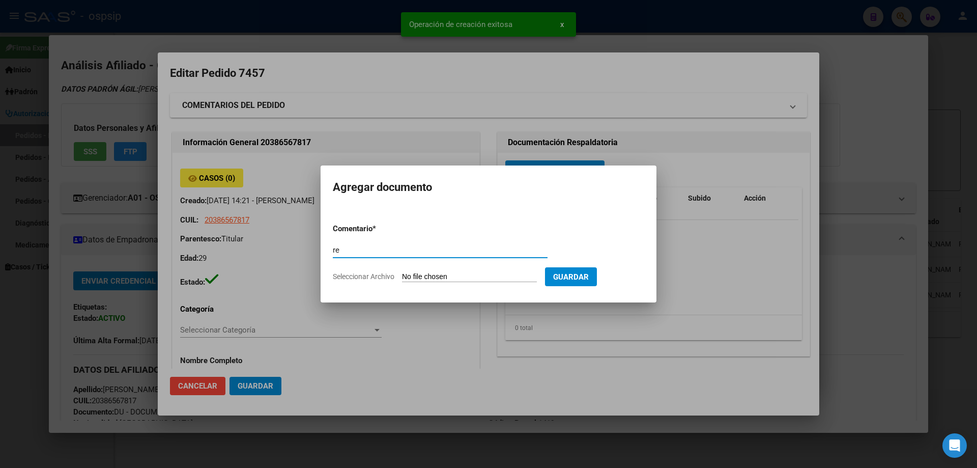
type input "r"
type input "RECETA"
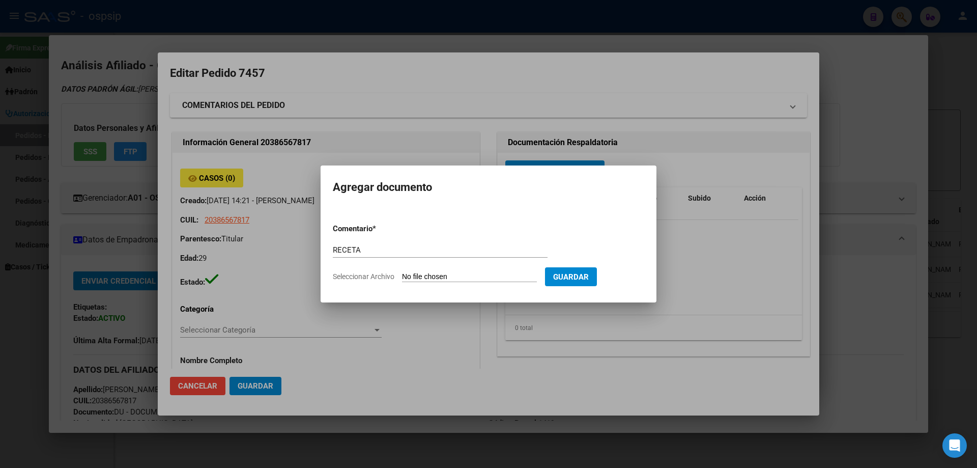
click at [472, 271] on form "Comentario * RECETA Comentario Seleccionar Archivo Guardar" at bounding box center [489, 252] width 312 height 74
click at [459, 279] on input "Seleccionar Archivo" at bounding box center [469, 277] width 135 height 10
type input "C:\fakepath\[DATE].pdf"
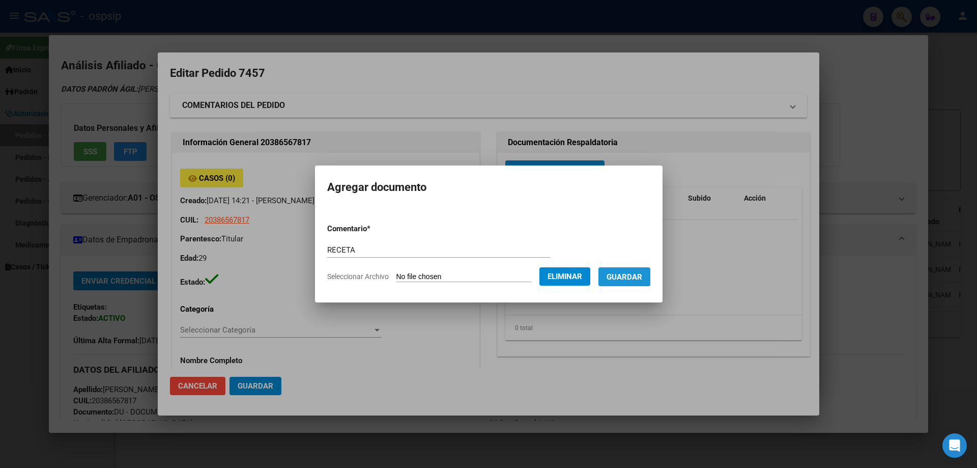
click at [637, 284] on button "Guardar" at bounding box center [625, 276] width 52 height 19
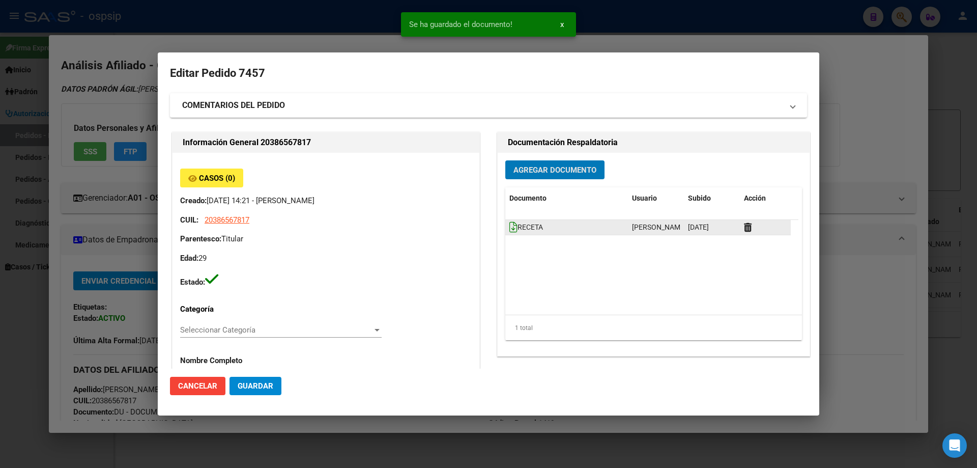
click at [510, 223] on icon at bounding box center [514, 226] width 8 height 11
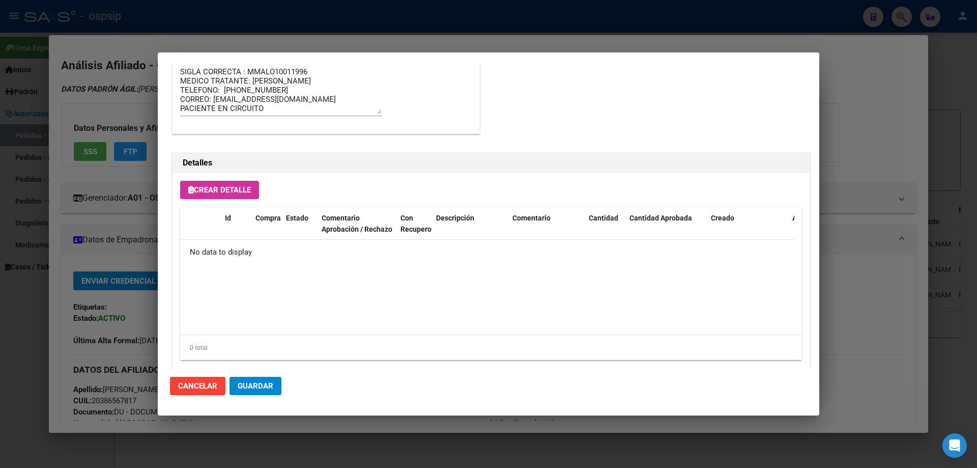
scroll to position [592, 0]
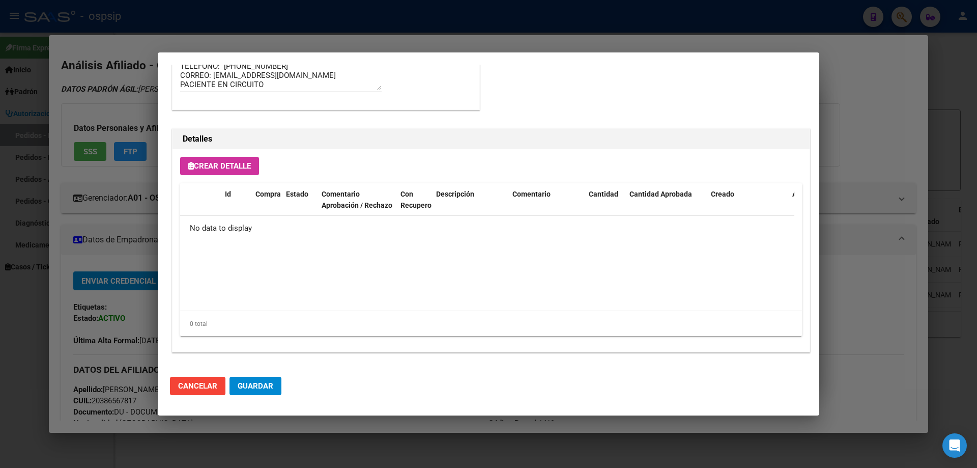
click at [223, 169] on span "Crear Detalle" at bounding box center [219, 165] width 63 height 9
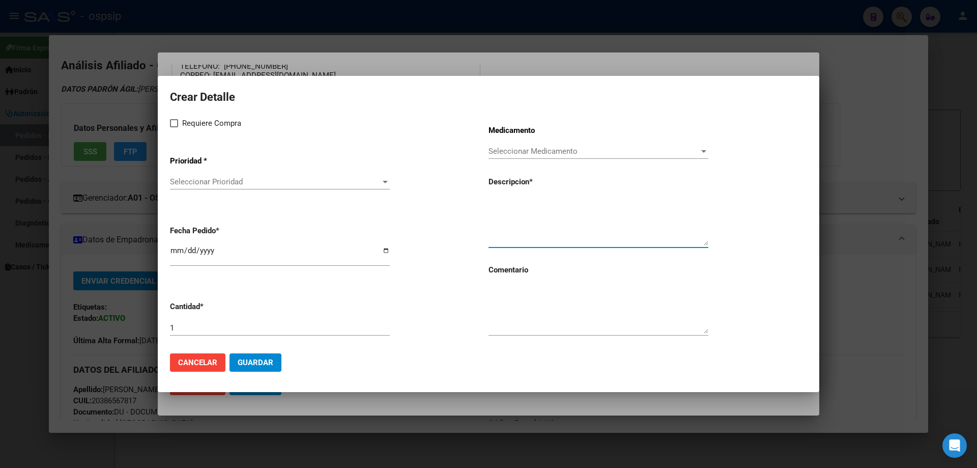
paste textarea "[MEDICAL_DATA] + [MEDICAL_DATA] 200/300 X 30 COMP"
type textarea "[MEDICAL_DATA] + [MEDICAL_DATA] 200/300 X 30 COMP"
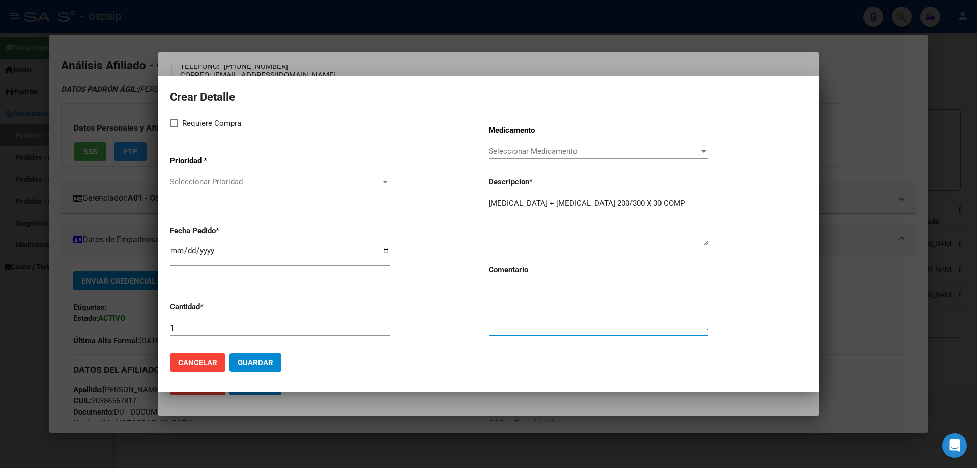
click at [527, 308] on textarea at bounding box center [599, 310] width 220 height 48
type textarea "MISMO TTO"
click at [171, 125] on span at bounding box center [174, 123] width 8 height 8
click at [174, 127] on input "Requiere Compra" at bounding box center [174, 127] width 1 height 1
checkbox input "true"
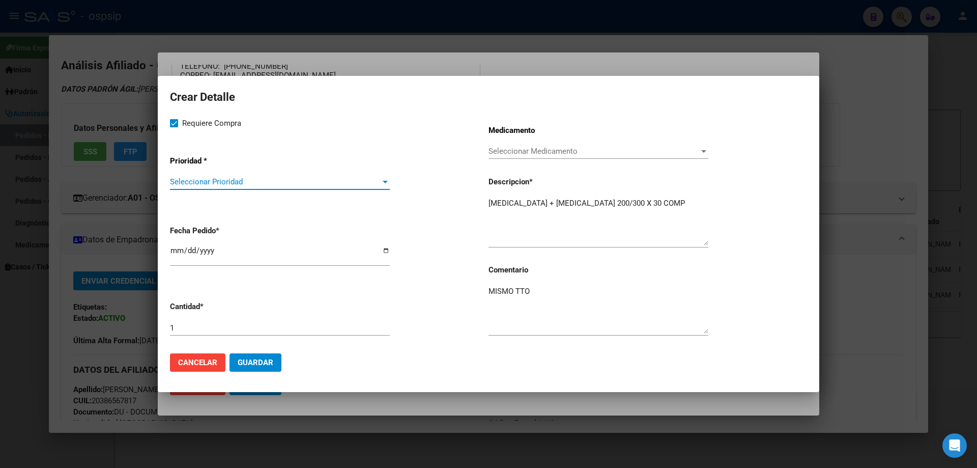
click at [210, 180] on span "Seleccionar Prioridad" at bounding box center [275, 181] width 211 height 9
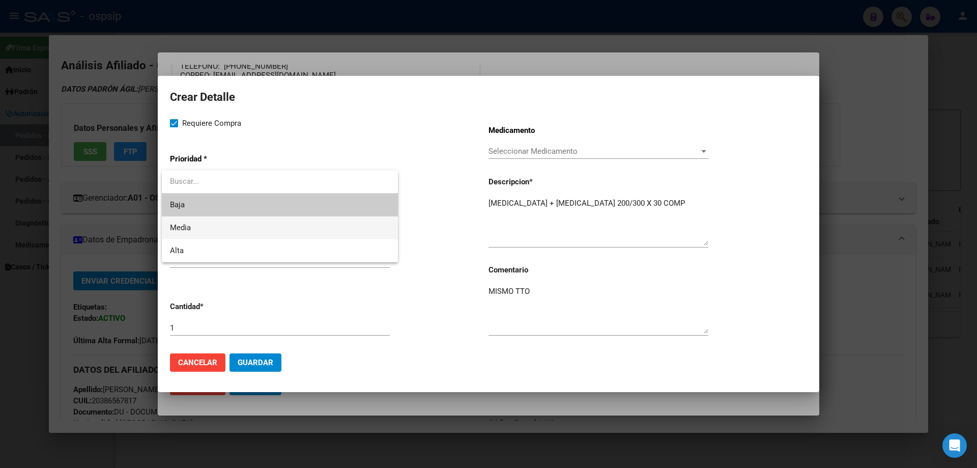
click at [203, 229] on span "Media" at bounding box center [280, 227] width 220 height 23
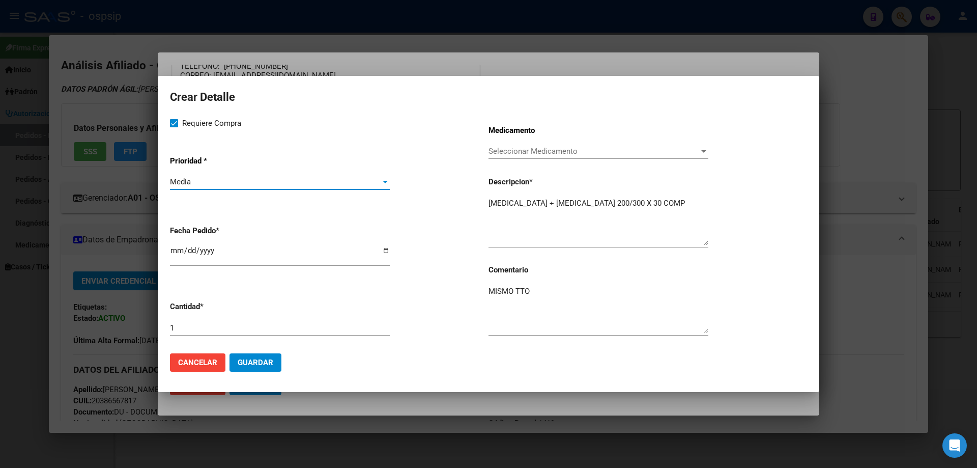
click at [177, 245] on div "[DATE]" at bounding box center [280, 255] width 220 height 22
type input "[DATE]"
click at [267, 358] on span "Guardar" at bounding box center [256, 362] width 36 height 9
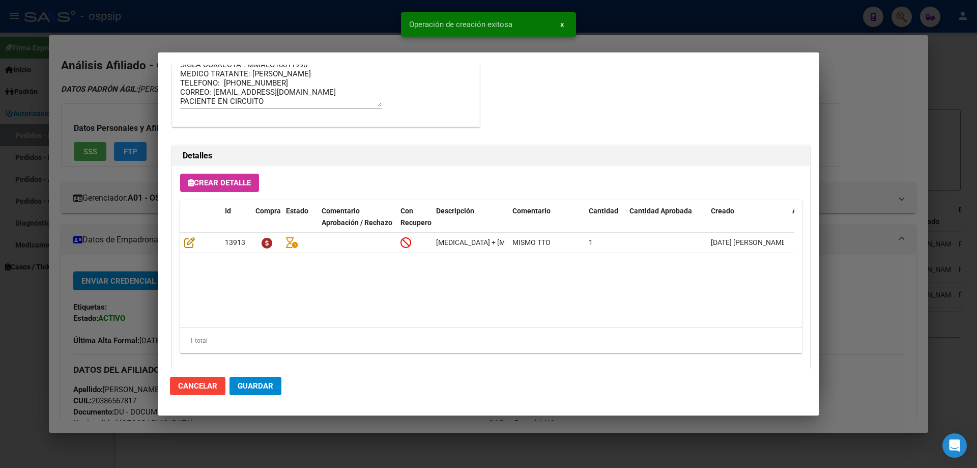
scroll to position [610, 0]
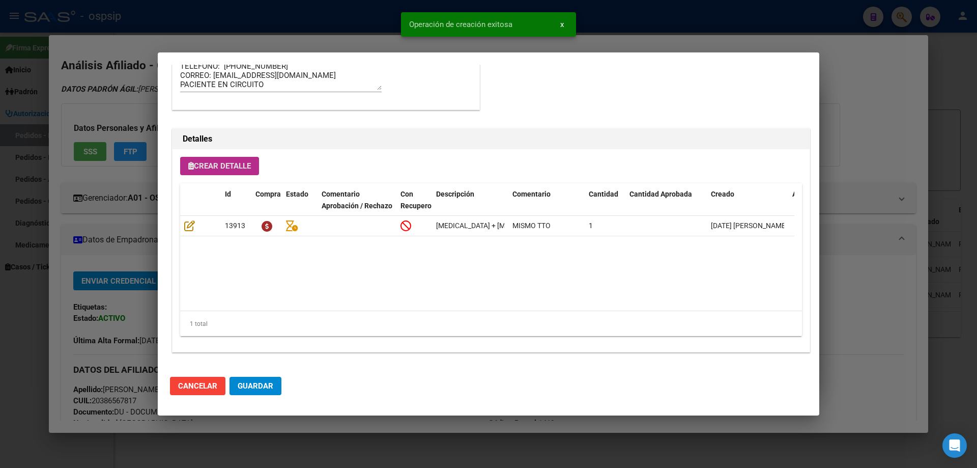
click at [230, 179] on div "Crear Detalle Id Compra Estado Comentario Aprobación / Rechazo Con Recupero Des…" at bounding box center [491, 250] width 637 height 203
click at [235, 168] on span "Crear Detalle" at bounding box center [219, 165] width 63 height 9
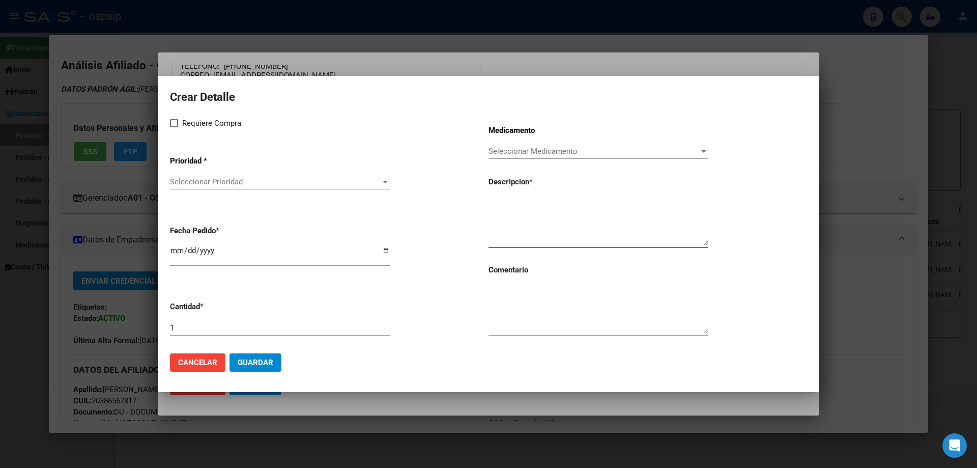
paste textarea "[MEDICAL_DATA] + [MEDICAL_DATA] 800/100 COMP. REC. X 30"
type textarea "[MEDICAL_DATA] + [MEDICAL_DATA] 800/100 COMP. REC. X 30"
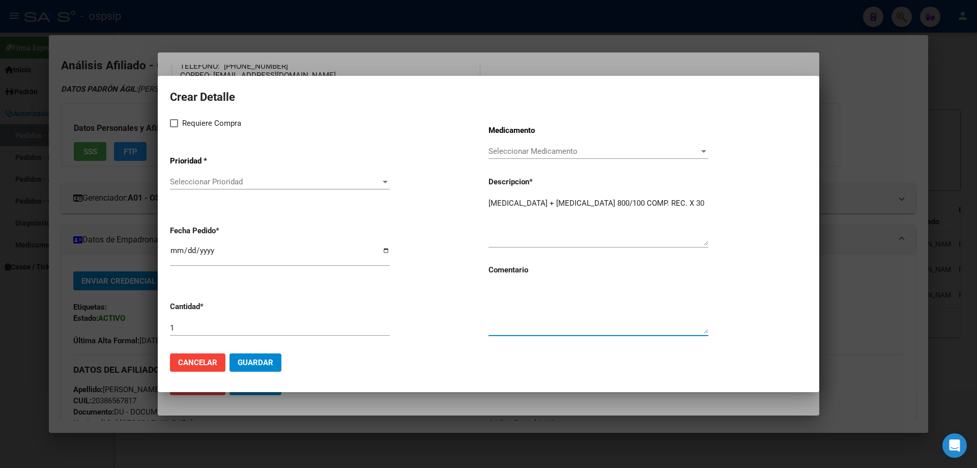
click at [531, 321] on textarea at bounding box center [599, 310] width 220 height 48
type textarea "MISMO TTO"
click at [183, 129] on span "Requiere Compra" at bounding box center [211, 123] width 59 height 12
click at [174, 128] on input "Requiere Compra" at bounding box center [174, 127] width 1 height 1
checkbox input "true"
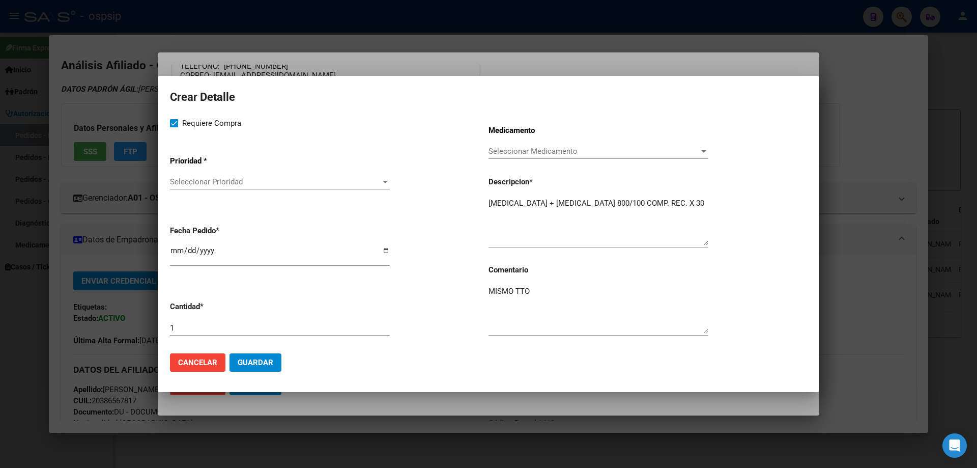
drag, startPoint x: 198, startPoint y: 199, endPoint x: 208, endPoint y: 181, distance: 21.0
click at [199, 199] on div "Requiere Compra Prioridad * Seleccionar Prioridad Seleccionar Prioridad Fecha P…" at bounding box center [329, 231] width 319 height 228
click at [208, 181] on span "Seleccionar Prioridad" at bounding box center [275, 181] width 211 height 9
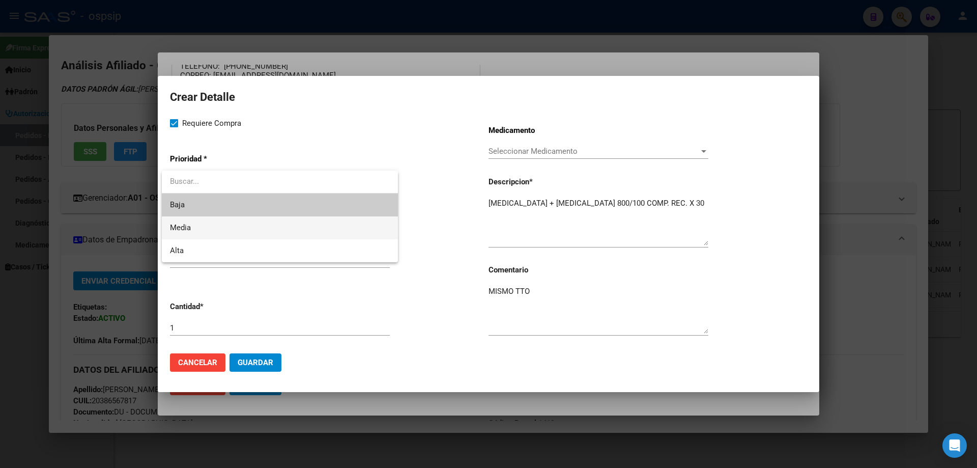
click at [207, 234] on span "Media" at bounding box center [280, 227] width 220 height 23
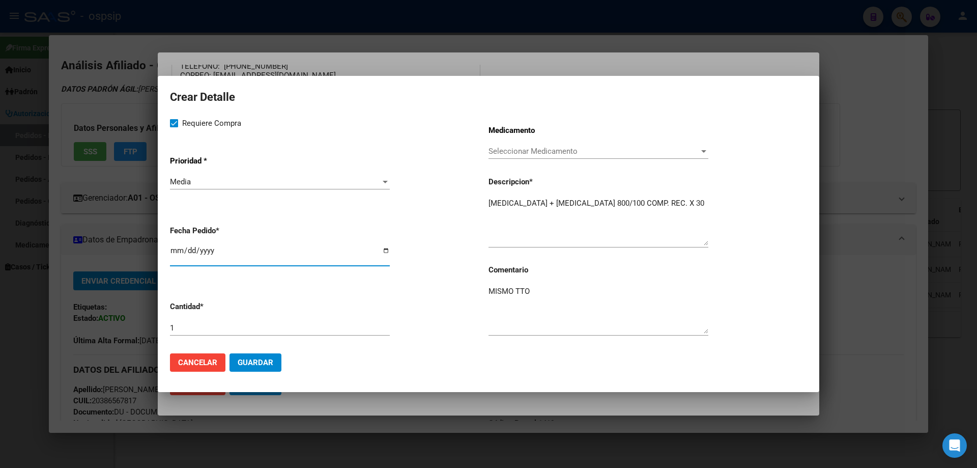
click at [179, 252] on input "[DATE]" at bounding box center [280, 254] width 220 height 16
type input "[DATE]"
click at [249, 356] on button "Guardar" at bounding box center [256, 362] width 52 height 18
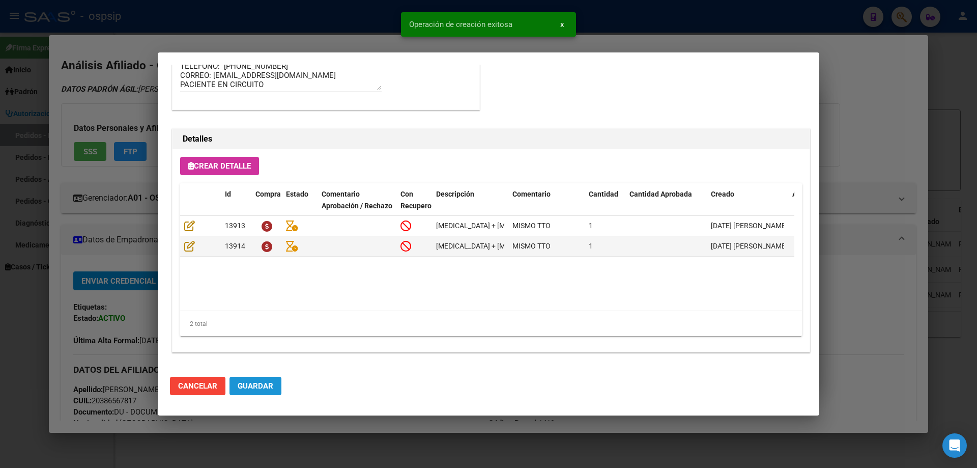
click at [256, 384] on span "Guardar" at bounding box center [256, 385] width 36 height 9
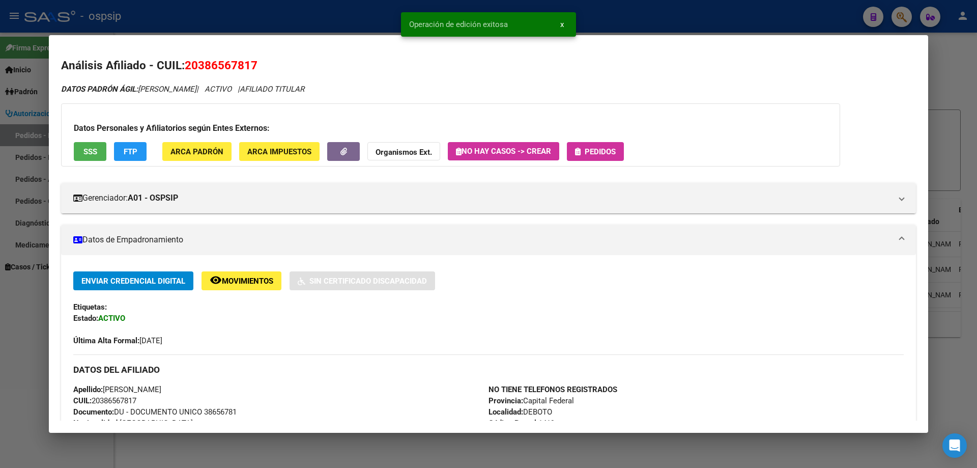
click at [617, 145] on button "Pedidos" at bounding box center [595, 151] width 57 height 19
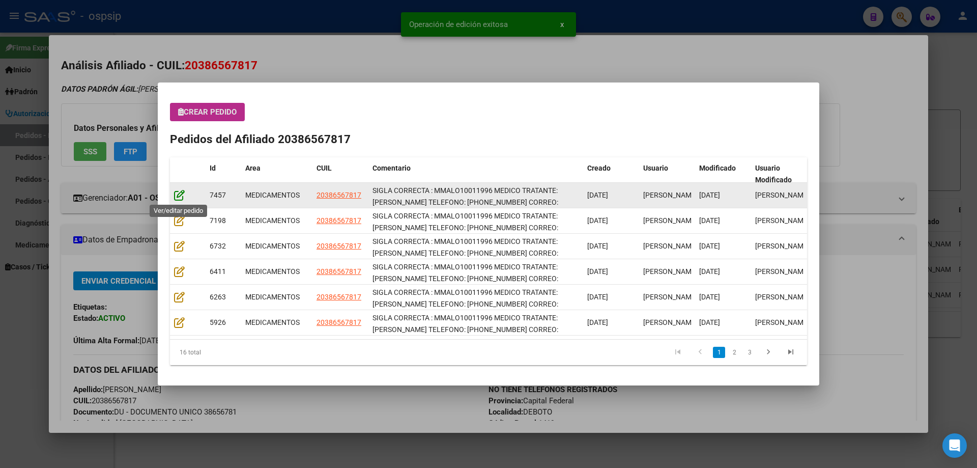
click at [176, 192] on icon at bounding box center [179, 194] width 11 height 11
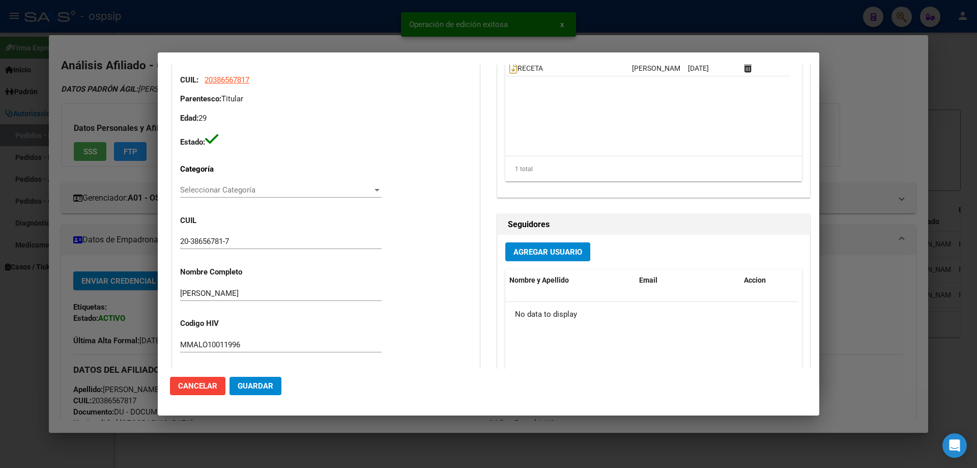
type input "Capital Federal, DEBOTO, [PERSON_NAME] 5408"
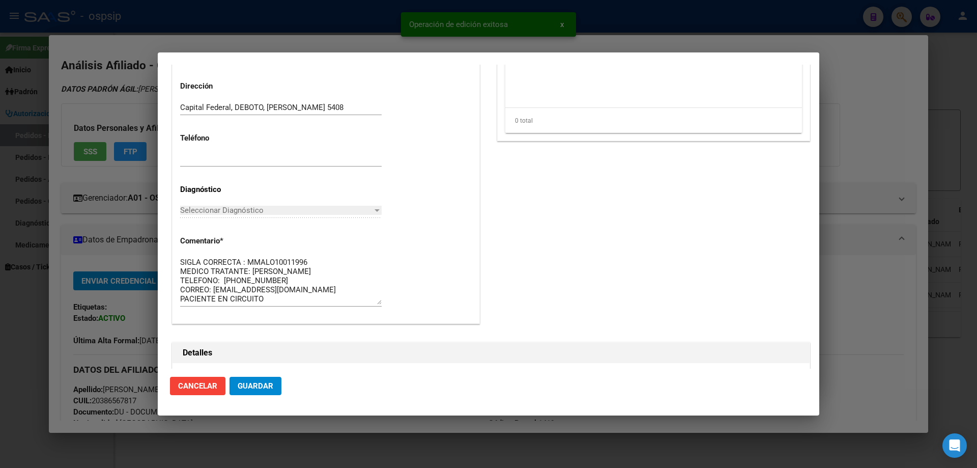
scroll to position [662, 0]
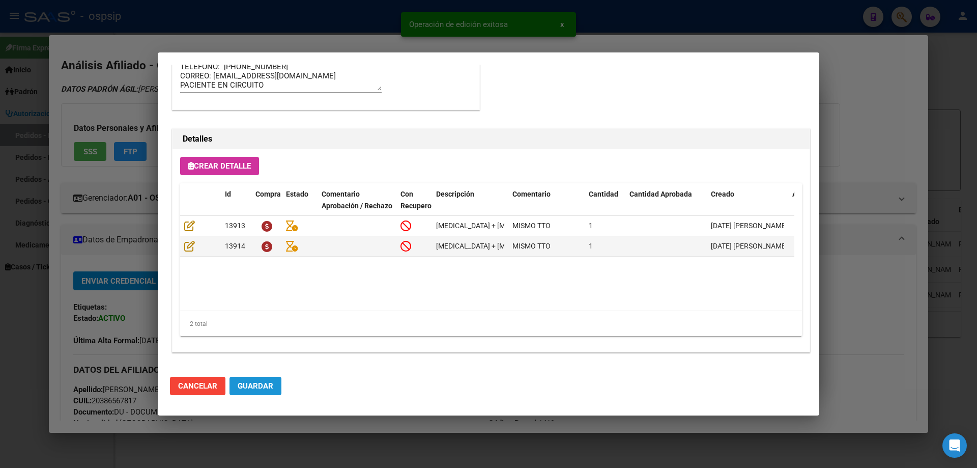
click at [265, 387] on span "Guardar" at bounding box center [256, 385] width 36 height 9
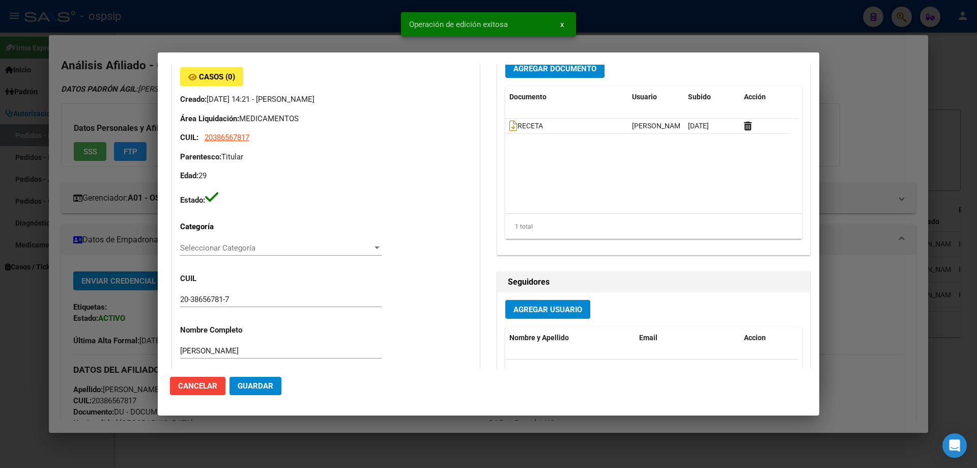
scroll to position [0, 0]
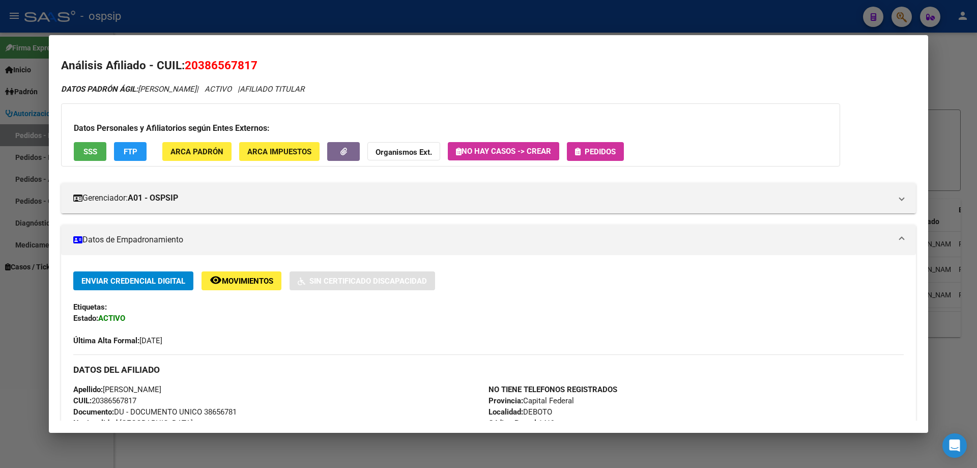
click at [602, 148] on span "Pedidos" at bounding box center [600, 151] width 31 height 9
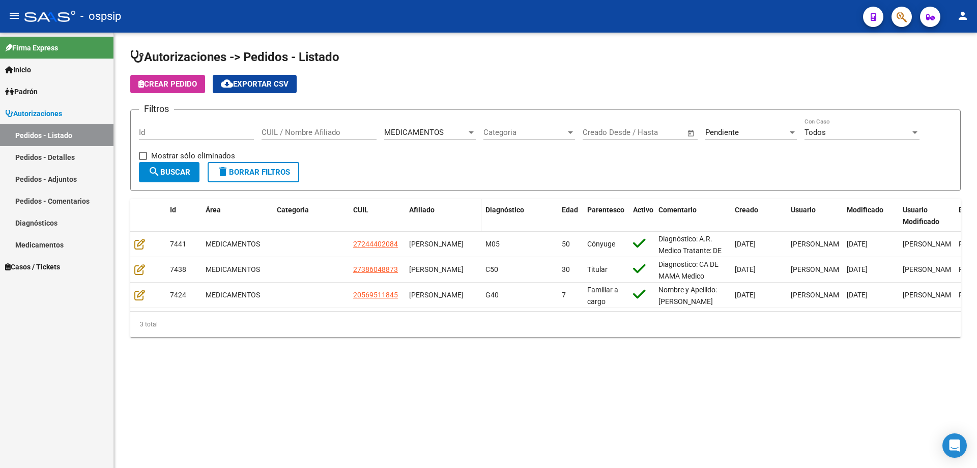
drag, startPoint x: 902, startPoint y: 12, endPoint x: 425, endPoint y: 218, distance: 519.6
click at [884, 20] on div at bounding box center [898, 16] width 29 height 21
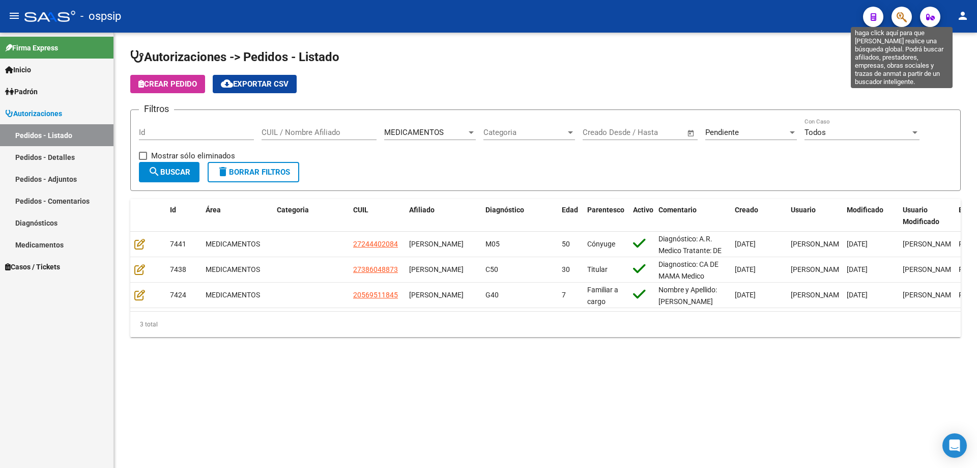
click at [902, 18] on icon "button" at bounding box center [902, 17] width 10 height 12
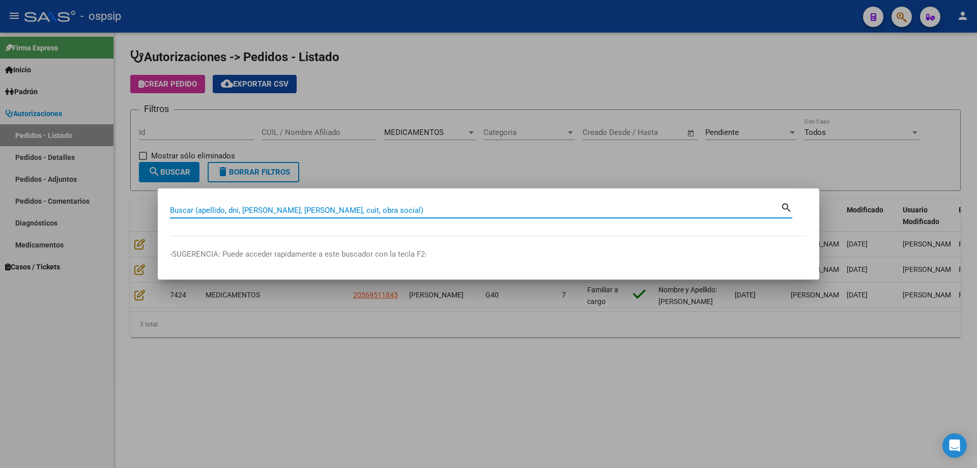
paste input "20930934837"
type input "20930934837"
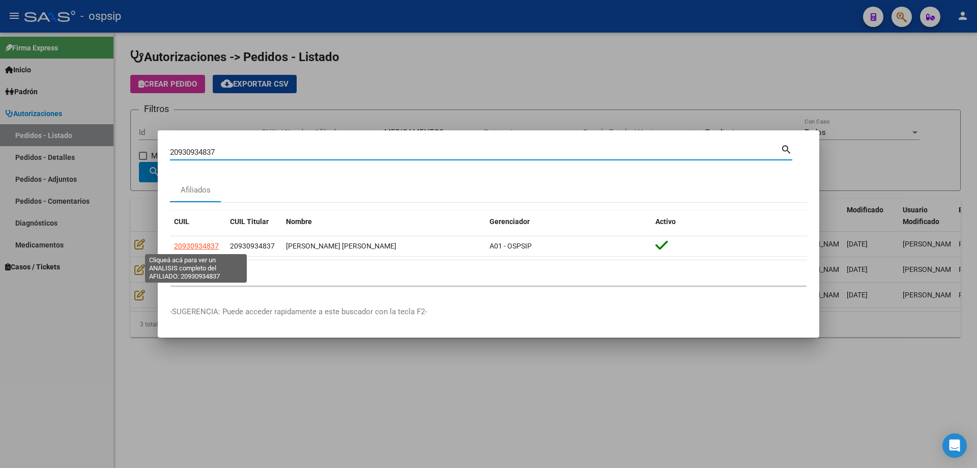
click at [216, 248] on span "20930934837" at bounding box center [196, 246] width 45 height 8
type textarea "20930934837"
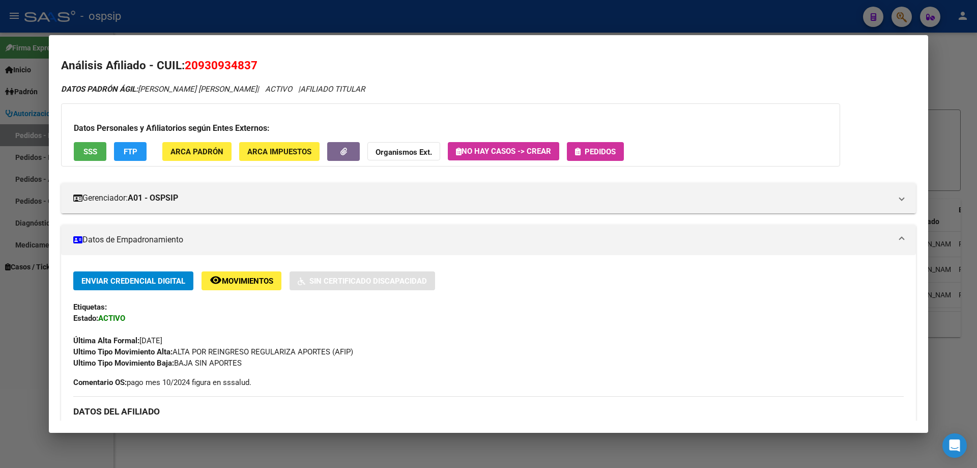
click at [587, 143] on button "Pedidos" at bounding box center [595, 151] width 57 height 19
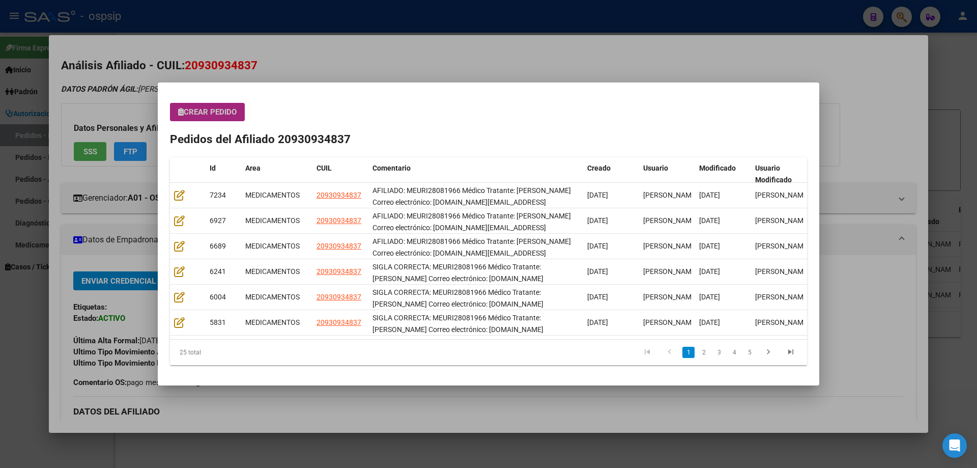
click at [223, 105] on button "Crear Pedido" at bounding box center [207, 112] width 75 height 18
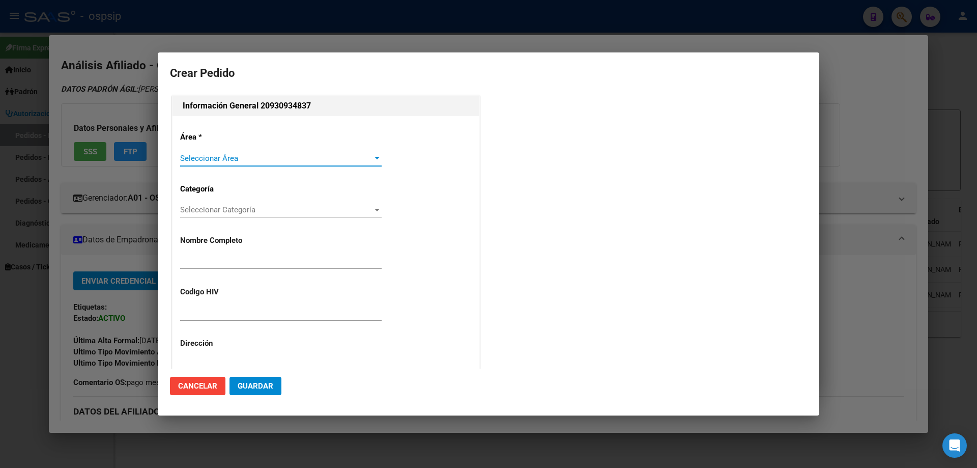
type input "[PERSON_NAME]"
type input "MEURI28081966"
type input "Capital Federal, CABA, RINCON 830, Piso: 2, Departamento: 20"
type input "Particular: 112-480-7268"
type input "[GEOGRAPHIC_DATA], [GEOGRAPHIC_DATA], RINCON 830, Piso: 2"
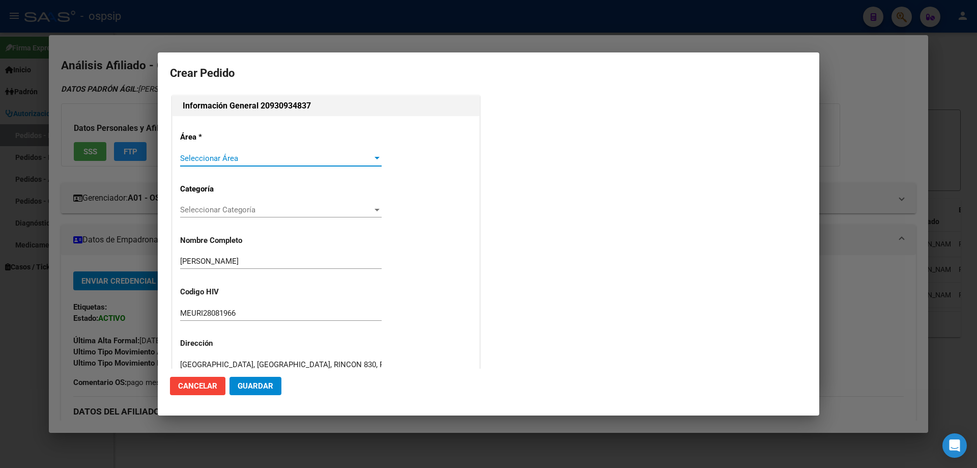
click at [208, 159] on span "Seleccionar Área" at bounding box center [276, 158] width 192 height 9
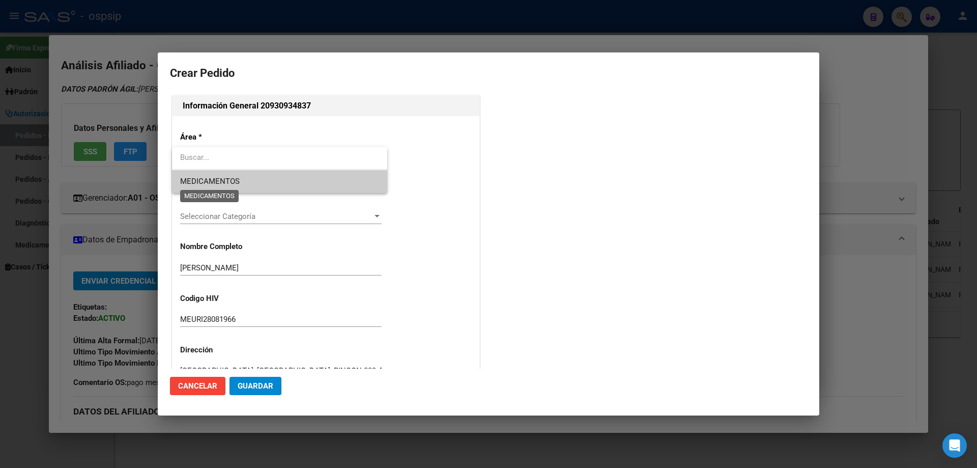
click at [203, 185] on span "MEDICAMENTOS" at bounding box center [210, 181] width 60 height 9
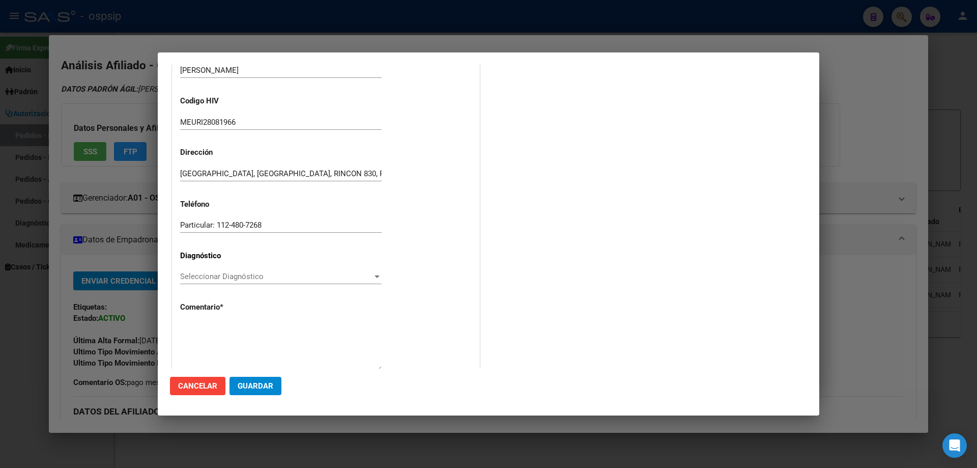
scroll to position [229, 0]
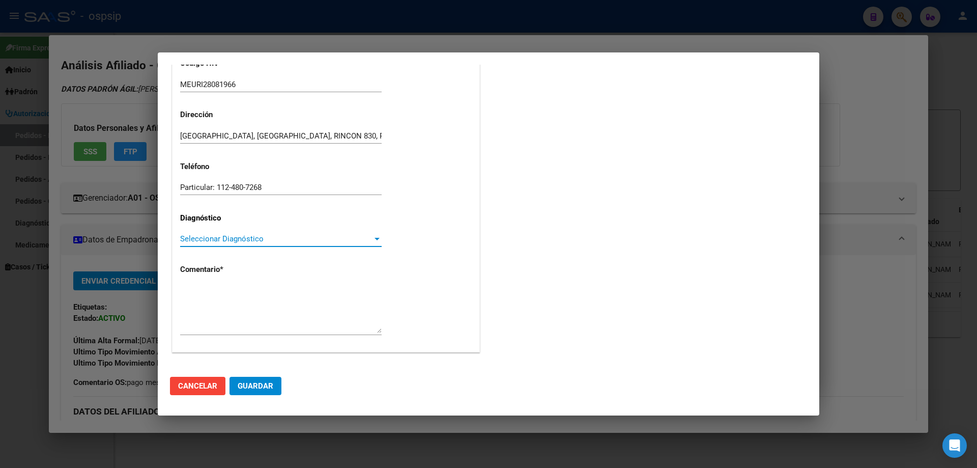
click at [188, 237] on span "Seleccionar Diagnóstico" at bounding box center [276, 238] width 192 height 9
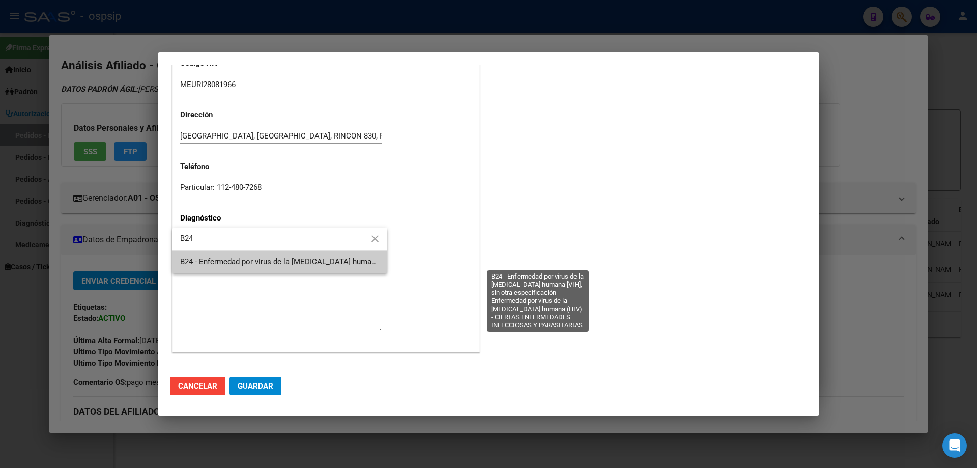
type input "B24"
click at [200, 257] on span "B24 - Enfermedad por virus de la [MEDICAL_DATA] humana [VIH], sin otra especifi…" at bounding box center [536, 261] width 712 height 9
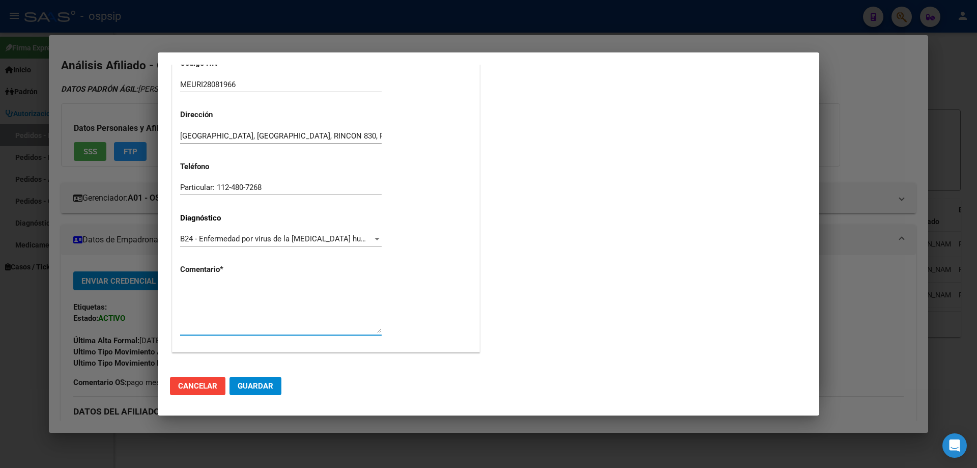
drag, startPoint x: 200, startPoint y: 281, endPoint x: 186, endPoint y: 296, distance: 19.8
paste textarea "AFILIADO: MEURI28081966 Médico Tratante: [PERSON_NAME] Correo electrónico: [DOM…"
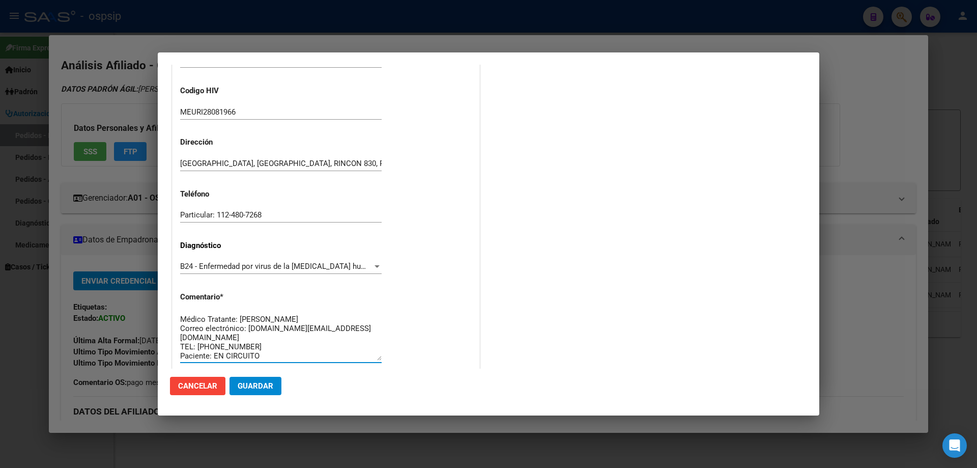
scroll to position [204, 0]
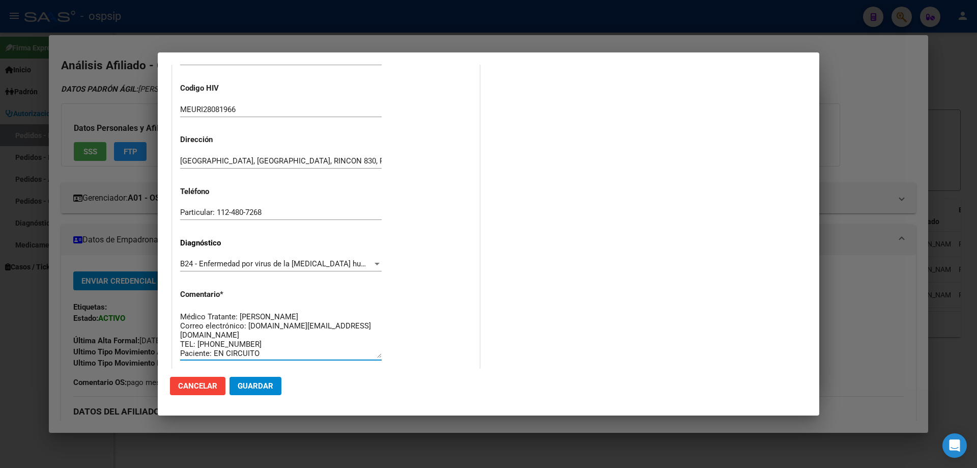
type textarea "AFILIADO: MEURI28081966 Médico Tratante: [PERSON_NAME] Correo electrónico: [DOM…"
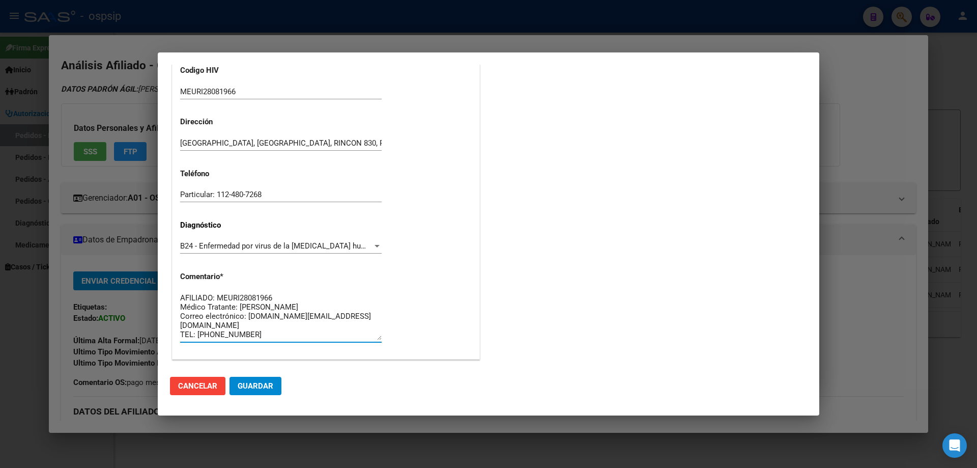
scroll to position [229, 0]
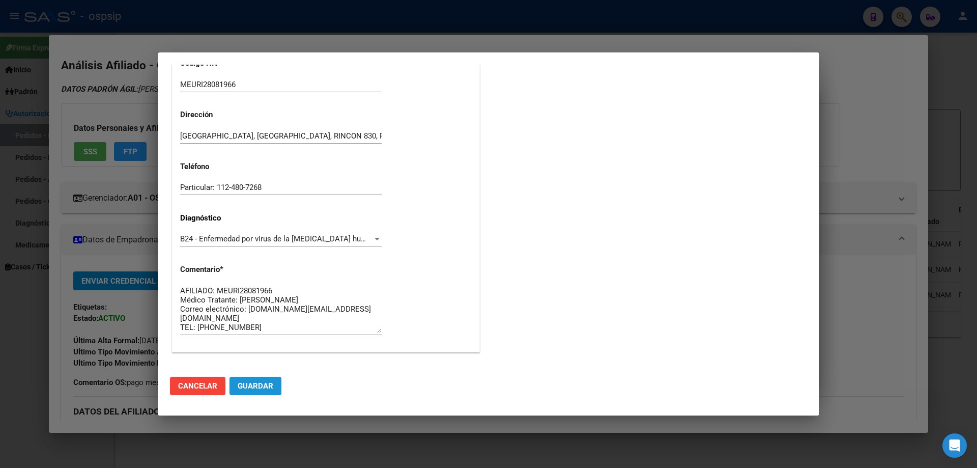
click at [260, 389] on span "Guardar" at bounding box center [256, 385] width 36 height 9
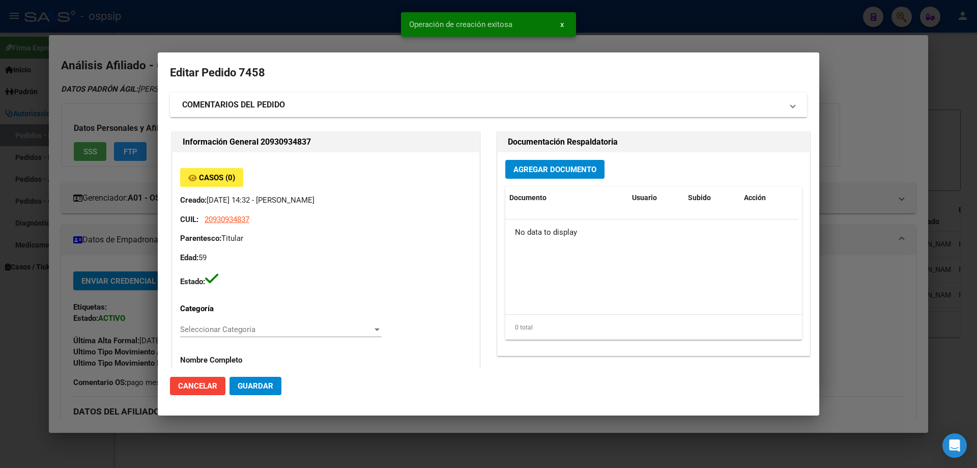
scroll to position [0, 0]
click at [539, 180] on div "Agregar Documento Documento Usuario Subido Acción No data to display 0 total 1" at bounding box center [654, 254] width 312 height 203
click at [539, 170] on span "Agregar Documento" at bounding box center [555, 169] width 83 height 9
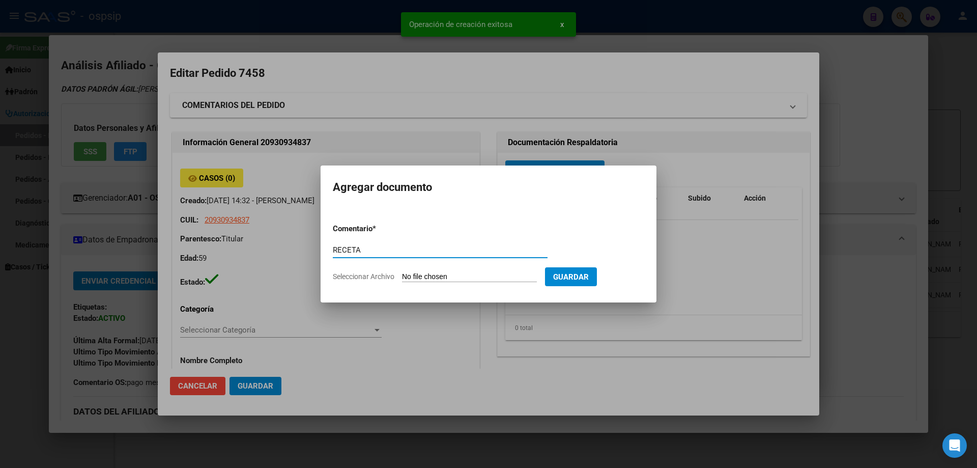
type input "RECETA"
click at [455, 273] on input "Seleccionar Archivo" at bounding box center [469, 277] width 135 height 10
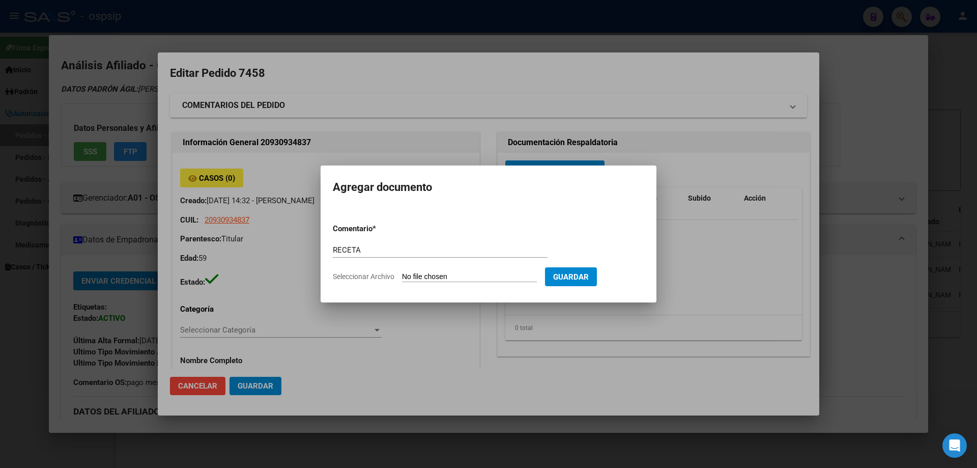
type input "C:\fakepath\101331_5934117HTYKQ3IGNRBQQBADP08IUAERH06O5Q-1.pdf"
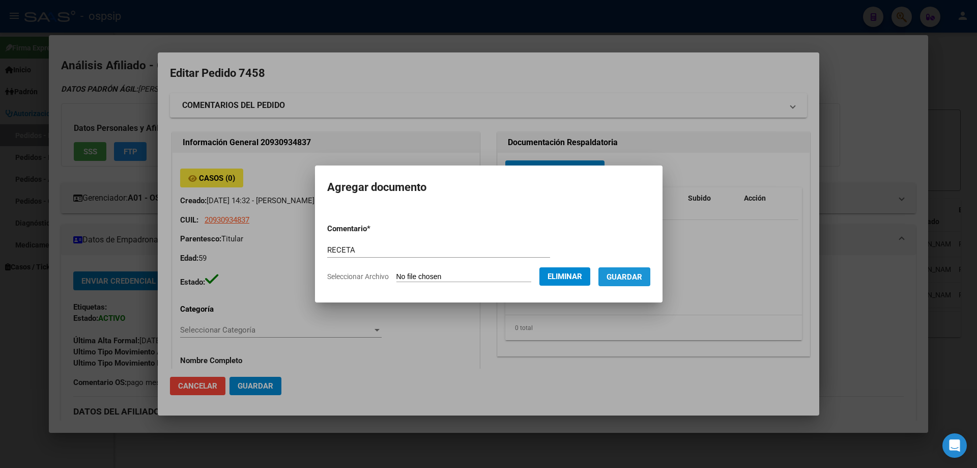
click at [629, 282] on button "Guardar" at bounding box center [625, 276] width 52 height 19
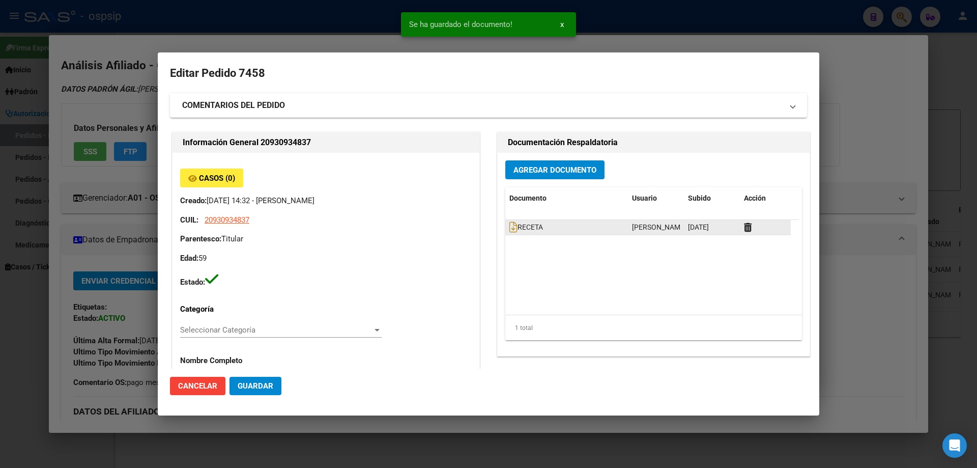
click at [505, 228] on datatable-body-cell "RECETA" at bounding box center [566, 227] width 123 height 15
click at [510, 228] on icon at bounding box center [514, 226] width 8 height 11
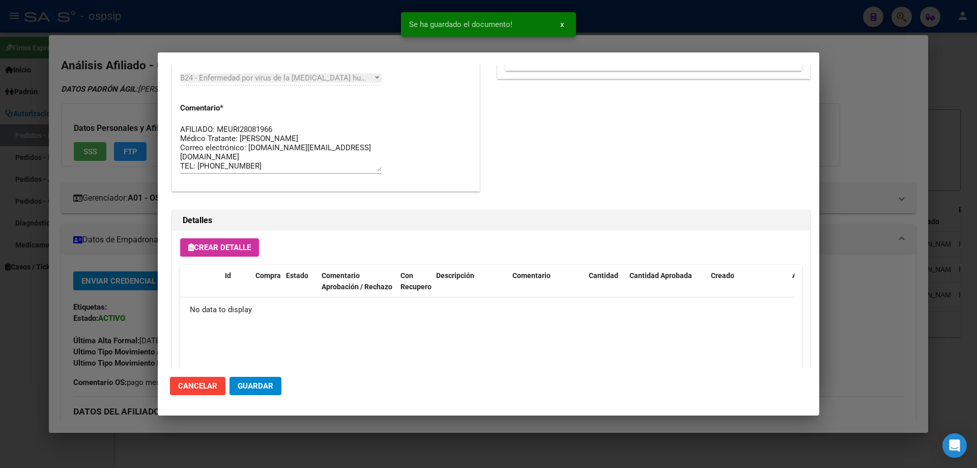
scroll to position [592, 0]
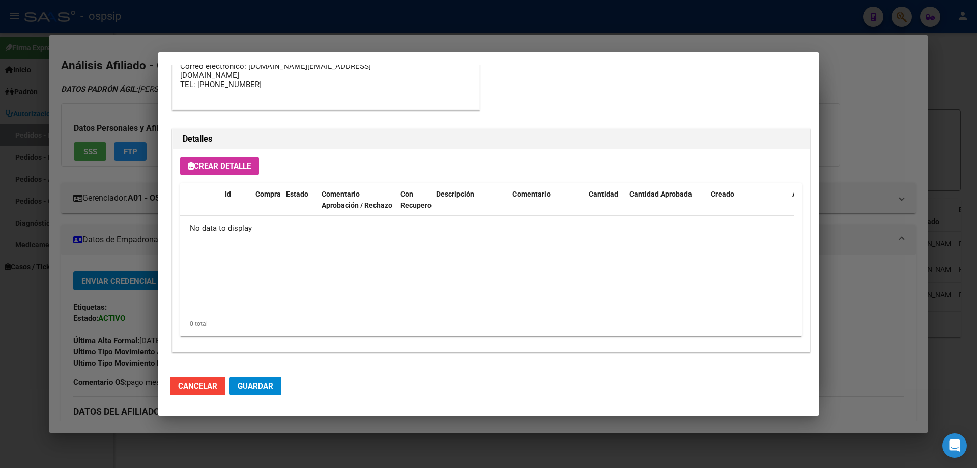
click at [234, 168] on span "Crear Detalle" at bounding box center [219, 165] width 63 height 9
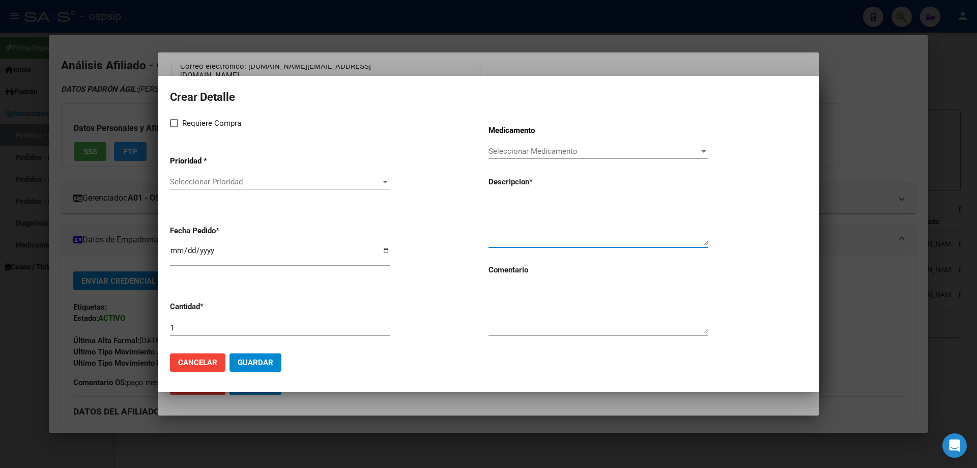
paste textarea "[MEDICAL_DATA]+[MEDICAL_DATA] 800mg/100mg comp.rec.x 30 (DRV/RTV)"
type textarea "[MEDICAL_DATA]+[MEDICAL_DATA] 800mg/100mg comp.rec.x 30 (DRV/RTV)"
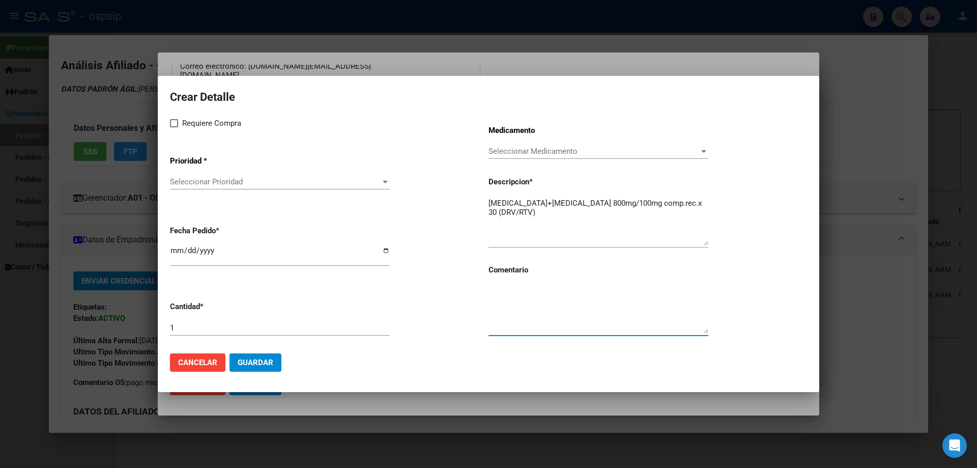
click at [537, 305] on textarea at bounding box center [599, 310] width 220 height 48
type textarea "MISMO TTO"
click at [175, 125] on span at bounding box center [174, 123] width 8 height 8
click at [174, 127] on input "Requiere Compra" at bounding box center [174, 127] width 1 height 1
checkbox input "true"
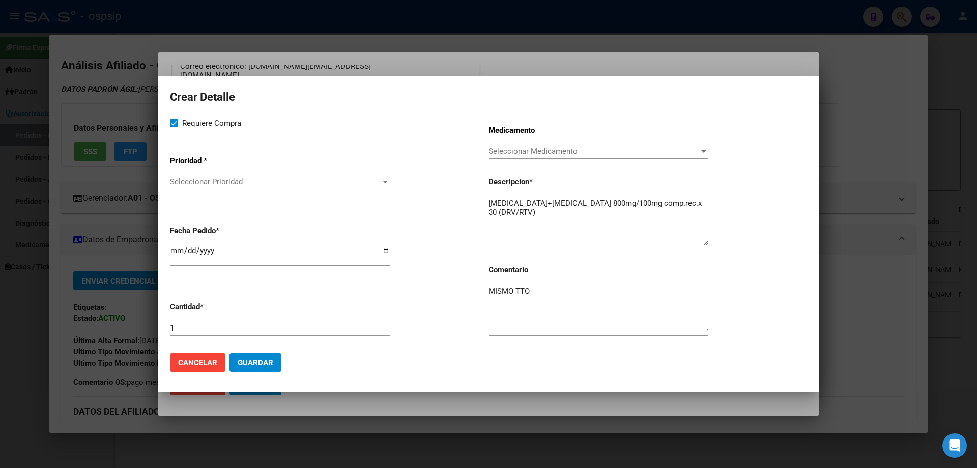
click at [194, 178] on span "Seleccionar Prioridad" at bounding box center [275, 181] width 211 height 9
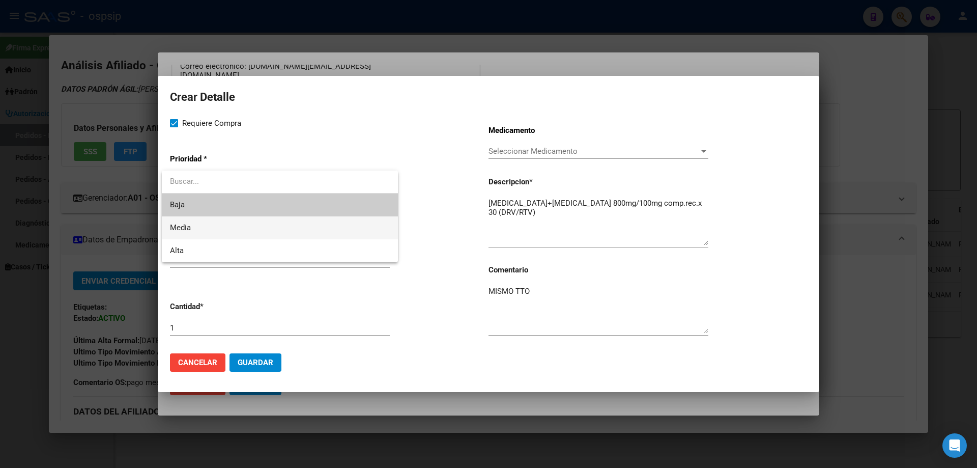
click at [195, 228] on span "Media" at bounding box center [280, 227] width 220 height 23
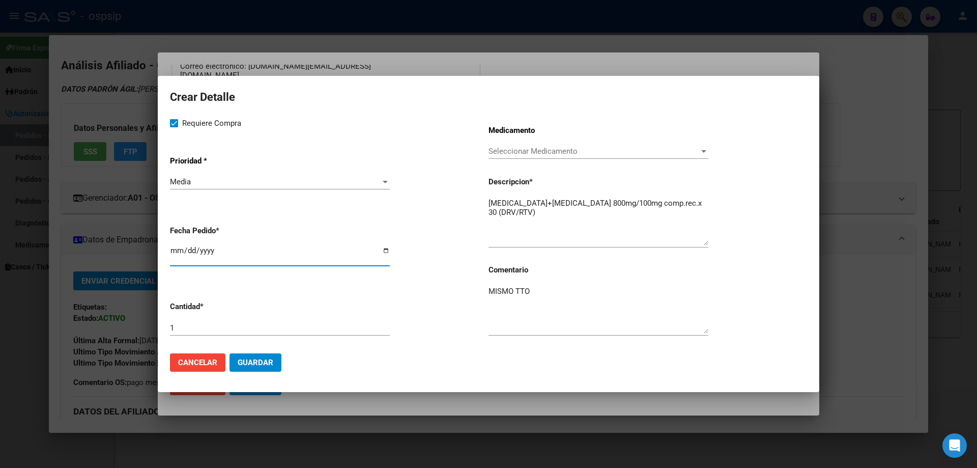
click at [172, 253] on input "[DATE]" at bounding box center [280, 254] width 220 height 16
type input "[DATE]"
click at [256, 361] on span "Guardar" at bounding box center [256, 362] width 36 height 9
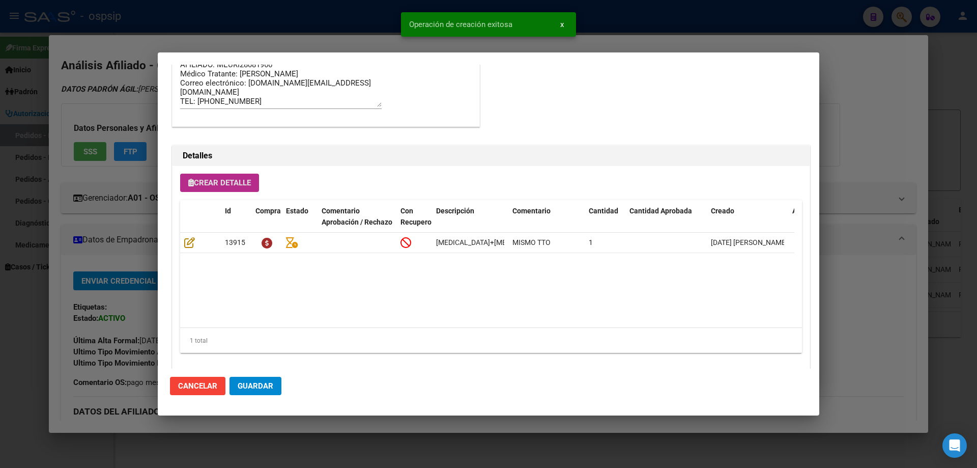
scroll to position [610, 0]
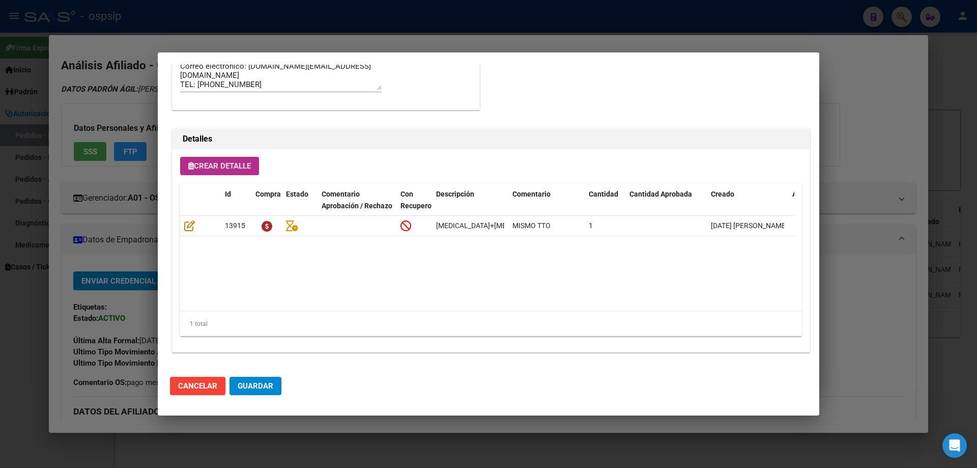
click at [216, 161] on button "Crear Detalle" at bounding box center [219, 166] width 79 height 18
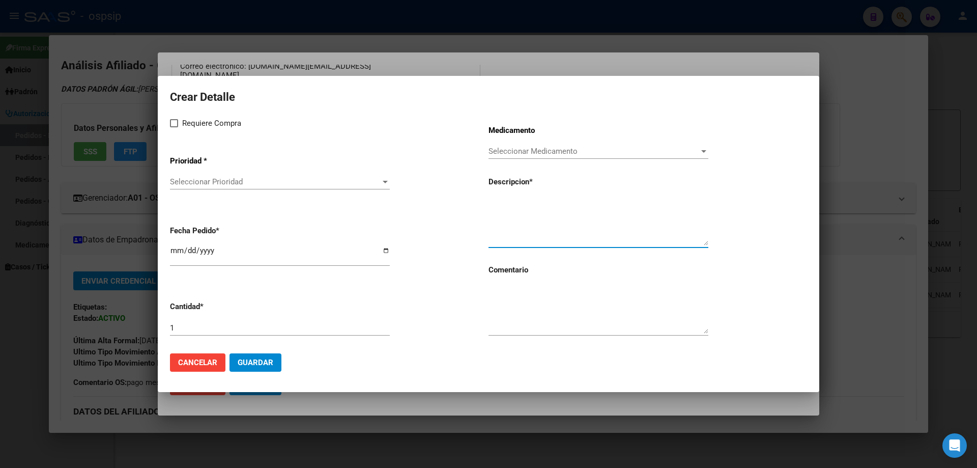
paste textarea "[MEDICAL_DATA]+ tenofovirdisoprox. 200mg/300 mg comp.rec.x 30 (FTC/TDF)"
type textarea "[MEDICAL_DATA]+ tenofovirdisoprox. 200mg/300 mg comp.rec.x 30 (FTC/TDF)"
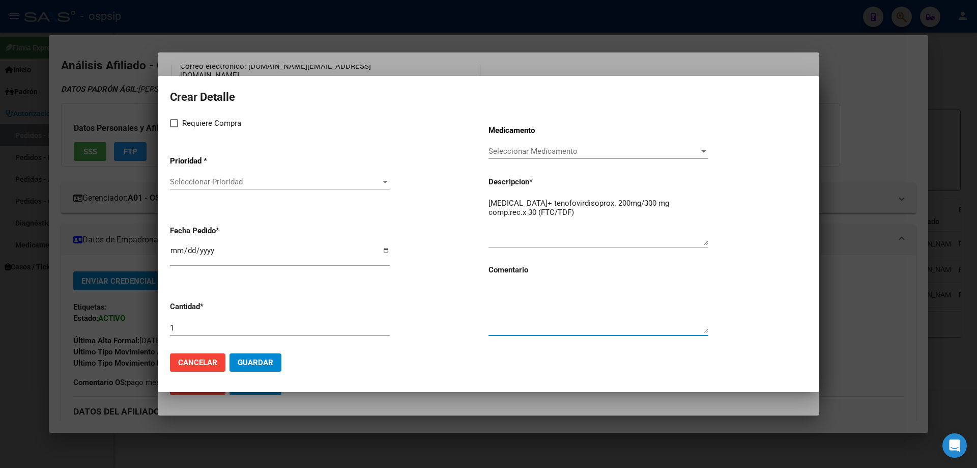
click at [525, 309] on textarea at bounding box center [599, 310] width 220 height 48
type textarea "MISMO TTO"
click at [170, 123] on span at bounding box center [174, 123] width 8 height 8
click at [174, 127] on input "Requiere Compra" at bounding box center [174, 127] width 1 height 1
checkbox input "true"
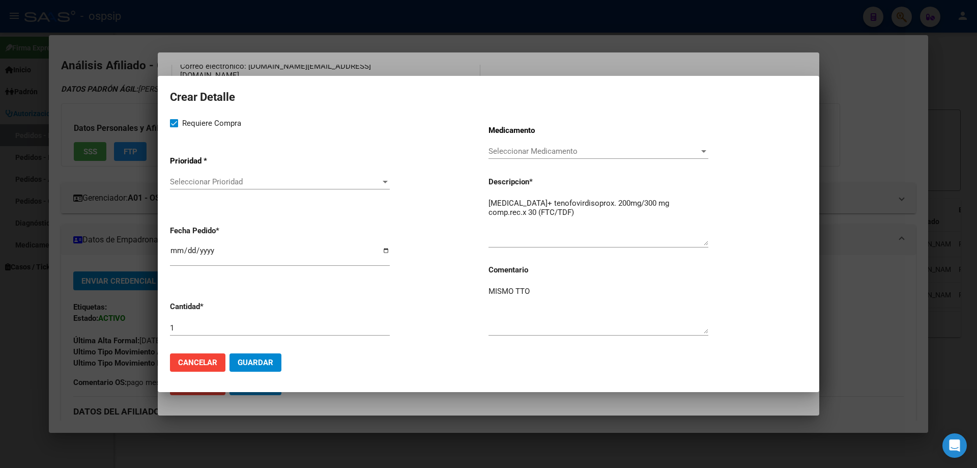
drag, startPoint x: 214, startPoint y: 189, endPoint x: 200, endPoint y: 190, distance: 13.8
click at [213, 191] on div "Seleccionar Prioridad Seleccionar Prioridad" at bounding box center [280, 186] width 220 height 25
click at [203, 180] on span "Seleccionar Prioridad" at bounding box center [275, 181] width 211 height 9
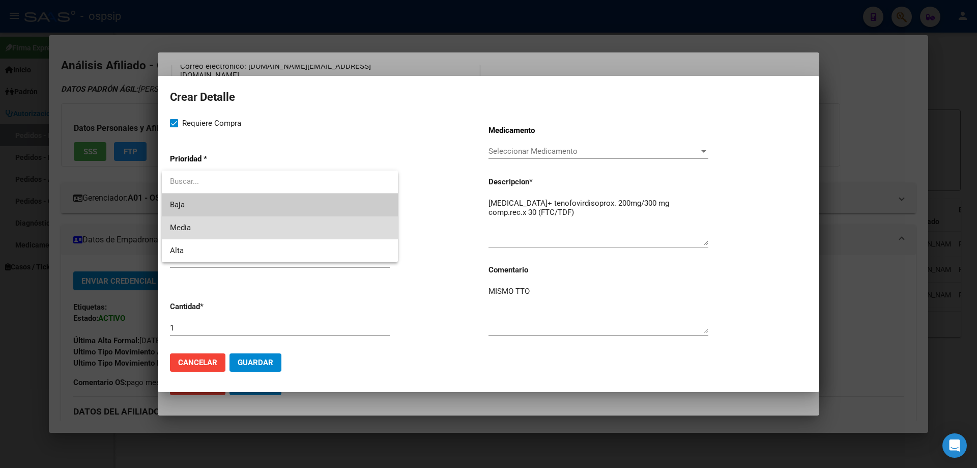
click at [202, 229] on span "Media" at bounding box center [280, 227] width 220 height 23
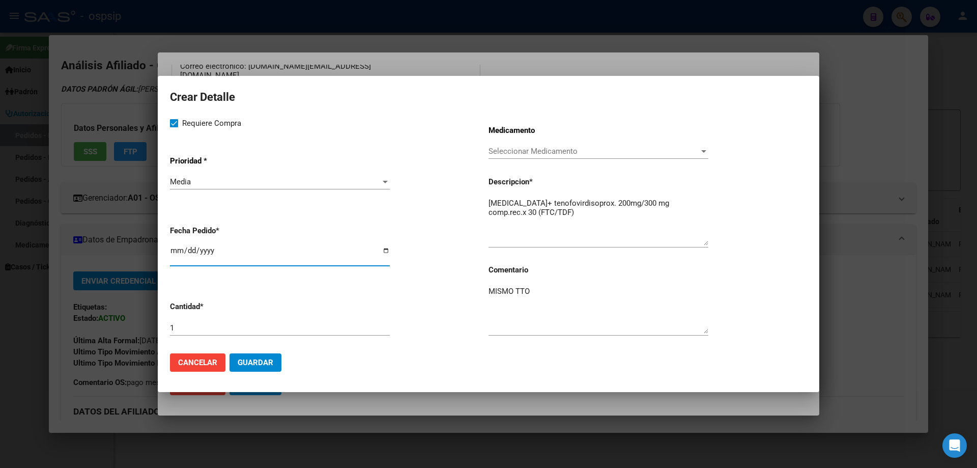
click at [175, 250] on input "[DATE]" at bounding box center [280, 254] width 220 height 16
type input "[DATE]"
click at [265, 365] on span "Guardar" at bounding box center [256, 362] width 36 height 9
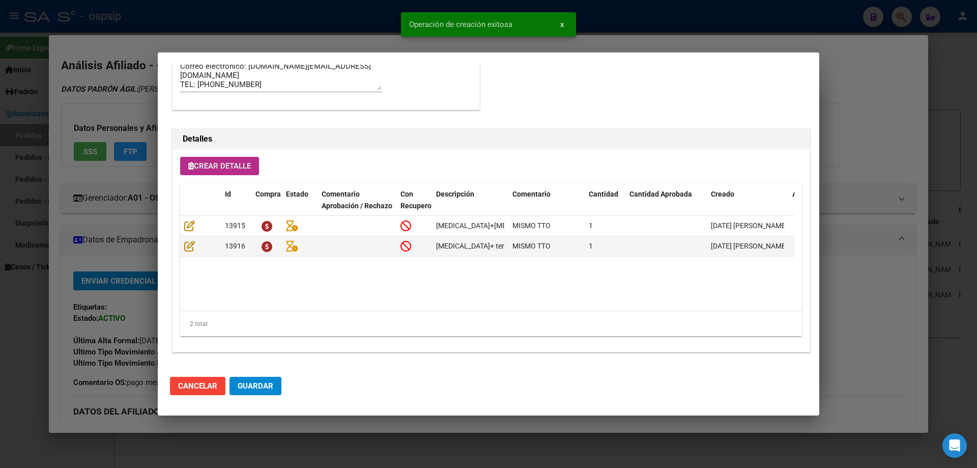
click at [263, 386] on span "Guardar" at bounding box center [256, 385] width 36 height 9
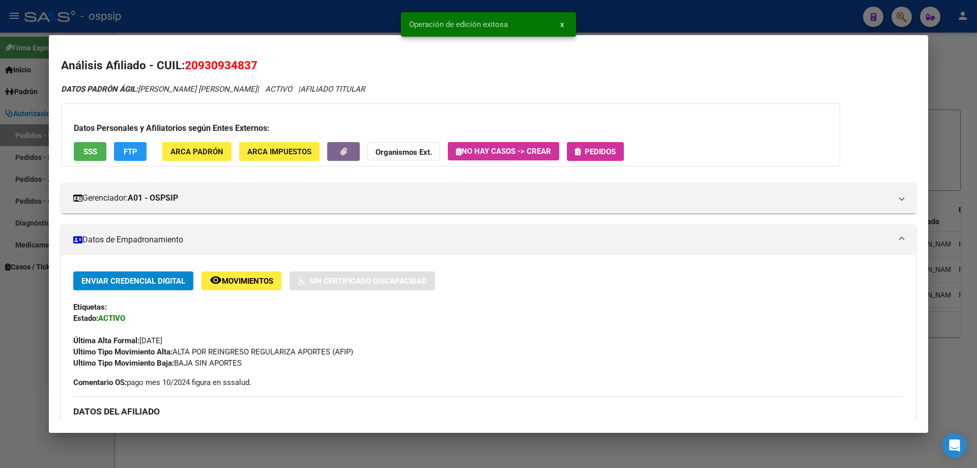
click at [598, 146] on button "Pedidos" at bounding box center [595, 151] width 57 height 19
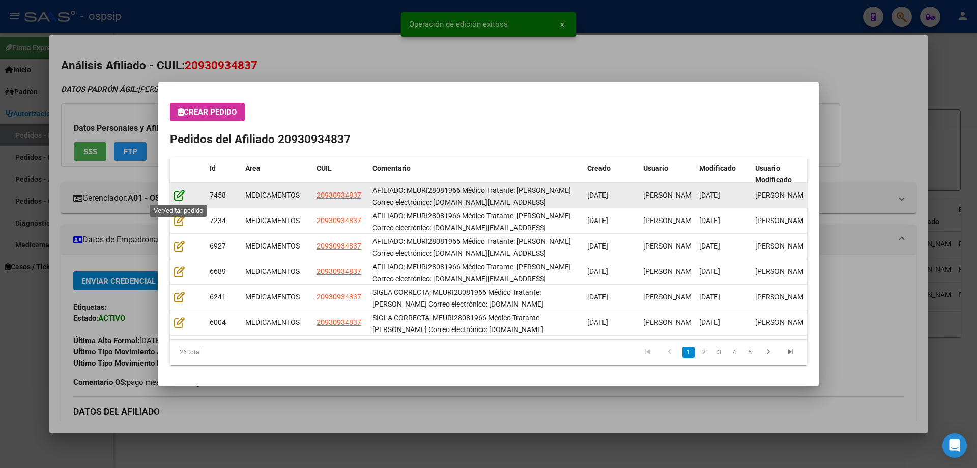
click at [179, 194] on icon at bounding box center [179, 194] width 11 height 11
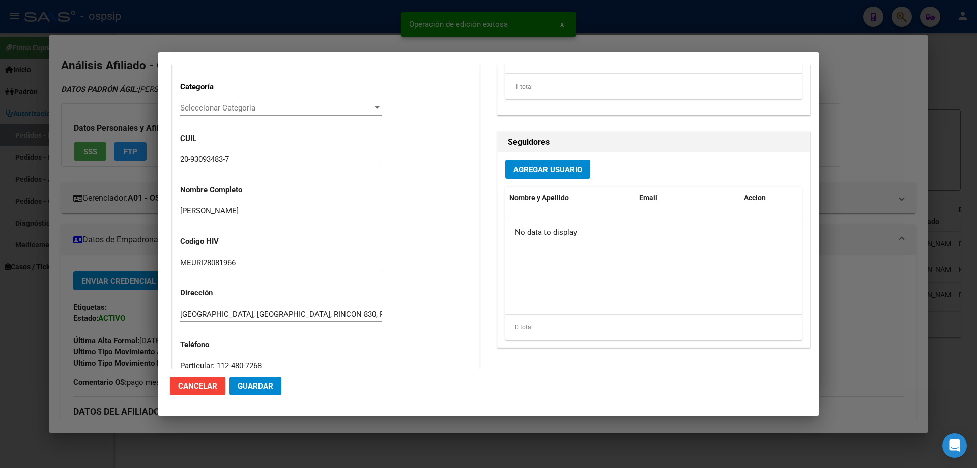
type input "Capital Federal, CABA, RINCON 830, Piso: 2, Departamento: 20"
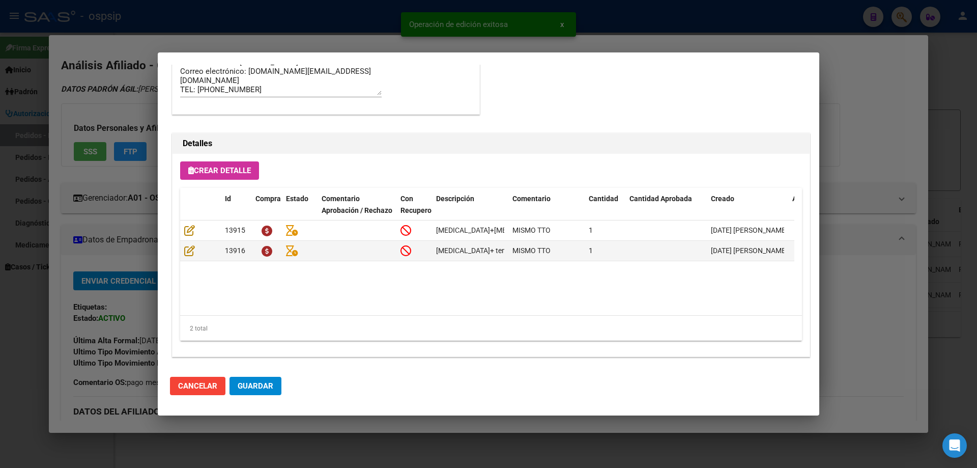
scroll to position [662, 0]
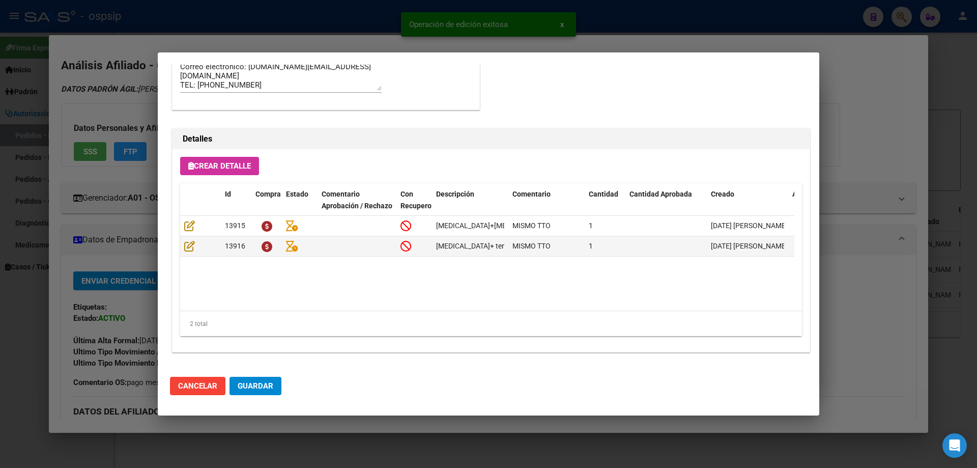
click at [268, 373] on mat-dialog-actions "Cancelar Guardar" at bounding box center [488, 386] width 637 height 35
click at [262, 383] on span "Guardar" at bounding box center [256, 385] width 36 height 9
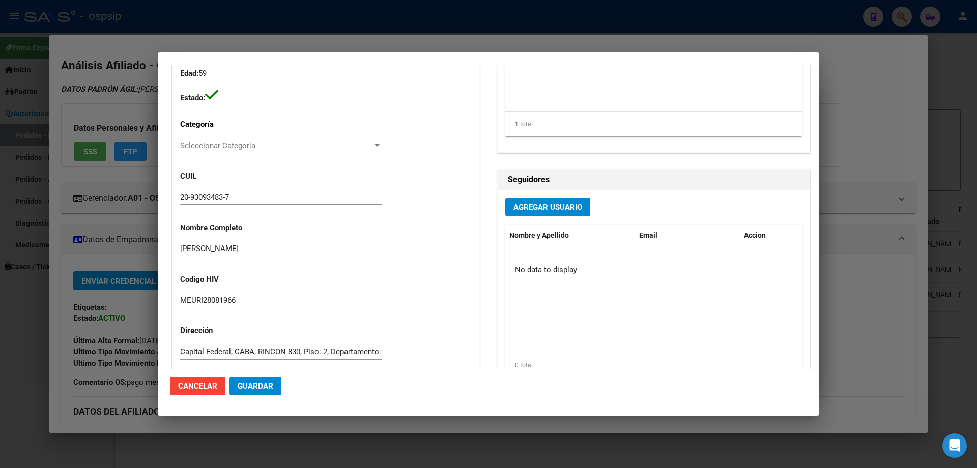
scroll to position [0, 0]
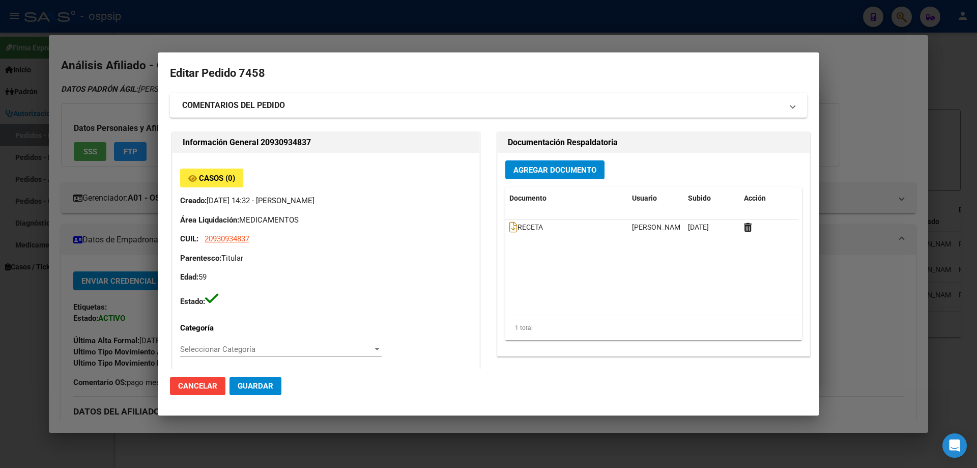
click at [257, 385] on span "Guardar" at bounding box center [256, 385] width 36 height 9
